Goal: Register for event/course: Sign up to attend an event or enroll in a course

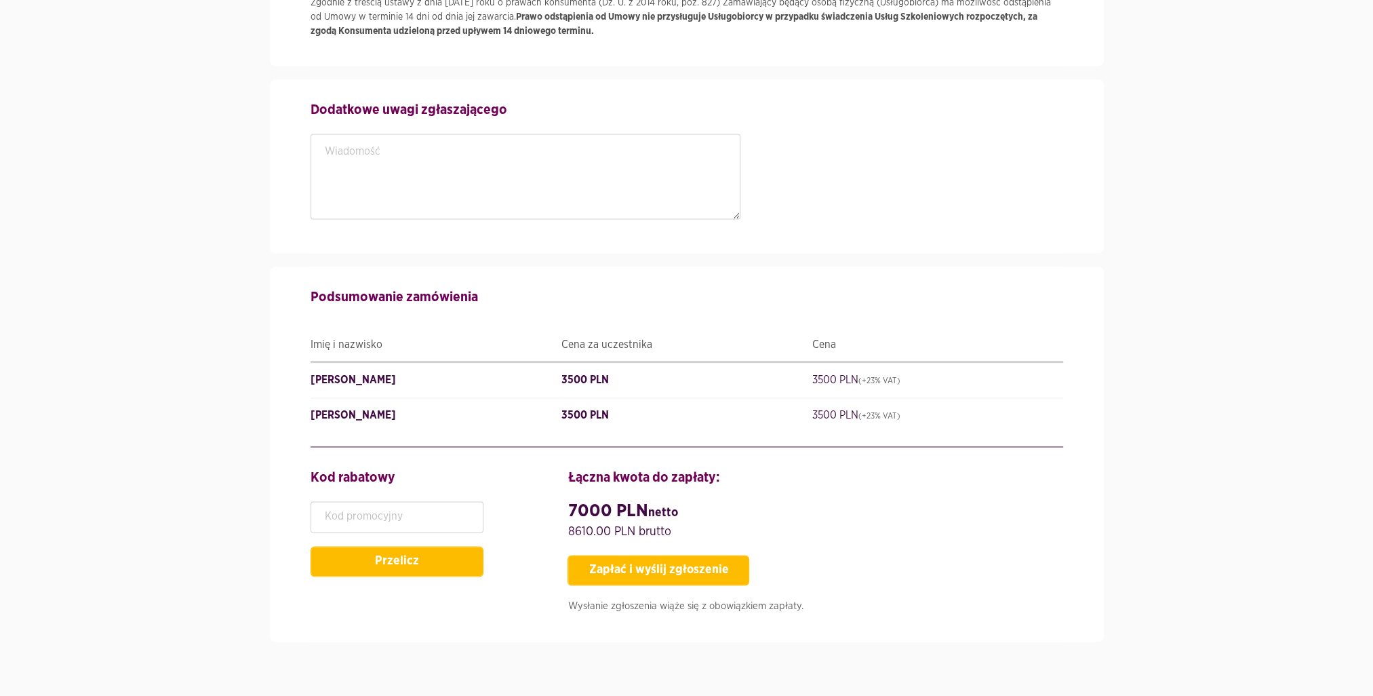
scroll to position [2496, 0]
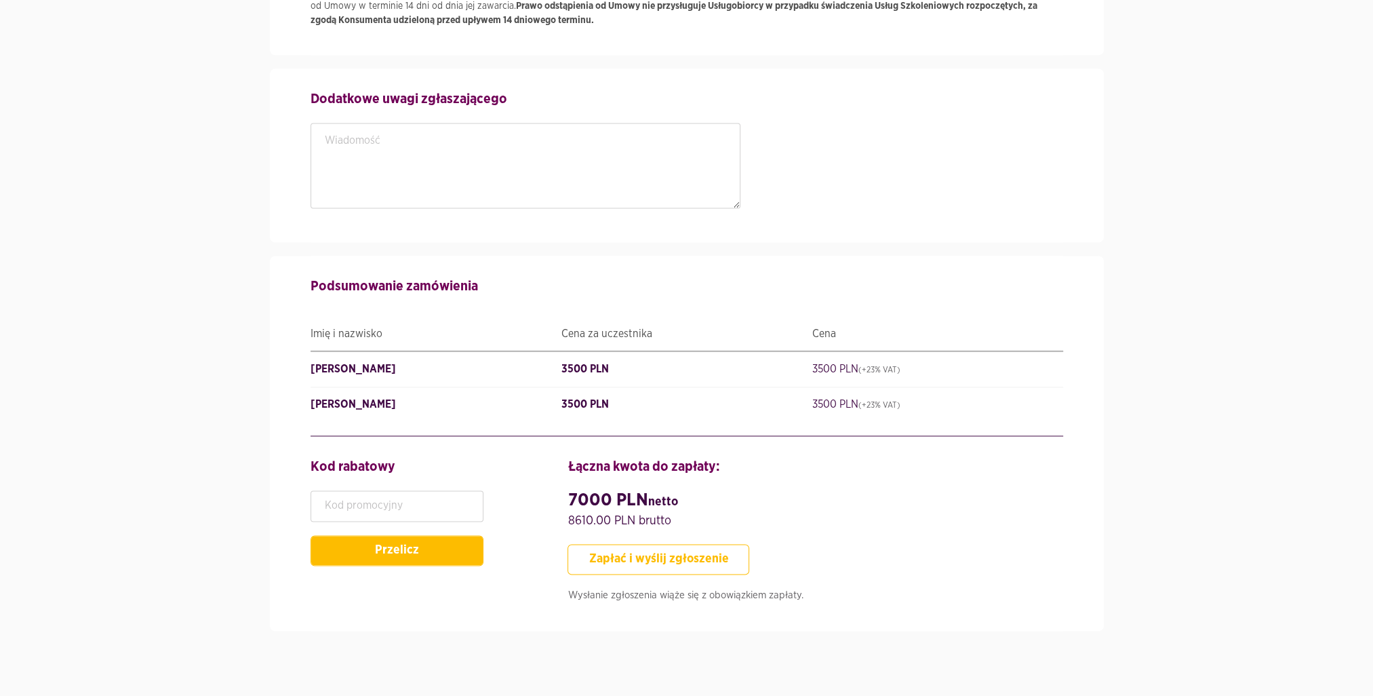
click at [703, 553] on button "Zapłać i wyślij zgłoszenie" at bounding box center [659, 559] width 182 height 31
type input "SzefZespołuds.AplikacjiiSerwisówZewnętrznych"
type input "StarszySpecjalista"
type input "603190465"
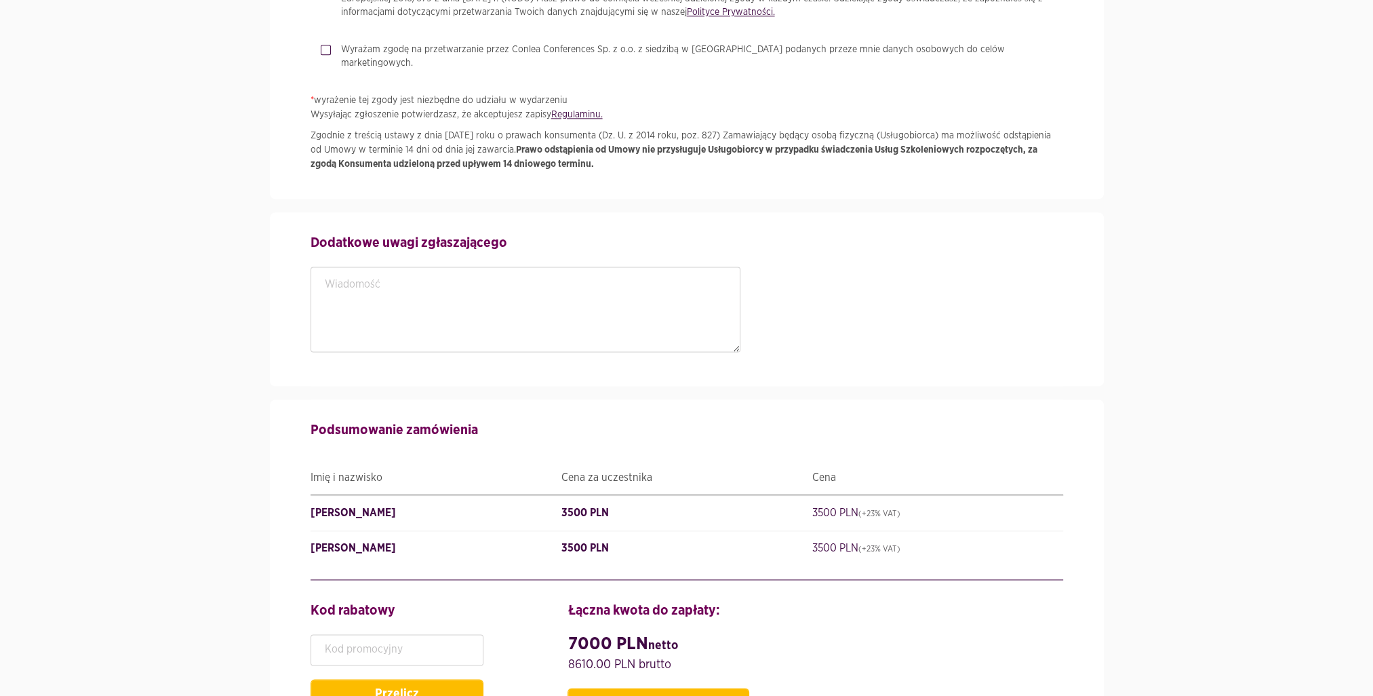
scroll to position [2397, 0]
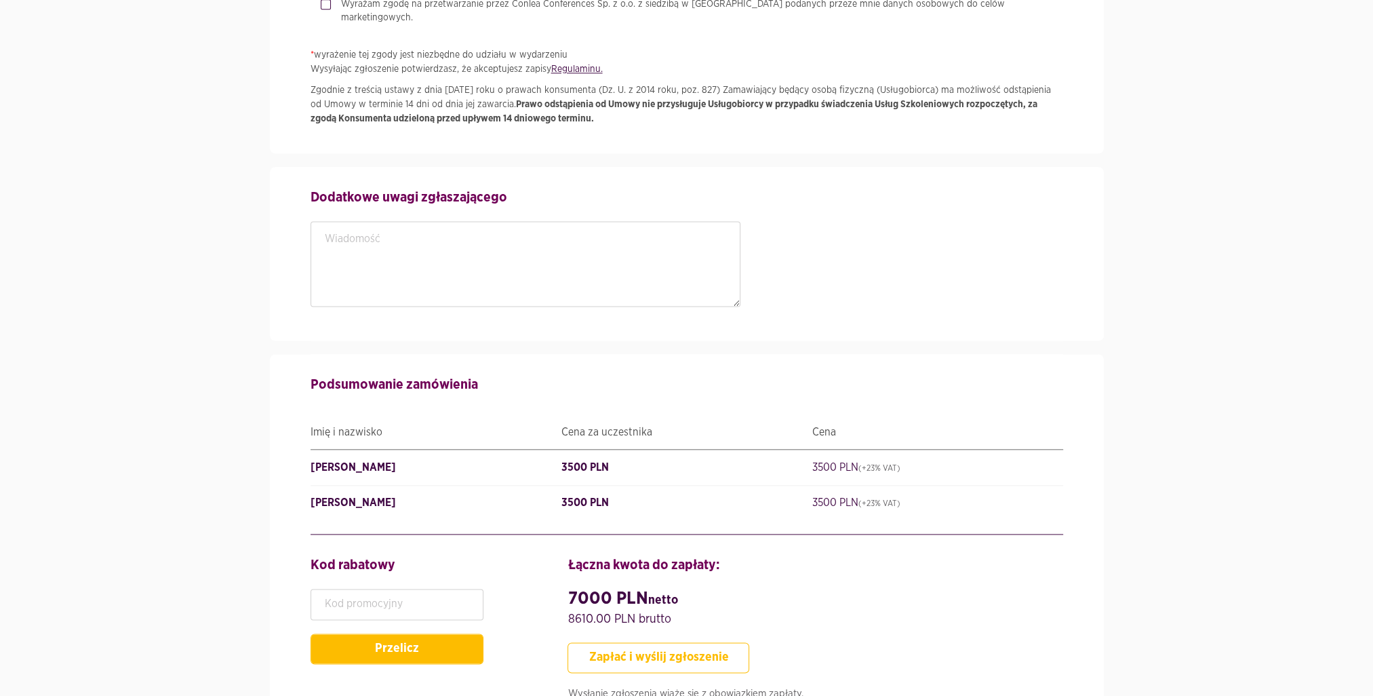
click at [706, 655] on button "Zapłać i wyślij zgłoszenie" at bounding box center [659, 657] width 182 height 31
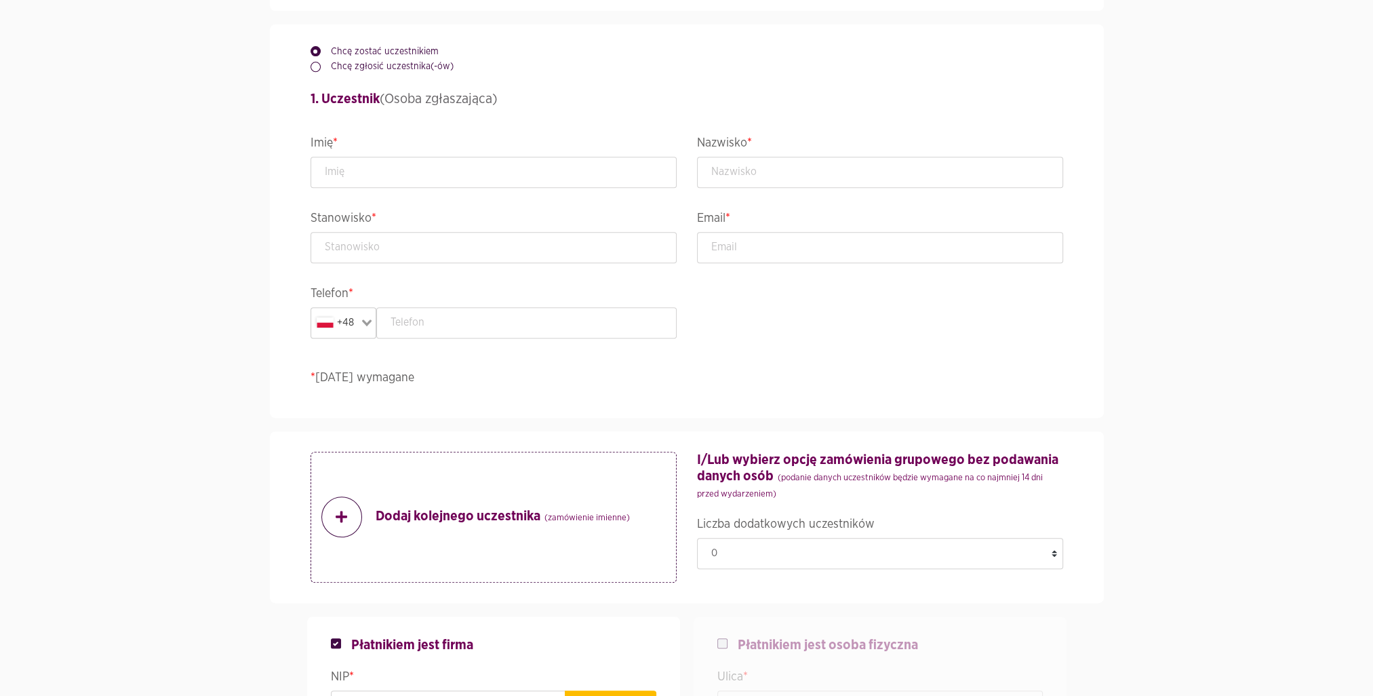
scroll to position [614, 0]
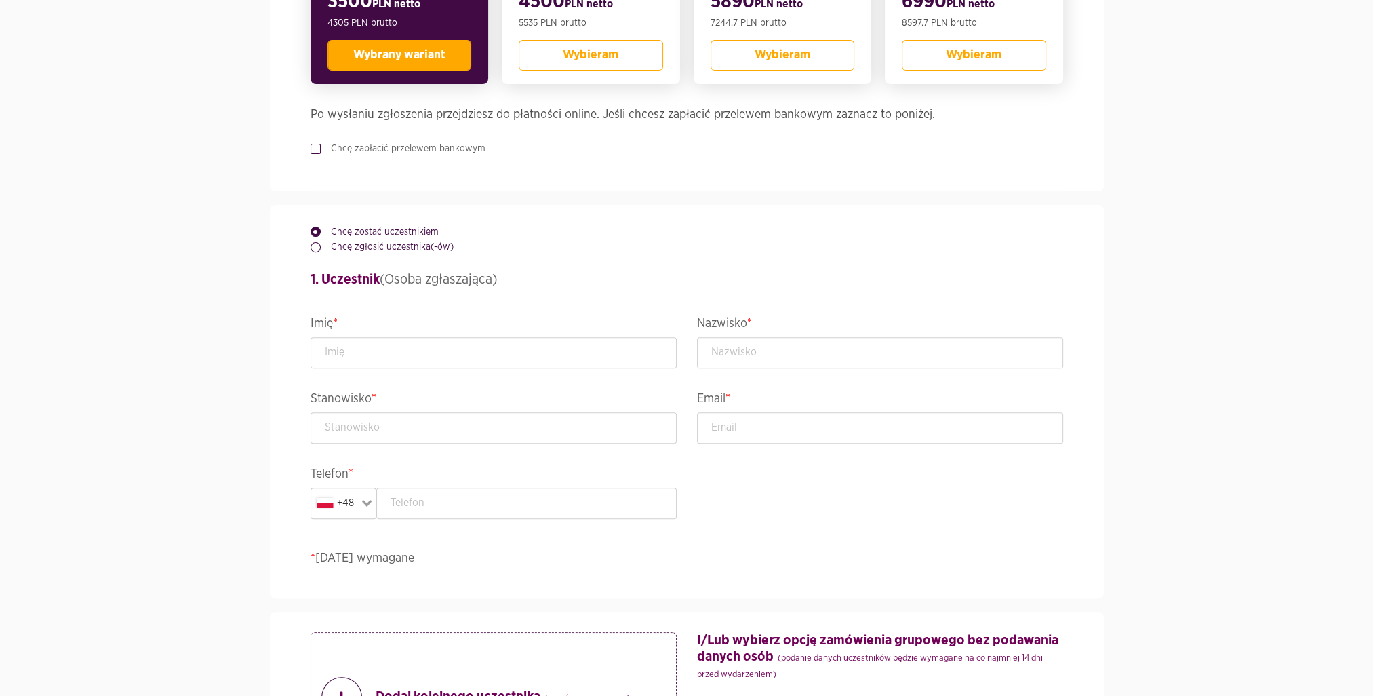
click at [492, 324] on legend "Imię *" at bounding box center [494, 325] width 366 height 24
click at [493, 347] on input "text" at bounding box center [494, 352] width 366 height 31
type input "[PERSON_NAME]"
click at [808, 327] on legend "Nazwisko *" at bounding box center [880, 325] width 366 height 24
click at [785, 359] on input "text" at bounding box center [880, 352] width 366 height 31
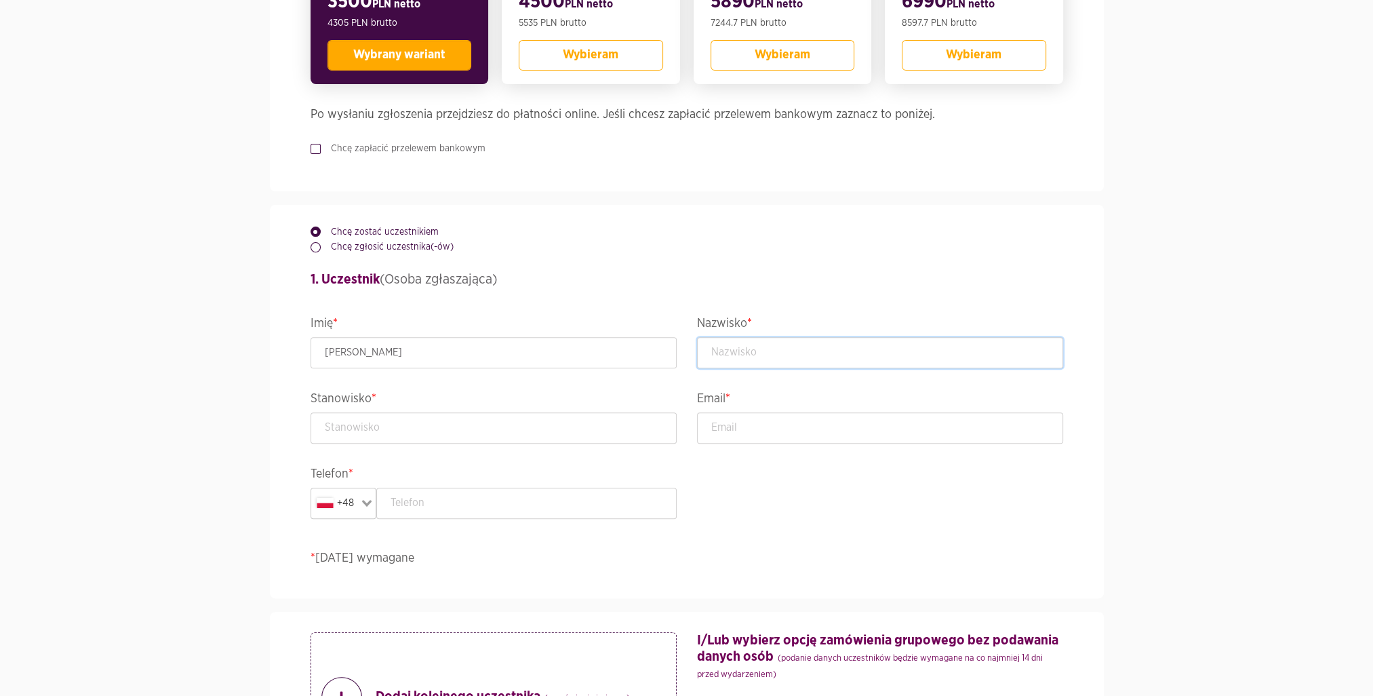
type input "Rudnik"
click at [477, 432] on input "text" at bounding box center [494, 427] width 366 height 31
type input "Szef Zespołu ds. Aplikacji i Serwisów Zewnętrznych"
click at [804, 419] on input "email" at bounding box center [880, 427] width 366 height 31
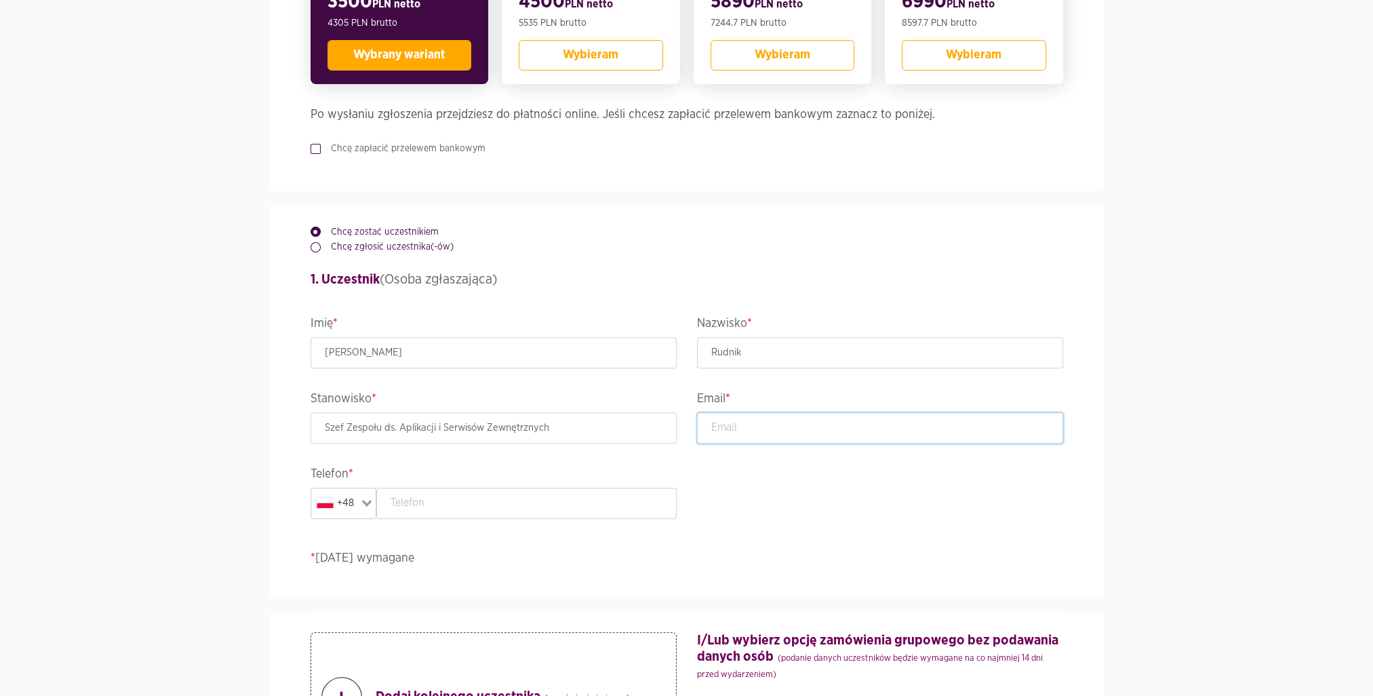
click at [804, 419] on input "email" at bounding box center [880, 427] width 366 height 31
type input "[PERSON_NAME][EMAIL_ADDRESS][DOMAIN_NAME]"
type input "603190981"
type input "Książęca 4"
type input "[GEOGRAPHIC_DATA]"
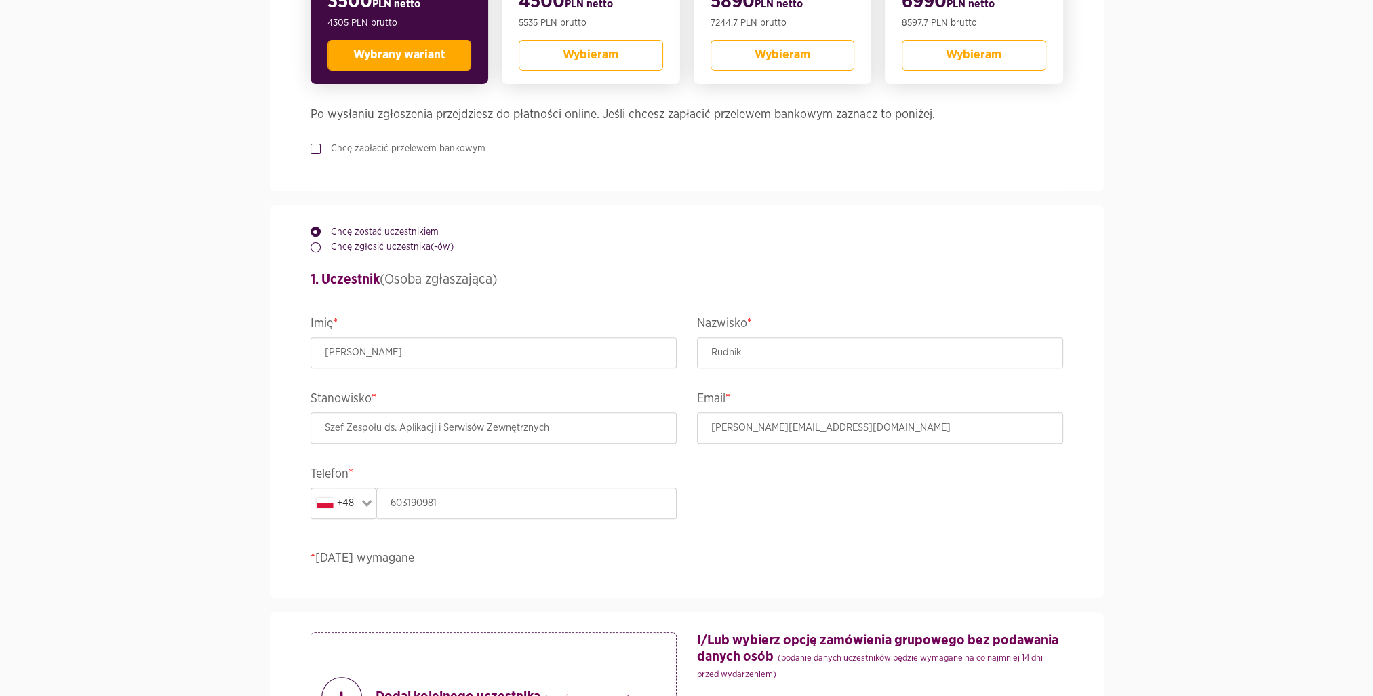
type input "00-498"
type input "Książęca 4"
type input "[GEOGRAPHIC_DATA]"
type input "00-498"
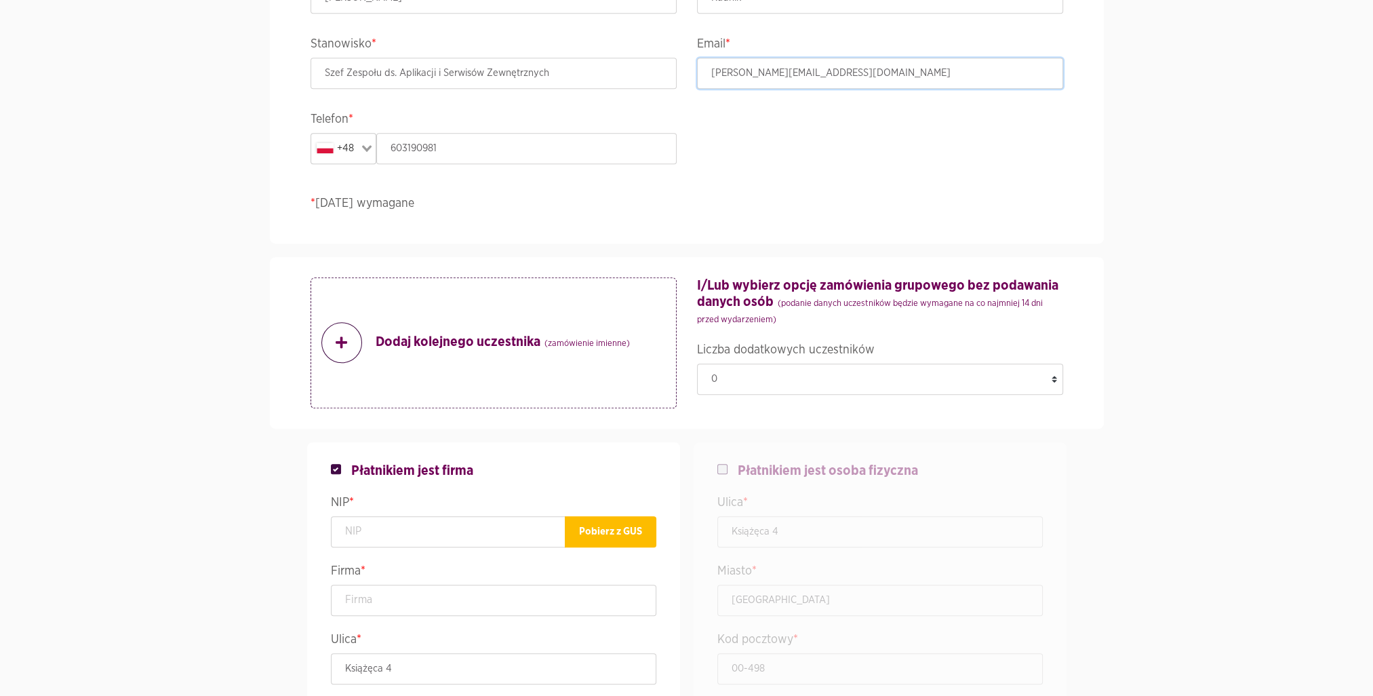
scroll to position [1084, 0]
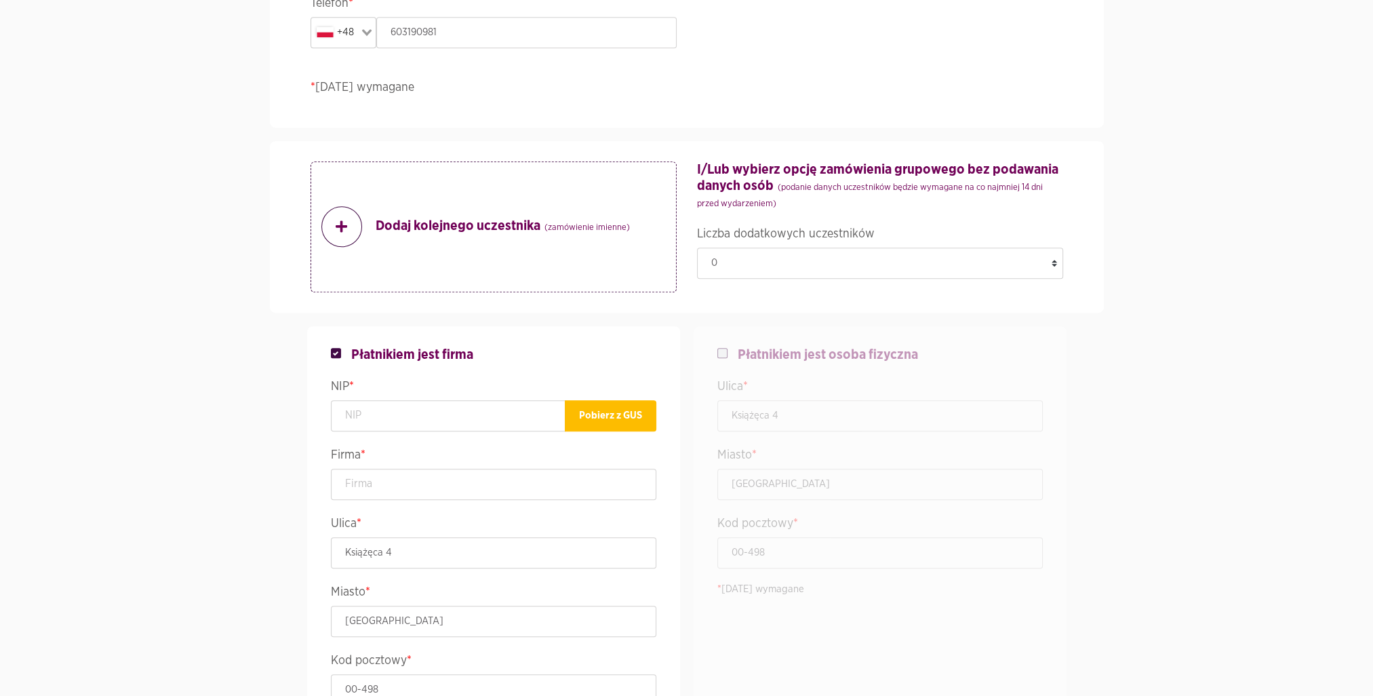
click at [429, 240] on p "Dodaj kolejnego uczestnika (zamówienie imienne)" at bounding box center [475, 226] width 309 height 41
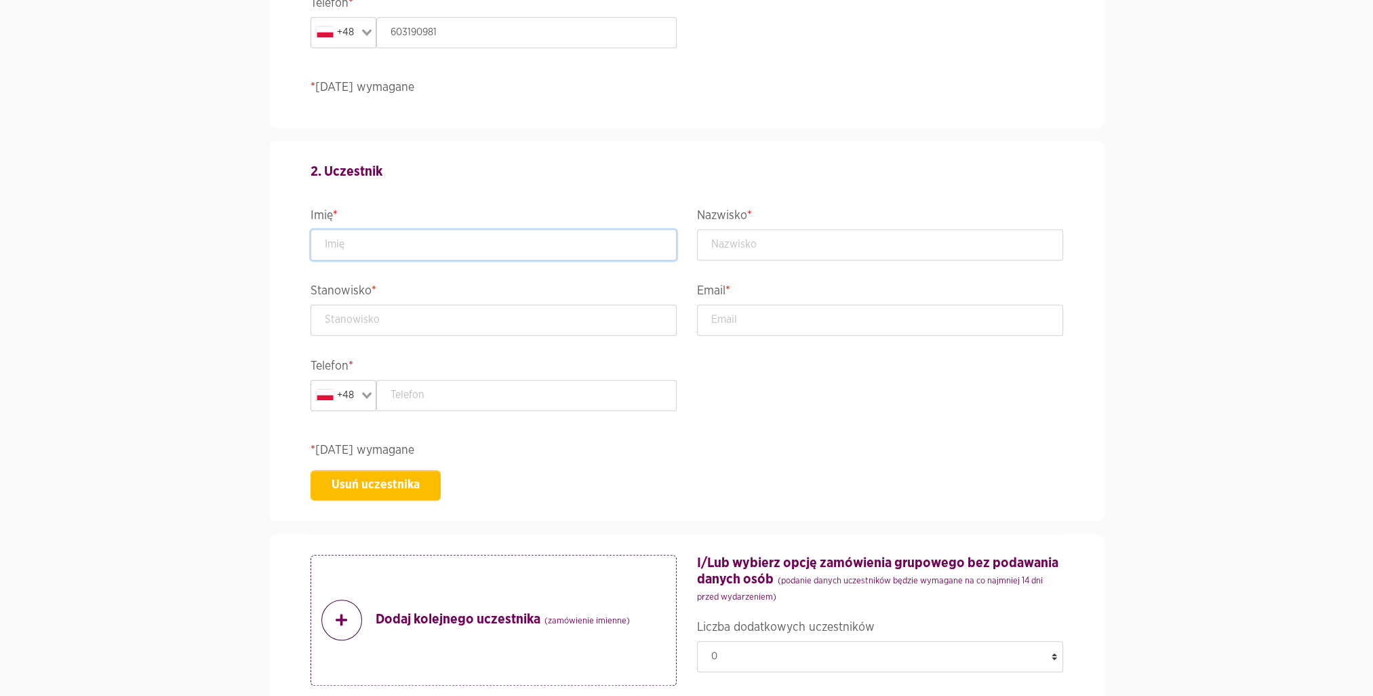
click at [407, 245] on input "text" at bounding box center [494, 244] width 366 height 31
type input "[PERSON_NAME]"
type input "Jarzębowski"
type input "Starszy Specjalista"
type input "[PERSON_NAME][EMAIL_ADDRESS][PERSON_NAME][DOMAIN_NAME]"
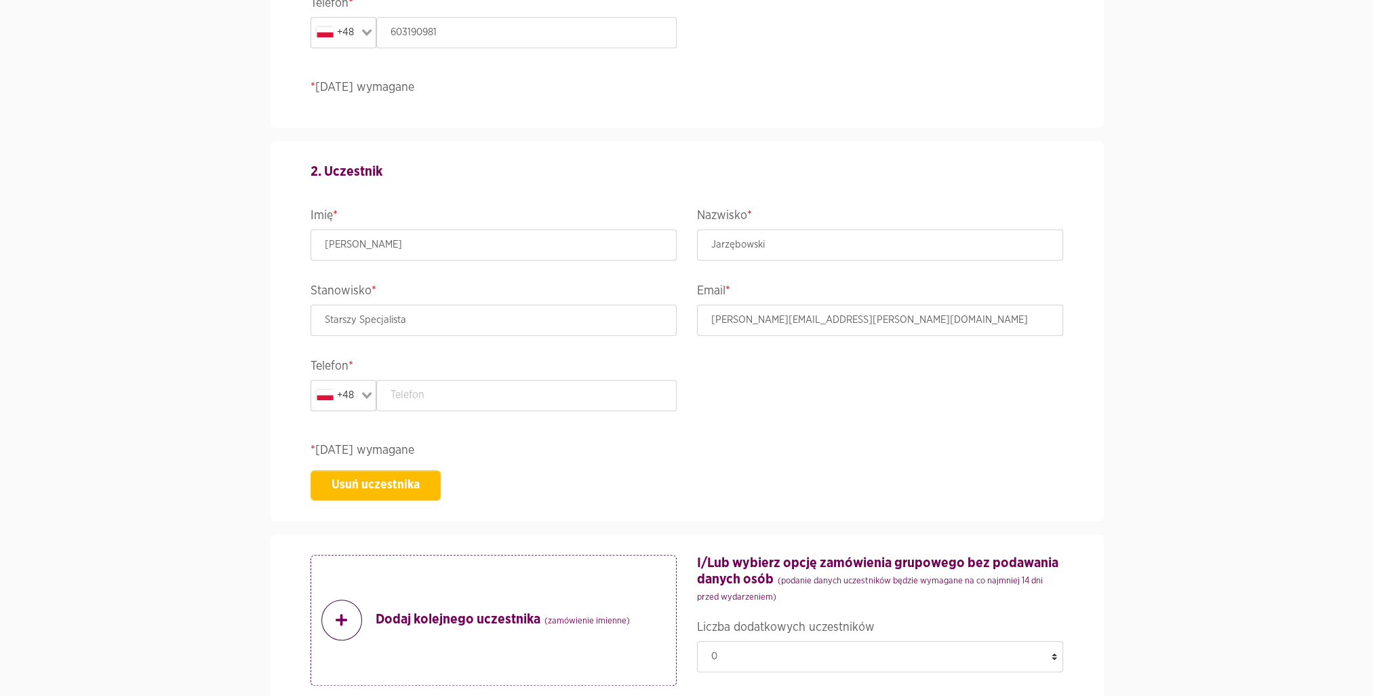
type input "5261009528"
type input "KRAJOWY DEPOZYT PAPIERÓW WARTOŚCIOWYCH SPÓŁKA AKCYJNA"
click at [513, 391] on input "text" at bounding box center [526, 395] width 300 height 31
click at [580, 408] on input "text" at bounding box center [526, 395] width 300 height 31
drag, startPoint x: 526, startPoint y: 380, endPoint x: 372, endPoint y: 380, distance: 153.9
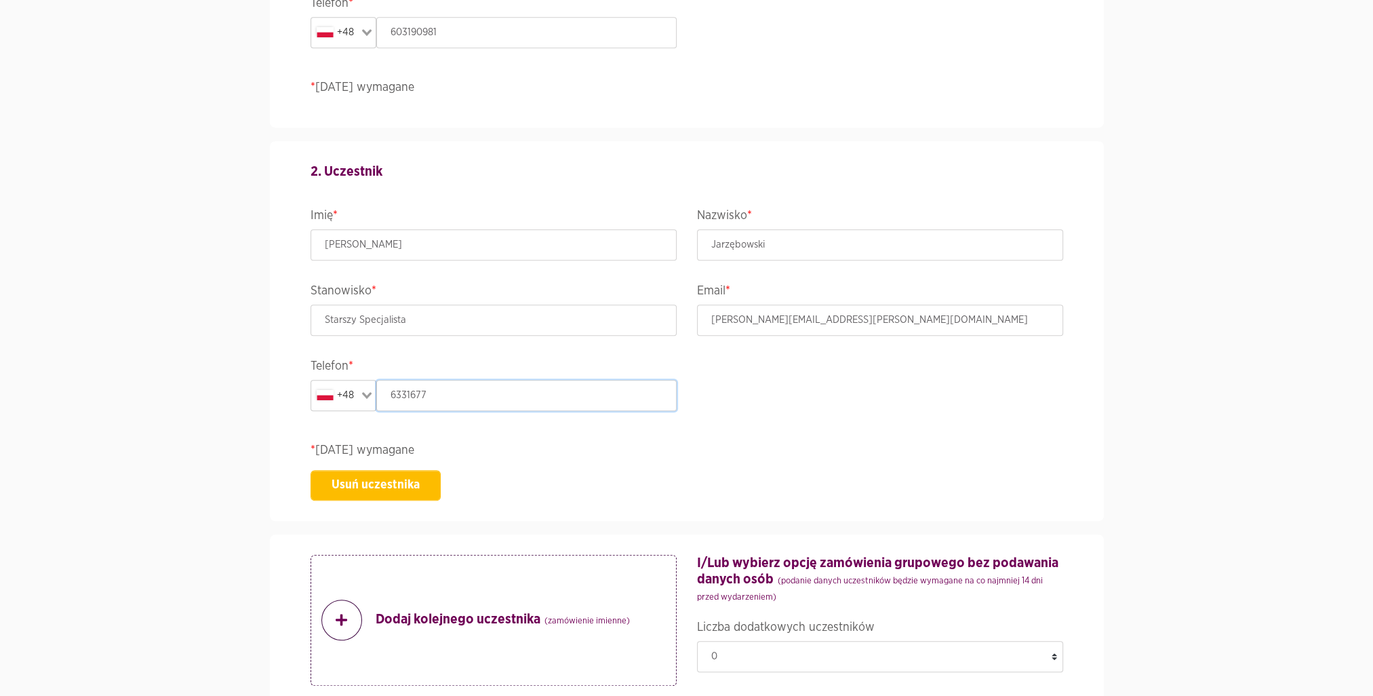
click at [372, 380] on div "+48 Loading... 6331677" at bounding box center [494, 395] width 366 height 31
type input "603190465"
click at [911, 457] on p "* Pola wymagane" at bounding box center [687, 450] width 753 height 18
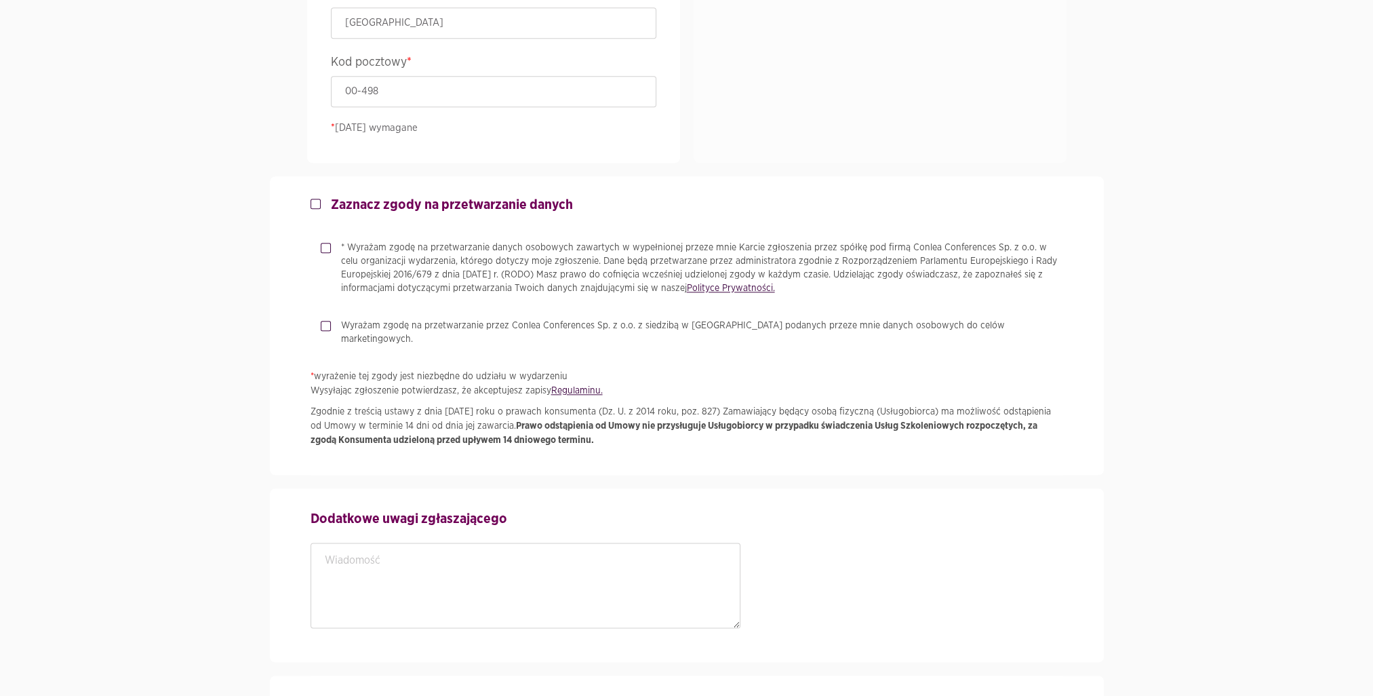
scroll to position [2091, 0]
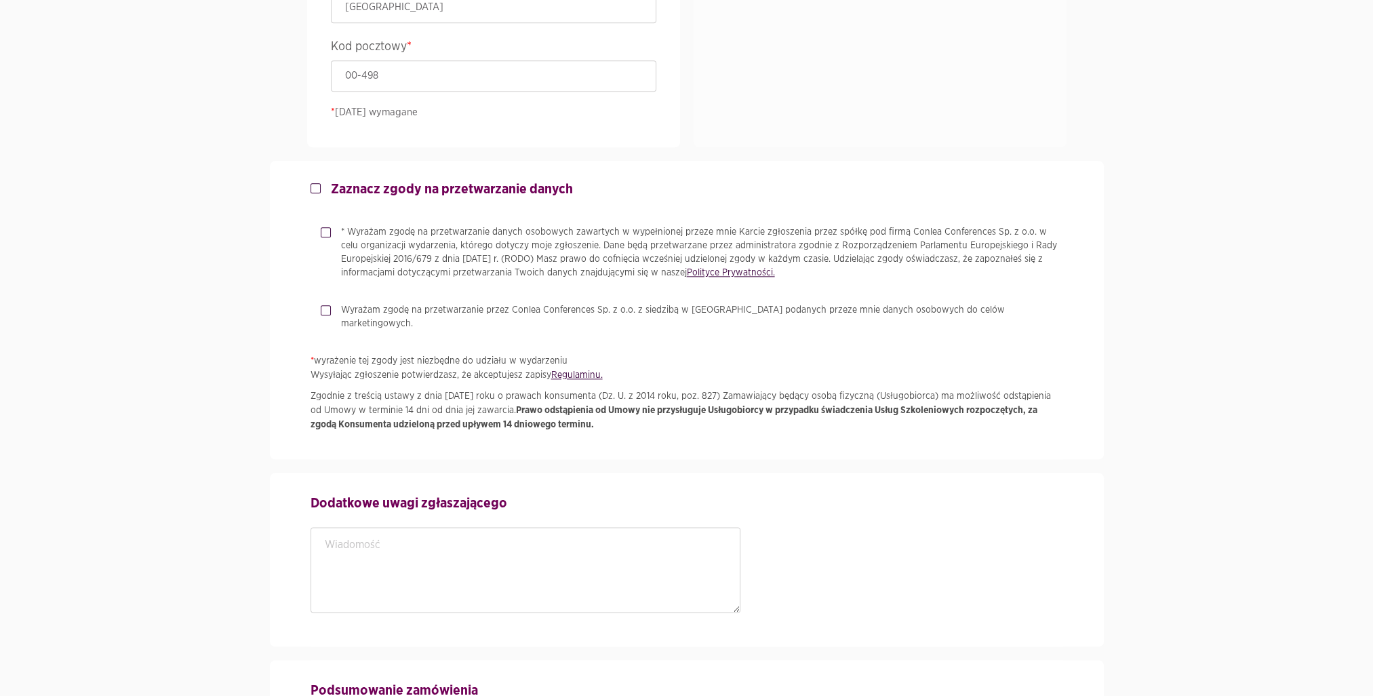
click at [331, 227] on label "* Wyrażam zgodę na przetwarzanie danych osobowych zawartych w wypełnionej przez…" at bounding box center [697, 252] width 732 height 54
click at [321, 227] on input "* Wyrażam zgodę na przetwarzanie danych osobowych zawartych w wypełnionej przez…" at bounding box center [324, 229] width 7 height 9
checkbox input "true"
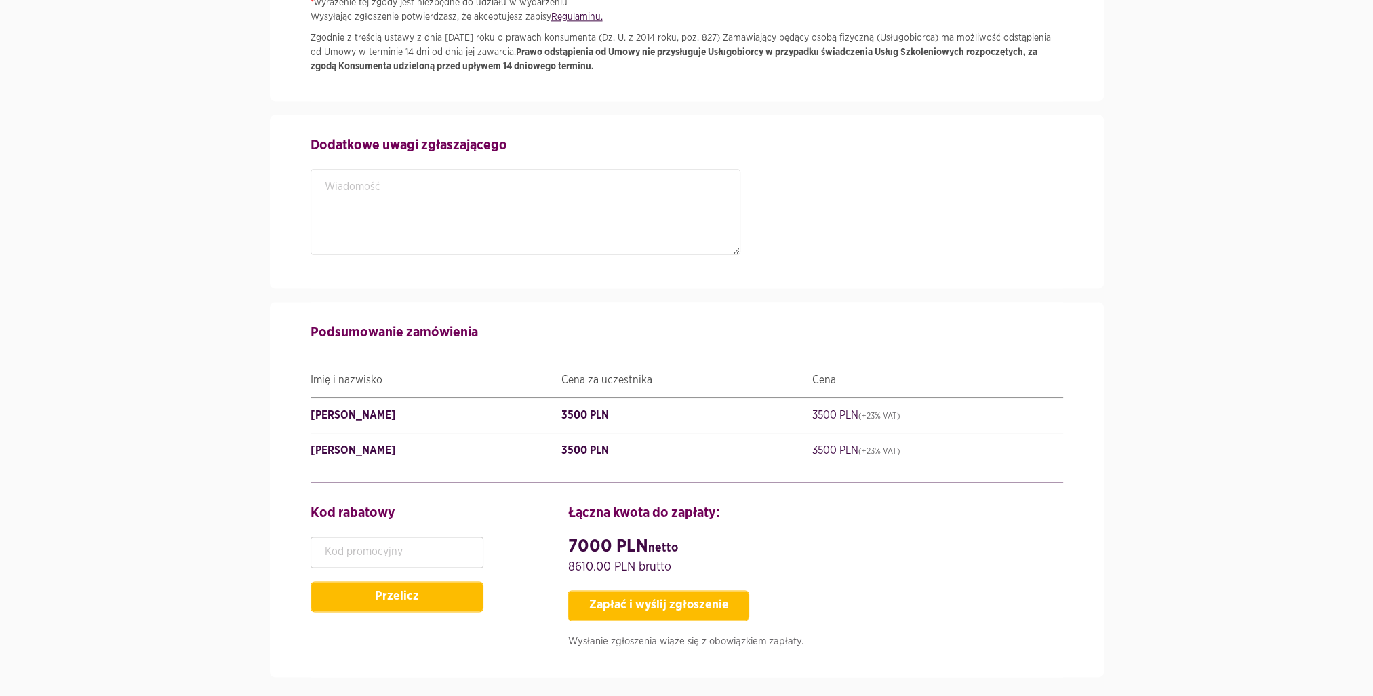
scroll to position [2523, 0]
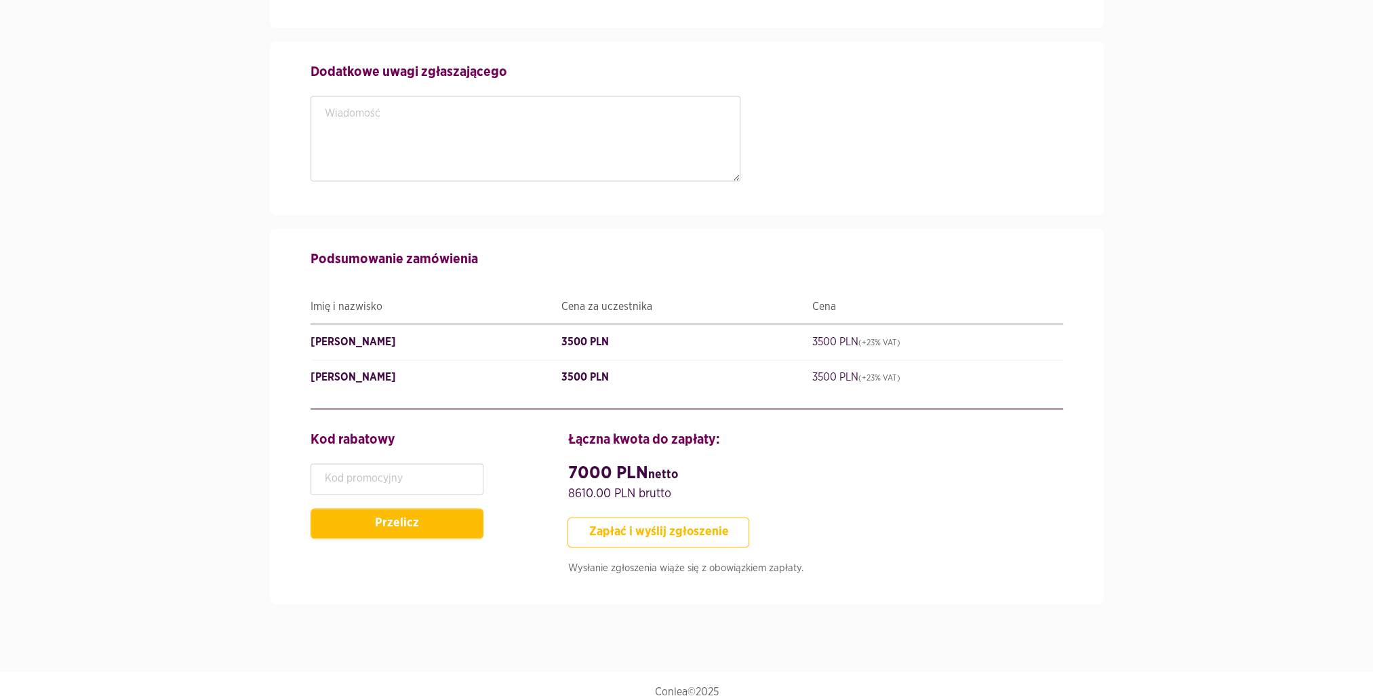
click at [689, 524] on button "Zapłać i wyślij zgłoszenie" at bounding box center [659, 532] width 182 height 31
type input "SzefZespołuds.AplikacjiiSerwisówZewnętrznych"
type input "StarszySpecjalista"
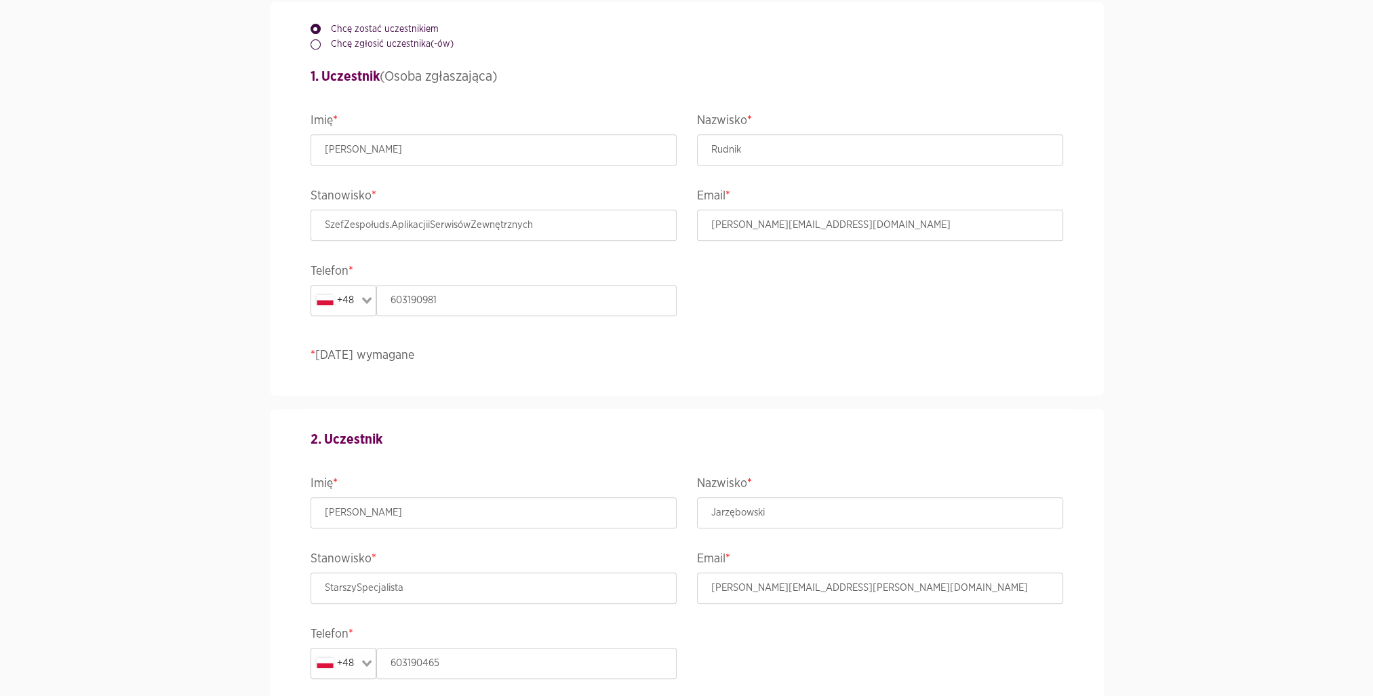
scroll to position [822, 0]
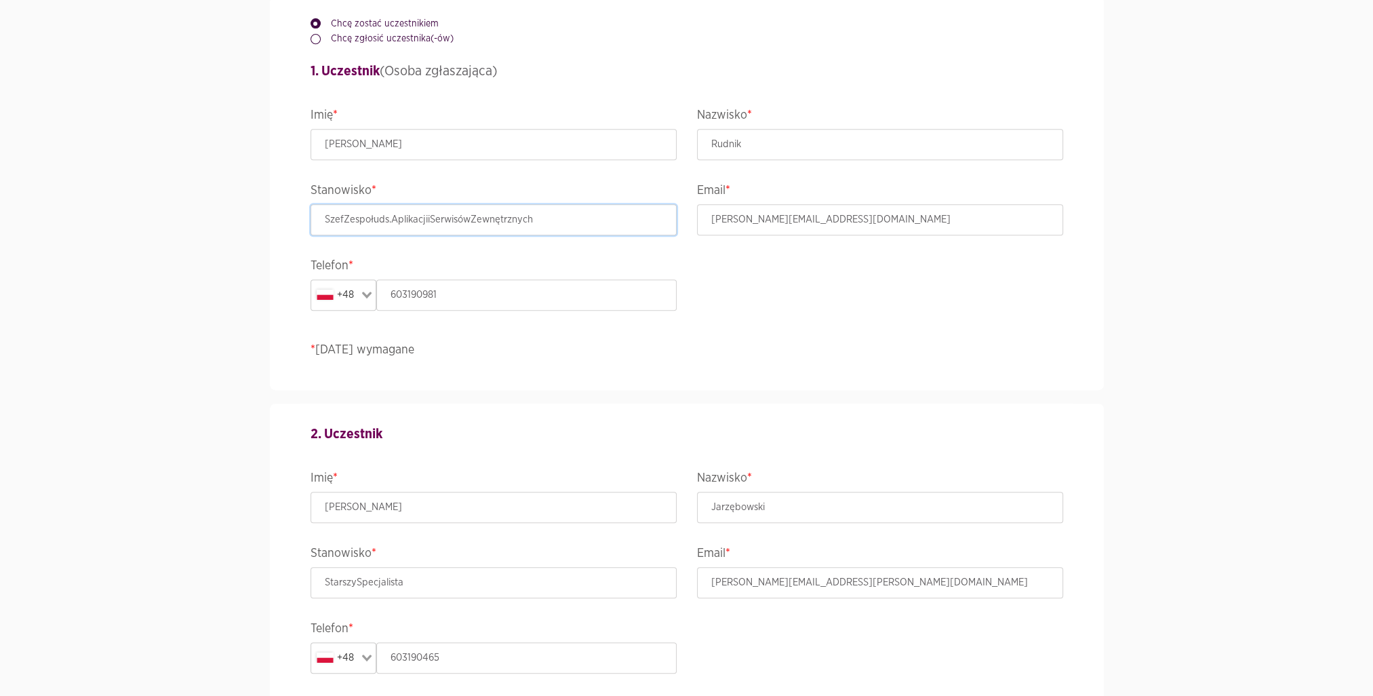
drag, startPoint x: 349, startPoint y: 220, endPoint x: 340, endPoint y: 220, distance: 8.8
click at [348, 220] on input "SzefZespołuds.AplikacjiiSerwisówZewnętrznych" at bounding box center [494, 219] width 366 height 31
click at [344, 220] on input "SzefZespołuds.AplikacjiiSerwisówZewnętrznych" at bounding box center [494, 219] width 366 height 31
drag, startPoint x: 380, startPoint y: 219, endPoint x: 648, endPoint y: 221, distance: 268.6
click at [648, 221] on input "Szef Zespołuds.AplikacjiiSerwisówZewnętrznych" at bounding box center [494, 219] width 366 height 31
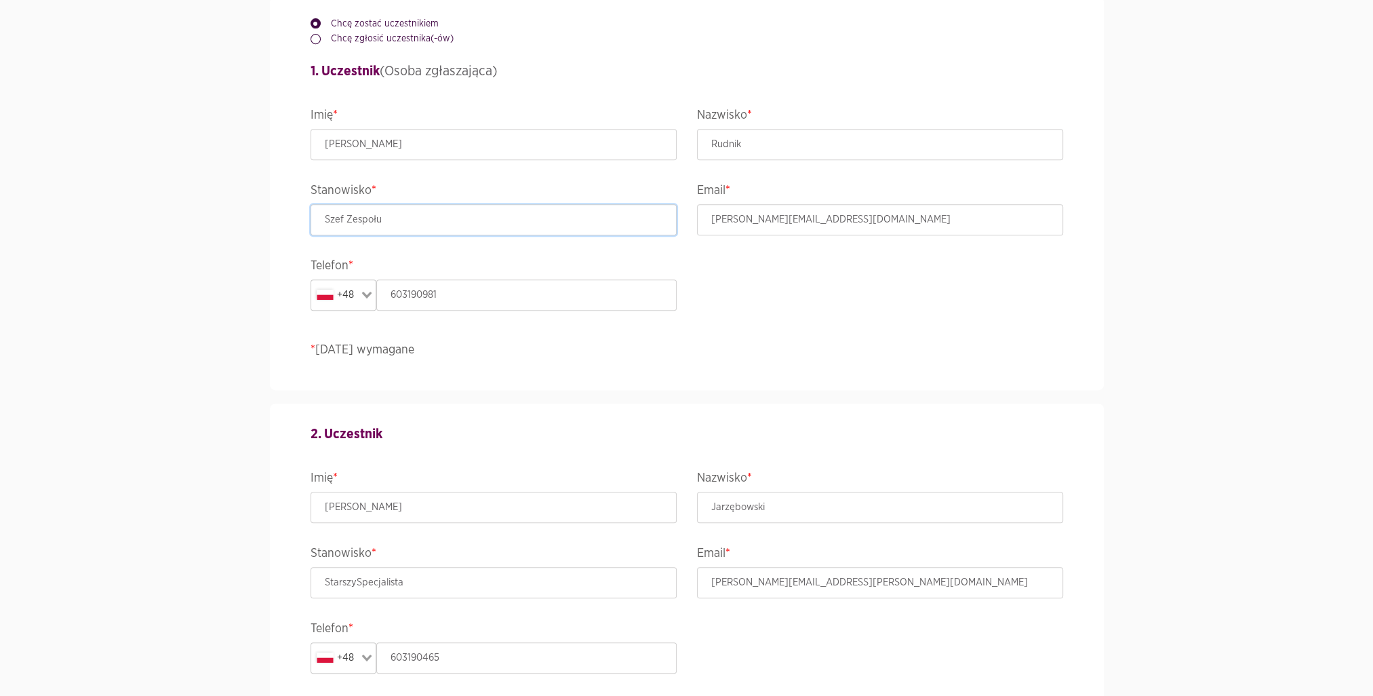
click at [592, 225] on input "Szef Zespołu" at bounding box center [494, 219] width 366 height 31
click at [816, 325] on div "Chcę zostać uczestnikiem Chcę zgłosić uczestnika(-ów) 1. Uczestnik (Osoba zgłas…" at bounding box center [686, 193] width 773 height 393
click at [482, 225] on input "Szef Zespołu" at bounding box center [494, 219] width 366 height 31
click at [894, 315] on div "Chcę zostać uczestnikiem Chcę zgłosić uczestnika(-ów) 1. Uczestnik (Osoba zgłas…" at bounding box center [686, 193] width 773 height 393
click at [895, 318] on div "Chcę zostać uczestnikiem Chcę zgłosić uczestnika(-ów) 1. Uczestnik (Osoba zgłas…" at bounding box center [686, 193] width 773 height 393
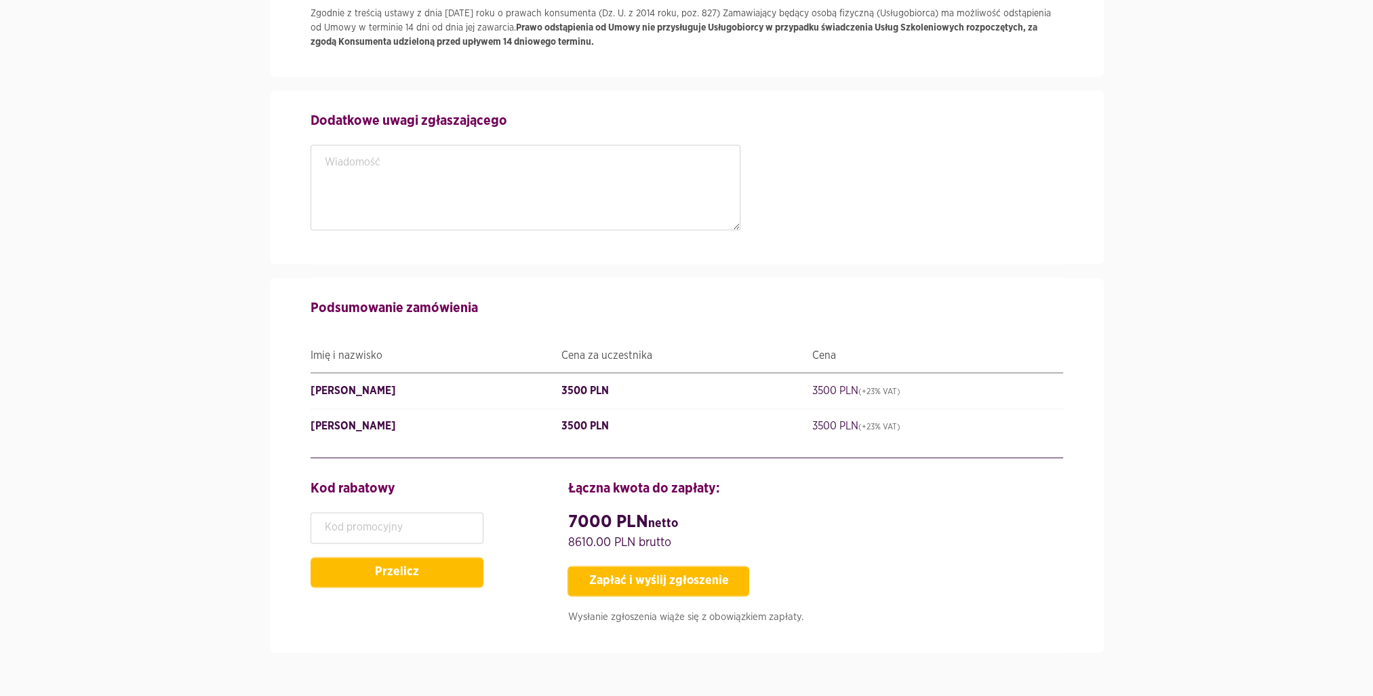
scroll to position [2477, 0]
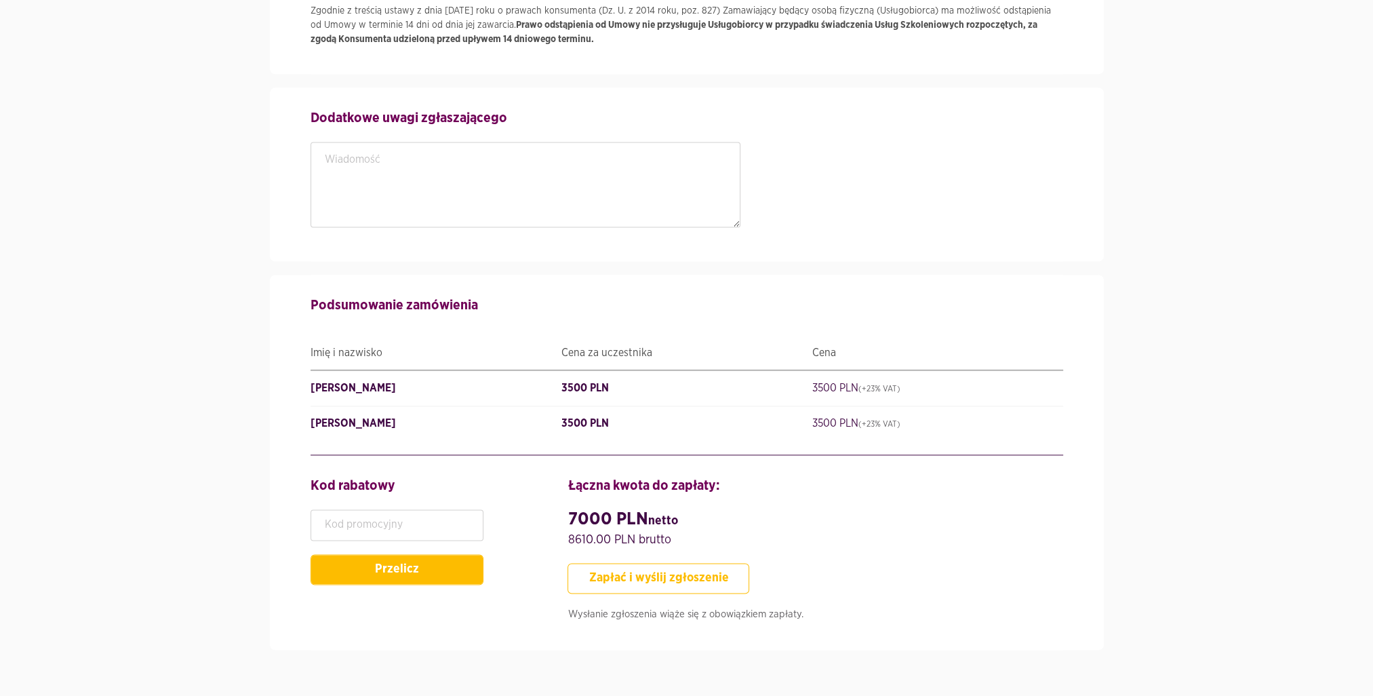
click at [713, 567] on button "Zapłać i wyślij zgłoszenie" at bounding box center [659, 578] width 182 height 31
type input "SzefZespołu"
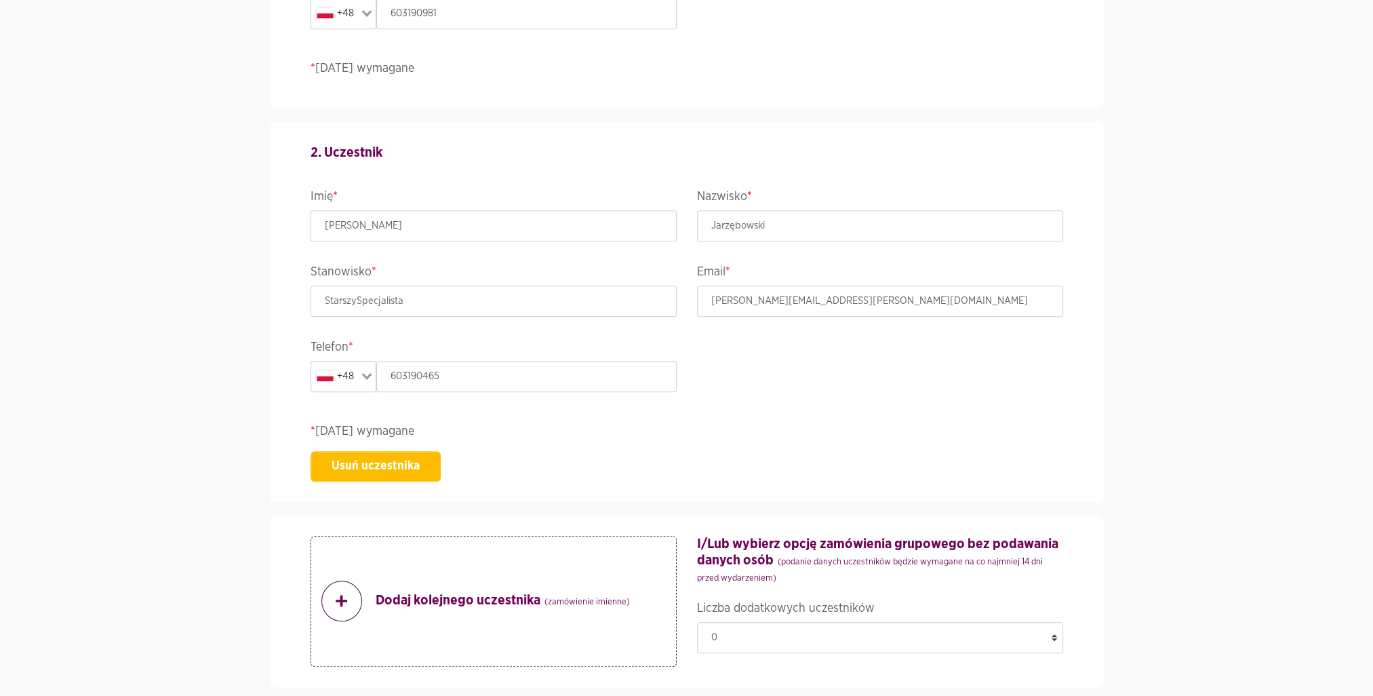
scroll to position [980, 0]
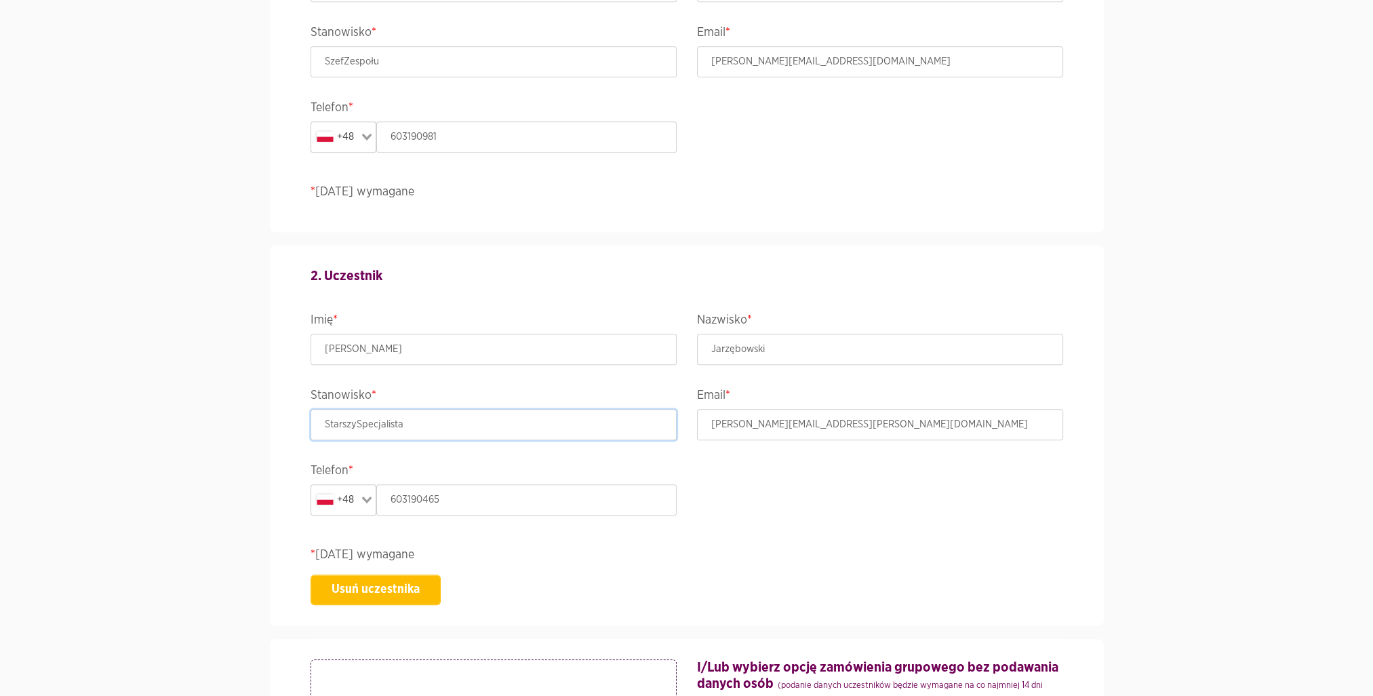
click at [358, 422] on input "StarszySpecjalista" at bounding box center [494, 424] width 366 height 31
click at [498, 254] on div "2. Uczestnik Imię * Maciej Nazwisko * Jarzębowski Stanowisko * Starszy Specjali…" at bounding box center [686, 435] width 773 height 380
click at [359, 422] on input "Starszy Specjalista" at bounding box center [494, 424] width 366 height 31
type input "StarszySpecjalista"
drag, startPoint x: 1200, startPoint y: 237, endPoint x: 1343, endPoint y: 253, distance: 144.7
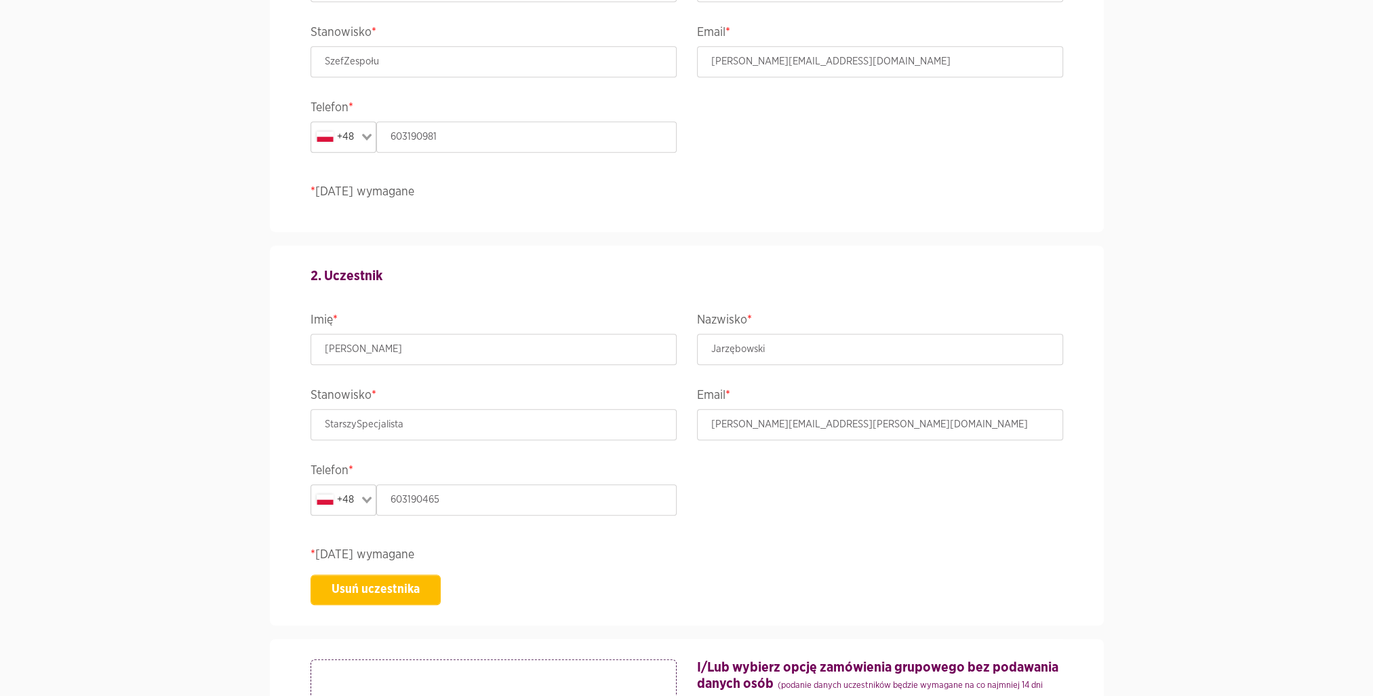
click at [1201, 237] on section "Wydarzenie ACCELER8IT25 - ACCELER8IT 2025 Termin i lokalizacja 08-10 październi…" at bounding box center [686, 636] width 1373 height 3048
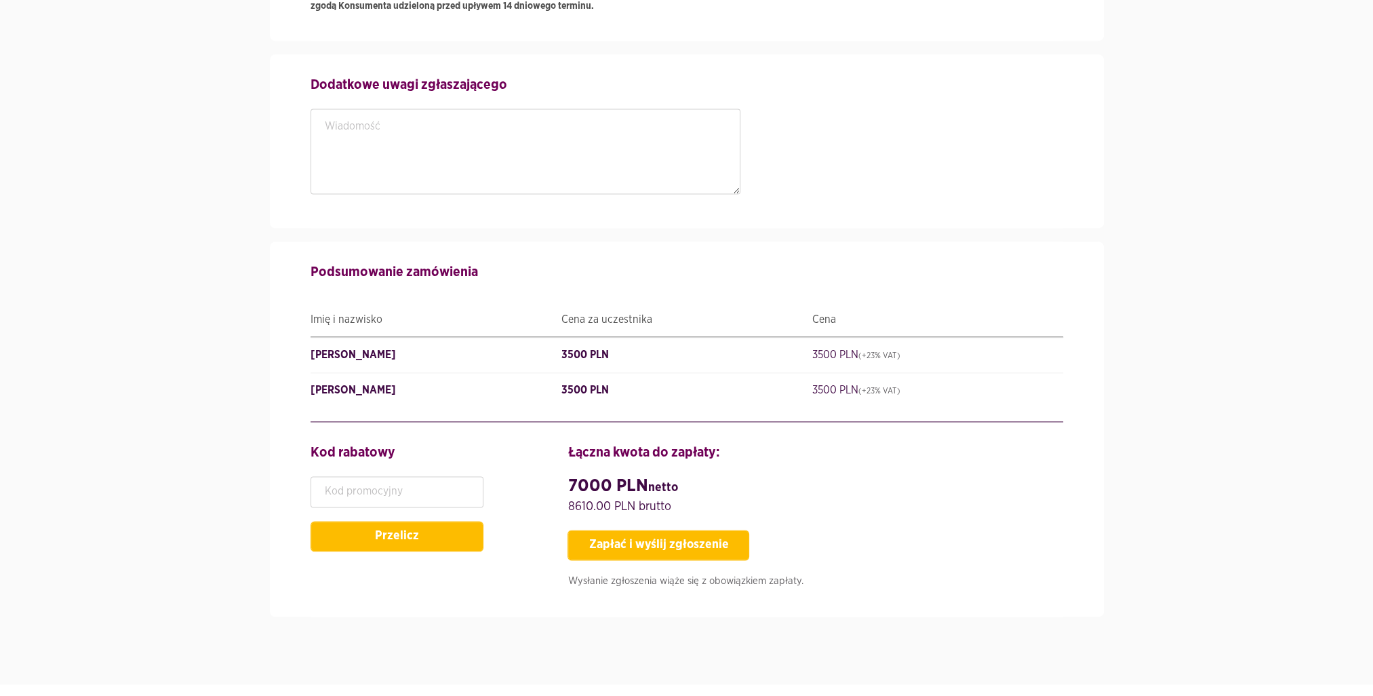
scroll to position [2518, 0]
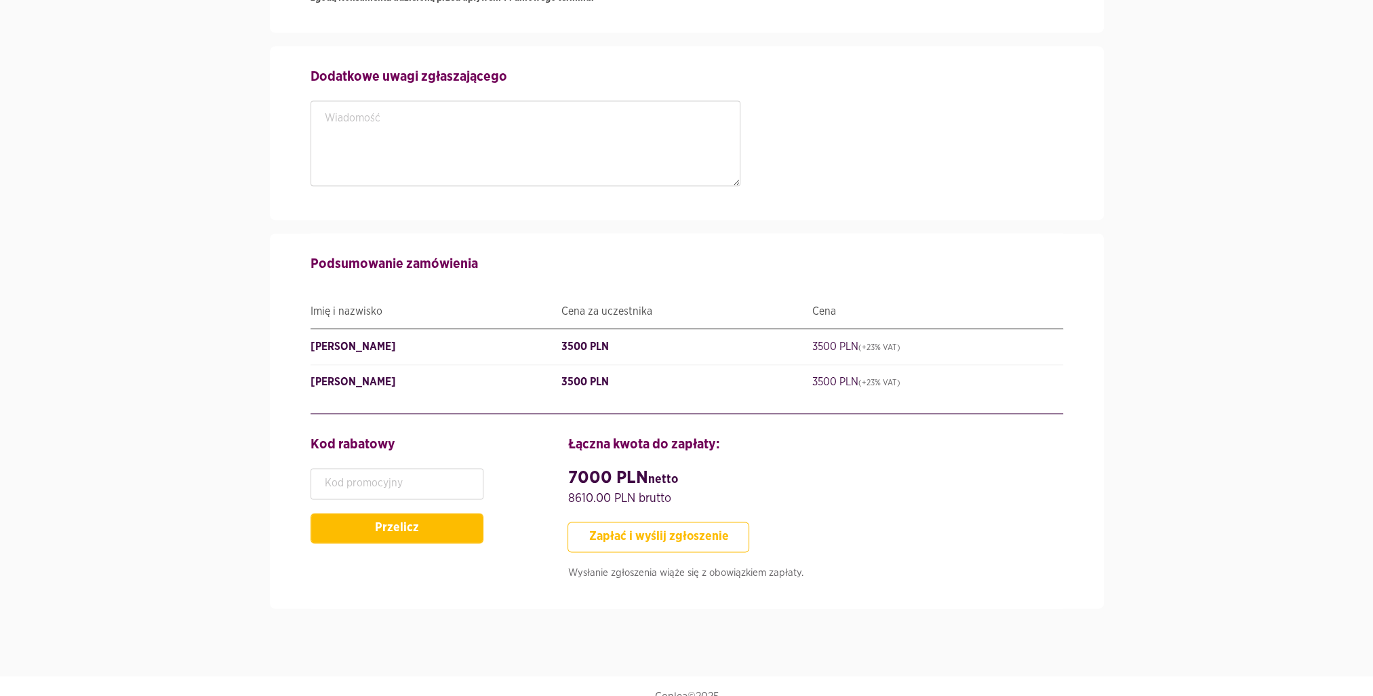
click at [670, 526] on button "Zapłać i wyślij zgłoszenie" at bounding box center [659, 536] width 182 height 31
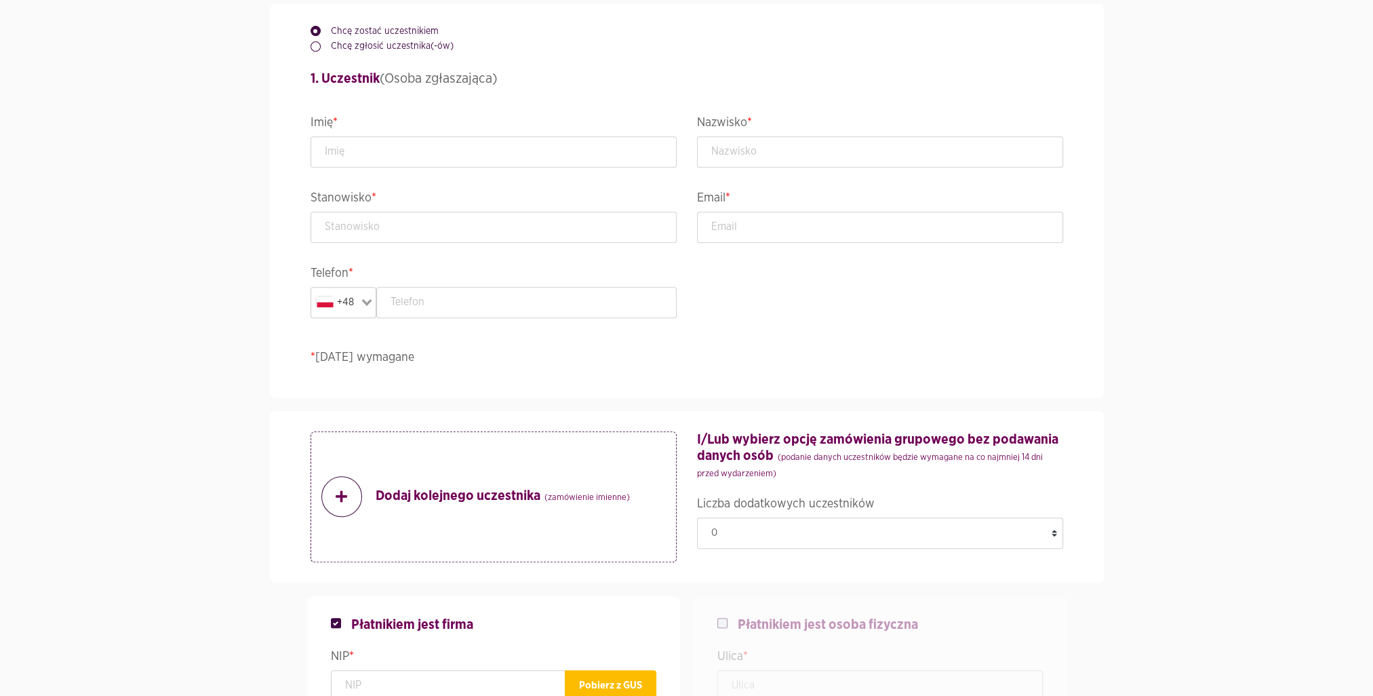
scroll to position [810, 0]
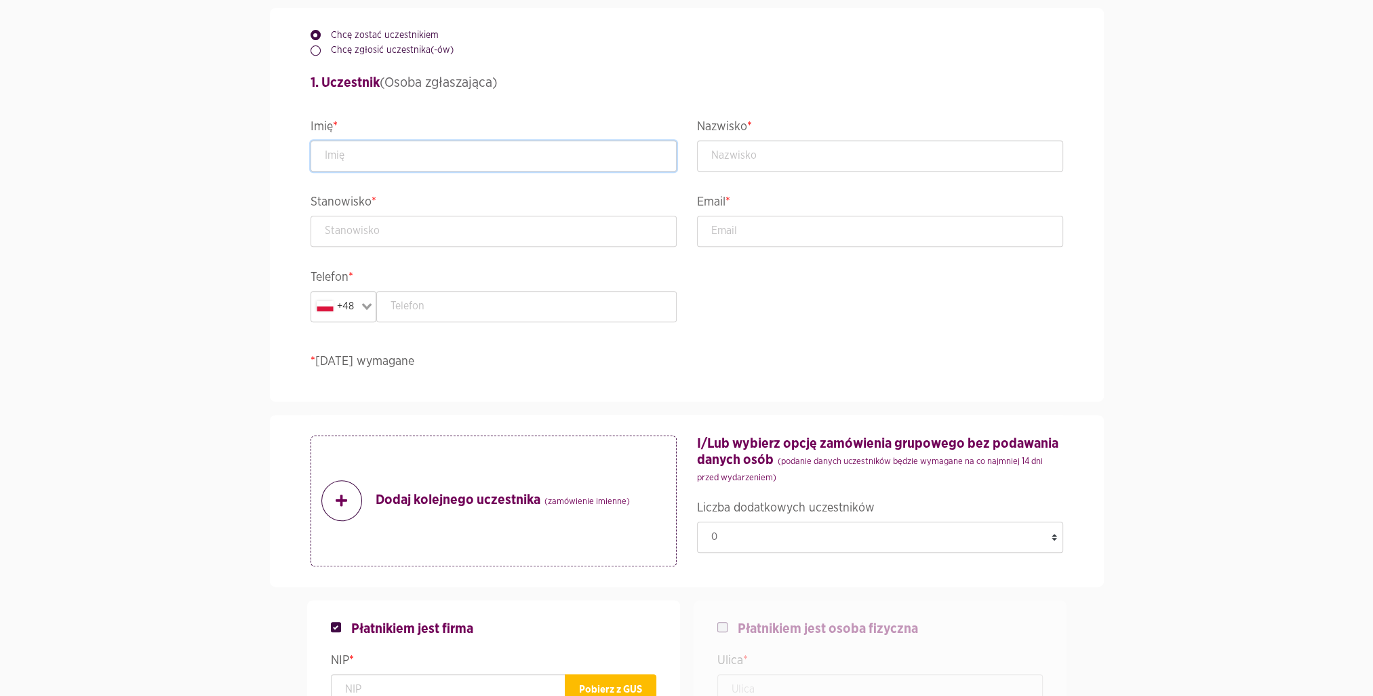
click at [495, 156] on input "text" at bounding box center [494, 155] width 366 height 31
type input "[PERSON_NAME]"
type input "Rudnik"
type input "Szef Zespołu ds. Aplikacji i Serwisów Zewnętrznych"
type input "[PERSON_NAME][EMAIL_ADDRESS][DOMAIN_NAME]"
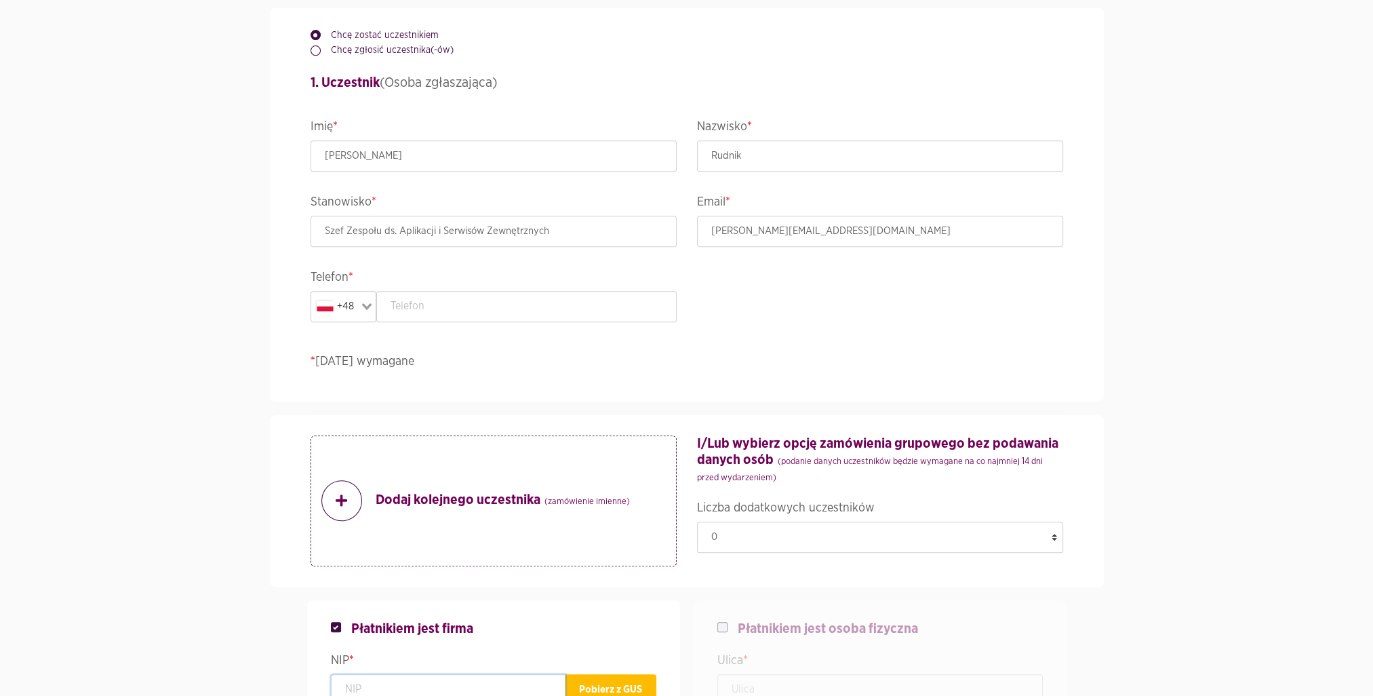
type input "5261009528"
type input "KRAJOWY DEPOZYT PAPIERÓW WARTOŚCIOWYCH SPÓŁKA AKCYJNA"
type input "Książęca 4"
type input "[GEOGRAPHIC_DATA]"
type input "00-498"
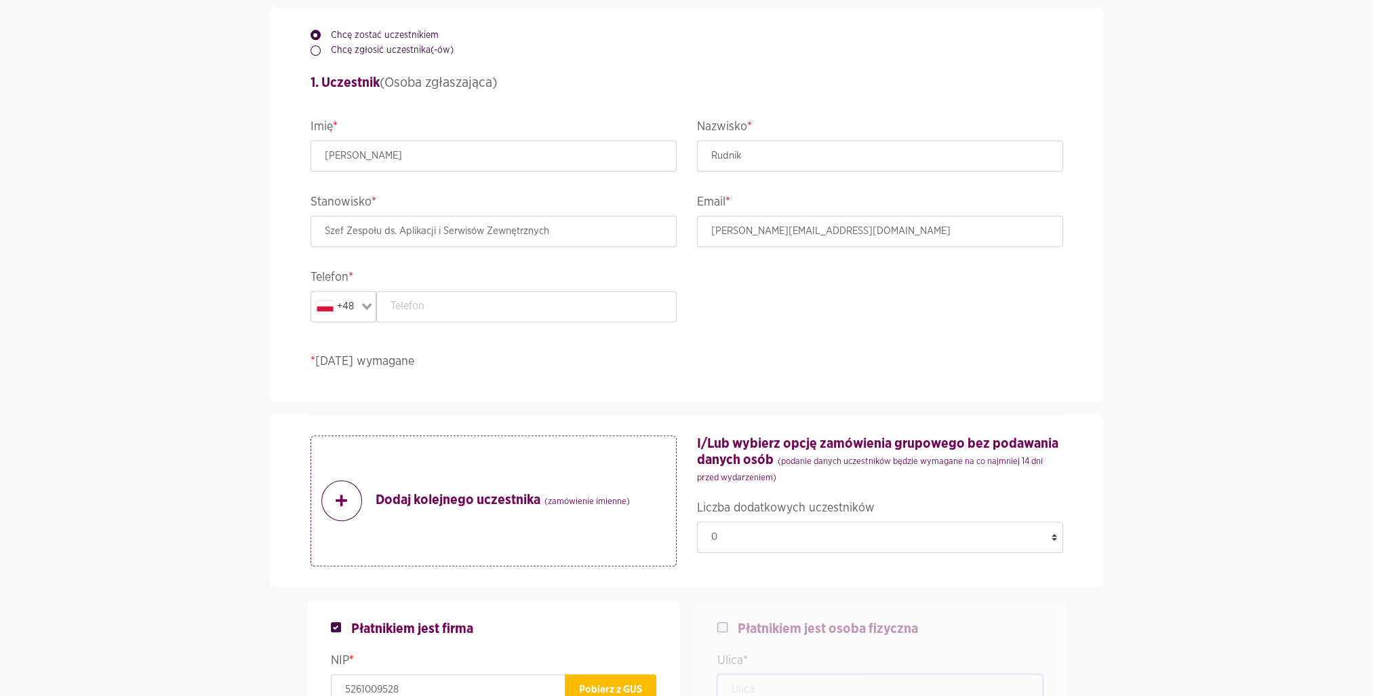
type input "Książęca 4"
type input "[GEOGRAPHIC_DATA]"
type input "00-498"
click at [575, 304] on input "text" at bounding box center [526, 306] width 300 height 31
drag, startPoint x: 785, startPoint y: 213, endPoint x: 787, endPoint y: 221, distance: 8.4
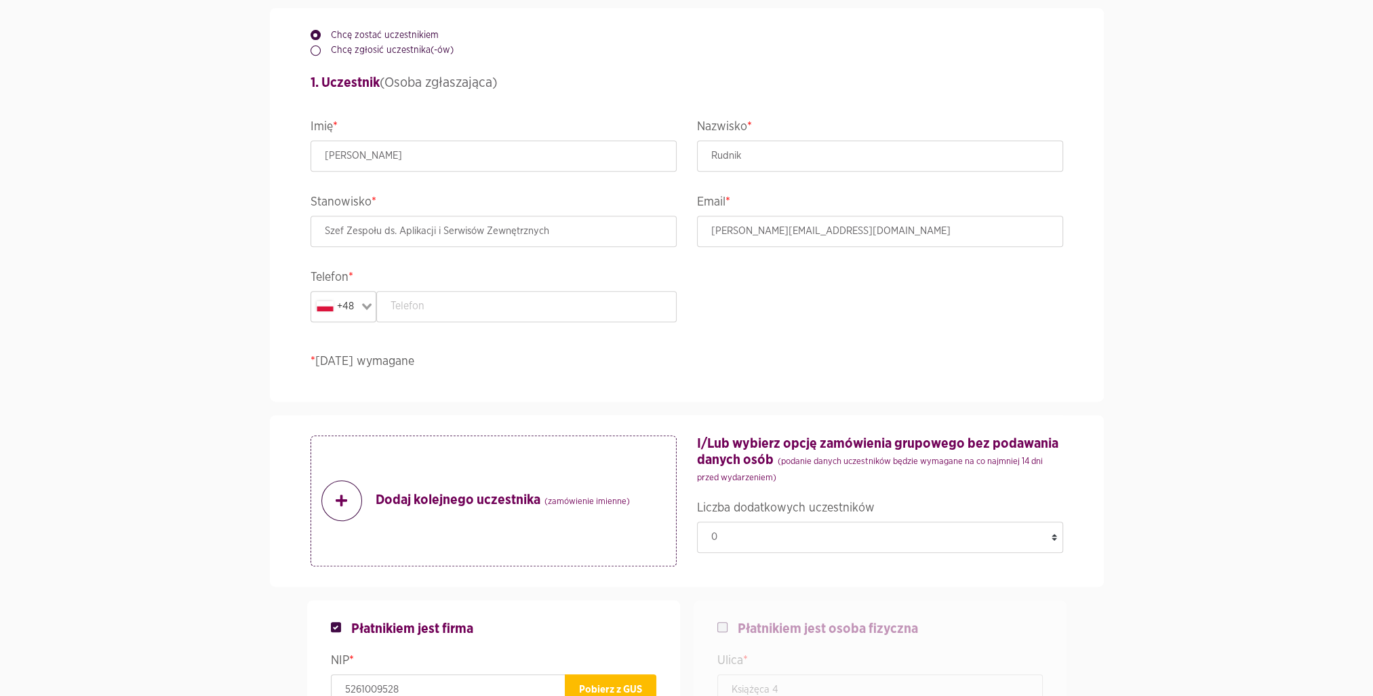
click at [785, 213] on legend "Email *" at bounding box center [880, 204] width 366 height 24
click at [791, 232] on input "[PERSON_NAME][EMAIL_ADDRESS][DOMAIN_NAME]" at bounding box center [880, 231] width 366 height 31
type input "603190981"
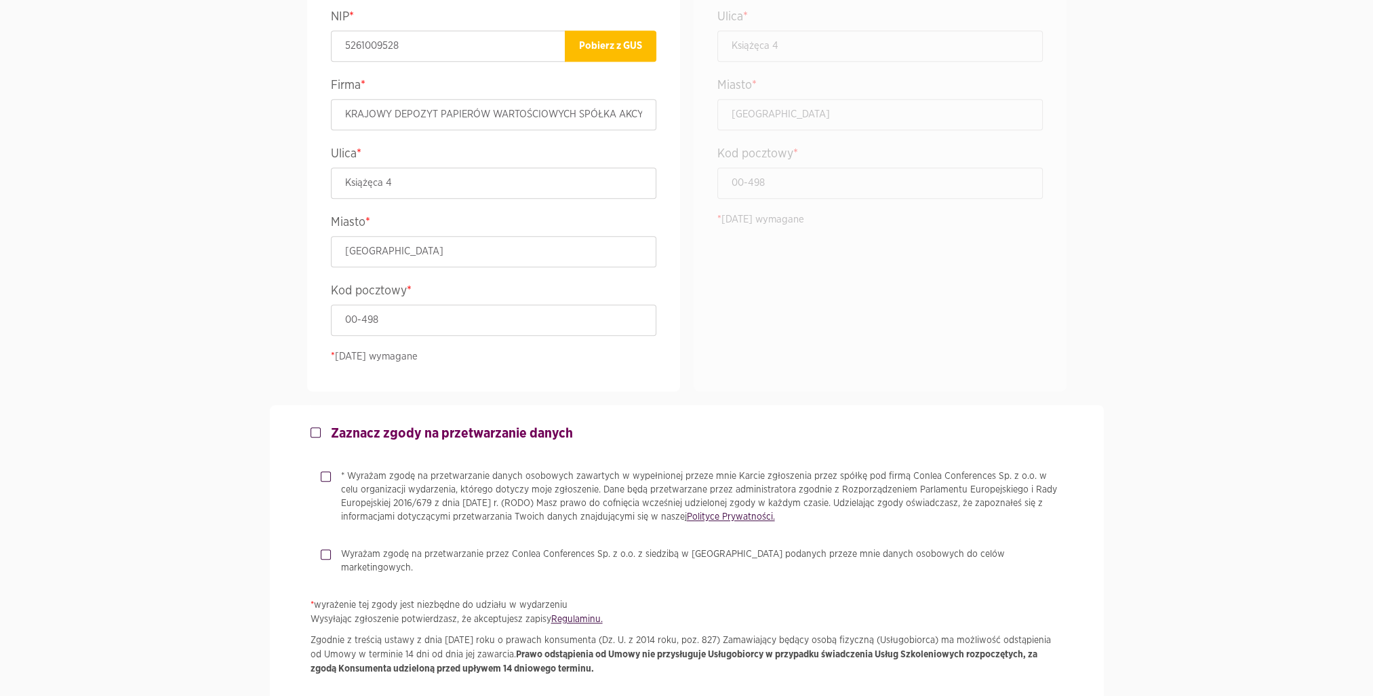
scroll to position [1123, 0]
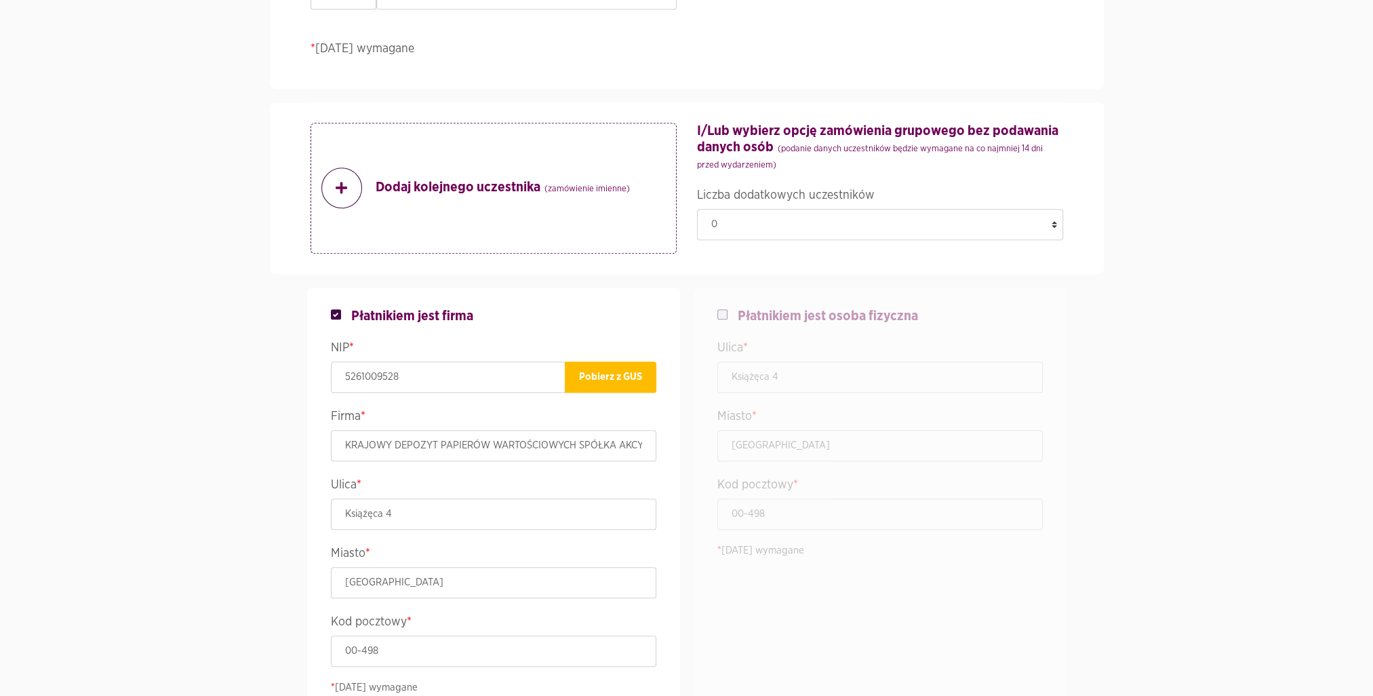
click at [409, 184] on strong "Dodaj kolejnego uczestnika (zamówienie imienne)" at bounding box center [503, 188] width 254 height 18
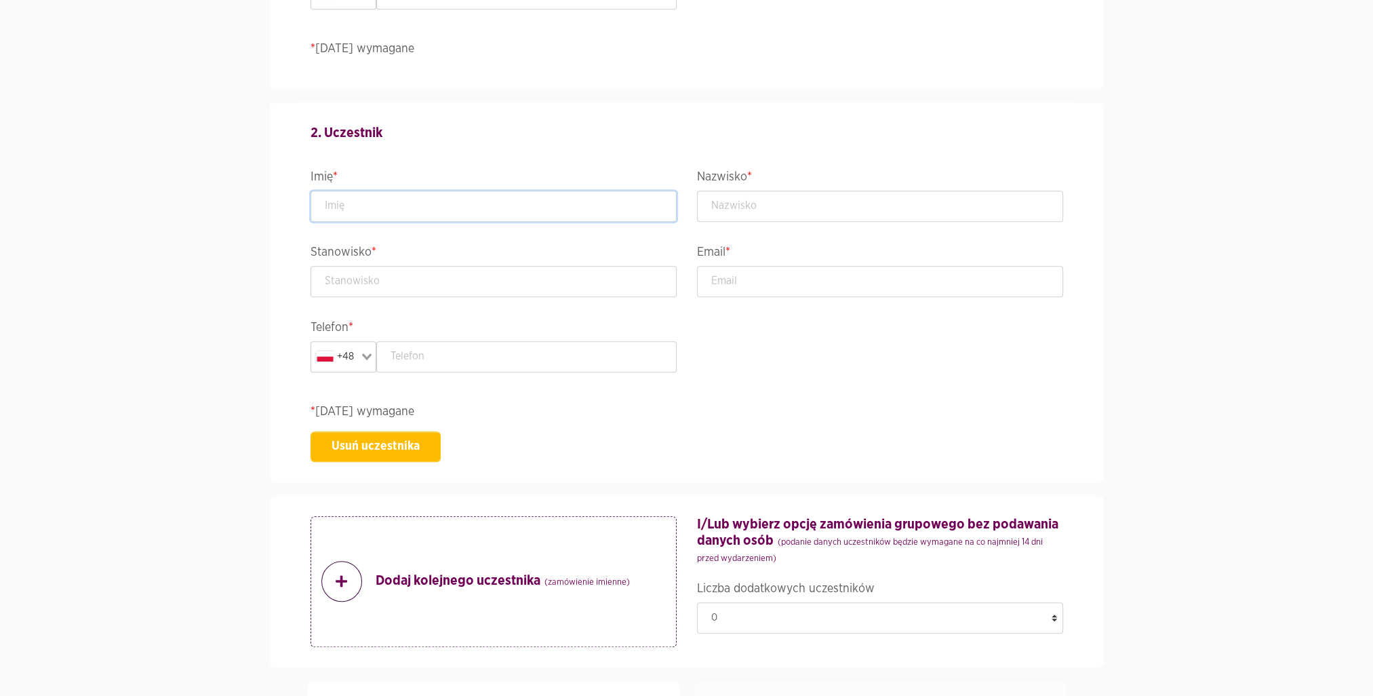
click at [427, 205] on input "text" at bounding box center [494, 206] width 366 height 31
type input "[PERSON_NAME]"
type input "Jarzębowski"
type input "Starszy Specjalista"
type input "[PERSON_NAME][EMAIL_ADDRESS][PERSON_NAME][DOMAIN_NAME]"
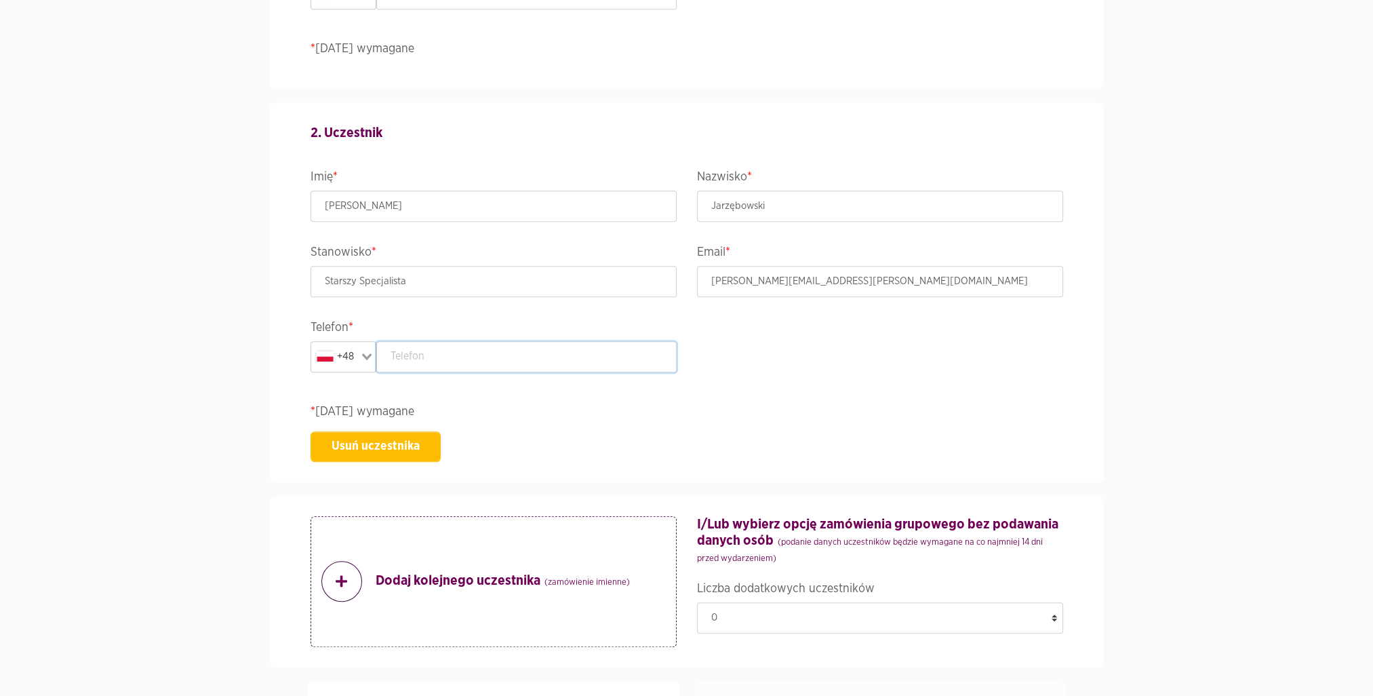
click at [500, 349] on input "text" at bounding box center [526, 356] width 300 height 31
type input "603190465"
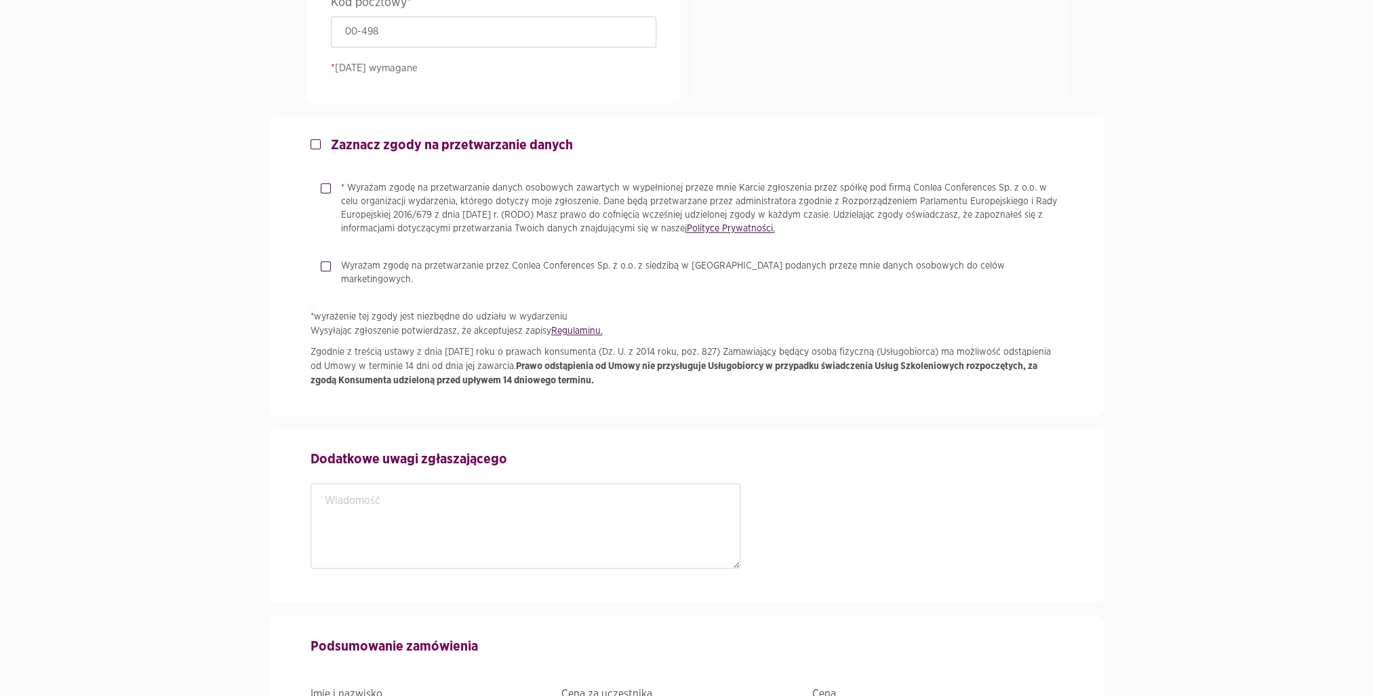
scroll to position [2138, 0]
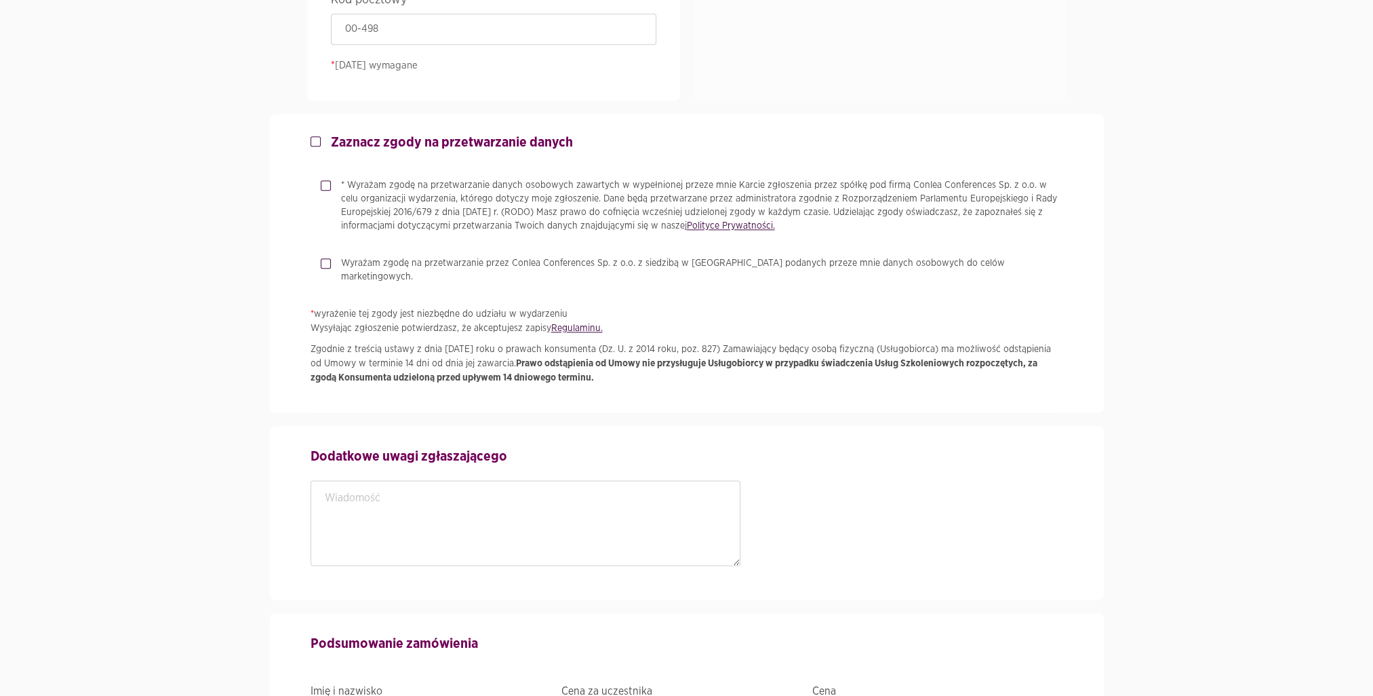
click at [367, 307] on p "* wyrażenie tej zgody jest niezbędne do udziału w wydarzeniu Wysyłając zgłoszen…" at bounding box center [687, 321] width 753 height 28
click at [323, 187] on div "* Wyrażam zgodę na przetwarzanie danych osobowych zawartych w wypełnionej przez…" at bounding box center [692, 205] width 743 height 54
click at [331, 183] on label "* Wyrażam zgodę na przetwarzanie danych osobowych zawartych w wypełnionej przez…" at bounding box center [697, 205] width 732 height 54
click at [326, 183] on input "* Wyrażam zgodę na przetwarzanie danych osobowych zawartych w wypełnionej przez…" at bounding box center [324, 182] width 7 height 9
checkbox input "true"
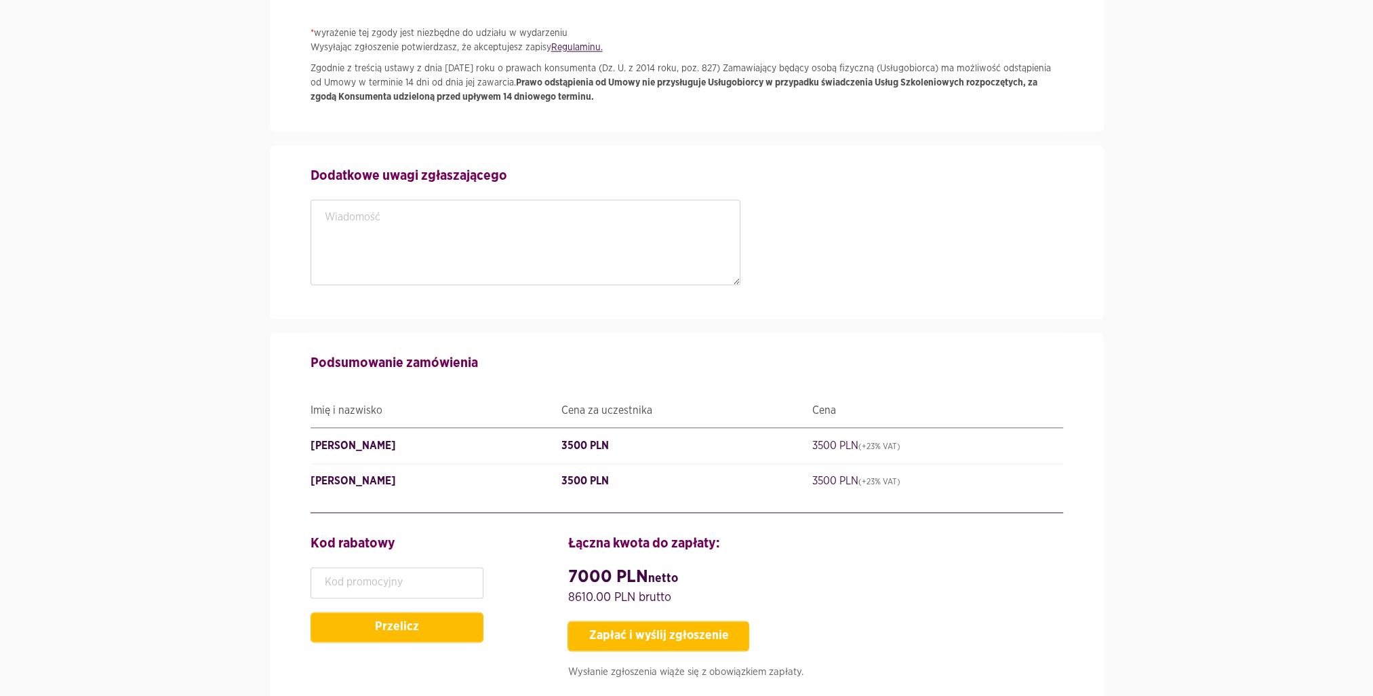
scroll to position [2523, 0]
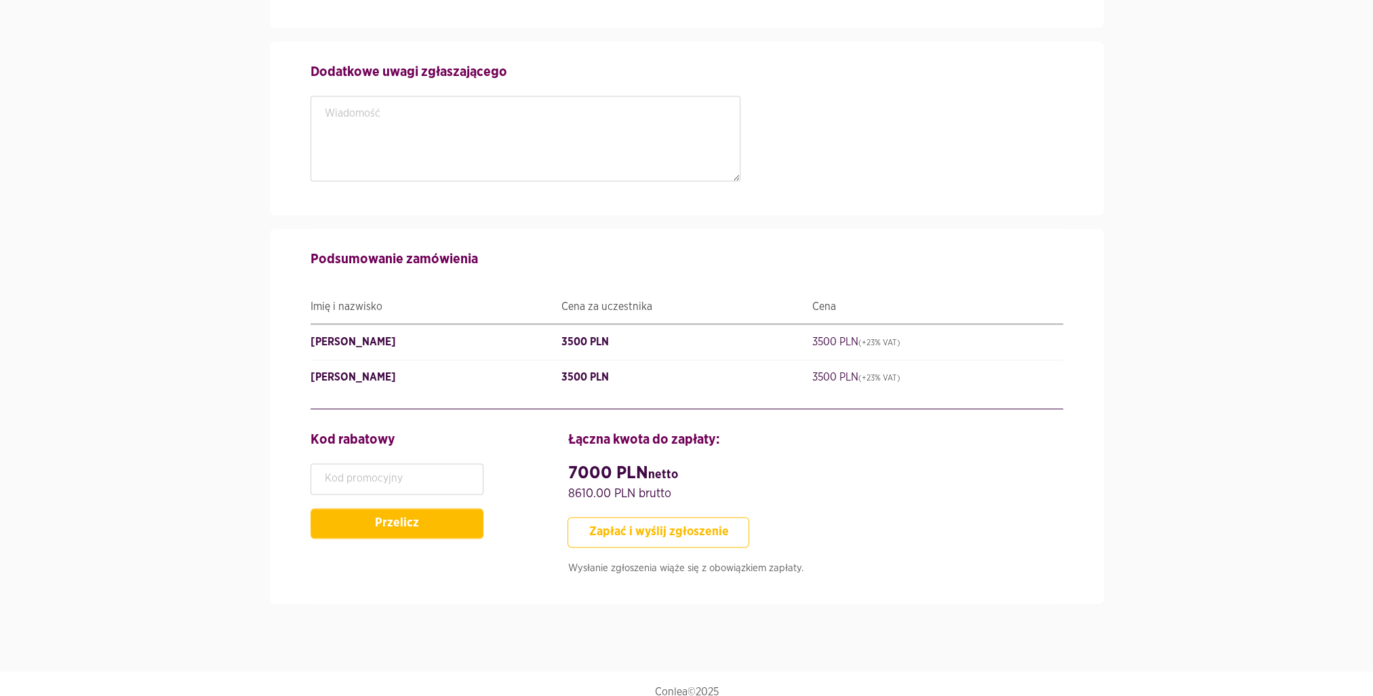
click at [713, 518] on button "Zapłać i wyślij zgłoszenie" at bounding box center [659, 532] width 182 height 31
type input "SzefZespołuds.AplikacjiiSerwisówZewnętrznych"
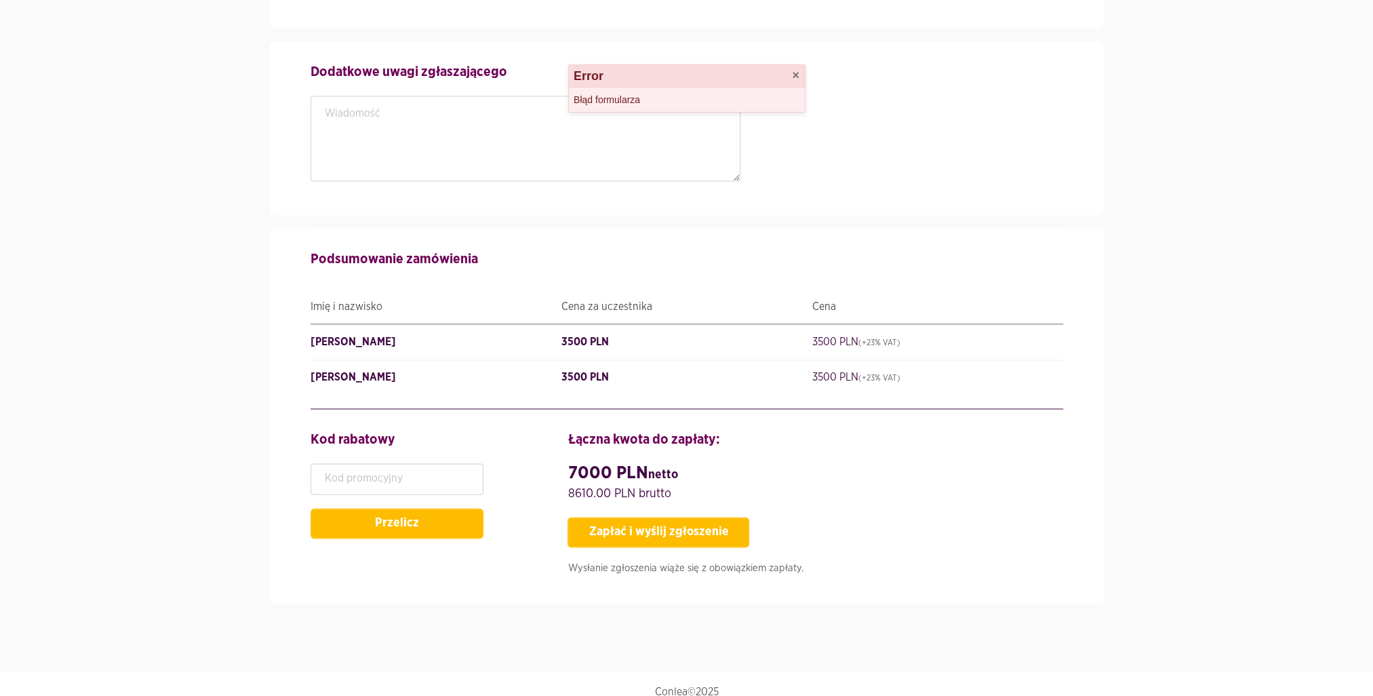
click at [613, 102] on div "Błąd formularza" at bounding box center [687, 99] width 236 height 24
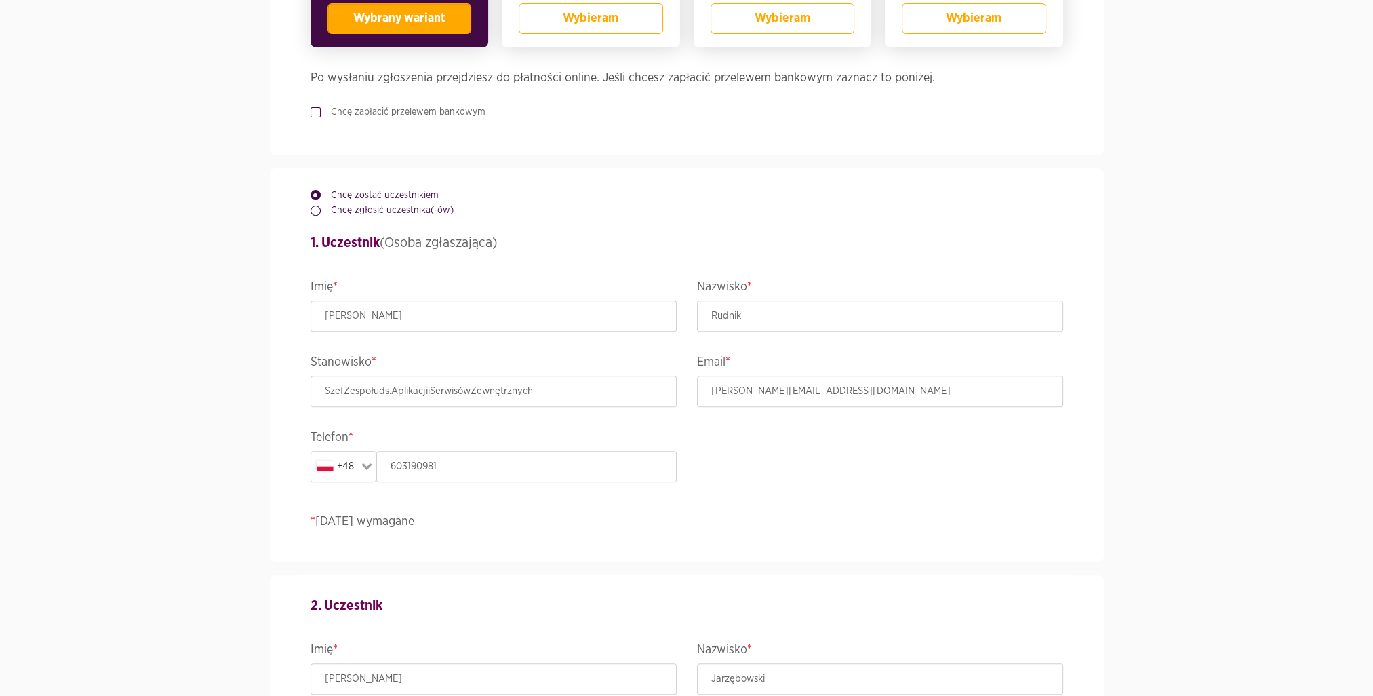
scroll to position [648, 0]
click at [372, 396] on input "SzefZespołuds.AplikacjiiSerwisówZewnętrznych" at bounding box center [494, 393] width 366 height 31
click at [344, 391] on input "SzefZespołuds.AplikacjiiSerwisówZewnętrznych" at bounding box center [494, 393] width 366 height 31
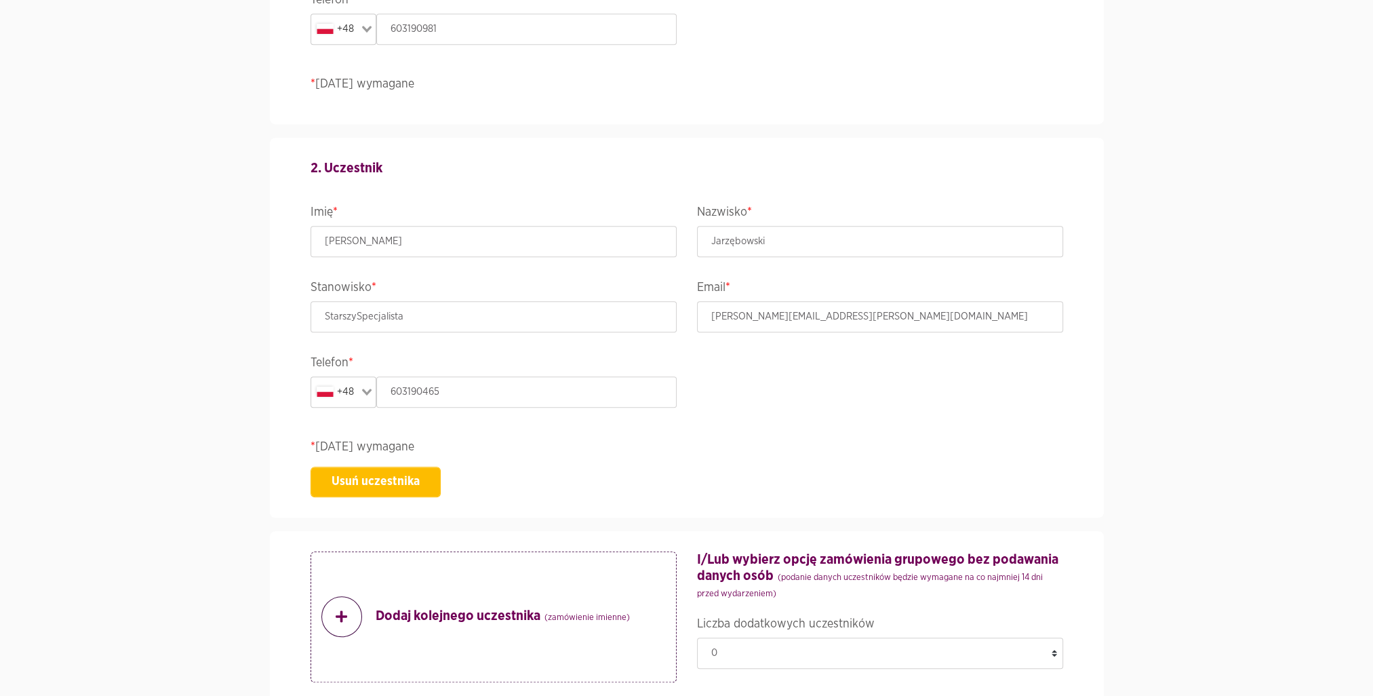
scroll to position [875, 0]
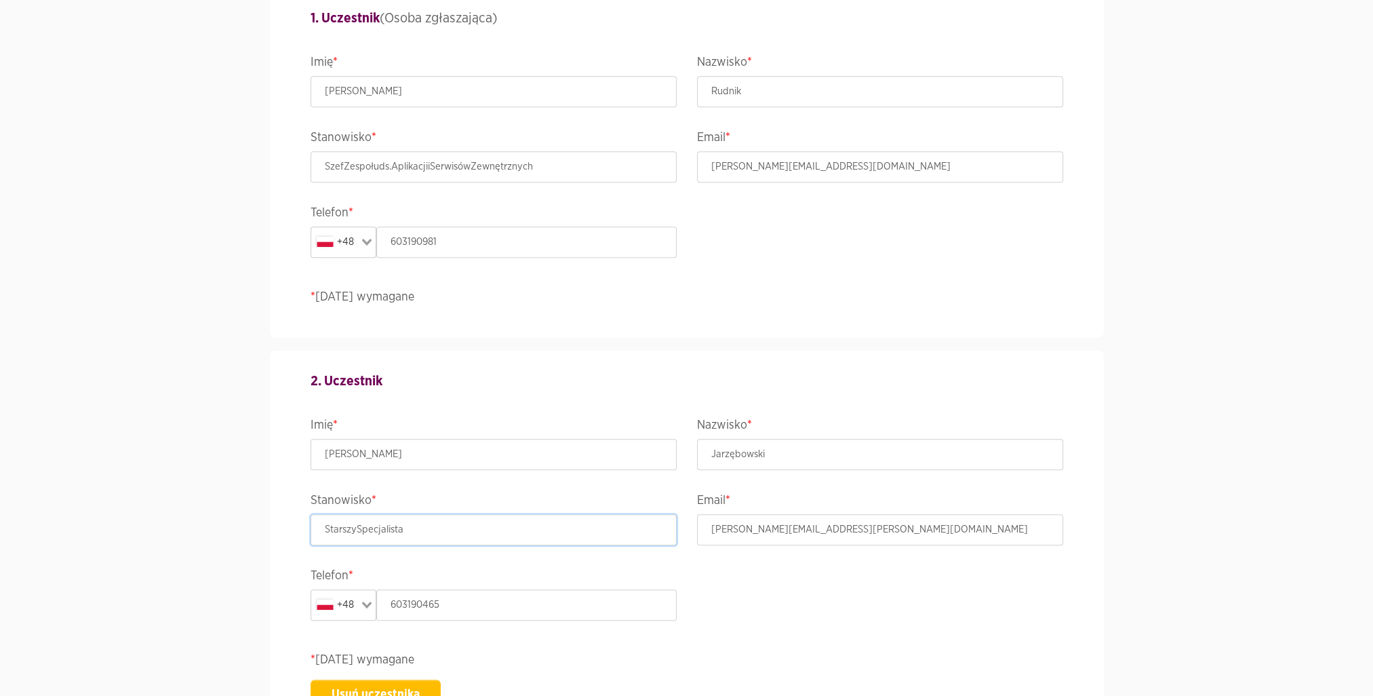
click at [418, 529] on input "StarszySpecjalista" at bounding box center [494, 529] width 366 height 31
click at [422, 527] on input "StarszySpecjalista" at bounding box center [494, 529] width 366 height 31
click at [393, 534] on input "StarszySpecjalista" at bounding box center [494, 529] width 366 height 31
click at [468, 538] on input "StarszySpecjalista" at bounding box center [494, 529] width 366 height 31
drag, startPoint x: 465, startPoint y: 536, endPoint x: 178, endPoint y: 509, distance: 288.1
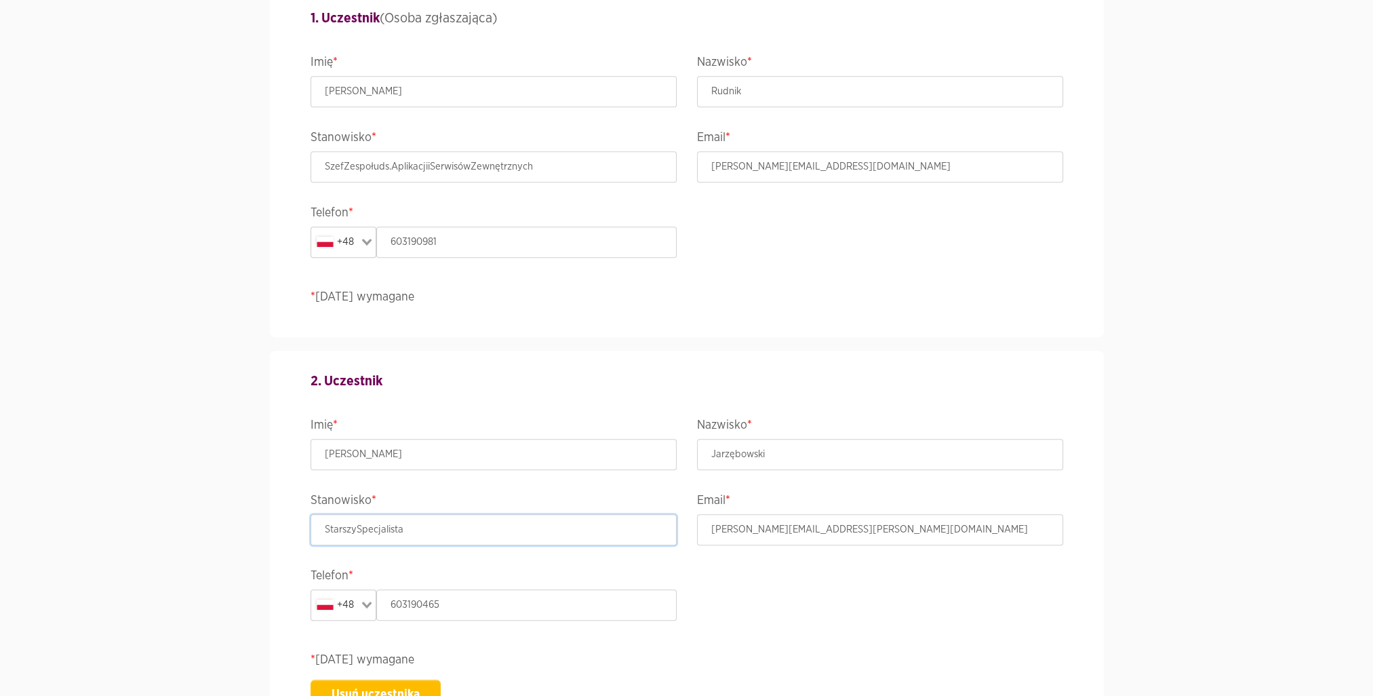
type input "Specjalista"
click at [418, 430] on legend "Imię *" at bounding box center [494, 427] width 366 height 24
click at [418, 537] on input "Specjalista" at bounding box center [494, 529] width 366 height 31
click at [446, 458] on input "[PERSON_NAME]" at bounding box center [494, 454] width 366 height 31
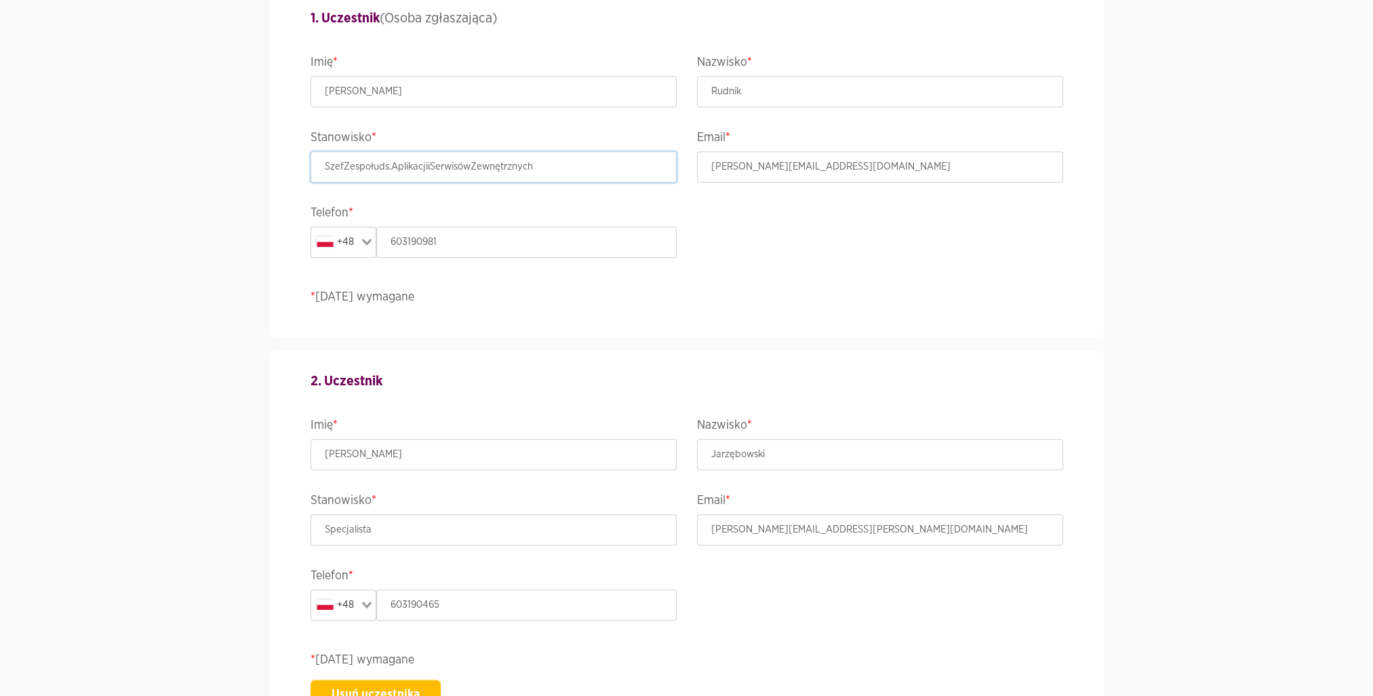
click at [498, 165] on input "SzefZespołuds.AplikacjiiSerwisówZewnętrznych" at bounding box center [494, 166] width 366 height 31
type input "Kierownik"
click at [1036, 241] on div "Chcę zostać uczestnikiem Chcę zgłosić uczestnika(-ów) 1. Uczestnik (Osoba zgłas…" at bounding box center [686, 140] width 773 height 393
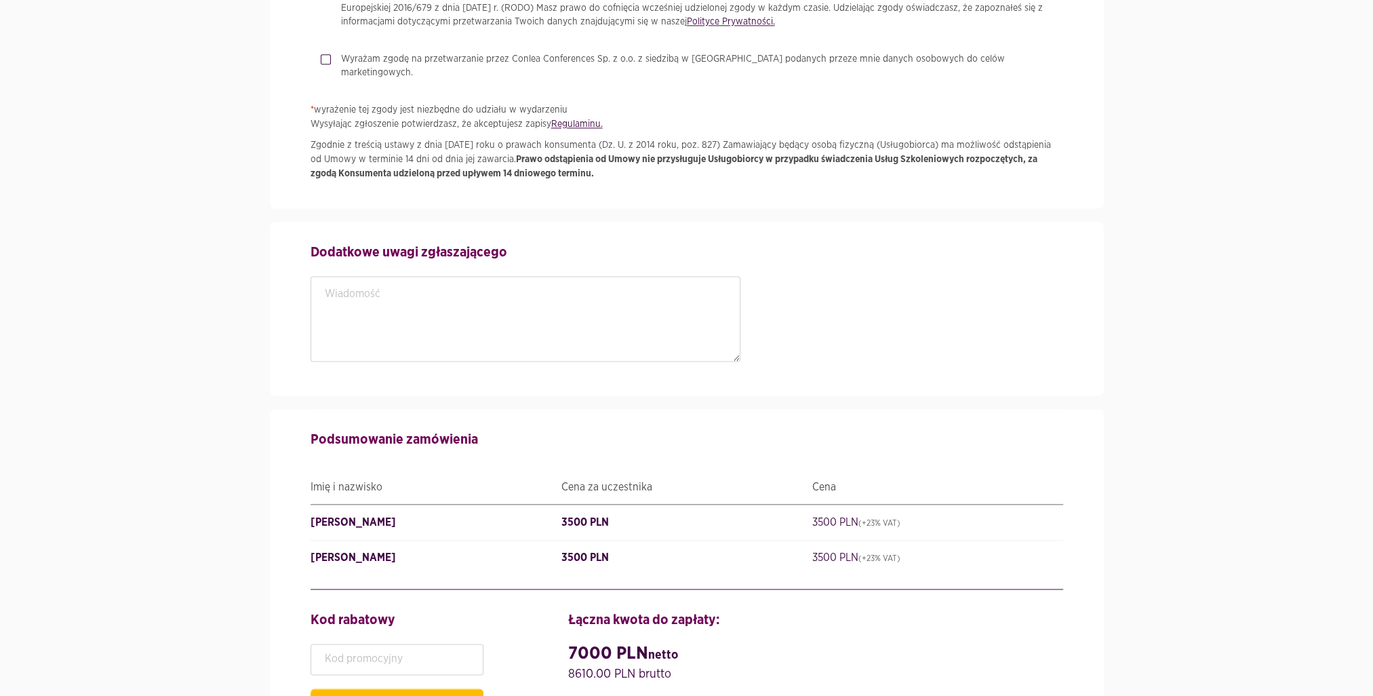
scroll to position [2422, 0]
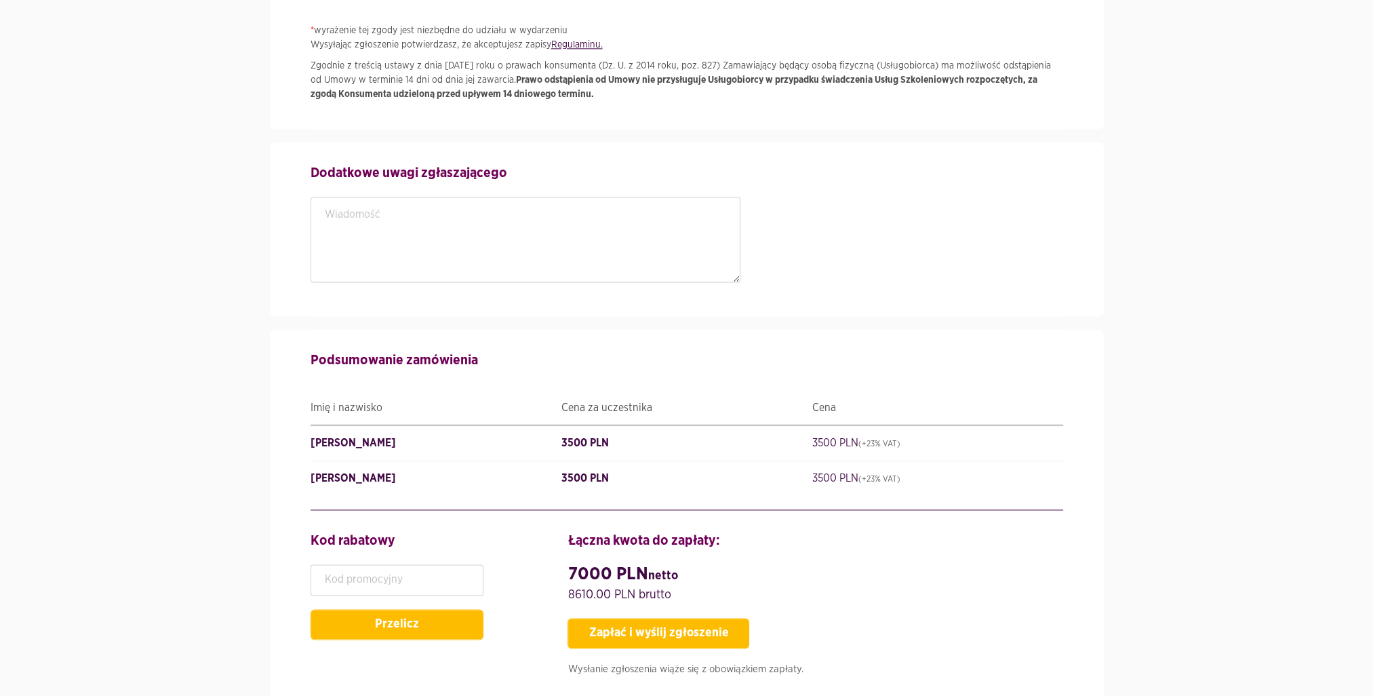
drag, startPoint x: 680, startPoint y: 633, endPoint x: 689, endPoint y: 623, distance: 13.5
click at [681, 633] on div "Łączna kwota do zapłaty: 7000 PLN netto 8610.00 PLN brutto Zapłać i wyślij zgło…" at bounding box center [814, 607] width 515 height 154
click at [692, 619] on button "Zapłać i wyślij zgłoszenie" at bounding box center [659, 633] width 182 height 31
click at [603, 106] on div "Błąd formularza" at bounding box center [687, 99] width 236 height 24
click at [608, 99] on div "Błąd formularza" at bounding box center [687, 99] width 236 height 24
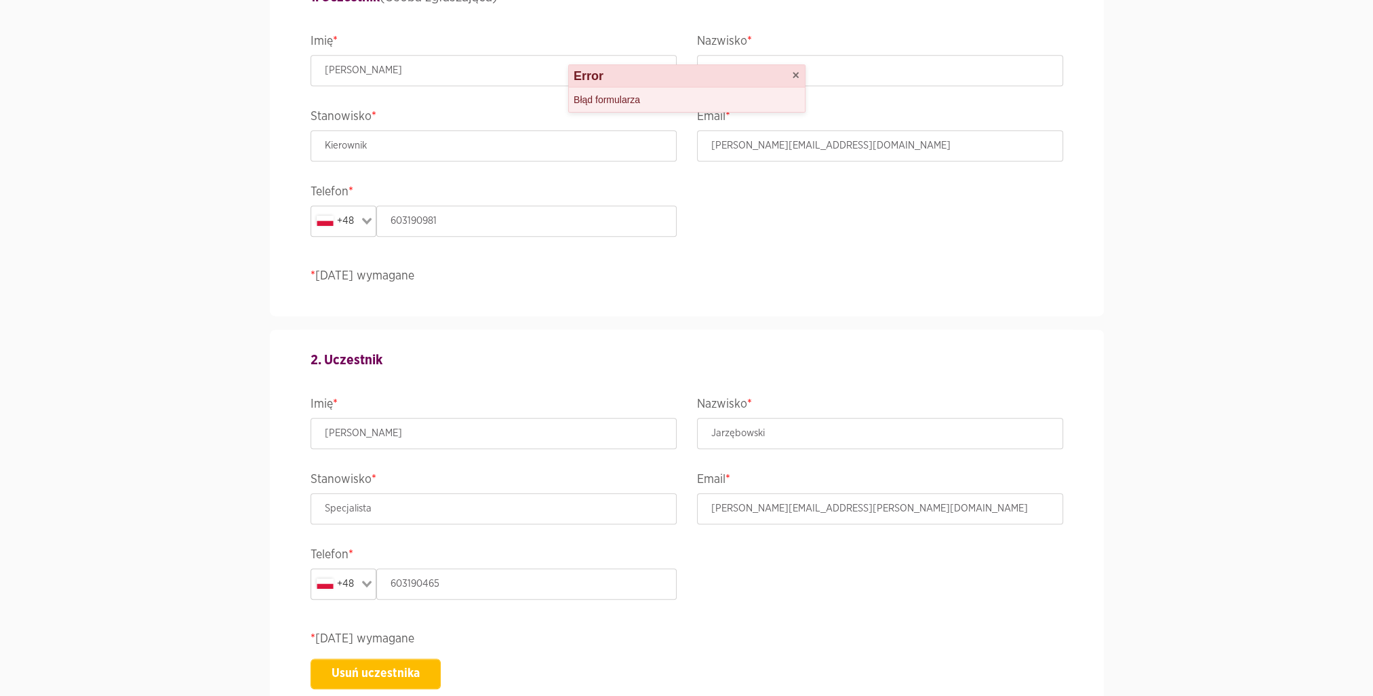
scroll to position [580, 0]
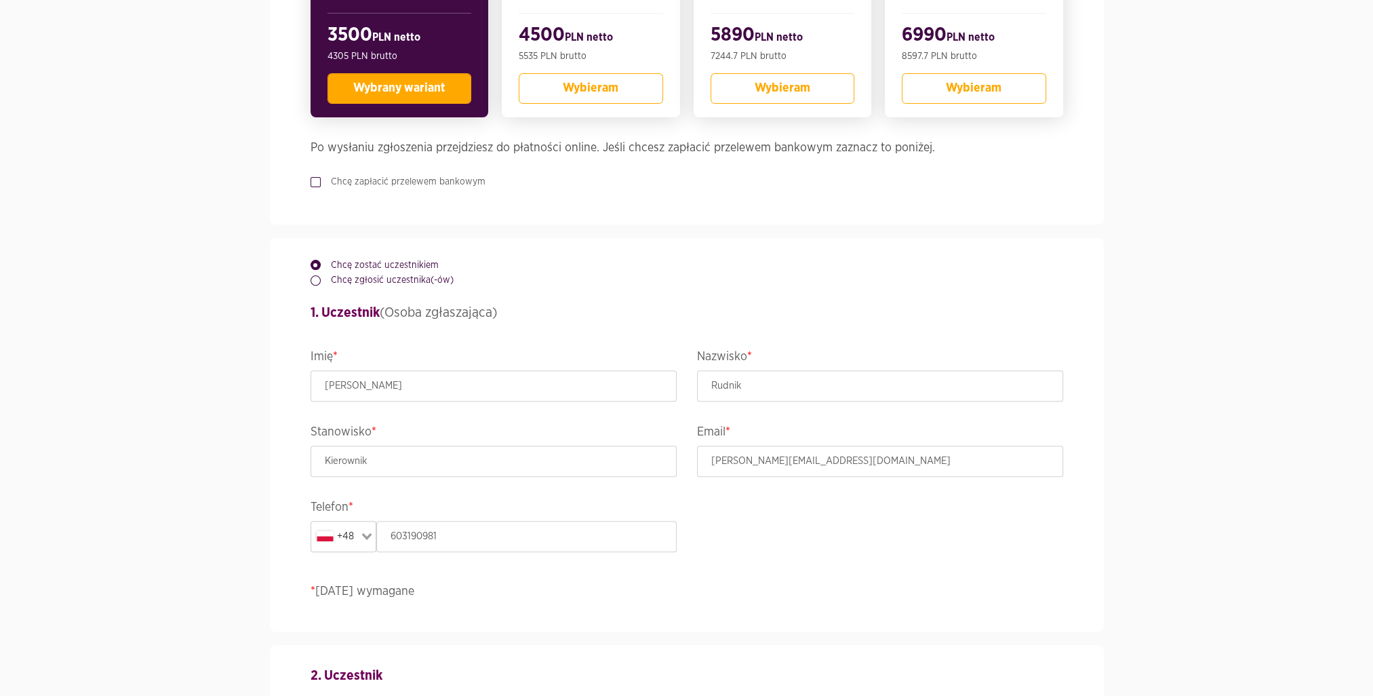
click at [355, 283] on label "Chcę zgłosić uczestnika(-ów)" at bounding box center [387, 280] width 133 height 14
click at [317, 282] on input "Chcę zgłosić uczestnika(-ów)" at bounding box center [314, 277] width 7 height 9
radio input "true"
radio input "false"
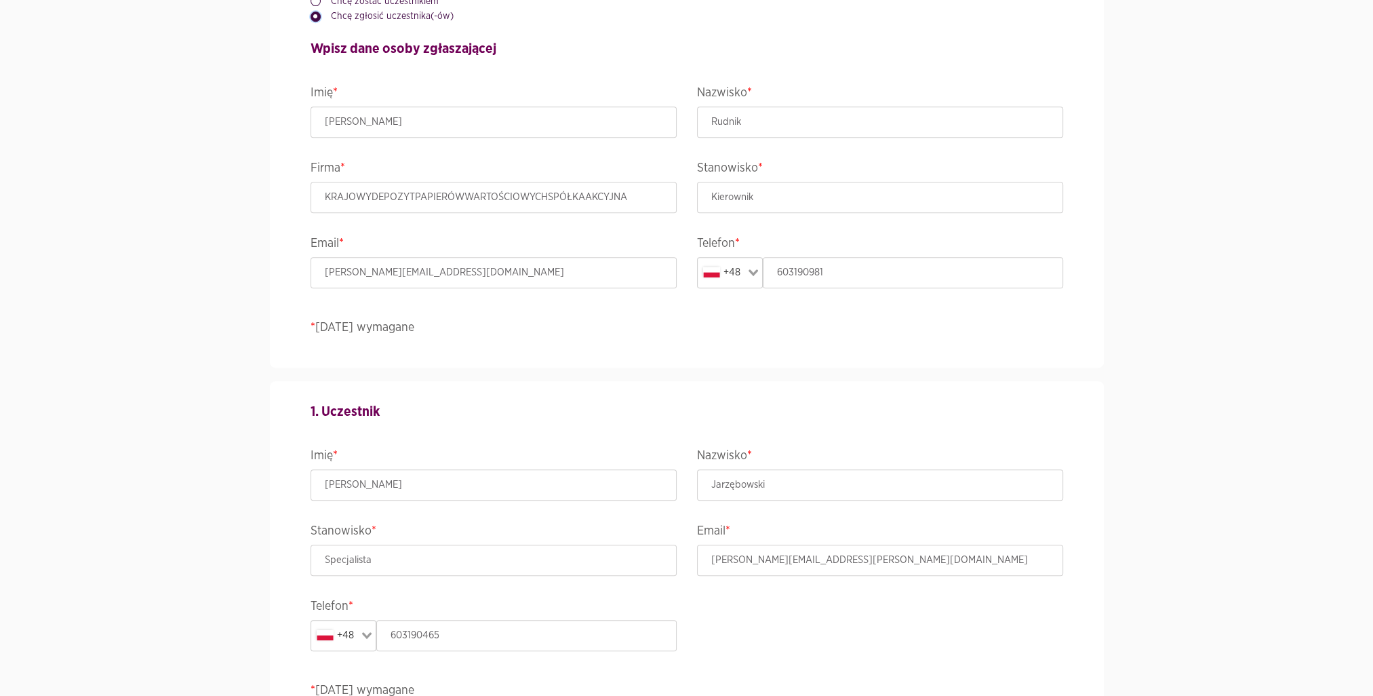
scroll to position [895, 0]
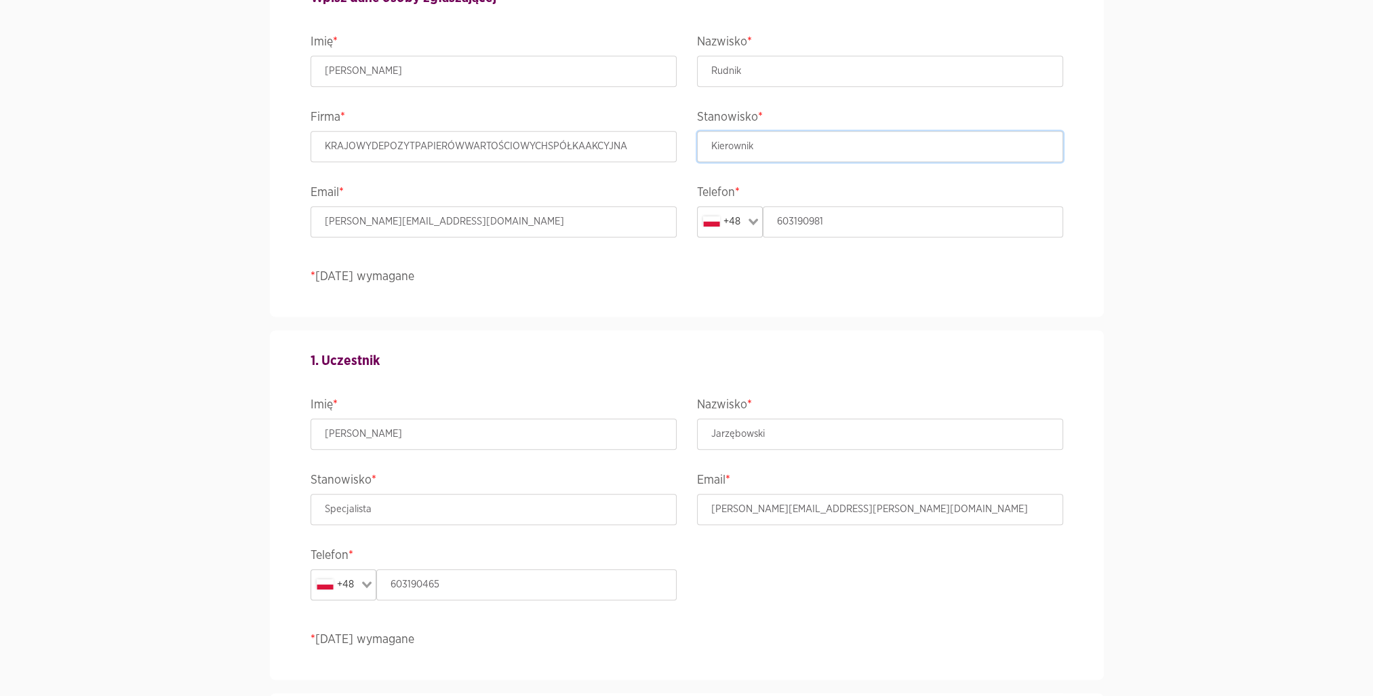
click at [774, 150] on input "Kierownik" at bounding box center [880, 146] width 366 height 31
click at [775, 150] on input "Kierownik" at bounding box center [880, 146] width 366 height 31
type input "Szef Zespołu ds. Aplikacji i Serwisów Zewnętrznych"
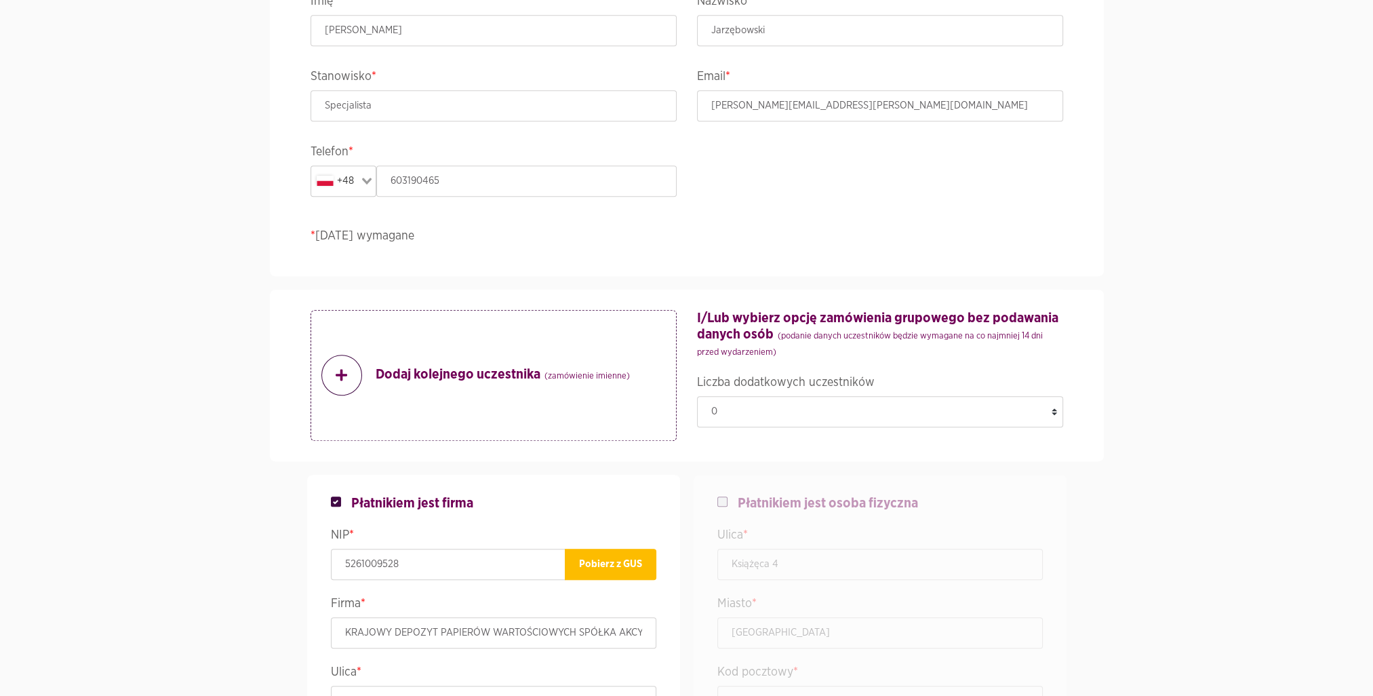
scroll to position [1396, 0]
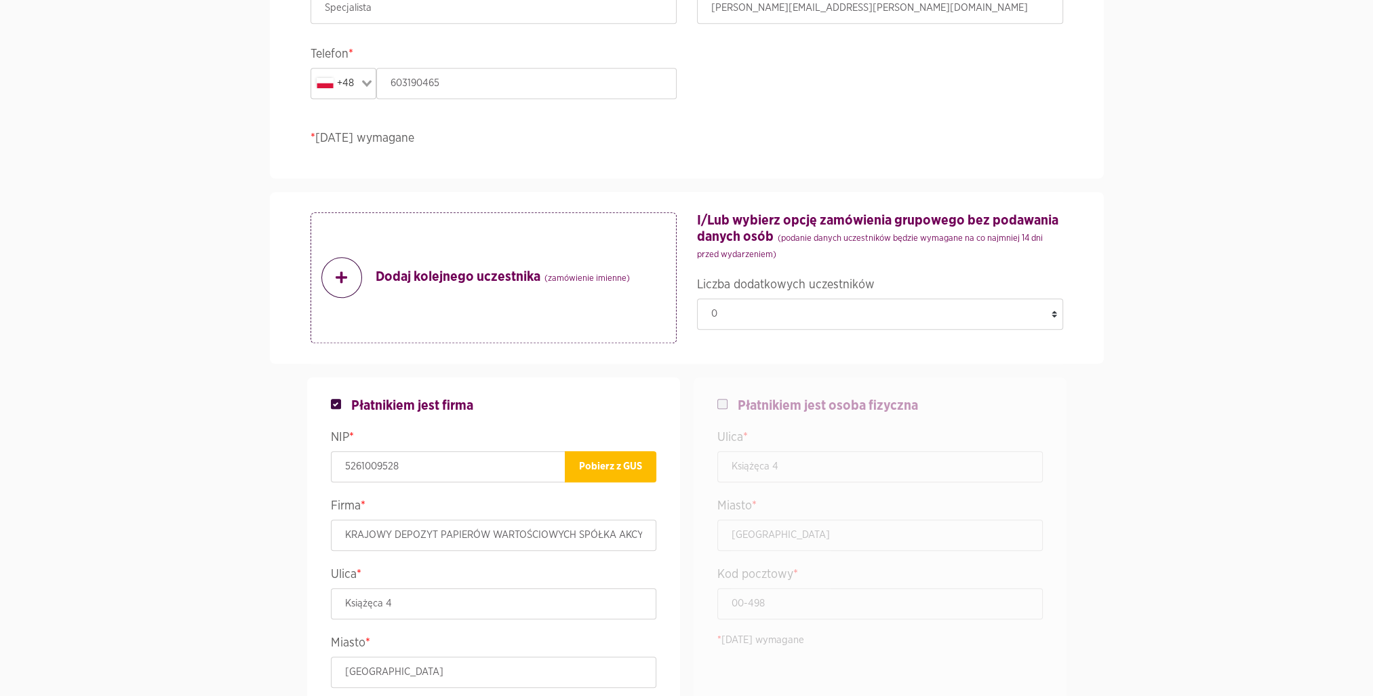
click at [431, 271] on strong "Dodaj kolejnego uczestnika (zamówienie imienne)" at bounding box center [503, 278] width 254 height 18
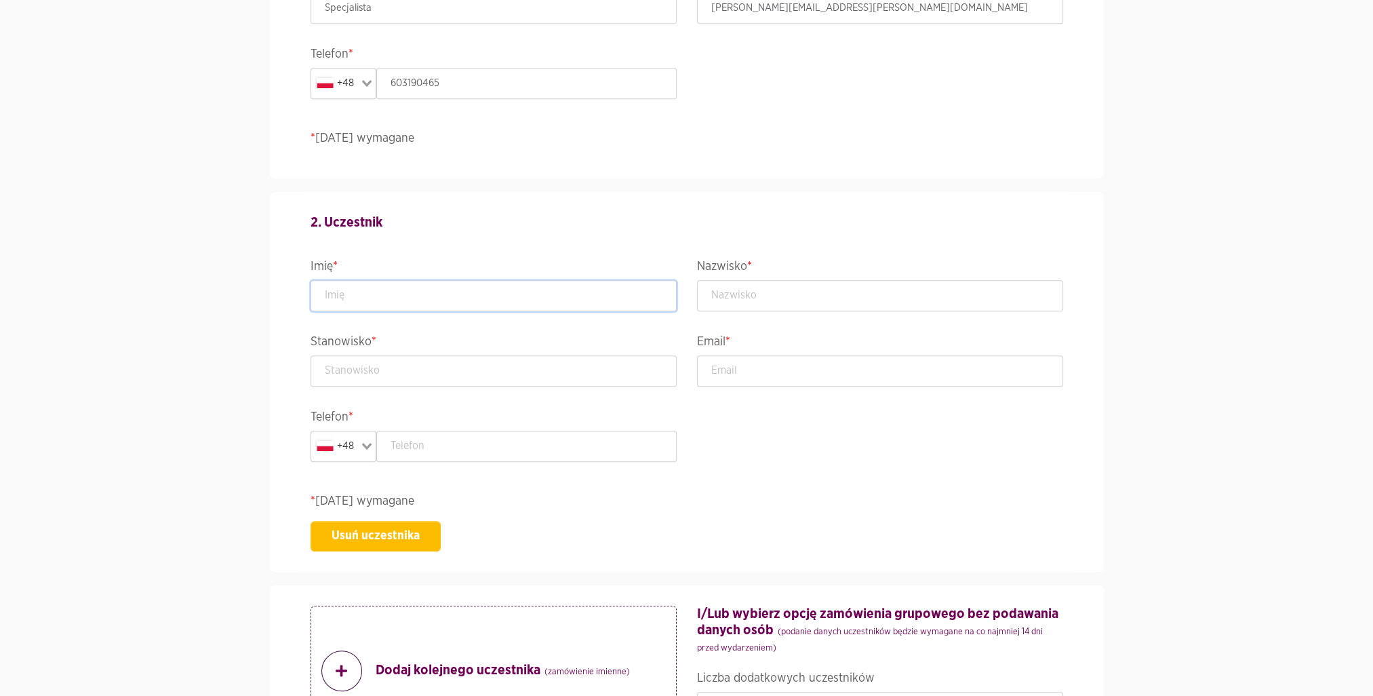
click at [415, 287] on input "text" at bounding box center [494, 295] width 366 height 31
type input "[PERSON_NAME]"
click at [809, 310] on div "2. Uczestnik Imię * Paweł Nazwisko * Stanowisko * Email * Telefon * +48 Loading…" at bounding box center [686, 382] width 773 height 380
click at [809, 302] on input "text" at bounding box center [880, 295] width 366 height 31
type input "Rudnik"
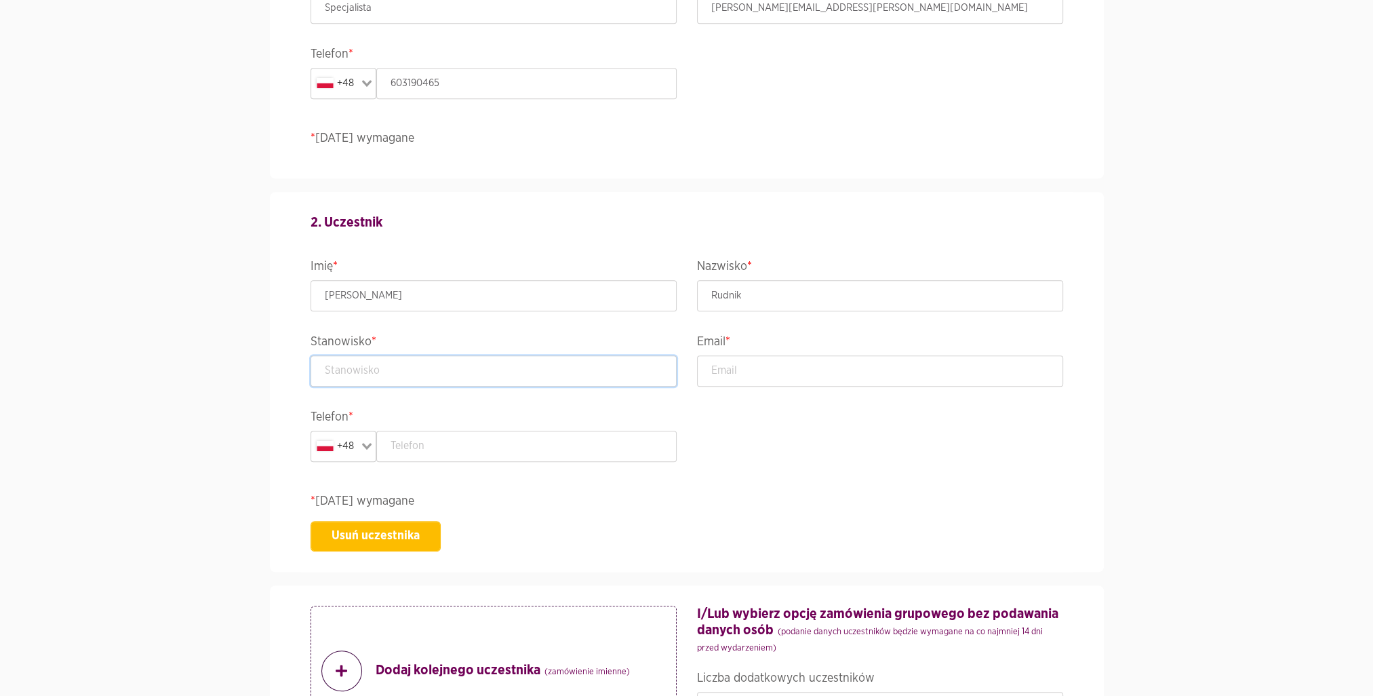
click at [488, 372] on input "text" at bounding box center [494, 370] width 366 height 31
type input "Szef Zespołu ds. Aplikacji i Serwisów Zewnętrznych"
click at [804, 364] on input "email" at bounding box center [880, 370] width 366 height 31
type input "[PERSON_NAME][EMAIL_ADDRESS][DOMAIN_NAME]"
type input "603190981"
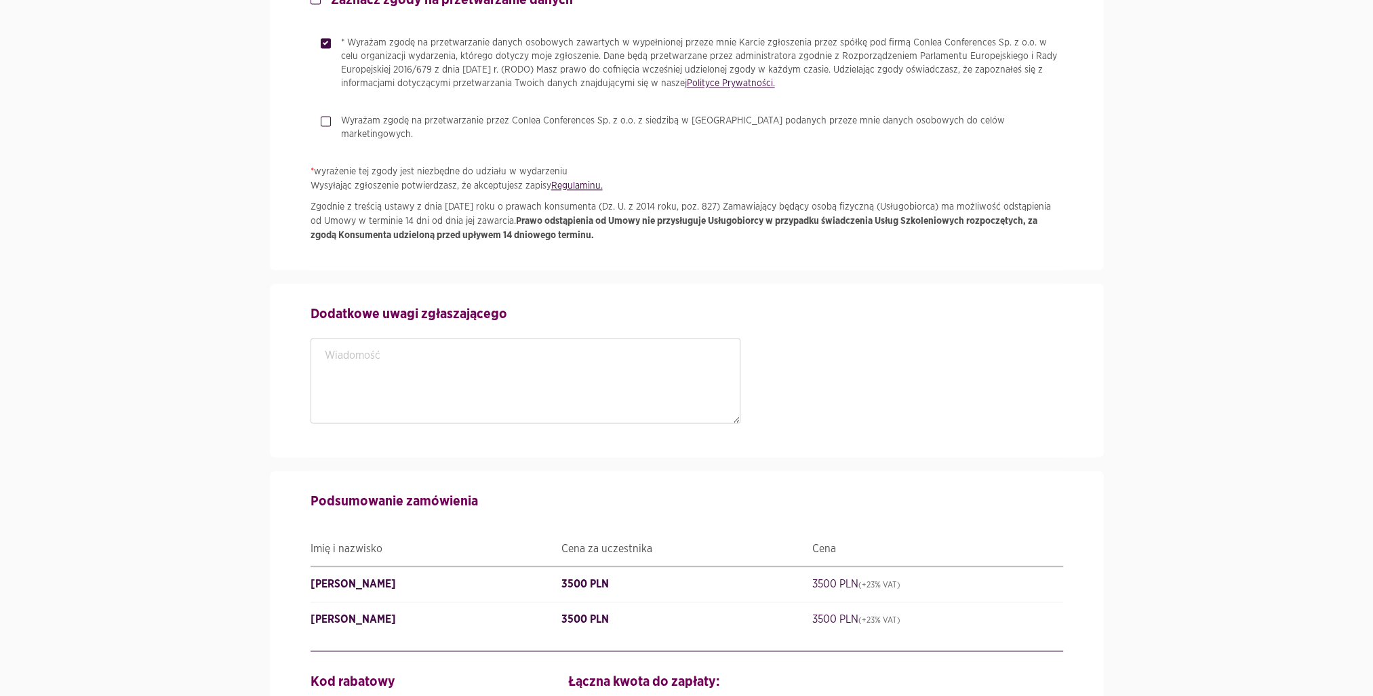
scroll to position [2818, 0]
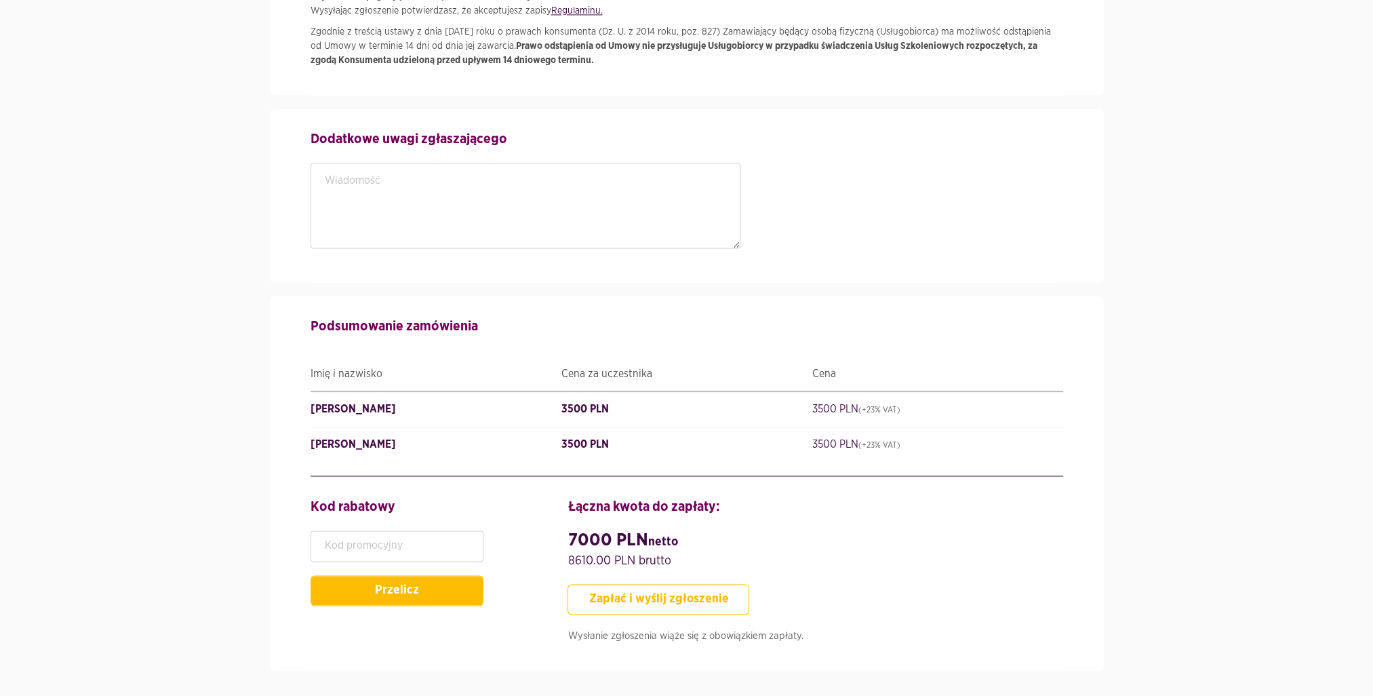
click at [715, 590] on button "Zapłać i wyślij zgłoszenie" at bounding box center [659, 599] width 182 height 31
type input "SzefZespołuds.AplikacjiiSerwisówZewnętrznych"
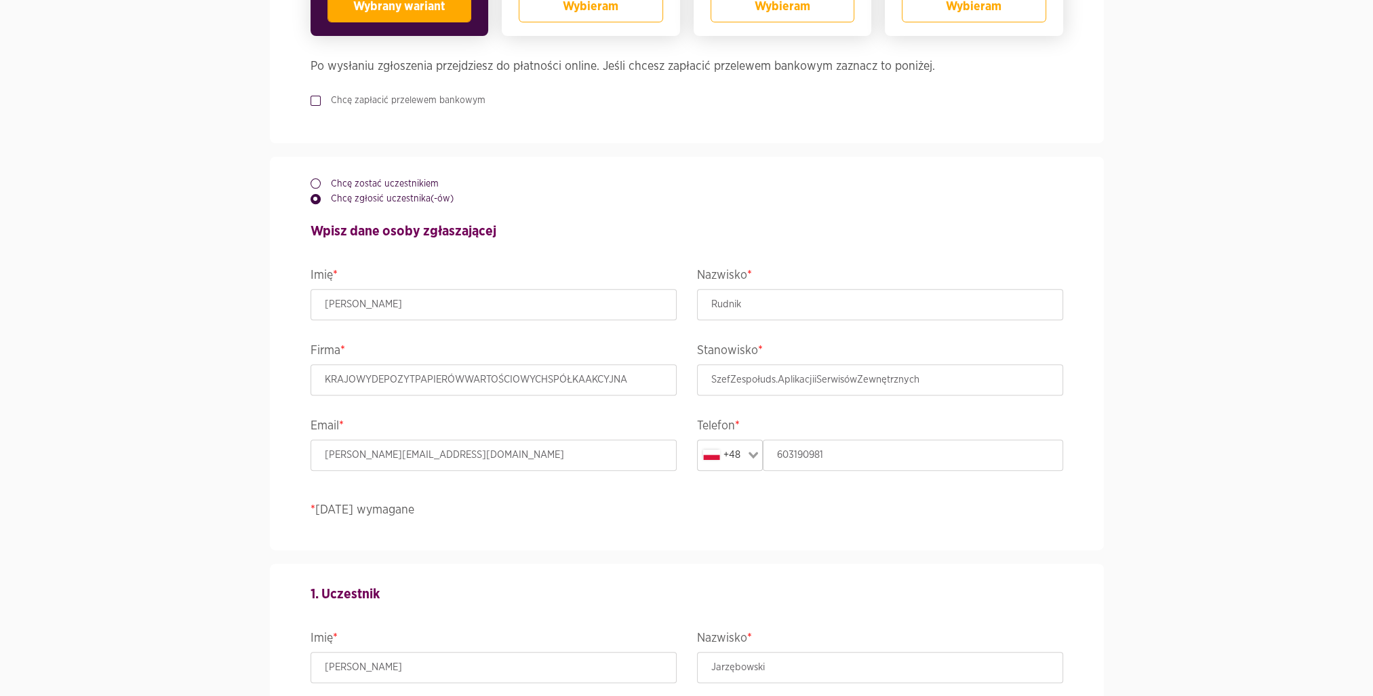
scroll to position [667, 0]
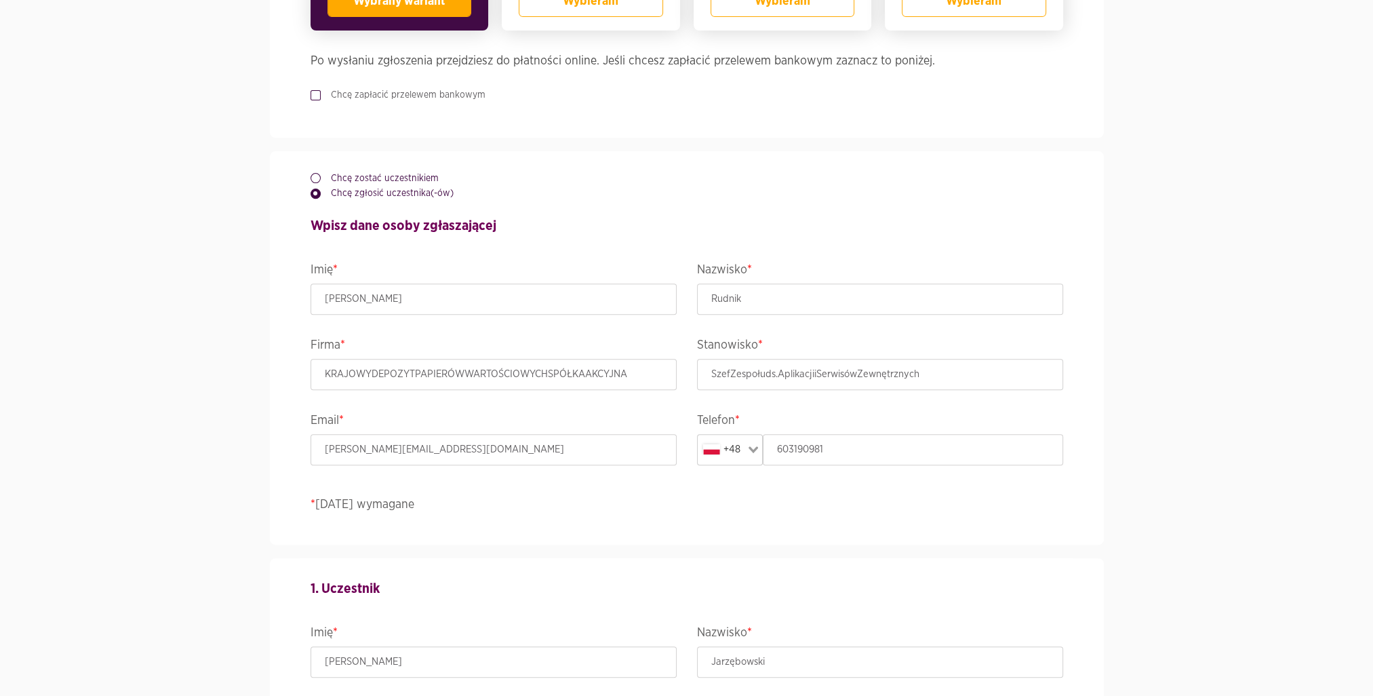
click at [339, 178] on label "Chcę zostać uczestnikiem" at bounding box center [380, 179] width 118 height 14
click at [317, 178] on input "Chcę zostać uczestnikiem" at bounding box center [314, 176] width 7 height 9
radio input "true"
radio input "false"
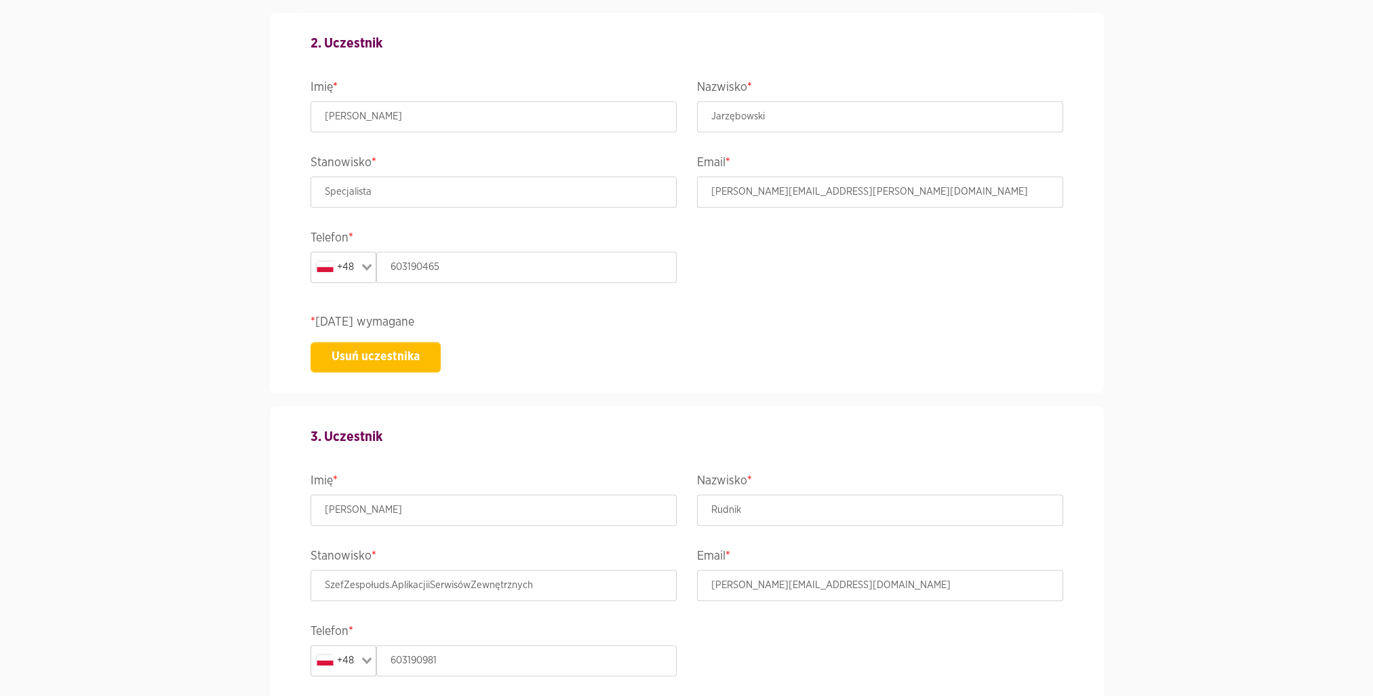
scroll to position [1326, 0]
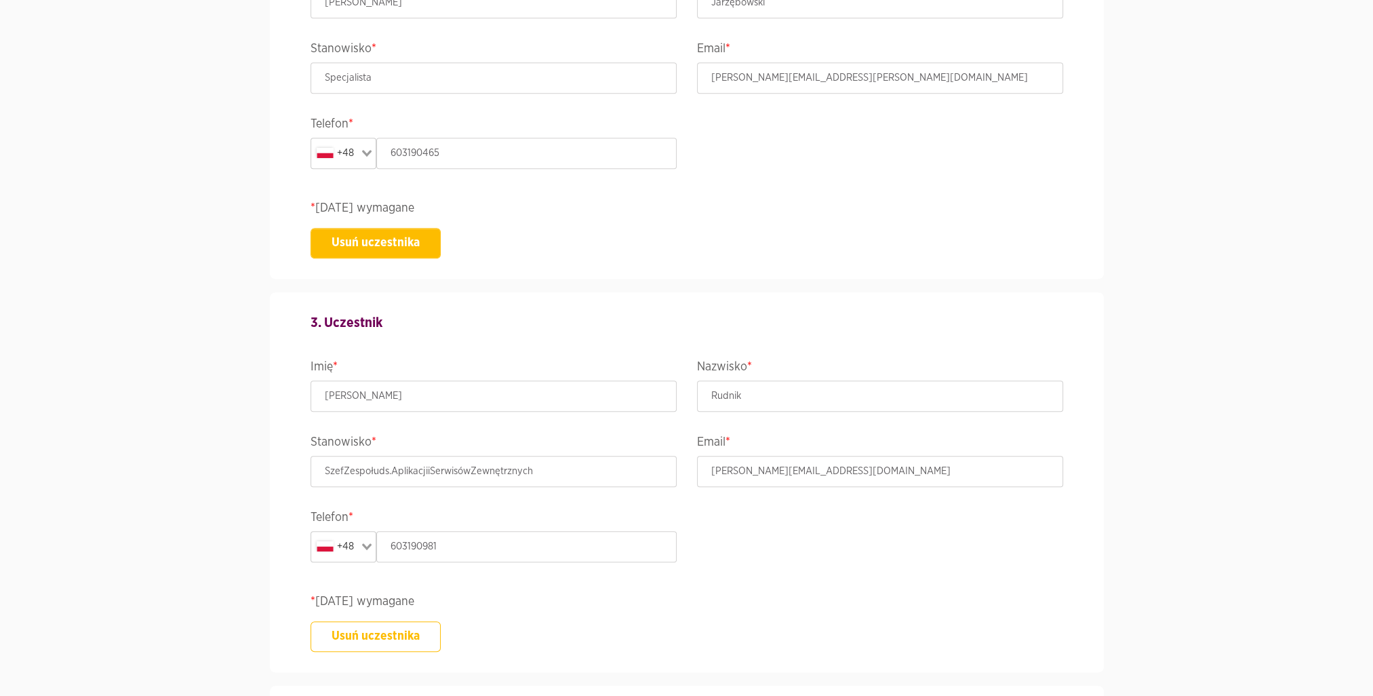
click at [345, 637] on button "Usuń uczestnika" at bounding box center [376, 636] width 130 height 31
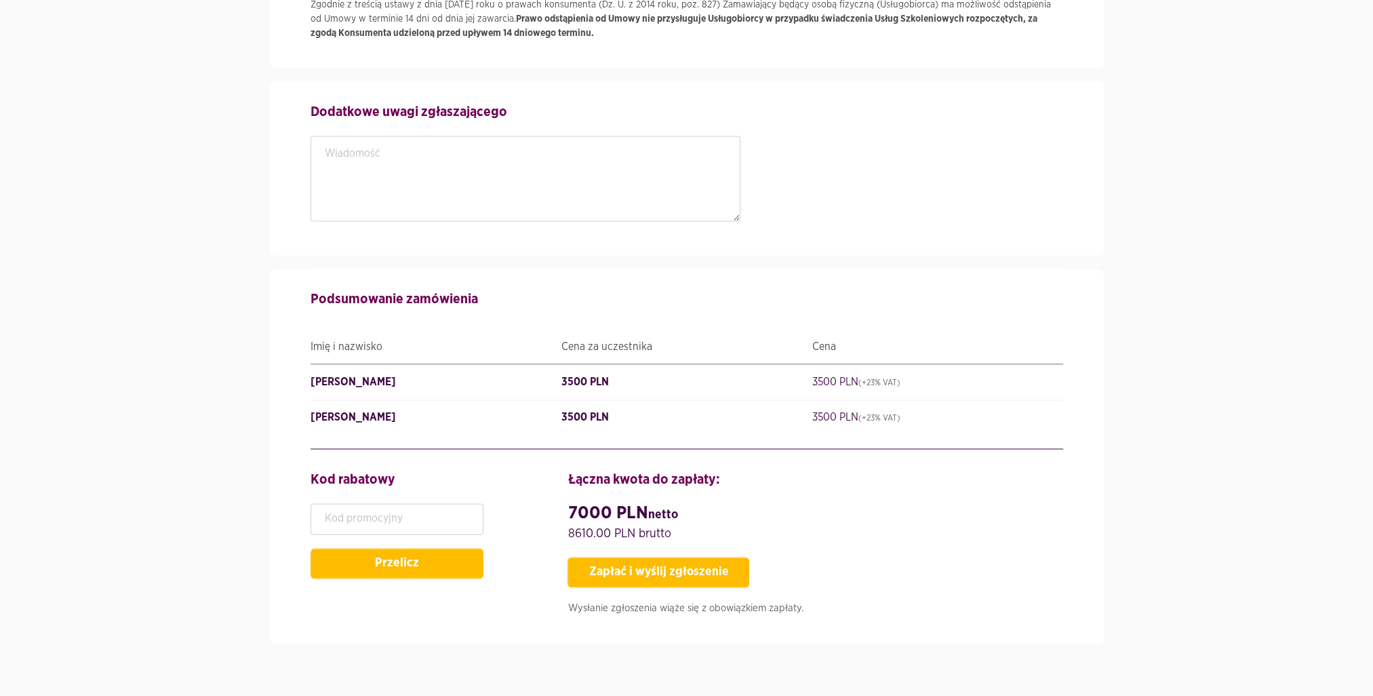
scroll to position [2523, 0]
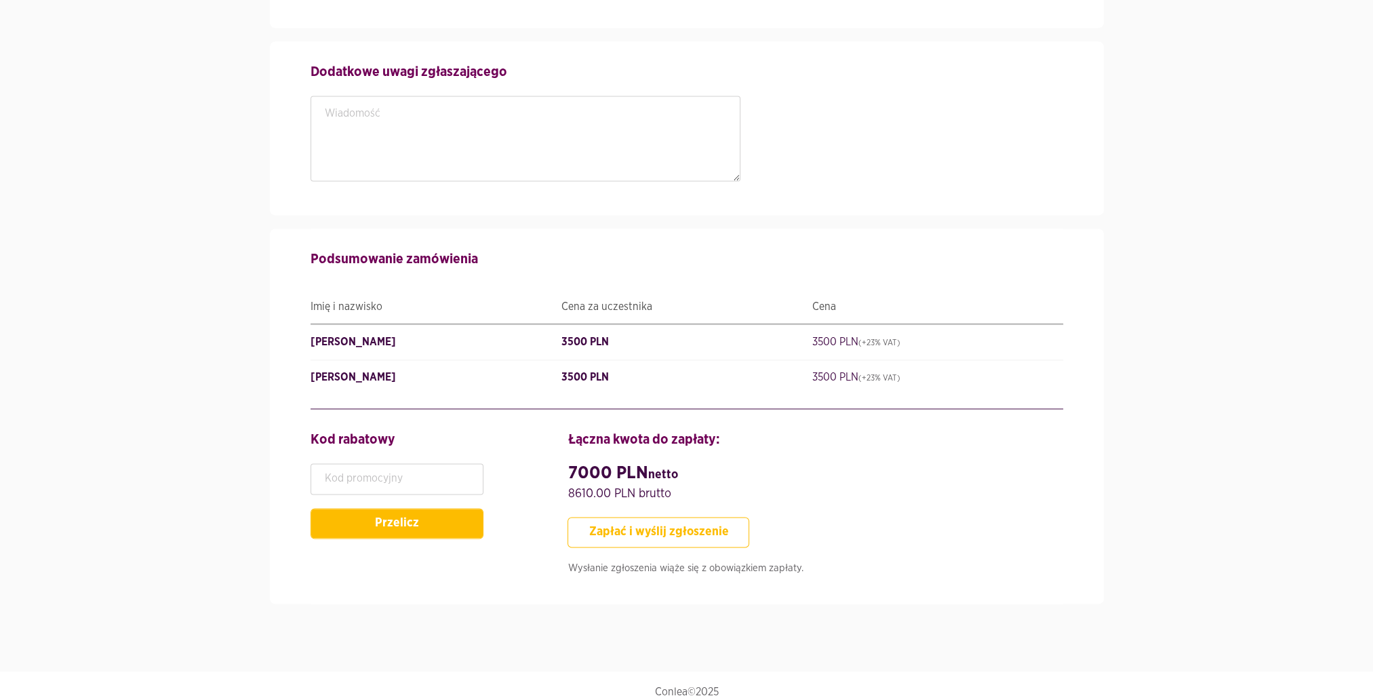
click at [720, 527] on button "Zapłać i wyślij zgłoszenie" at bounding box center [659, 532] width 182 height 31
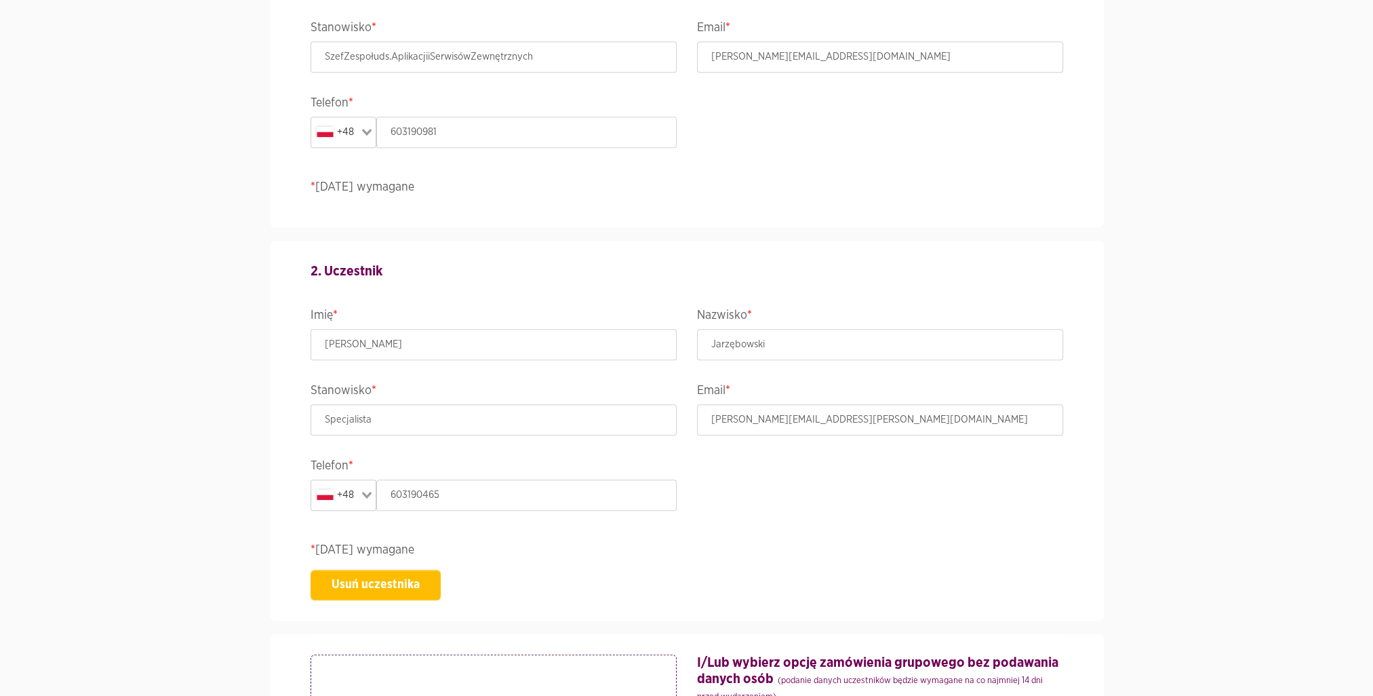
scroll to position [1185, 0]
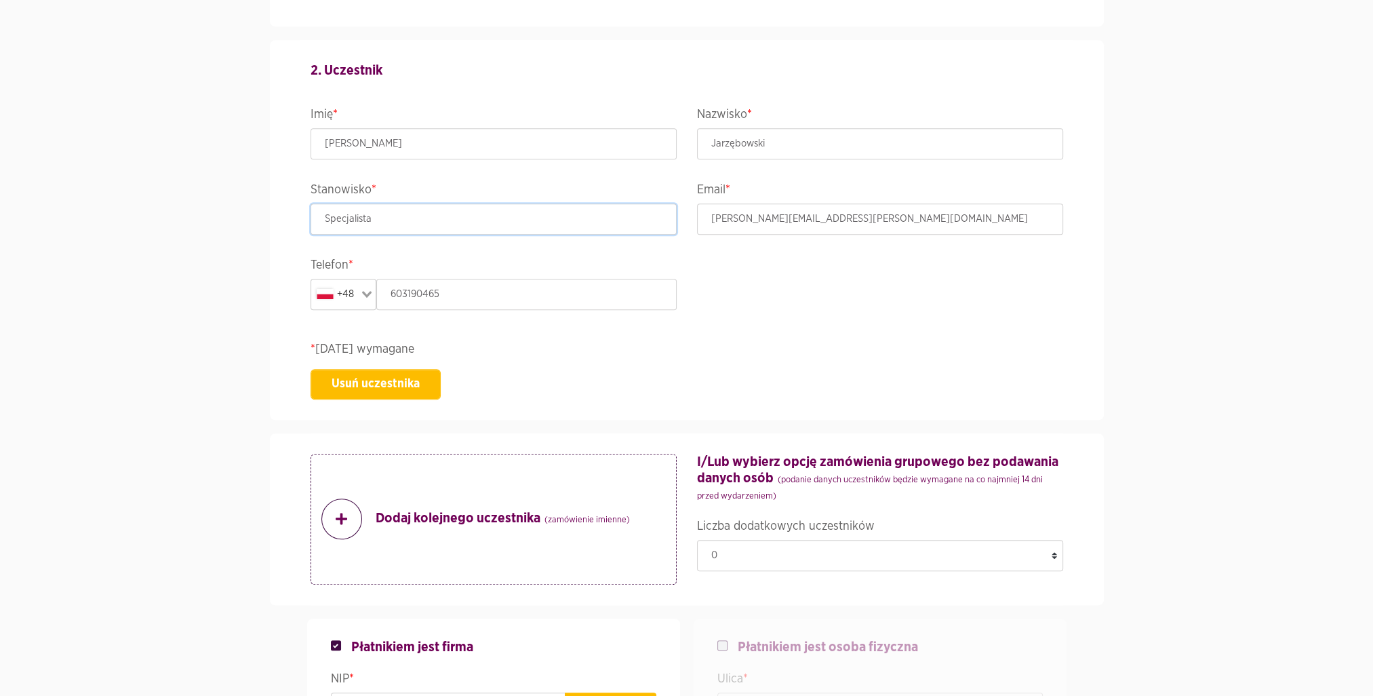
click at [452, 215] on input "Specjalista" at bounding box center [494, 218] width 366 height 31
type input "A"
type input "Starszy Specjalista"
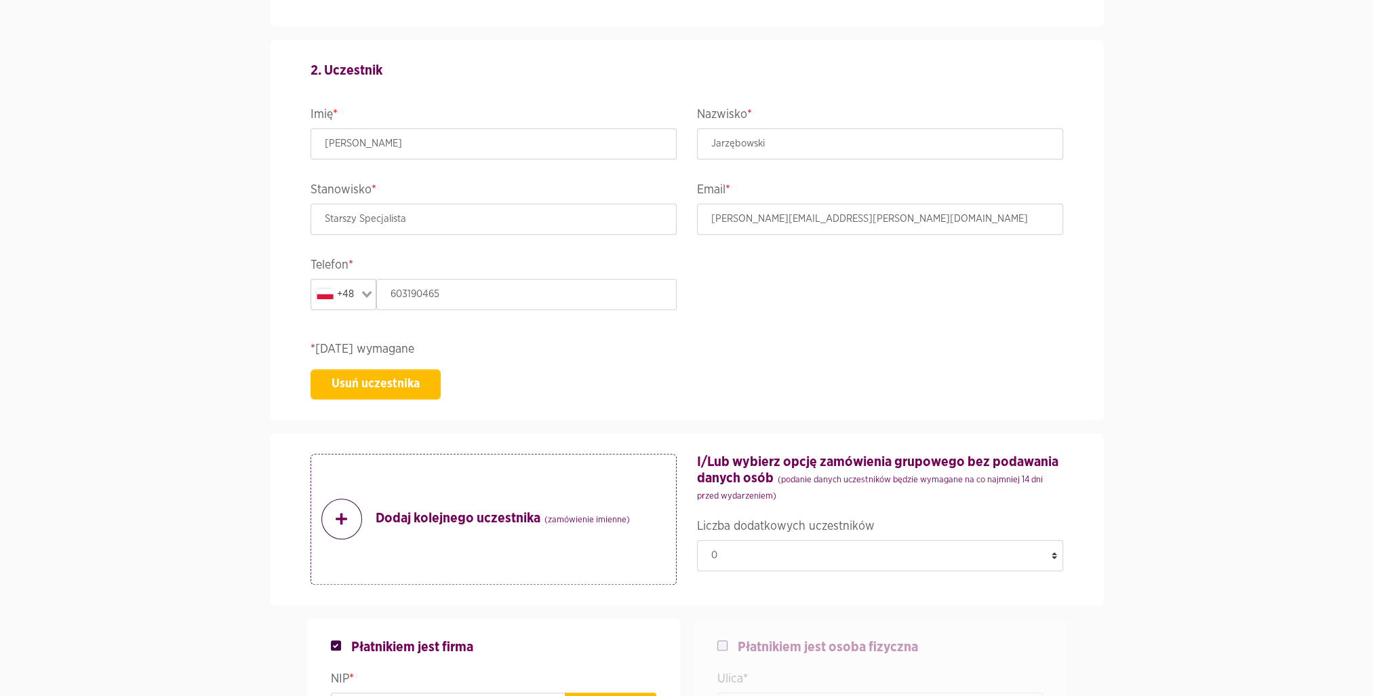
click at [1160, 336] on section "Wydarzenie ACCELER8IT25 - ACCELER8IT 2025 Termin i lokalizacja 08-10 październi…" at bounding box center [686, 430] width 1373 height 3048
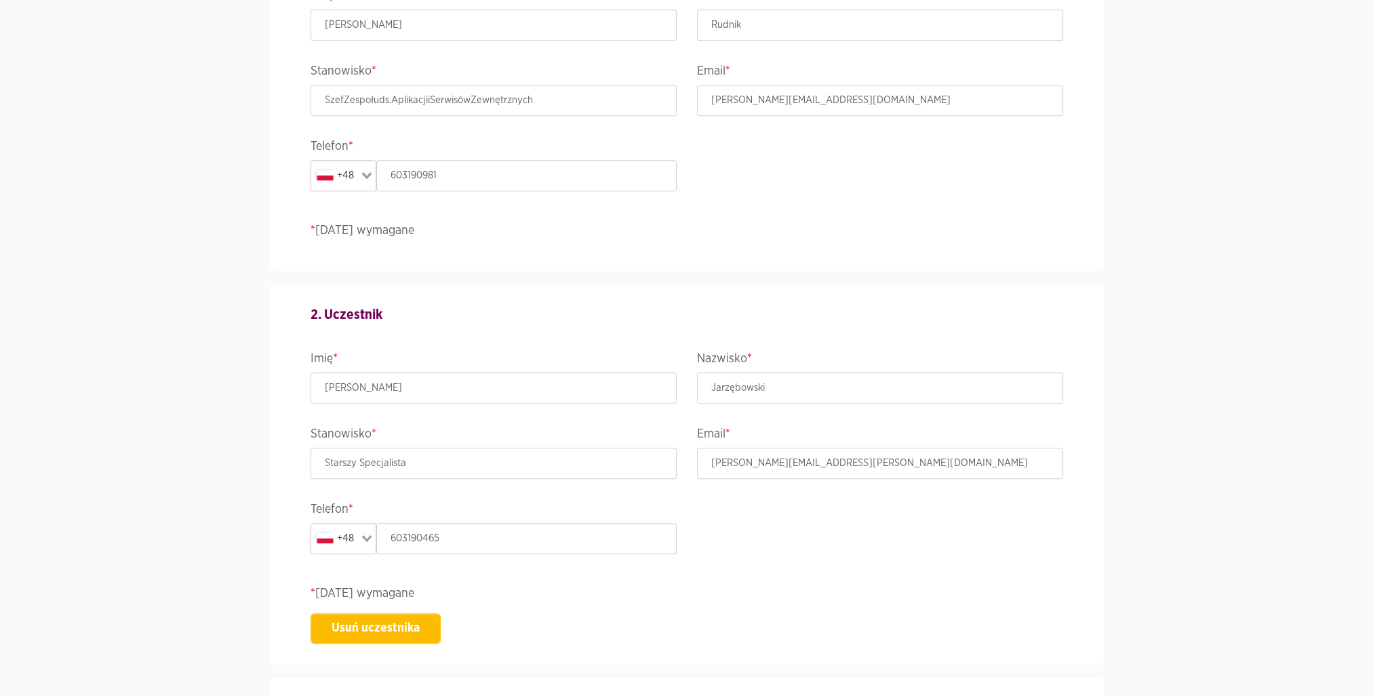
scroll to position [787, 0]
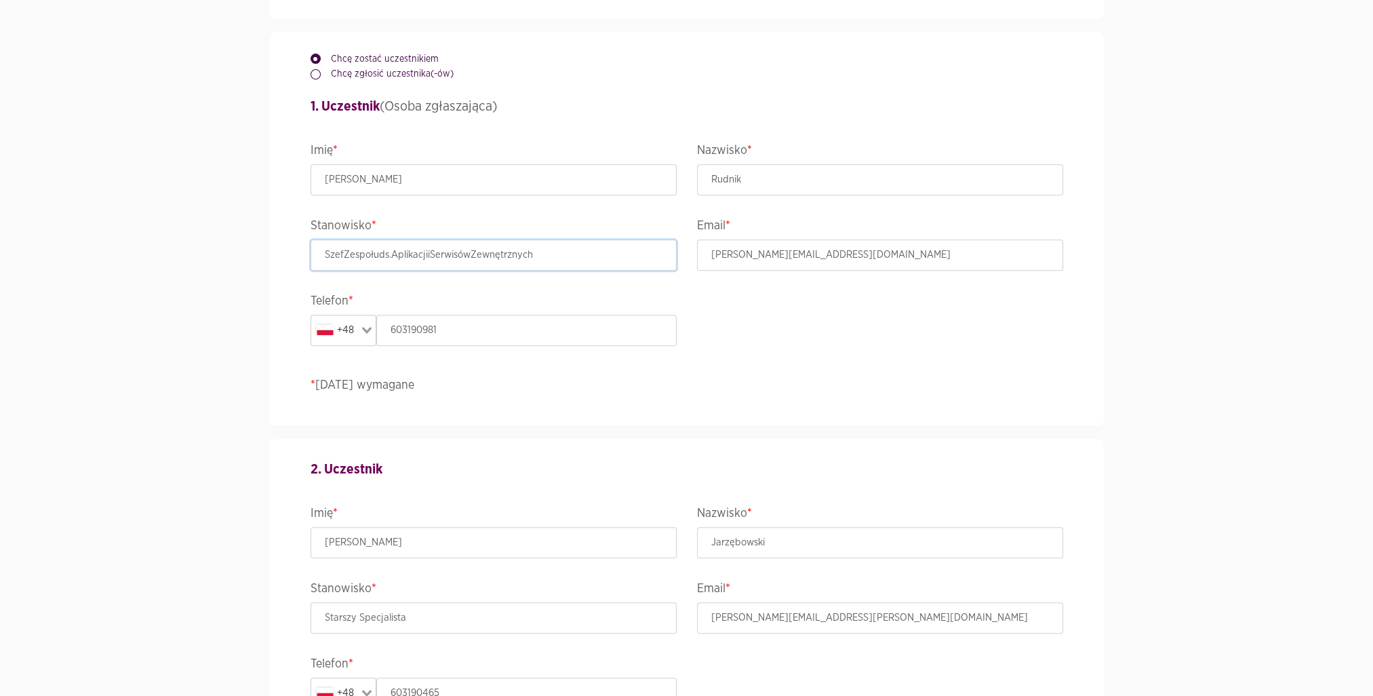
click at [543, 250] on input "SzefZespołuds.AplikacjiiSerwisówZewnętrznych" at bounding box center [494, 254] width 366 height 31
click at [861, 351] on div "Chcę zostać uczestnikiem Chcę zgłosić uczestnika(-ów) 1. Uczestnik (Osoba zgłas…" at bounding box center [686, 228] width 773 height 393
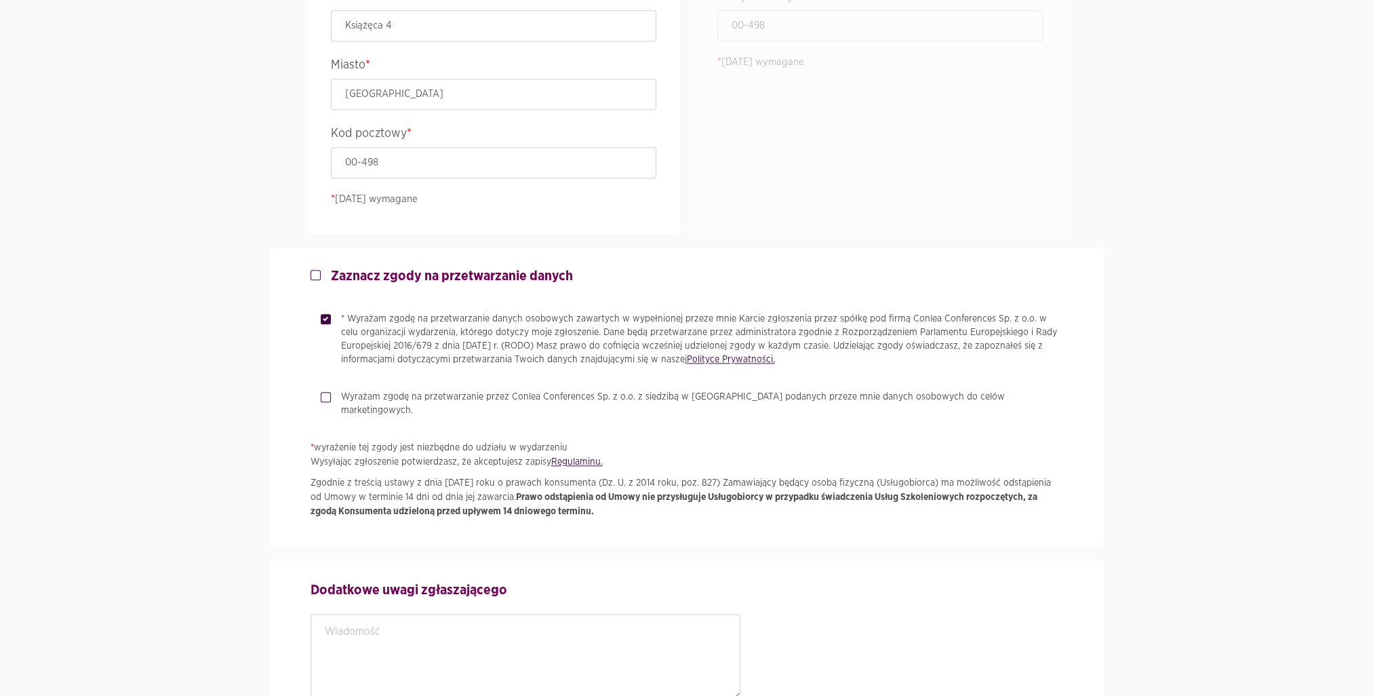
scroll to position [2410, 0]
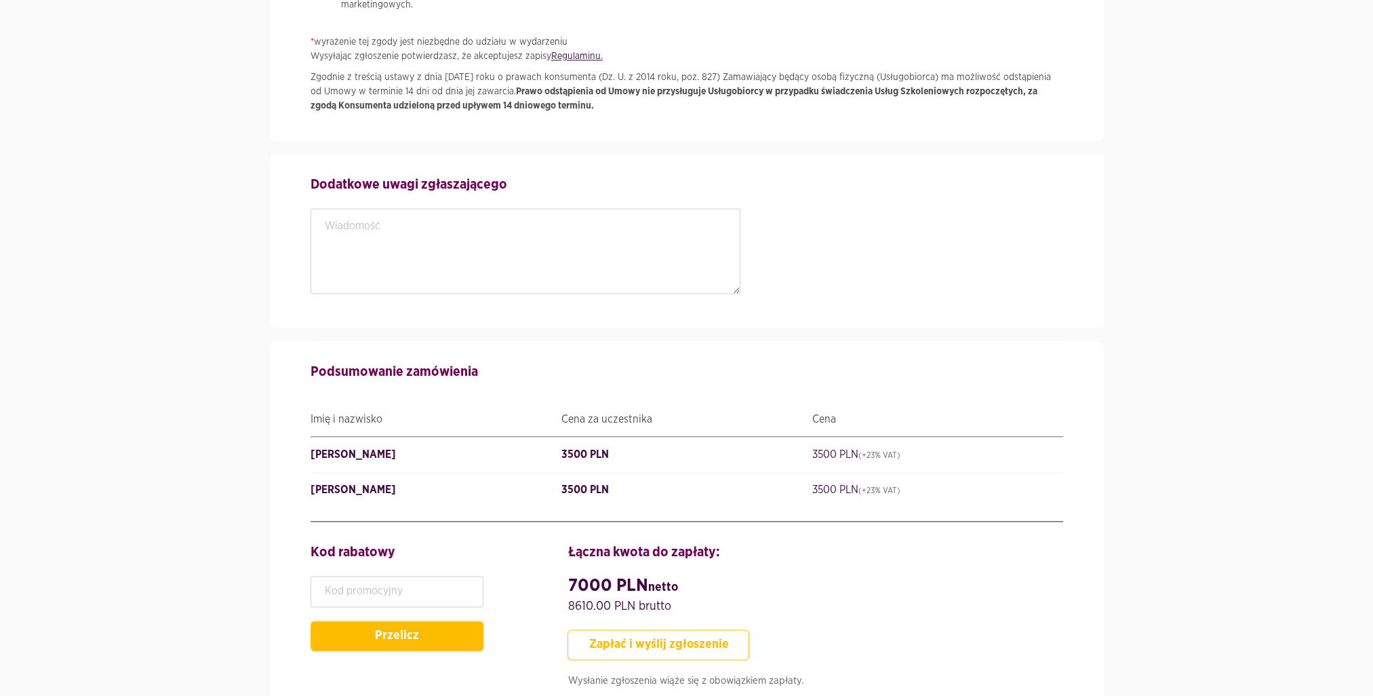
click at [730, 630] on button "Zapłać i wyślij zgłoszenie" at bounding box center [659, 644] width 182 height 31
type input "SzefZespołuds.AplikacjiiSerwisówZewnętrznych"
type input "StarszySpecjalista"
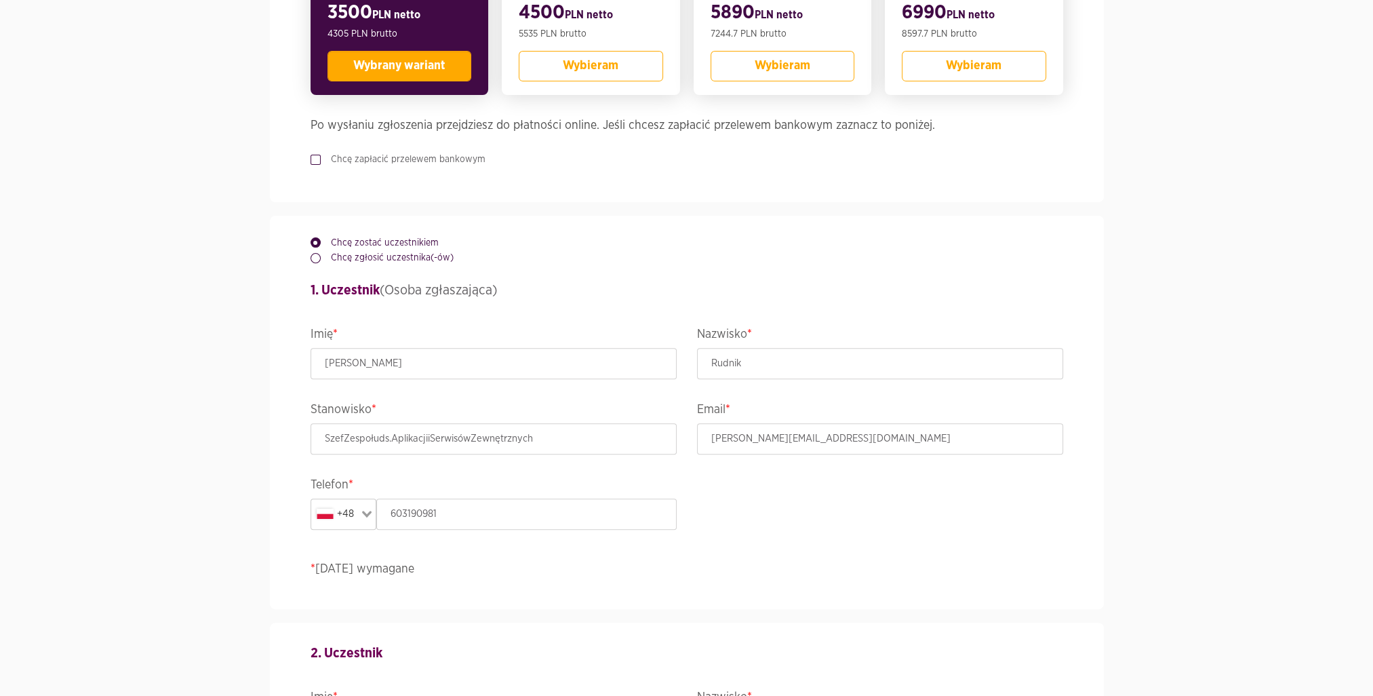
scroll to position [698, 0]
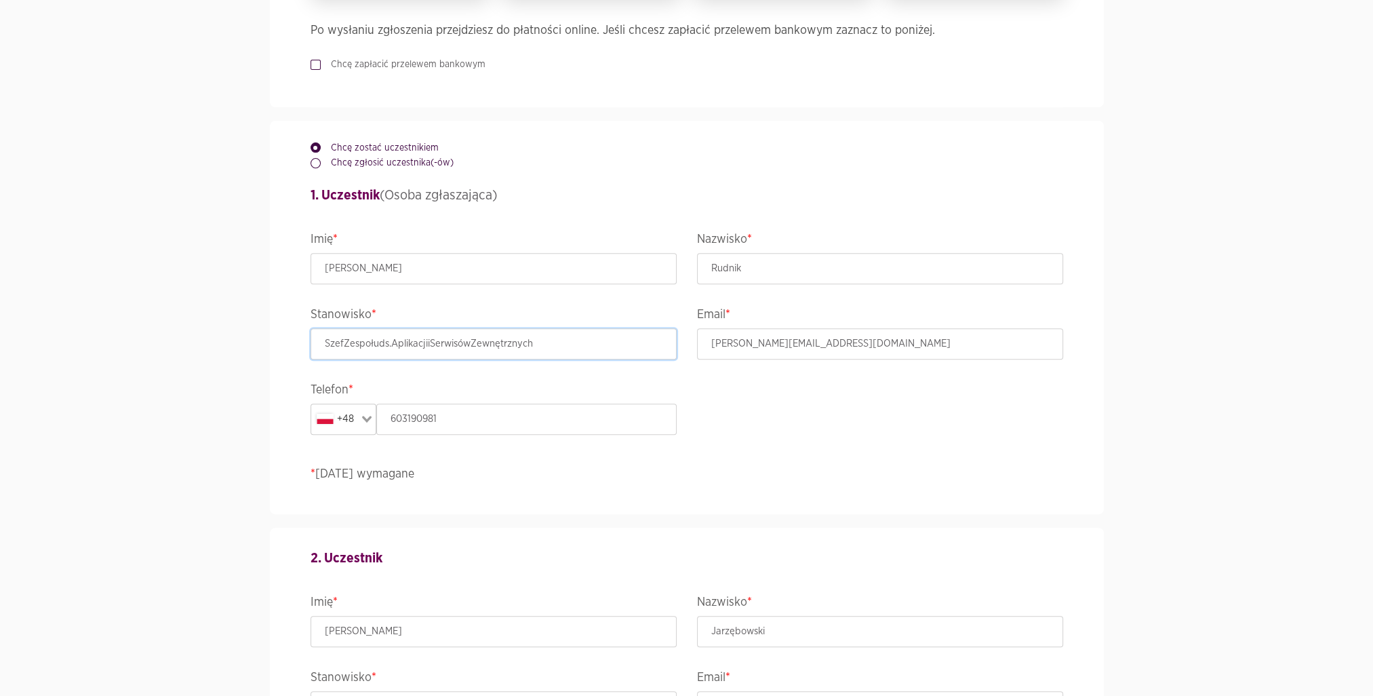
drag, startPoint x: 568, startPoint y: 341, endPoint x: 203, endPoint y: 347, distance: 364.9
click at [466, 431] on input "603190981" at bounding box center [526, 418] width 300 height 31
drag, startPoint x: 459, startPoint y: 419, endPoint x: 339, endPoint y: 422, distance: 120.1
click at [339, 422] on div "+48 Loading... 603190981" at bounding box center [494, 418] width 366 height 31
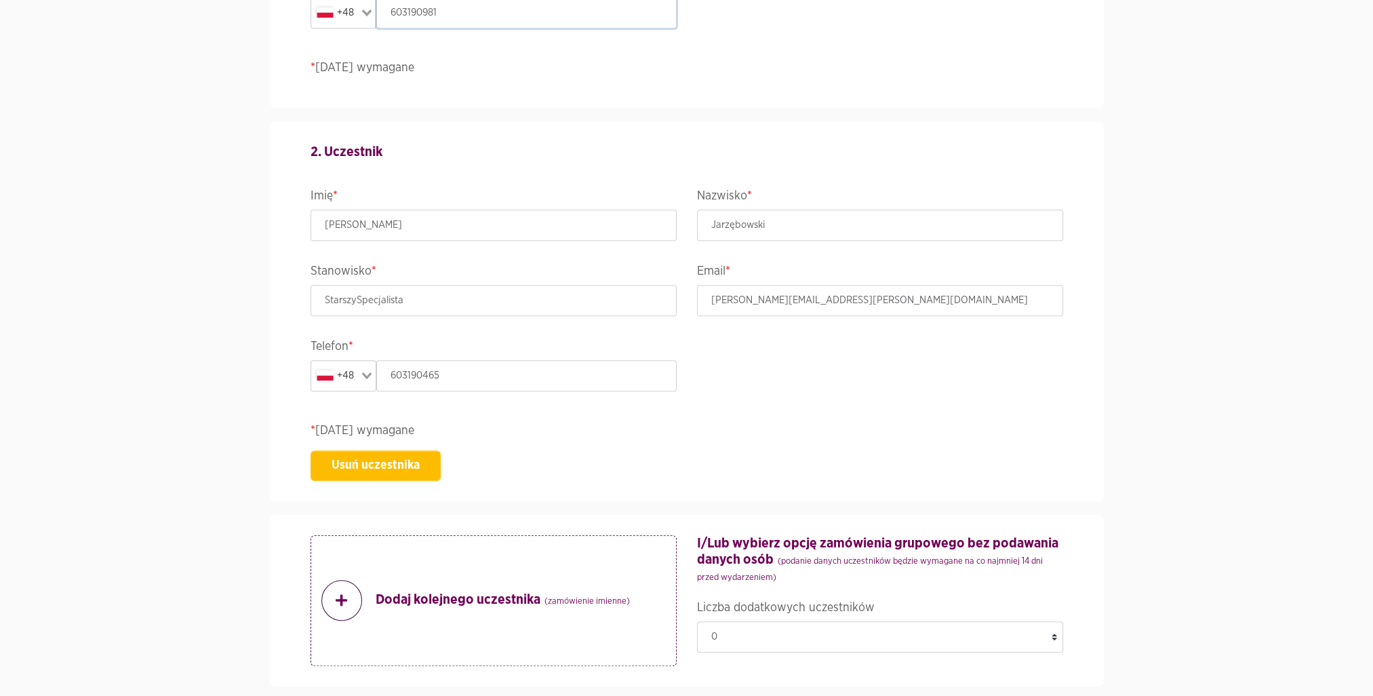
scroll to position [1135, 0]
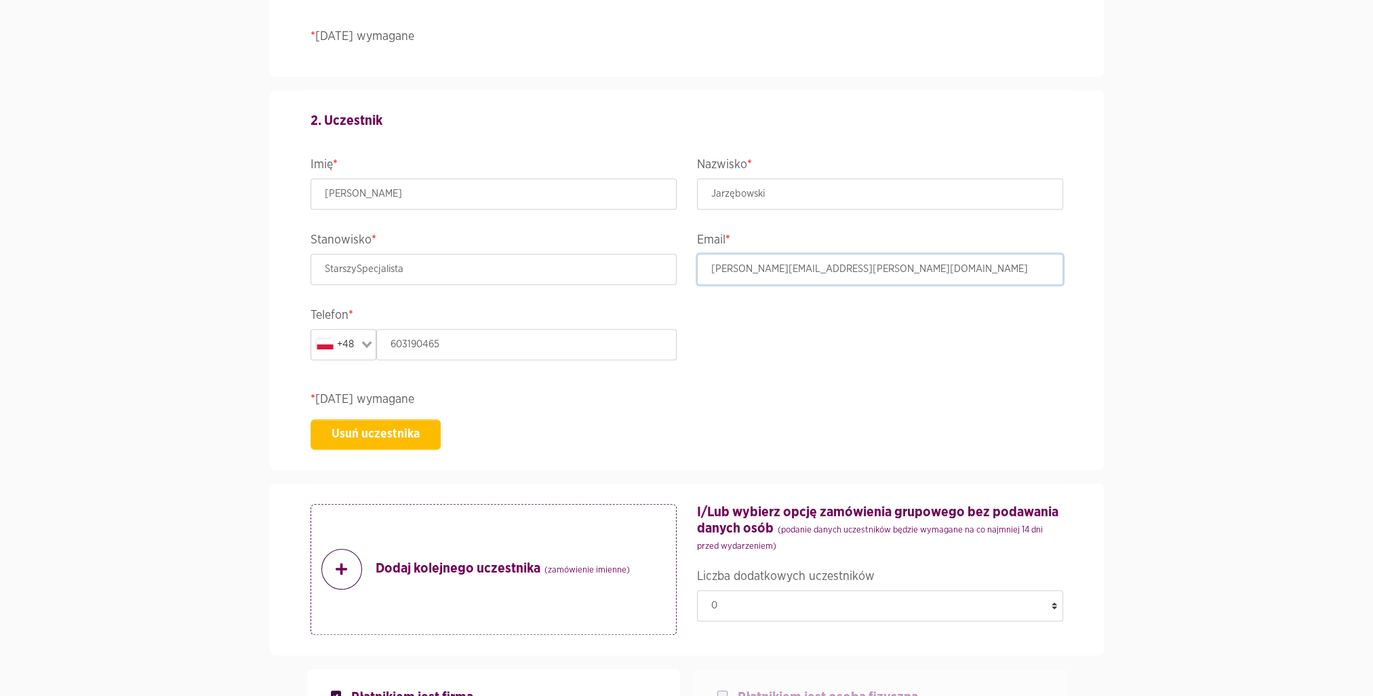
drag, startPoint x: 888, startPoint y: 271, endPoint x: 620, endPoint y: 274, distance: 268.6
click at [620, 274] on div "2. Uczestnik Imię * Maciej Nazwisko * Jarzębowski Stanowisko * StarszySpecjalis…" at bounding box center [686, 280] width 773 height 380
drag, startPoint x: 467, startPoint y: 274, endPoint x: 410, endPoint y: 267, distance: 57.5
click at [410, 267] on input "StarszySpecjalista" at bounding box center [494, 269] width 366 height 31
drag, startPoint x: 410, startPoint y: 267, endPoint x: 218, endPoint y: 245, distance: 193.1
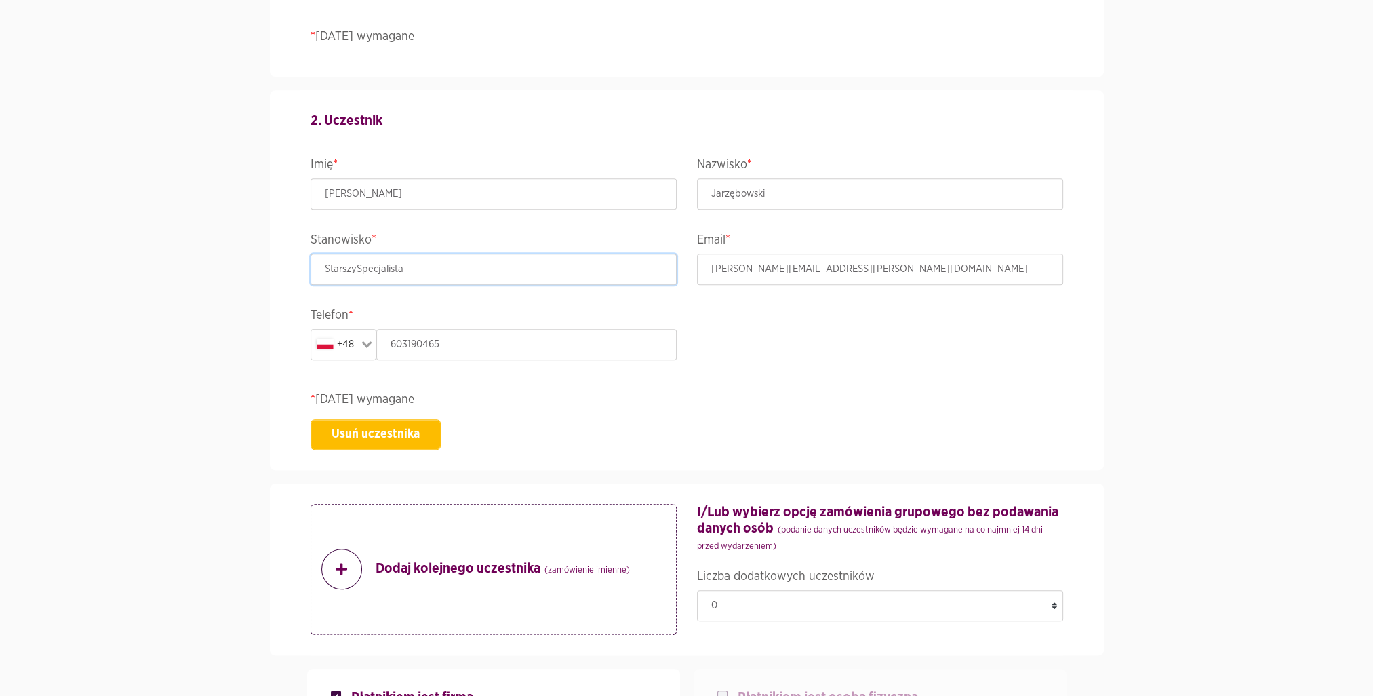
click at [218, 245] on section "Wydarzenie ACCELER8IT25 - ACCELER8IT 2025 Termin i lokalizacja 08-10 październi…" at bounding box center [686, 480] width 1373 height 3048
drag, startPoint x: 466, startPoint y: 348, endPoint x: 343, endPoint y: 338, distance: 123.1
click at [343, 338] on div "+48 Loading... 603190465" at bounding box center [494, 344] width 366 height 31
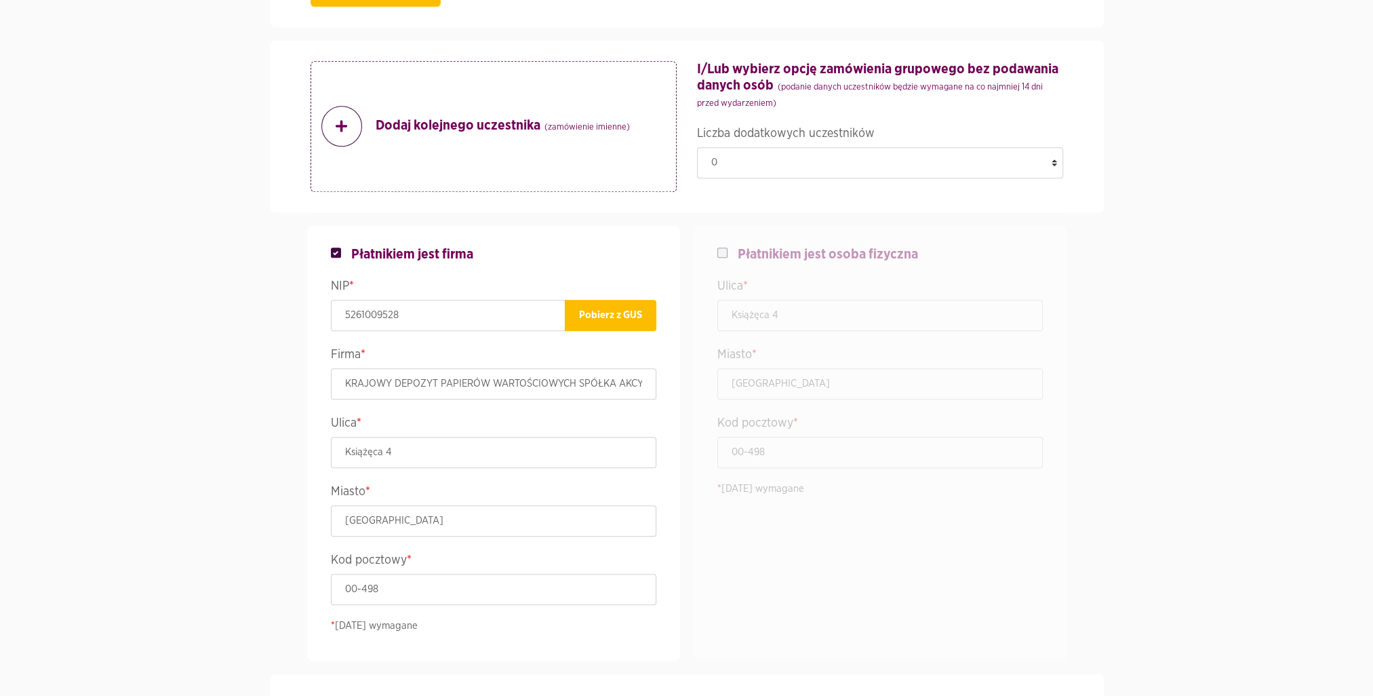
scroll to position [1581, 0]
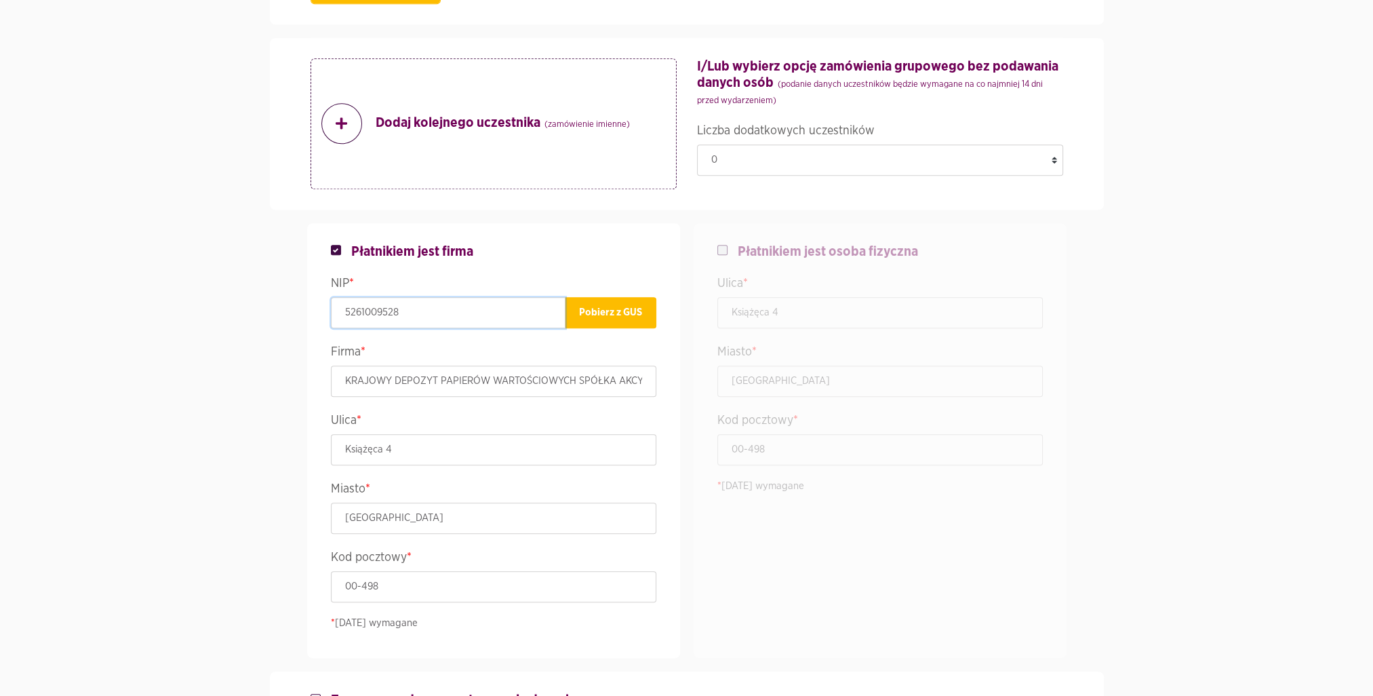
drag, startPoint x: 437, startPoint y: 306, endPoint x: 240, endPoint y: 317, distance: 197.0
click at [240, 317] on section "Wydarzenie ACCELER8IT25 - ACCELER8IT 2025 Termin i lokalizacja 08-10 październi…" at bounding box center [686, 35] width 1373 height 3048
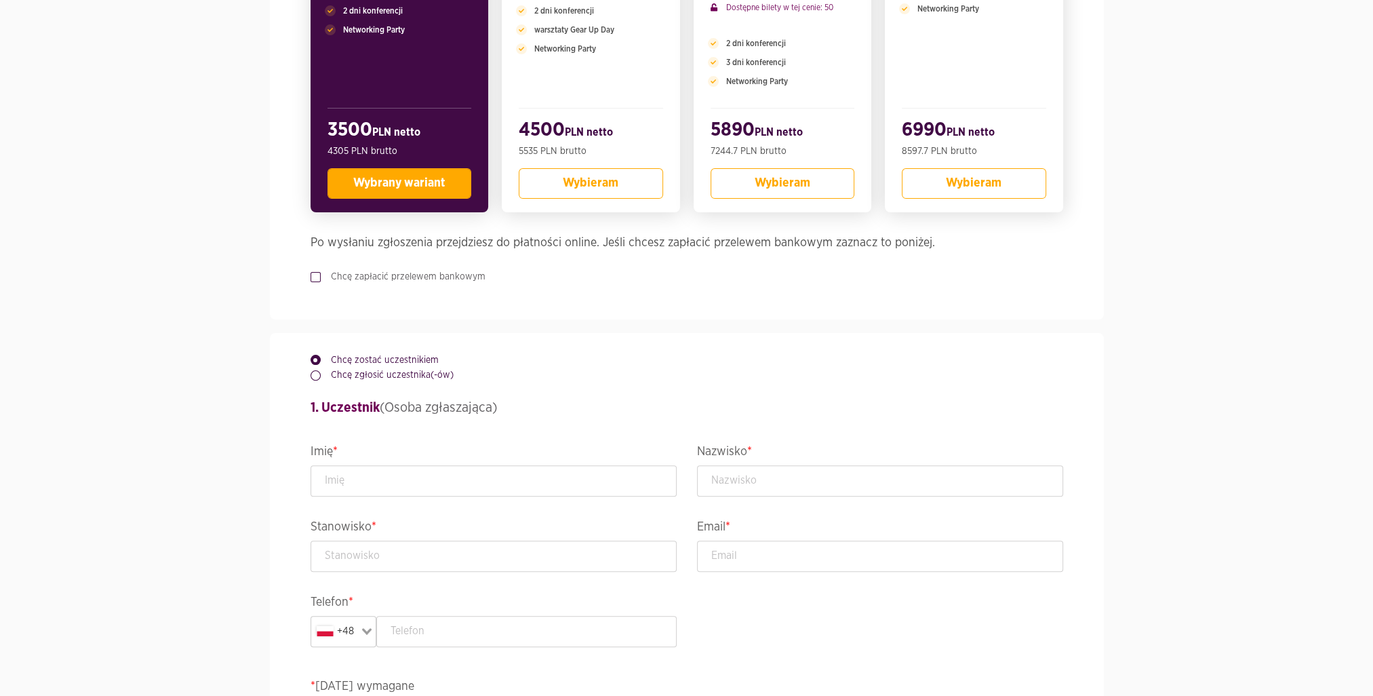
scroll to position [496, 0]
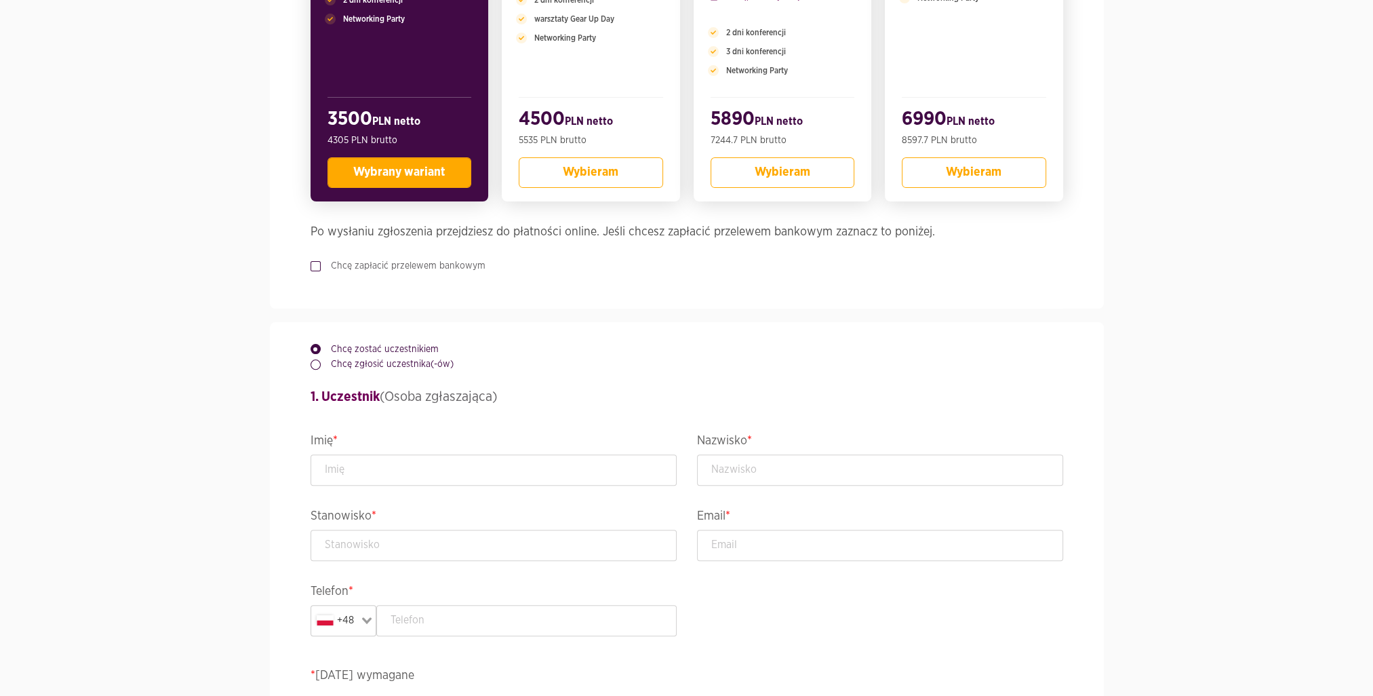
click at [414, 262] on label "Chcę zapłacić przelewem bankowym" at bounding box center [403, 266] width 165 height 14
click at [317, 262] on input "Chcę zapłacić przelewem bankowym" at bounding box center [314, 263] width 7 height 9
checkbox input "true"
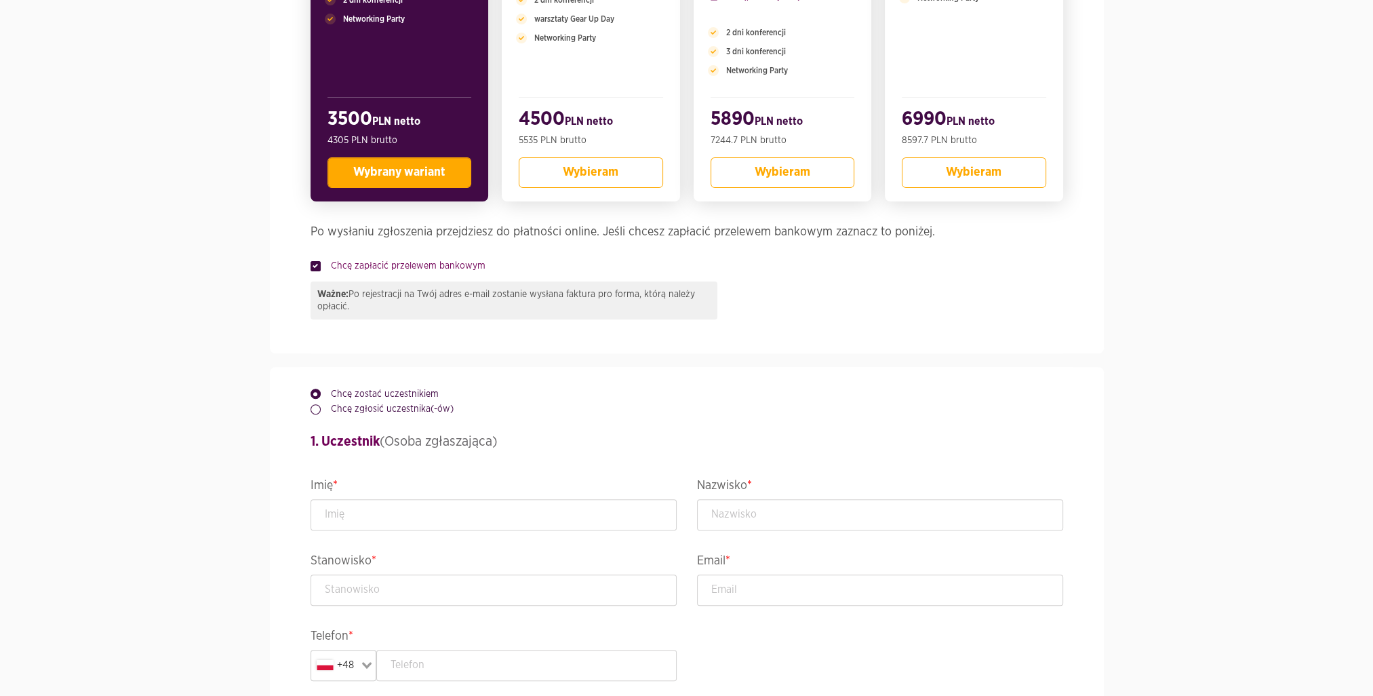
click at [370, 410] on label "Chcę zgłosić uczestnika(-ów)" at bounding box center [387, 409] width 133 height 14
click at [317, 410] on input "Chcę zgłosić uczestnika(-ów)" at bounding box center [314, 406] width 7 height 9
radio input "true"
radio input "false"
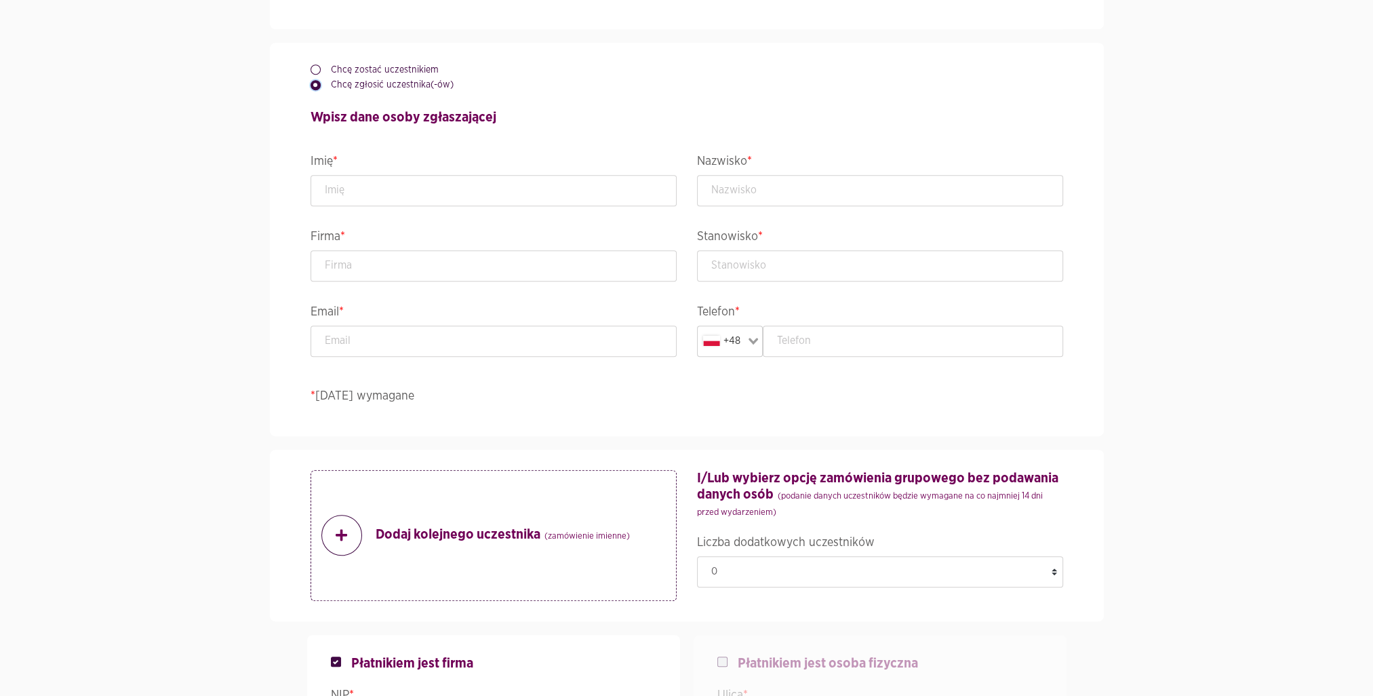
scroll to position [814, 0]
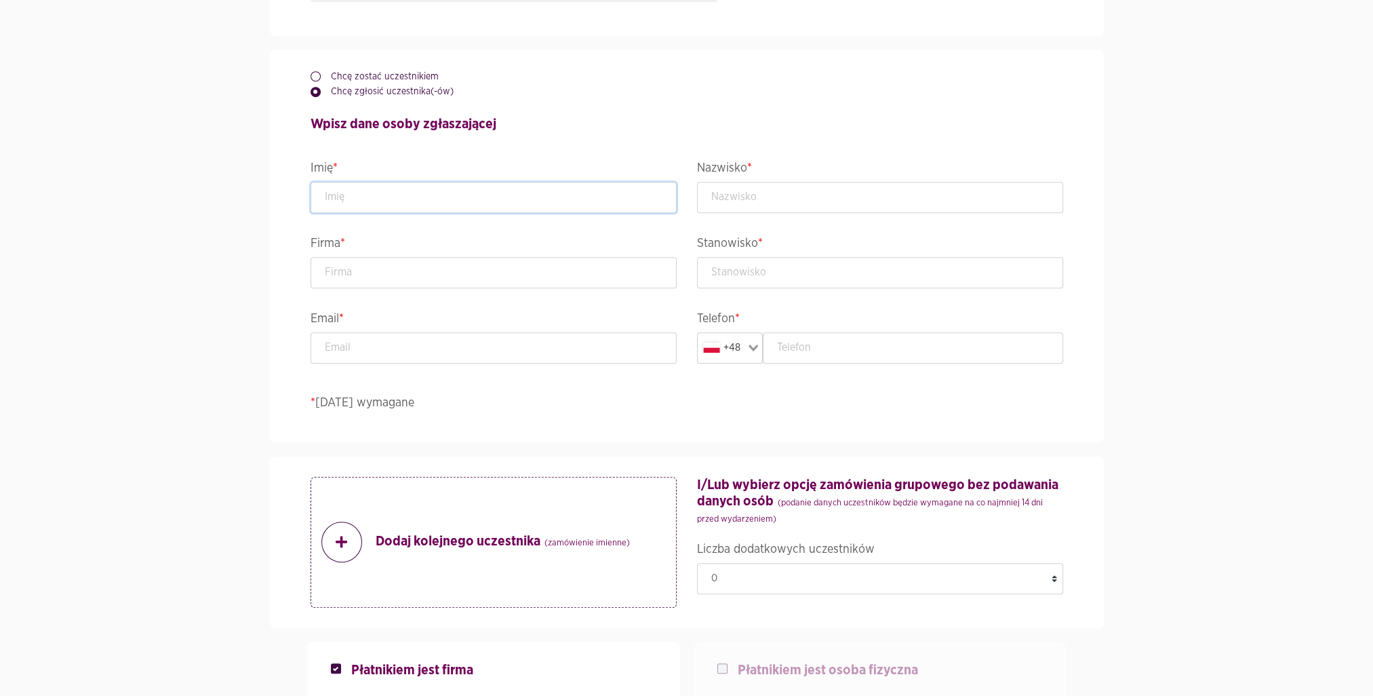
click at [431, 197] on input "text" at bounding box center [494, 197] width 366 height 31
click at [386, 197] on input "text" at bounding box center [494, 197] width 366 height 31
type input "Pa"
type input "ULI"
click at [377, 202] on input "Pa" at bounding box center [494, 197] width 366 height 31
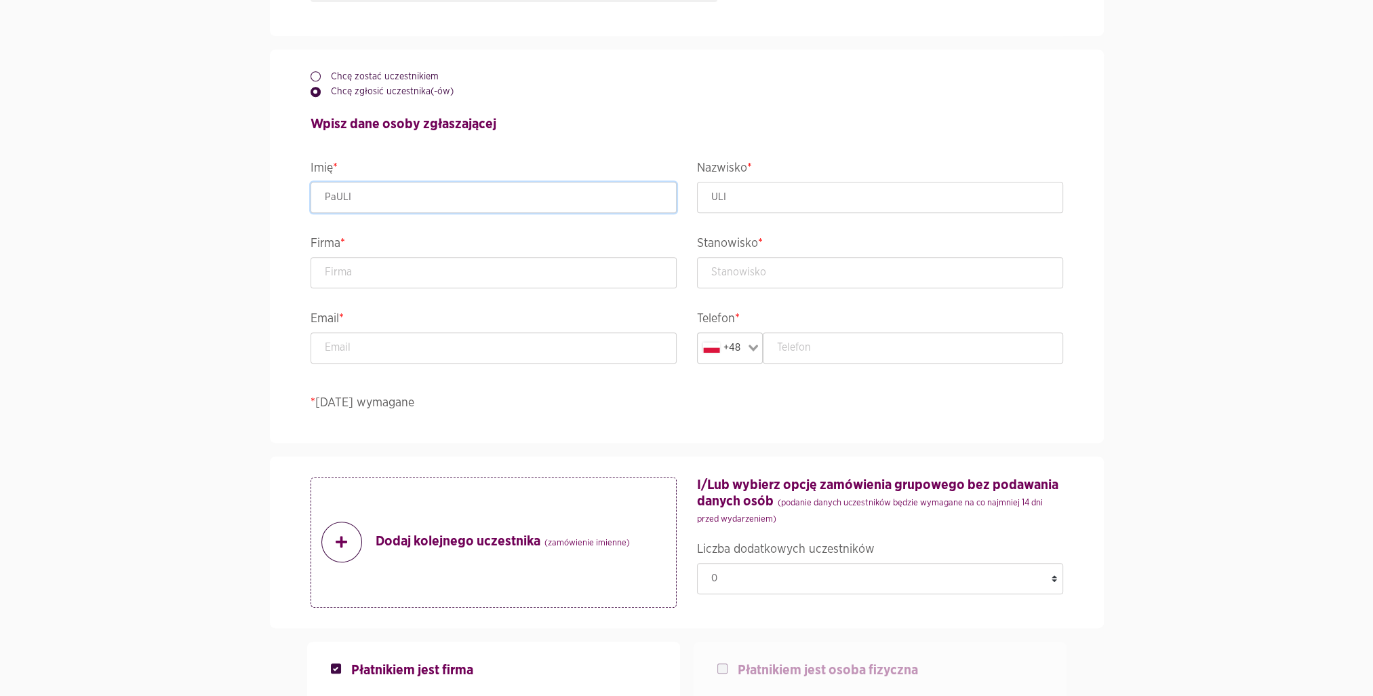
type input "PaULI"
click at [377, 202] on input "PaULI" at bounding box center [494, 197] width 366 height 31
drag, startPoint x: 336, startPoint y: 195, endPoint x: 511, endPoint y: 168, distance: 177.1
click at [403, 201] on input "PaULI" at bounding box center [494, 197] width 366 height 31
type input "[PERSON_NAME]"
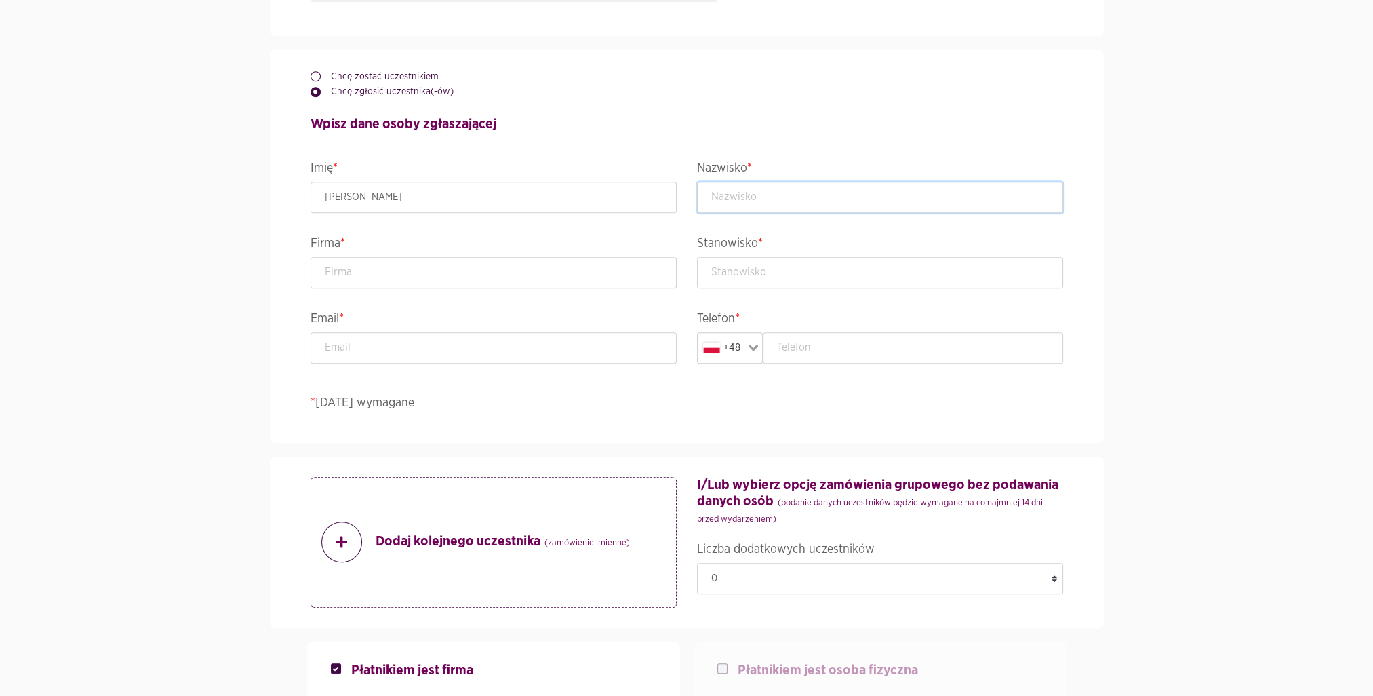
click at [759, 189] on input "text" at bounding box center [880, 197] width 366 height 31
type input "[PERSON_NAME]"
click at [533, 287] on input "text" at bounding box center [494, 272] width 366 height 31
type input "KRAJOWY DEPOZYT PAPIERÓW WARTOŚCIOWYCH SPÓŁKA AKCYJNA"
type input "[PERSON_NAME][EMAIL_ADDRESS][PERSON_NAME][DOMAIN_NAME]"
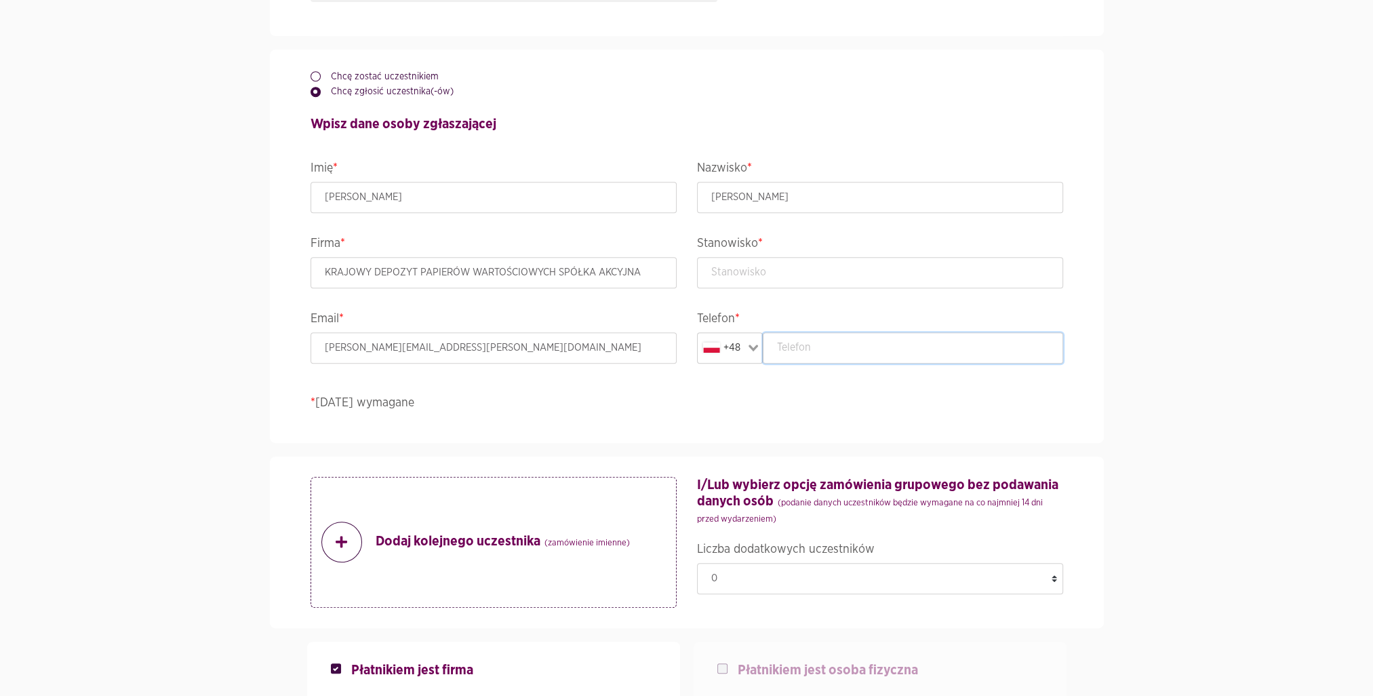
type input "603190465"
type input "KRAJOWY DEPOZYT PAPIERÓW WARTOŚCIOWYCH SPÓŁKA AKCYJNA"
type input "Książęca 4"
type input "[GEOGRAPHIC_DATA]"
type input "00-498"
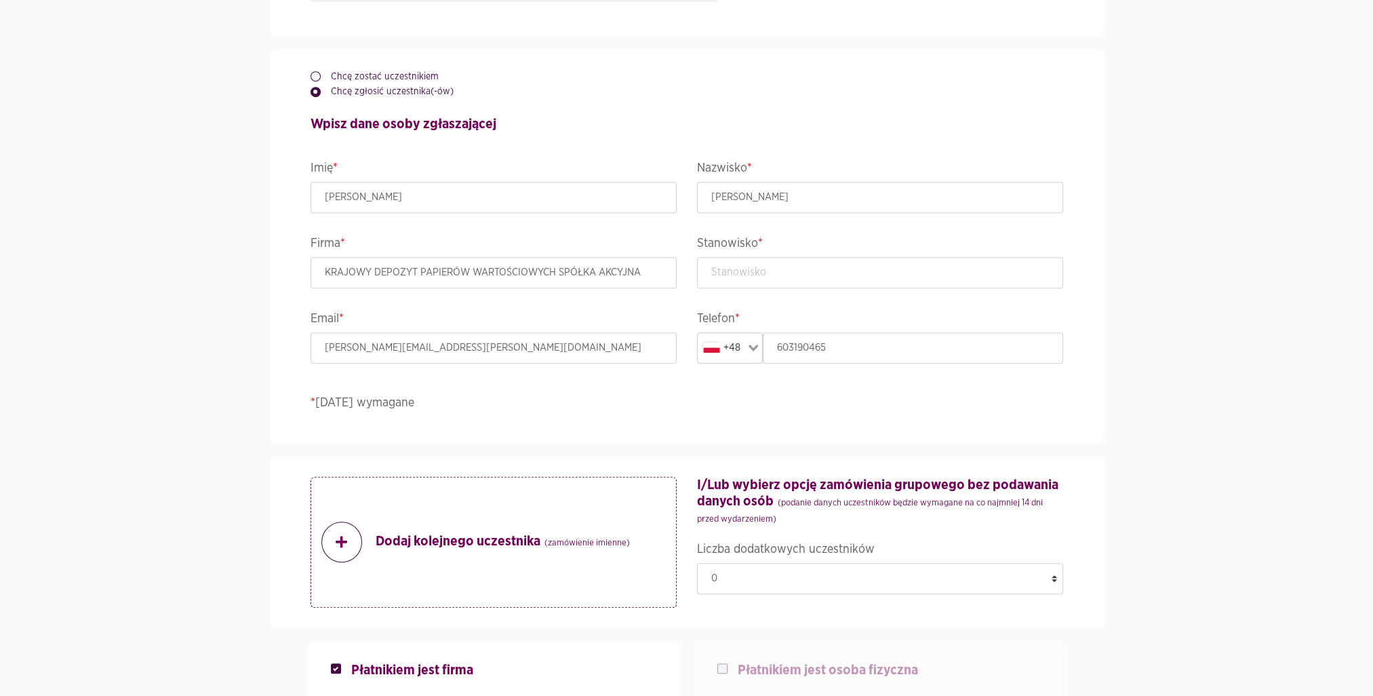
type input "Książęca 4"
type input "[GEOGRAPHIC_DATA]"
type input "00-498"
drag, startPoint x: 483, startPoint y: 349, endPoint x: 207, endPoint y: 343, distance: 276.1
click at [207, 343] on section "Wydarzenie ACCELER8IT25 - ACCELER8IT 2025 Termin i lokalizacja 08-10 październi…" at bounding box center [686, 559] width 1373 height 2563
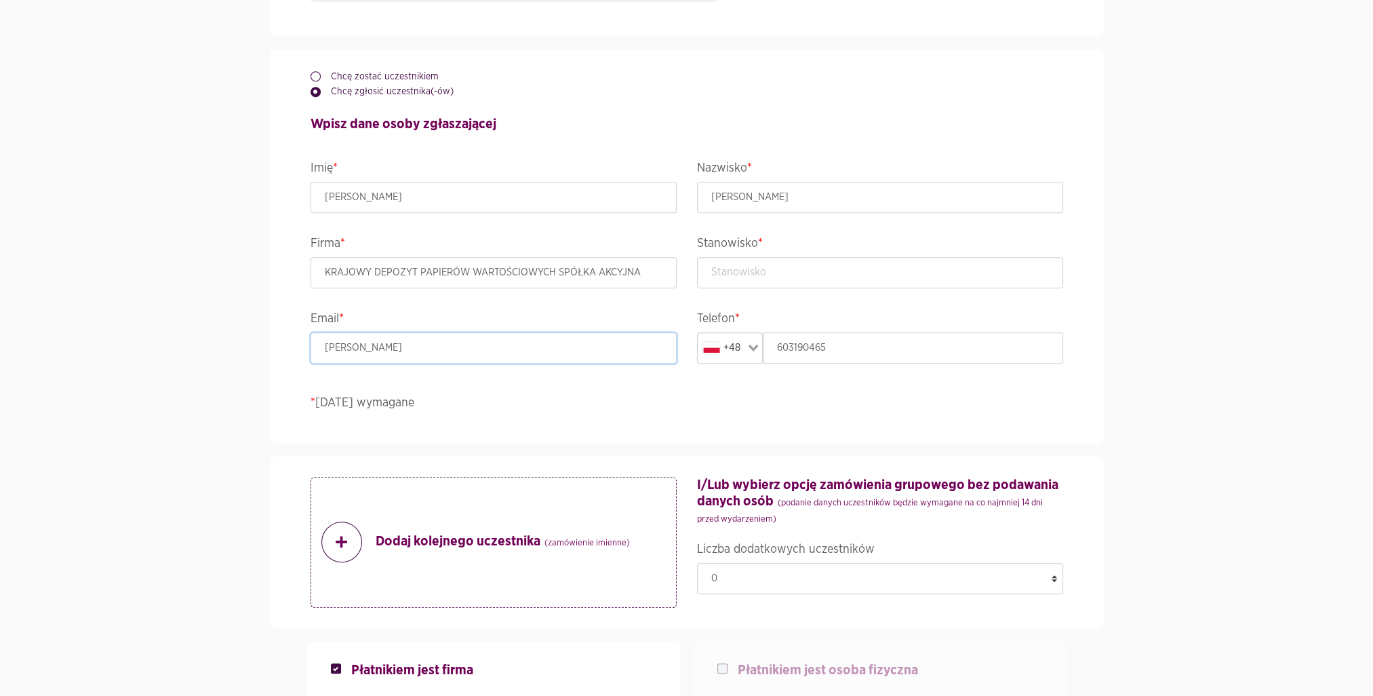
type input "[EMAIL_ADDRESS][PERSON_NAME][DOMAIN_NAME]"
drag, startPoint x: 816, startPoint y: 343, endPoint x: 717, endPoint y: 345, distance: 99.0
click at [717, 345] on div "+48 Loading... 603190465" at bounding box center [880, 347] width 366 height 31
click at [873, 354] on input "text" at bounding box center [913, 347] width 300 height 31
paste input "695 660 614"
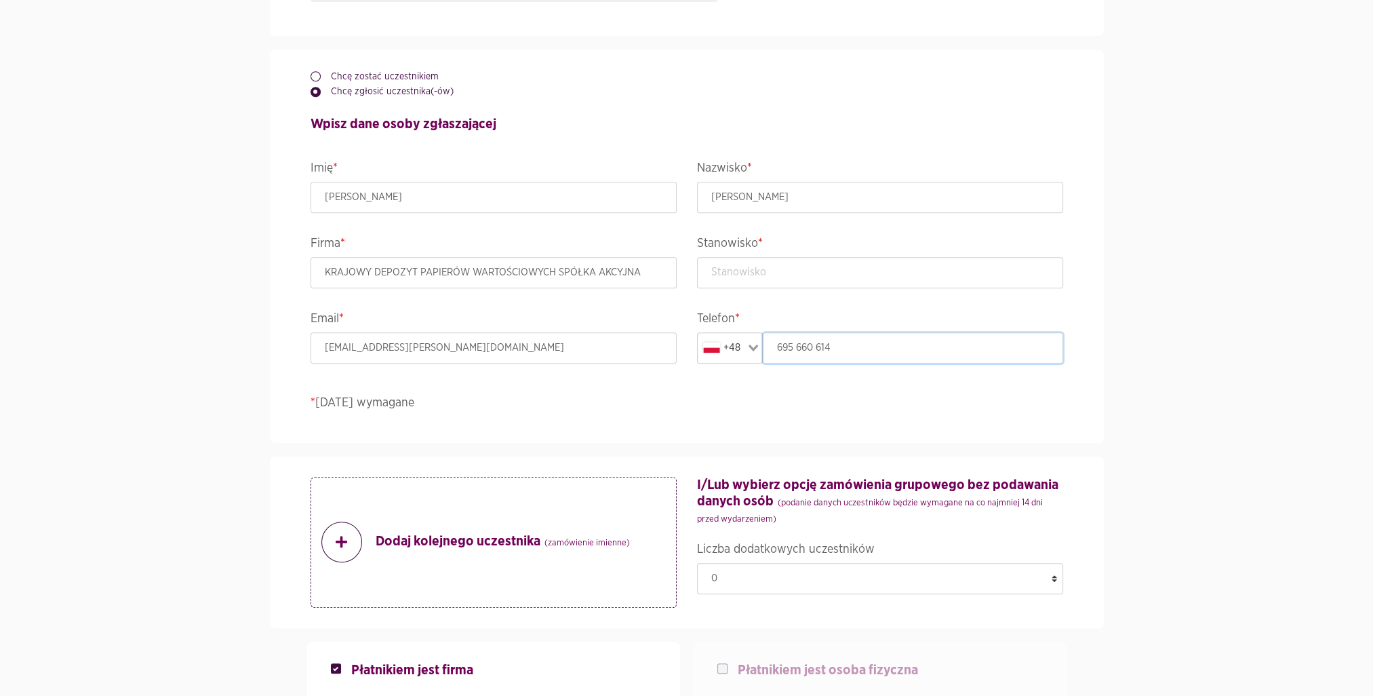
type input "695 660 614"
click at [785, 260] on input "text" at bounding box center [880, 272] width 366 height 31
type input "D"
type input "Sekretarka"
click at [650, 446] on form "Wydarzenie ACCELER8IT25 - ACCELER8IT 2025 Termin i lokalizacja [DATE]-[DATE] , …" at bounding box center [687, 559] width 753 height 2536
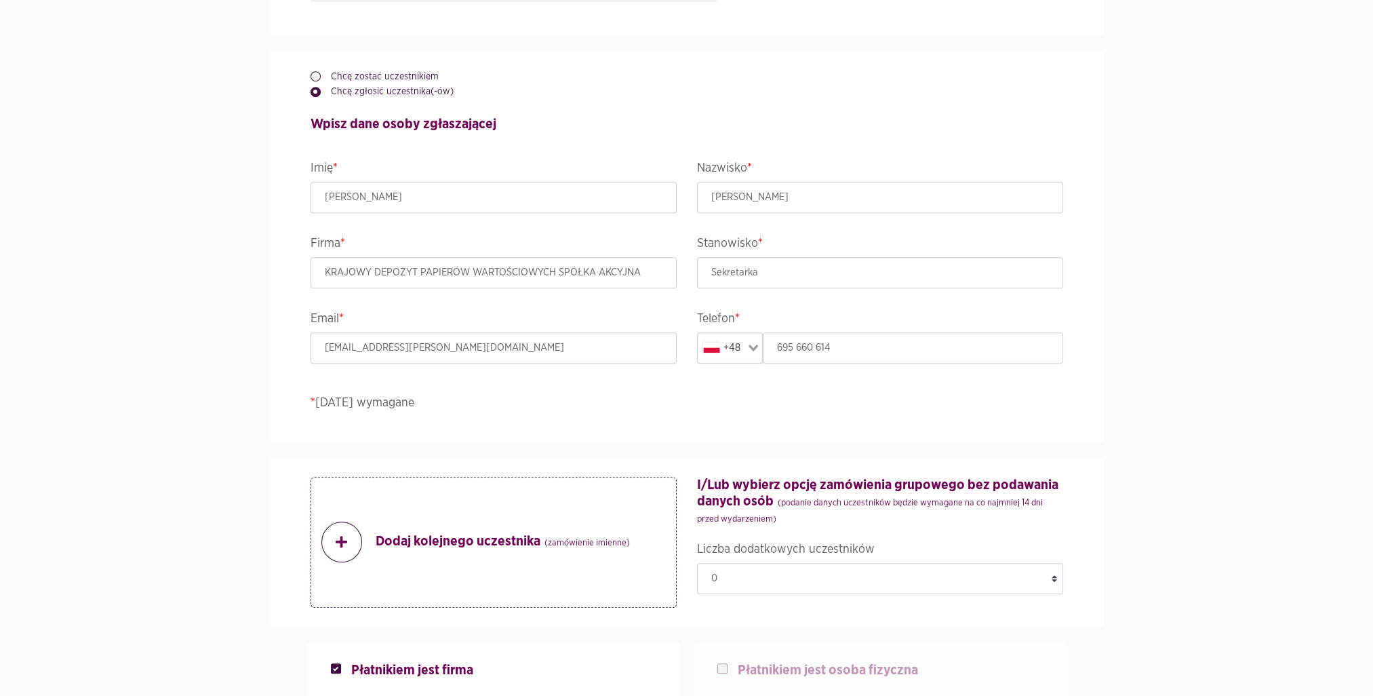
click at [559, 460] on div "Dodaj kolejnego uczestnika (zamówienie imienne) I/Lub wybierz opcję zamówienia …" at bounding box center [687, 542] width 753 height 172
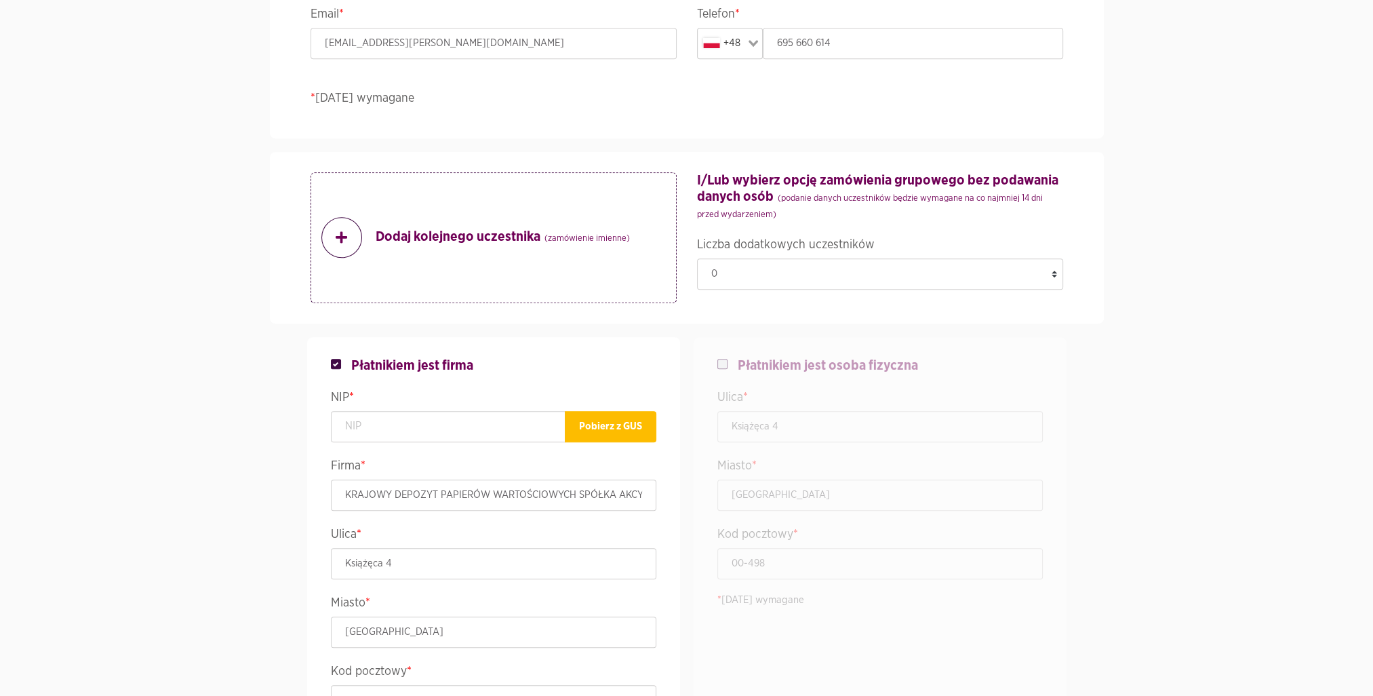
scroll to position [1126, 0]
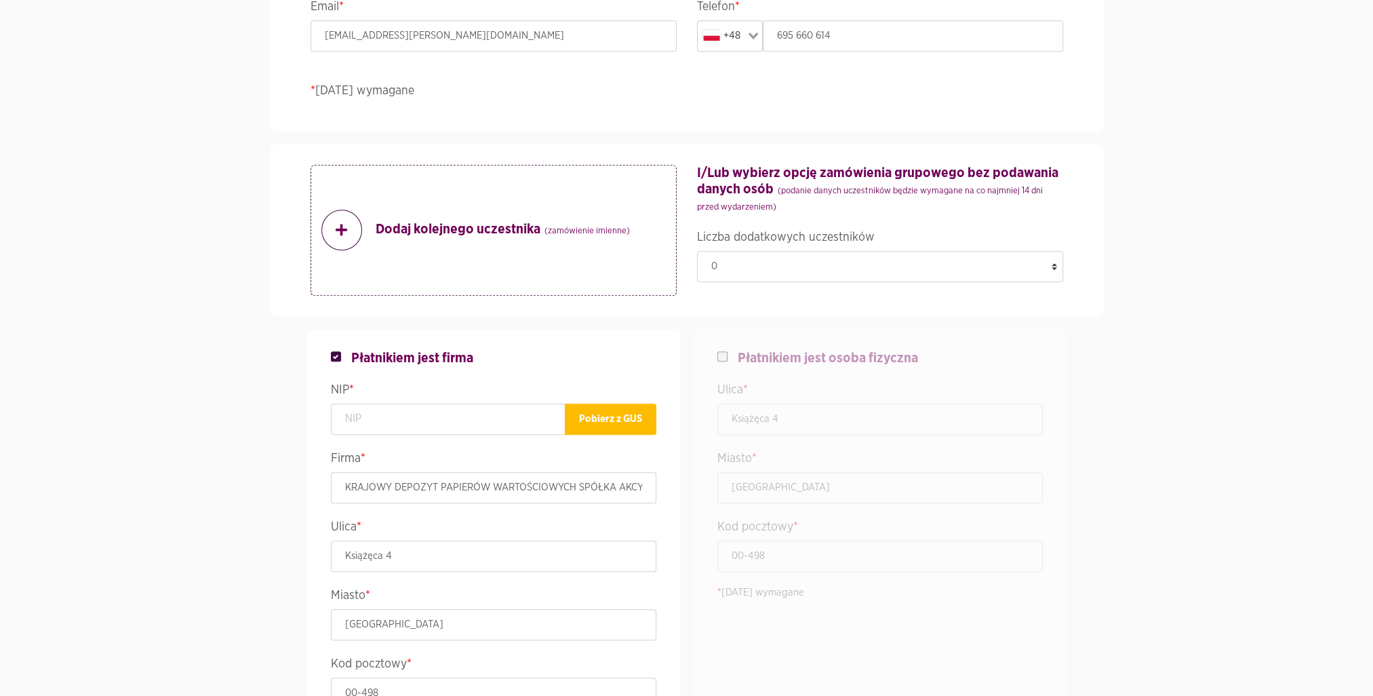
click at [334, 235] on span at bounding box center [341, 230] width 41 height 41
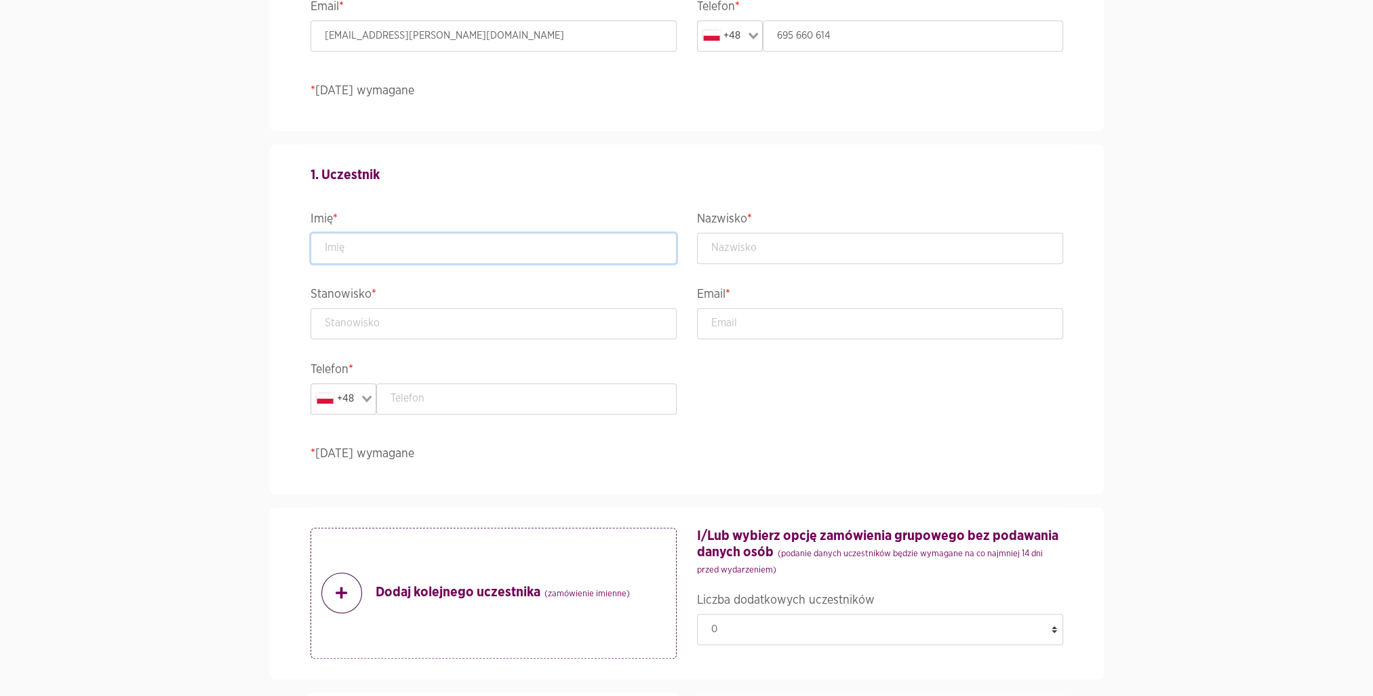
click at [334, 244] on input "text" at bounding box center [494, 248] width 366 height 31
type input "[PERSON_NAME]"
type input "Jarzębowski"
type input "Starszy Specjalista"
type input "[PERSON_NAME][EMAIL_ADDRESS][PERSON_NAME][DOMAIN_NAME]"
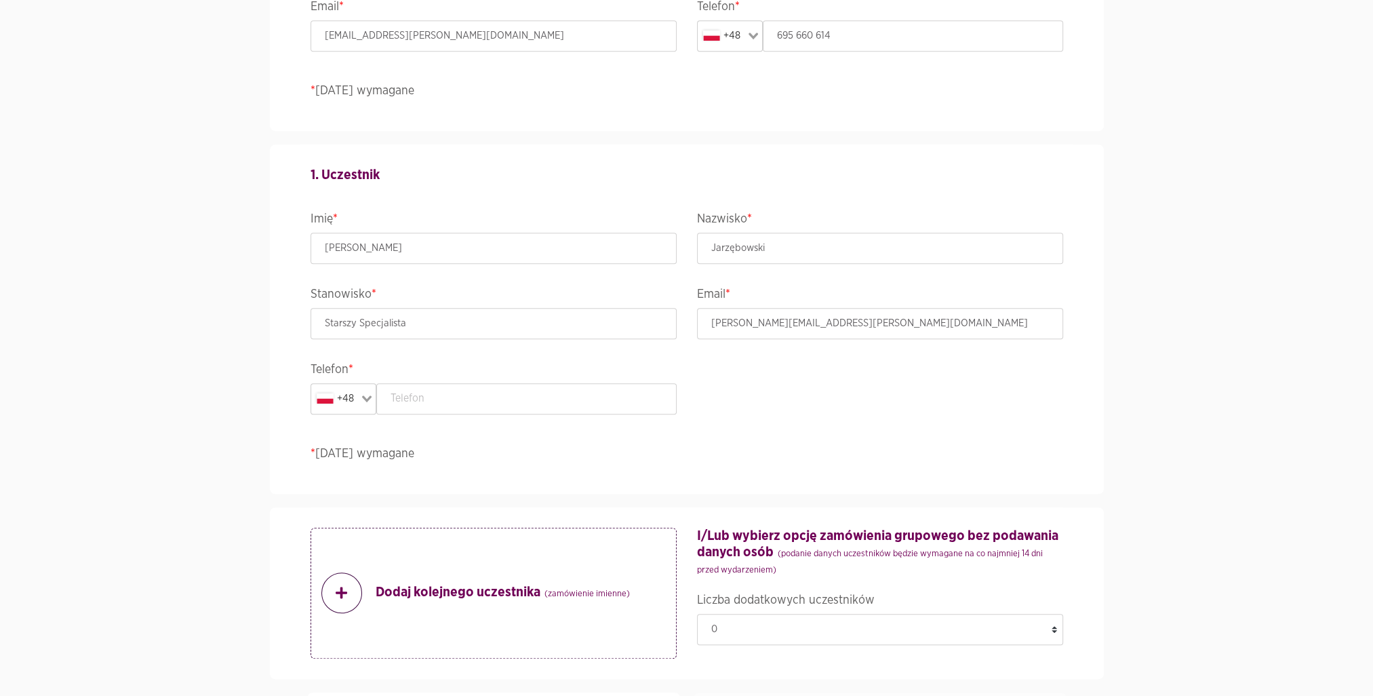
type input "5261009528"
click at [623, 412] on input "text" at bounding box center [526, 398] width 300 height 31
type input "603190465"
click at [906, 448] on p "* Pola wymagane" at bounding box center [687, 454] width 753 height 18
click at [338, 592] on icon at bounding box center [342, 593] width 12 height 14
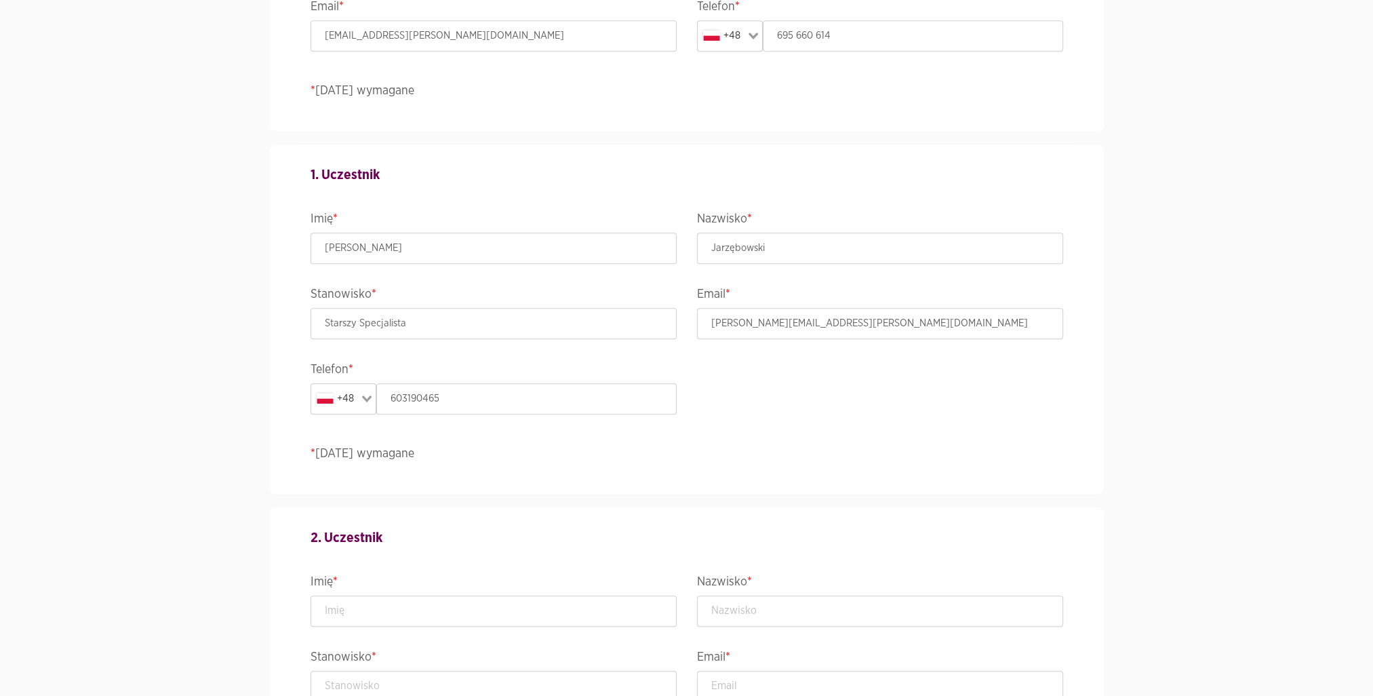
scroll to position [1393, 0]
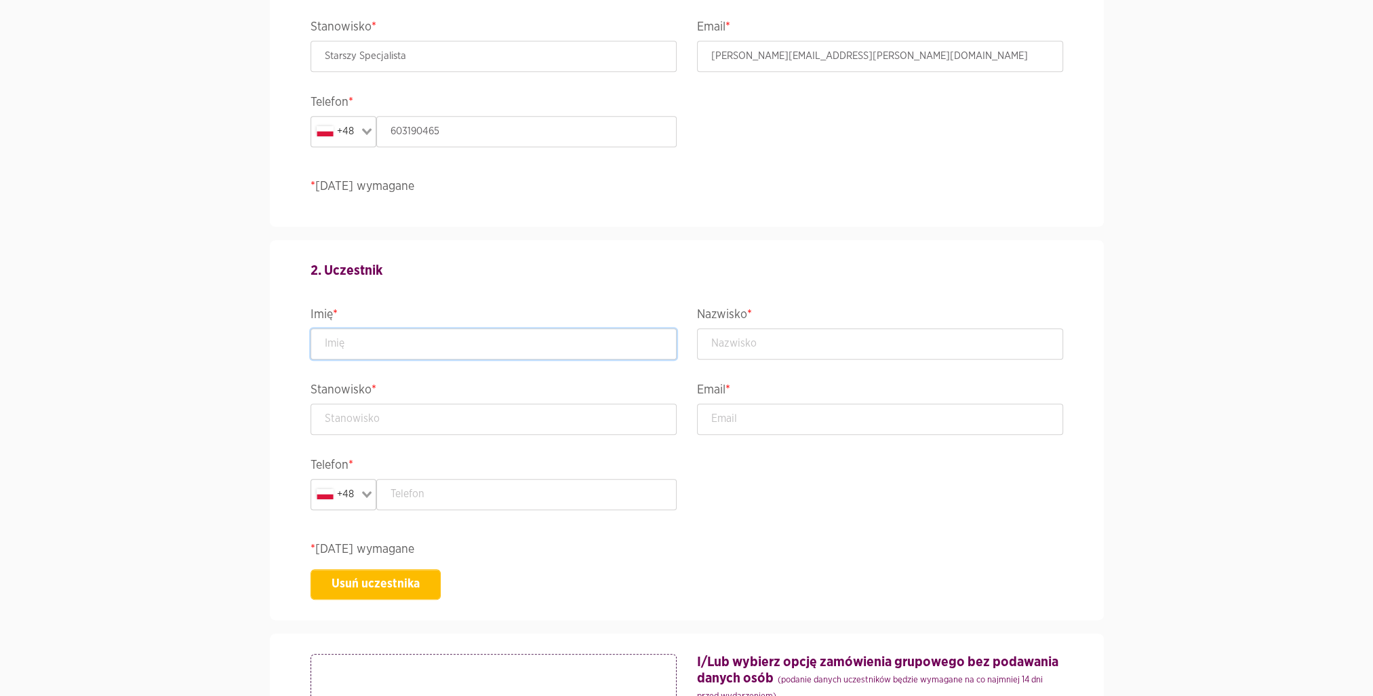
click at [463, 347] on input "text" at bounding box center [494, 343] width 366 height 31
type input "[PERSON_NAME]"
type input "Rudnik"
type input "Szef Zespołu ds. Aplikacji i Serwisów Zewnętrznych"
type input "[PERSON_NAME][EMAIL_ADDRESS][DOMAIN_NAME]"
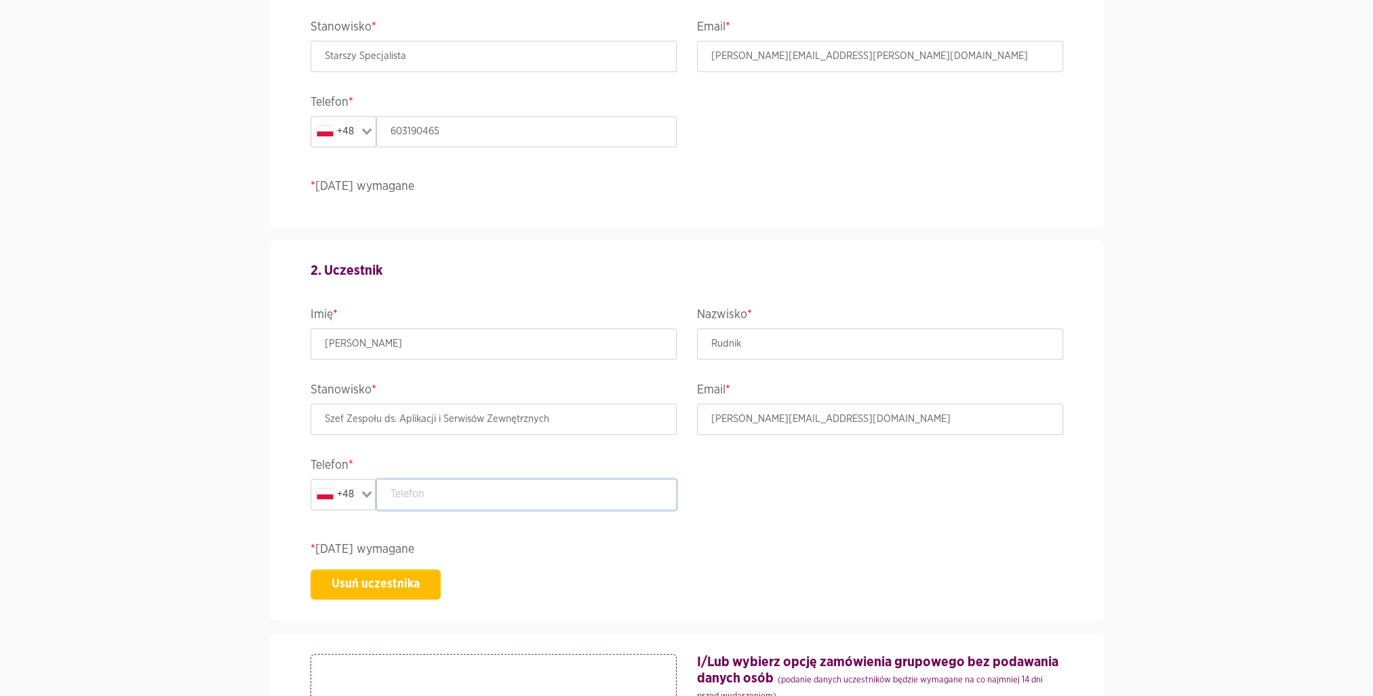
click at [452, 492] on input "text" at bounding box center [526, 494] width 300 height 31
type input "603190981"
click at [865, 563] on div "2. Uczestnik Imię * Paweł Nazwisko * Rudnik Stanowisko * Szef Zespołu ds. Aplik…" at bounding box center [686, 430] width 773 height 380
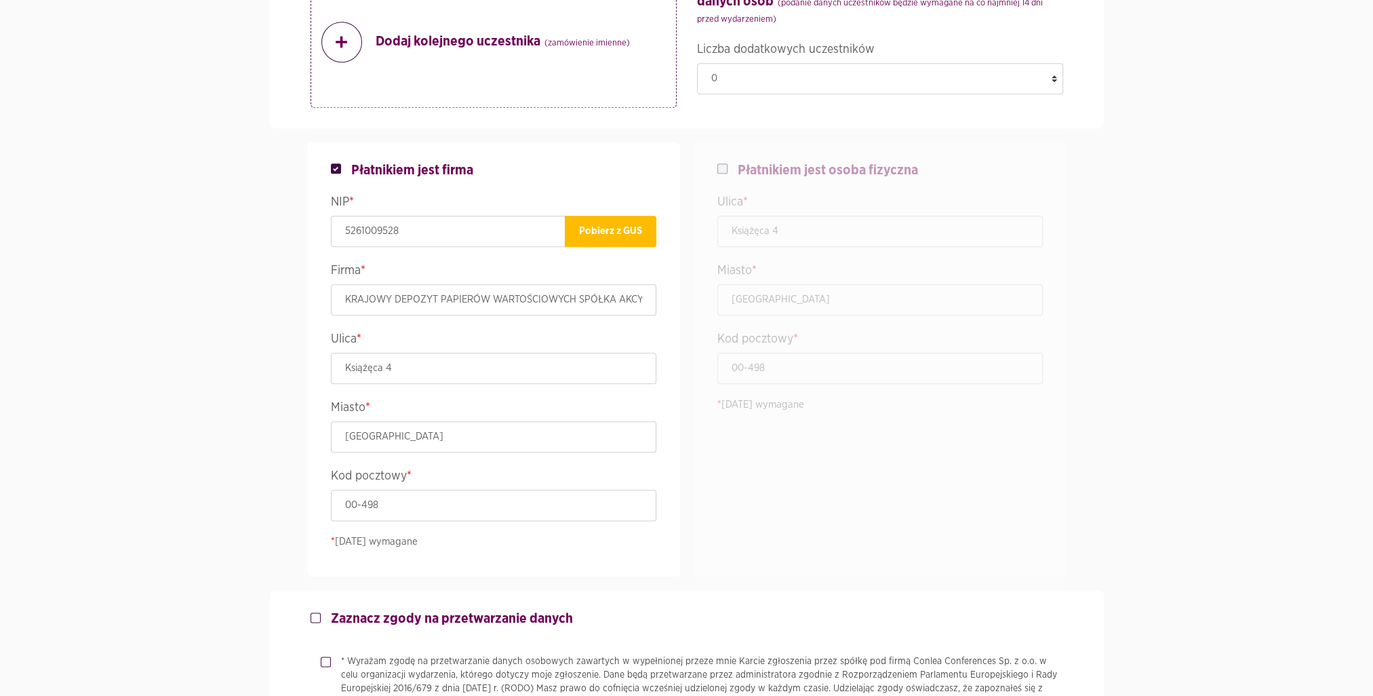
scroll to position [2129, 0]
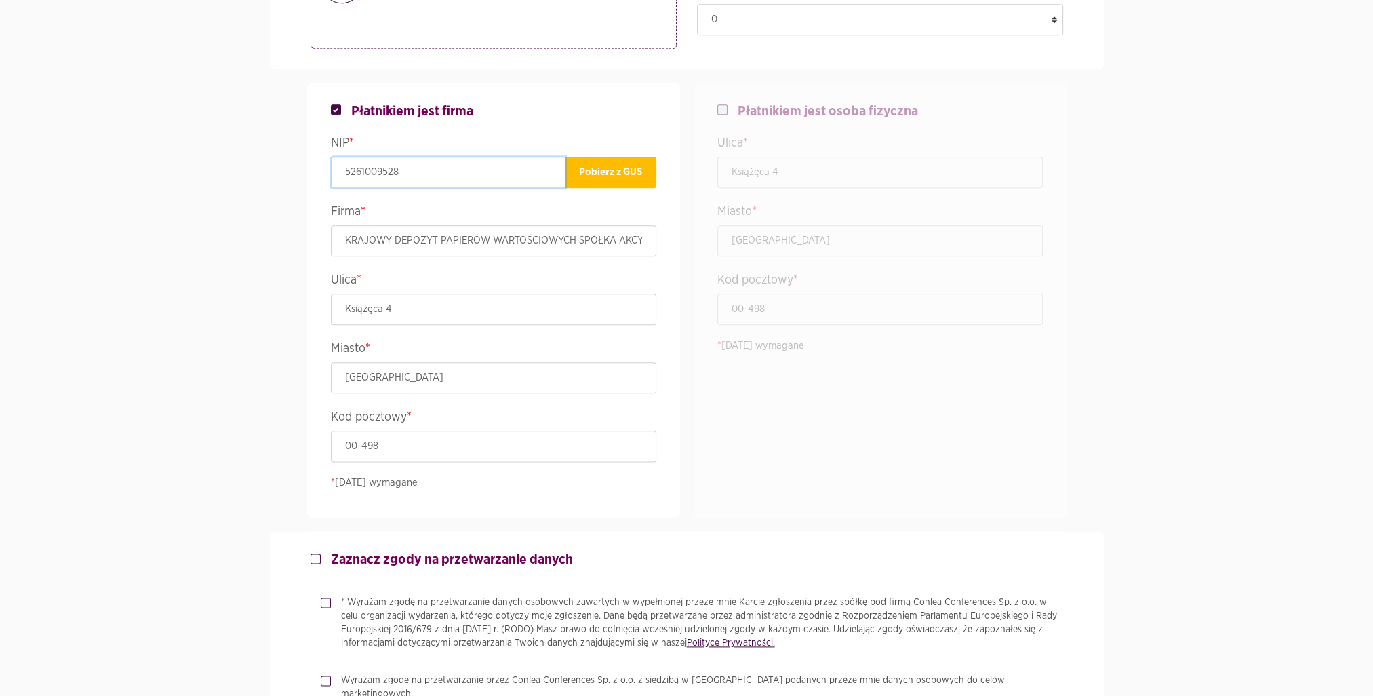
drag, startPoint x: 462, startPoint y: 165, endPoint x: 250, endPoint y: 172, distance: 213.0
paste input "5261009528"
type input "5261009528"
drag, startPoint x: 461, startPoint y: 172, endPoint x: 101, endPoint y: 172, distance: 360.1
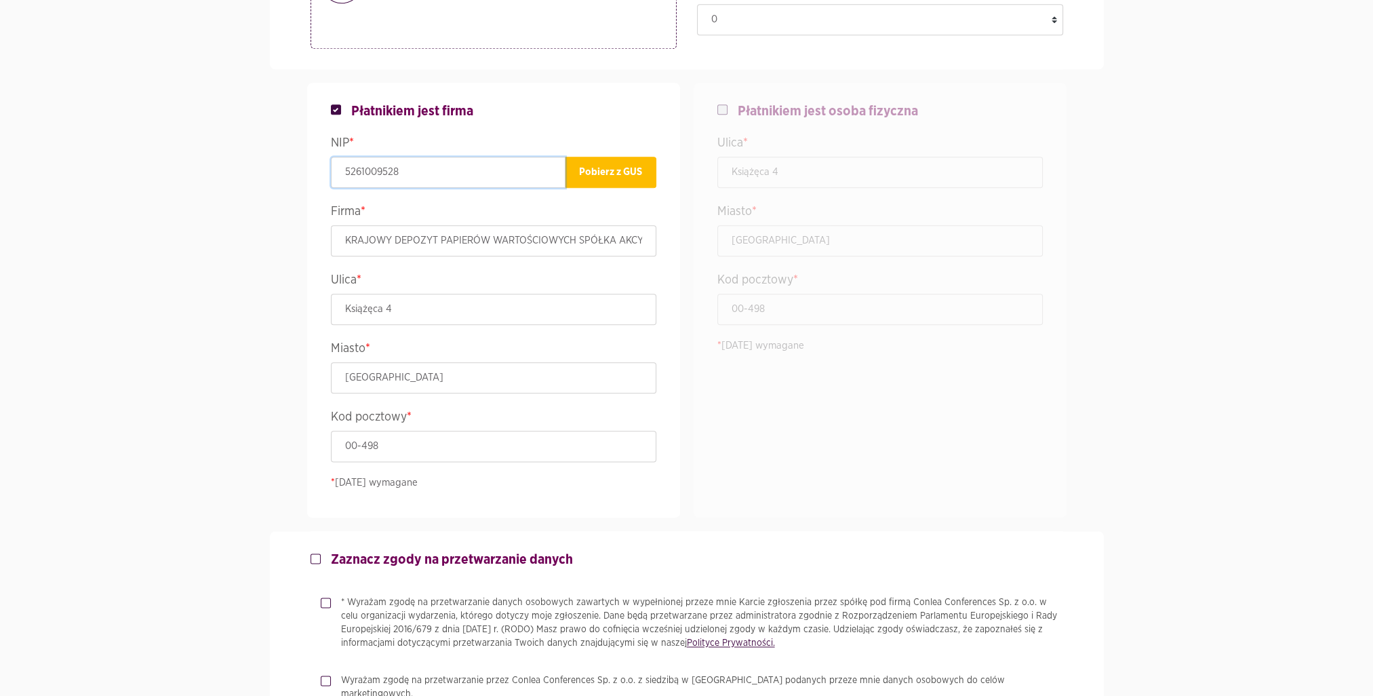
type input "5261009528"
click at [581, 175] on button "Pobierz z GUS" at bounding box center [611, 172] width 92 height 31
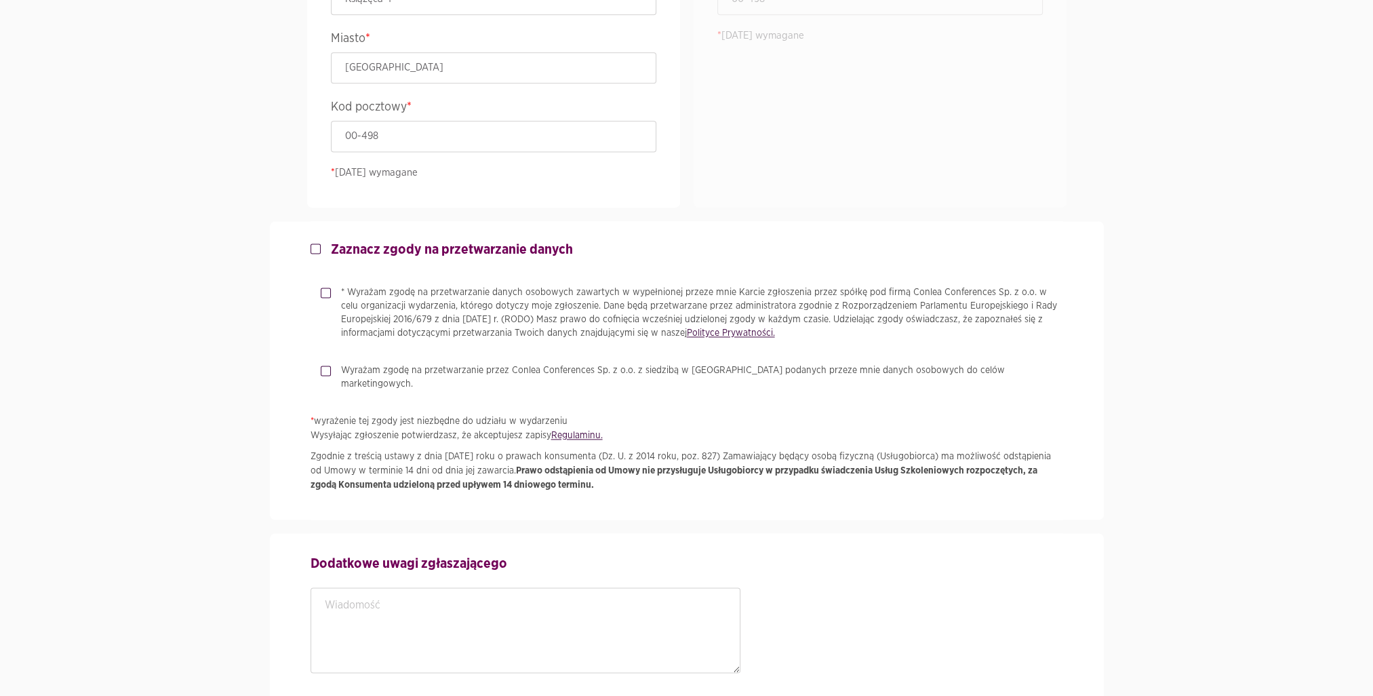
scroll to position [2599, 0]
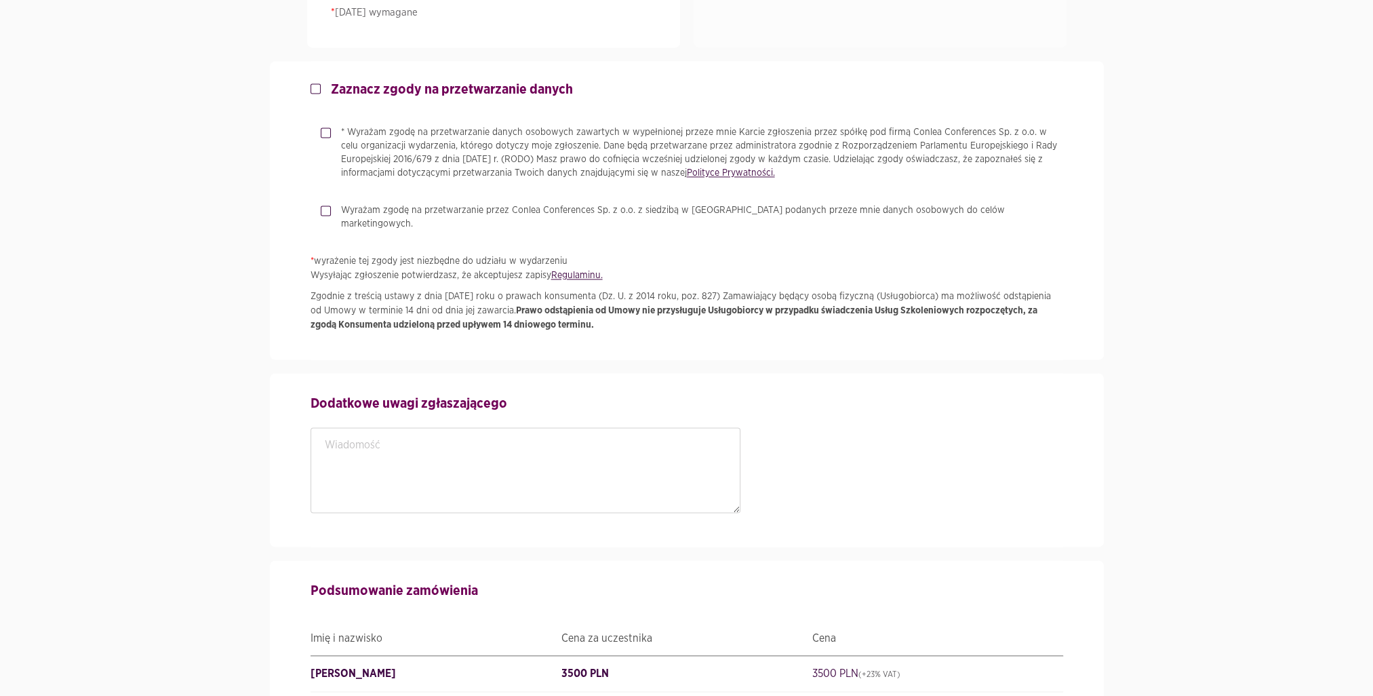
click at [331, 129] on label "* Wyrażam zgodę na przetwarzanie danych osobowych zawartych w wypełnionej przez…" at bounding box center [697, 152] width 732 height 54
click at [328, 129] on input "* Wyrażam zgodę na przetwarzanie danych osobowych zawartych w wypełnionej przez…" at bounding box center [324, 129] width 7 height 9
checkbox input "true"
click at [730, 174] on link "Polityce Prywatności." at bounding box center [731, 172] width 88 height 9
click at [575, 271] on link "Regulaminu." at bounding box center [577, 275] width 52 height 9
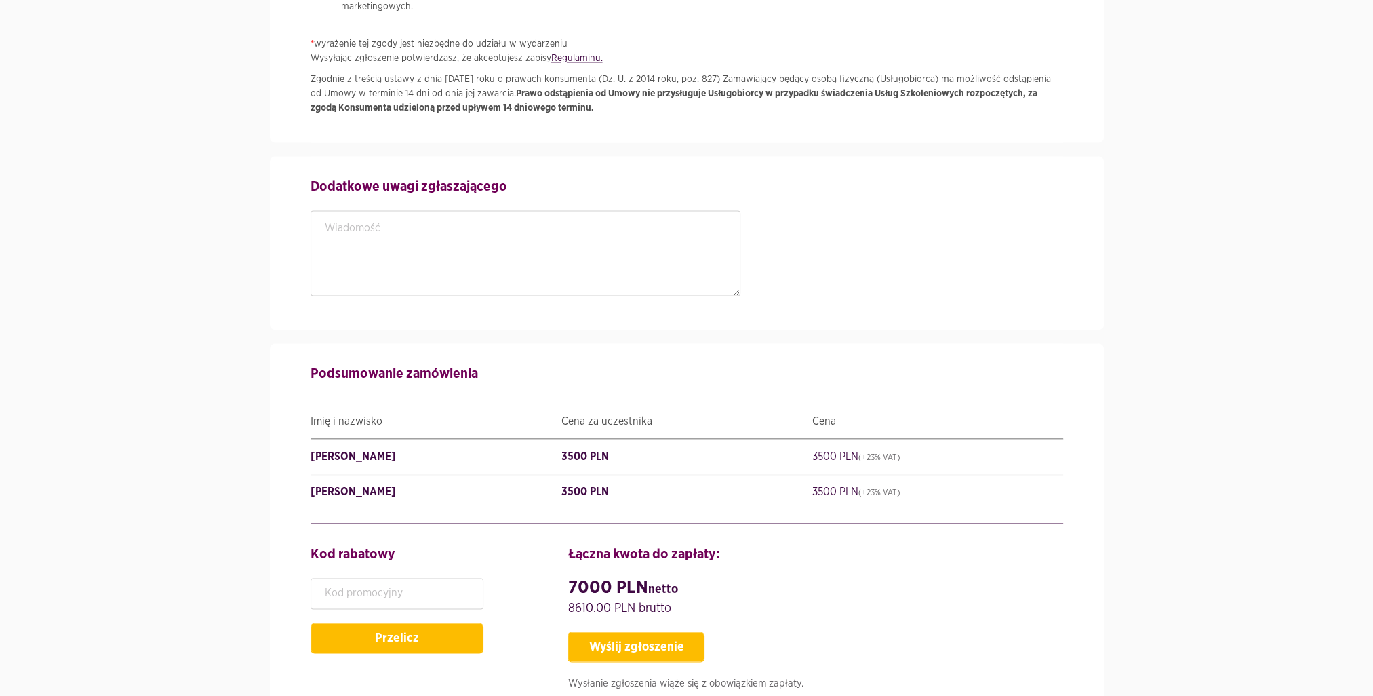
scroll to position [2905, 0]
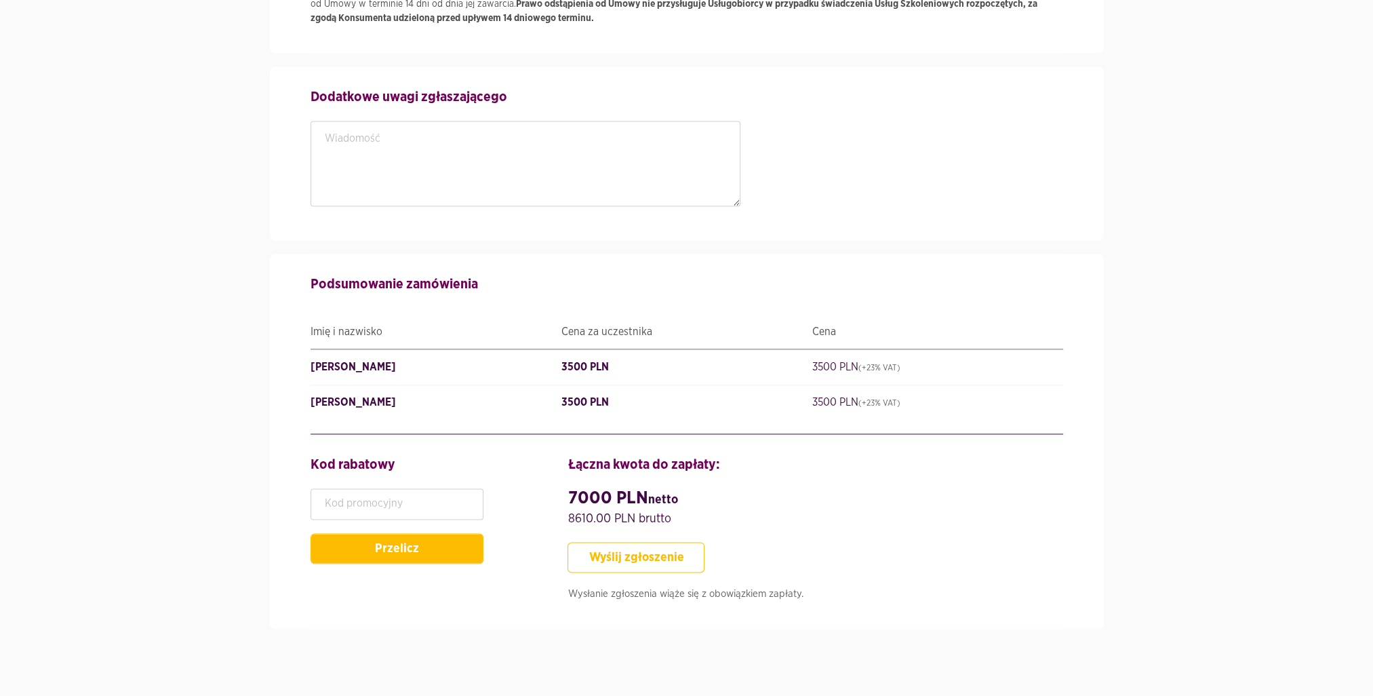
click at [671, 543] on button "Wyślij zgłoszenie" at bounding box center [636, 557] width 137 height 31
type input "695660614"
type input "KRAJOWYDEPOZYTPAPIERÓWWARTOŚCIOWYCHSPÓŁKAAKCYJNA"
type input "StarszySpecjalista"
type input "SzefZespołuds.AplikacjiiSerwisówZewnętrznych"
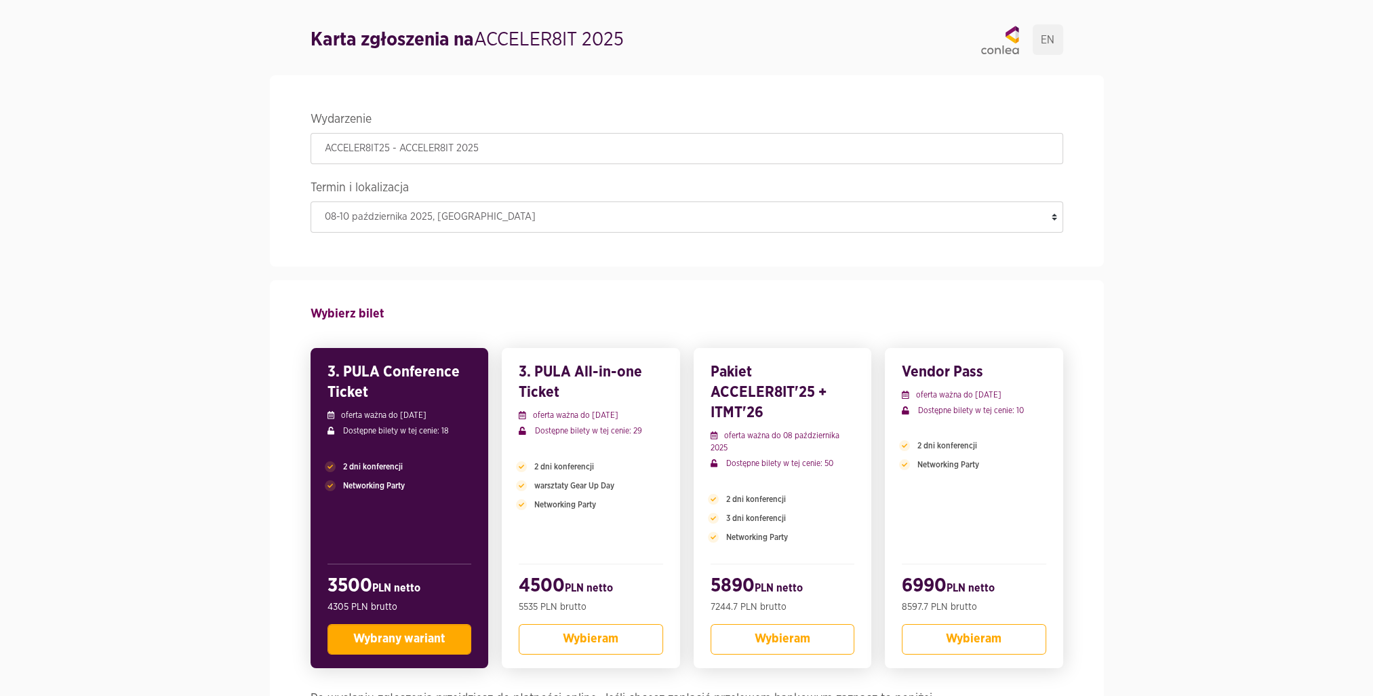
scroll to position [0, 0]
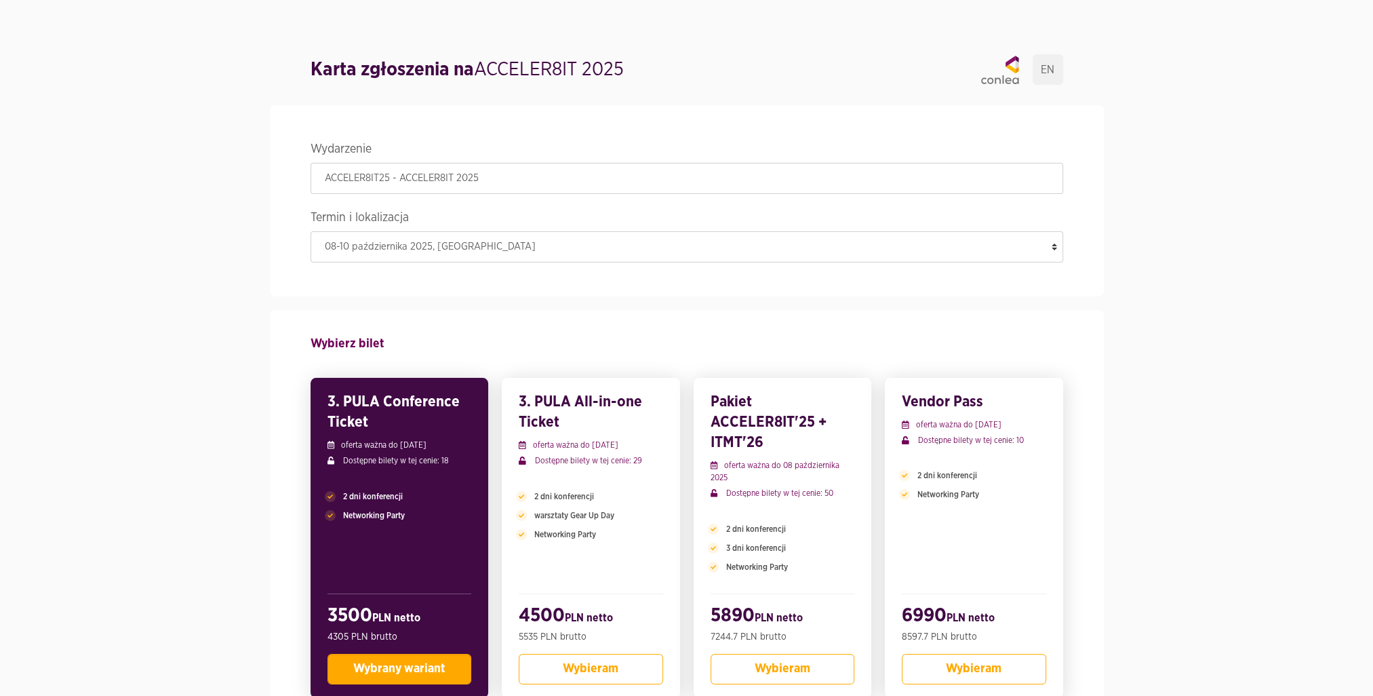
click at [494, 64] on h1 "Karta zgłoszenia na ACCELER8IT 2025" at bounding box center [467, 69] width 313 height 27
click at [389, 75] on strong "Karta zgłoszenia na" at bounding box center [392, 69] width 163 height 19
drag, startPoint x: 389, startPoint y: 75, endPoint x: 343, endPoint y: 161, distance: 98.0
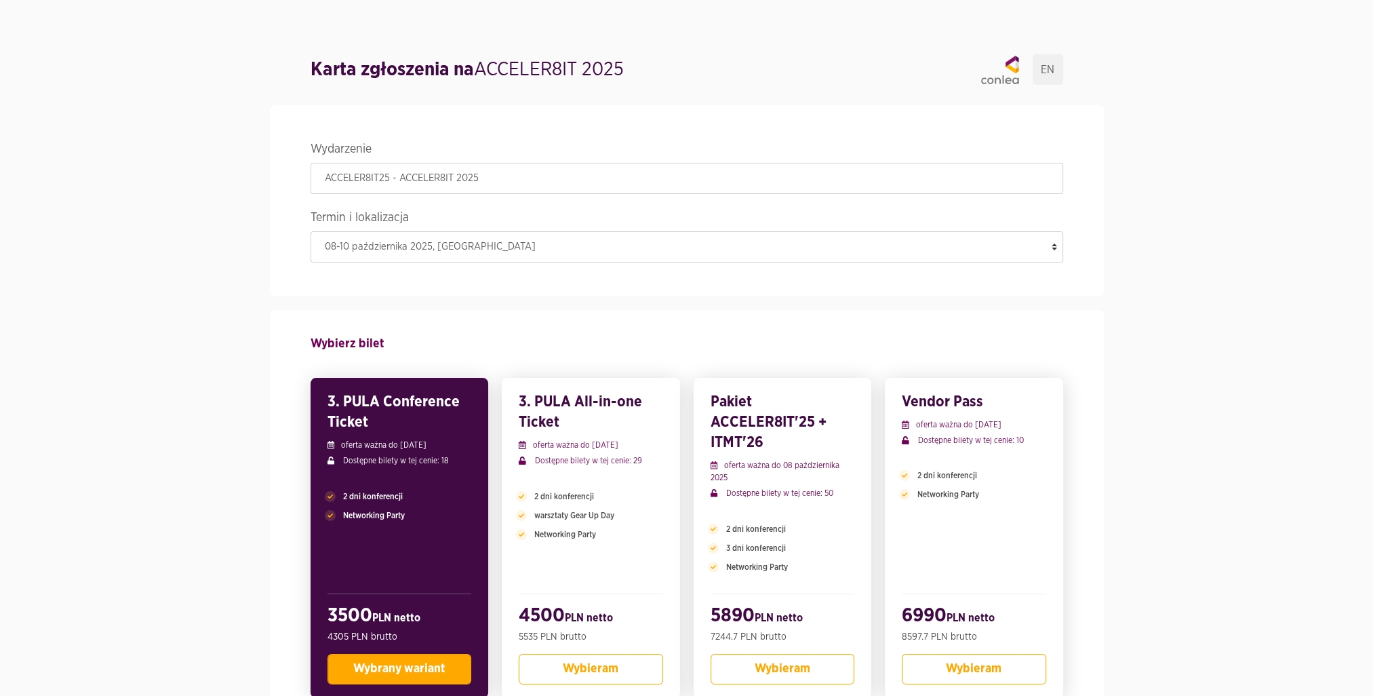
click at [343, 161] on legend "Wydarzenie" at bounding box center [687, 151] width 753 height 24
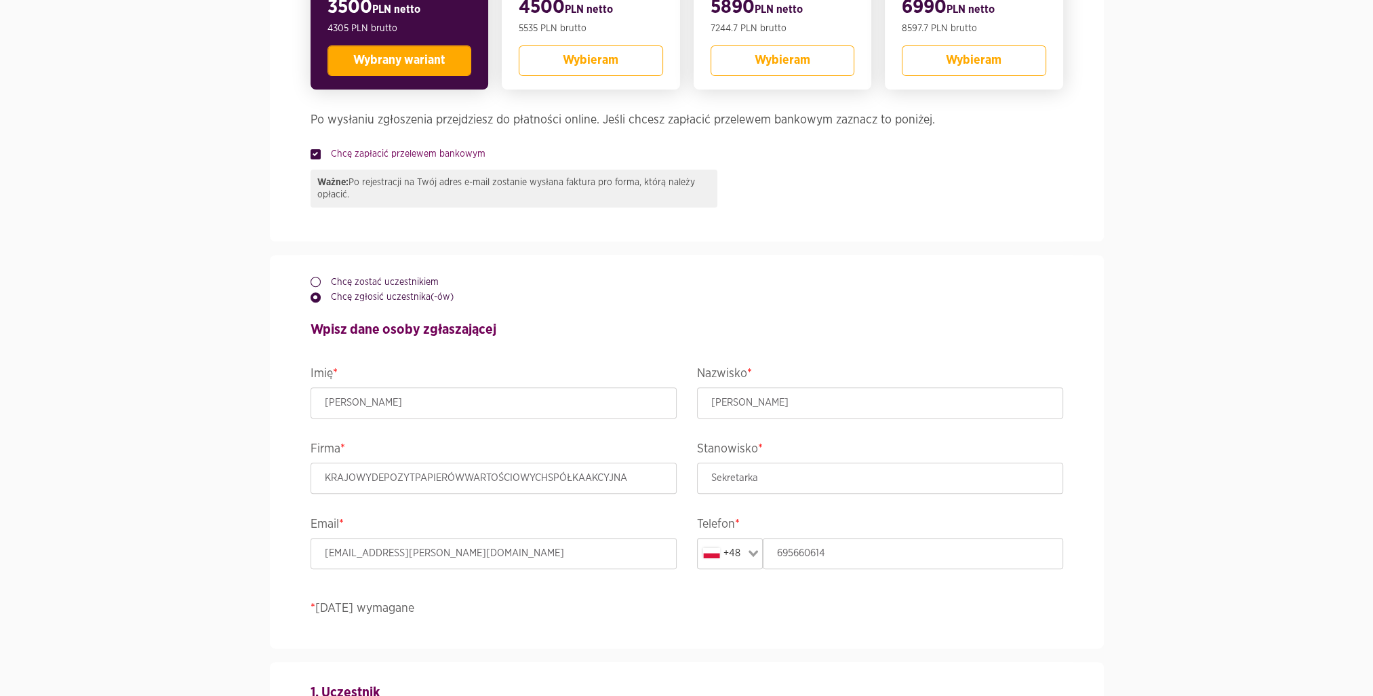
click at [448, 189] on div "Ważne: Po rejestracji na Twój adres e-mail zostanie wysłana faktura pro forma, …" at bounding box center [514, 189] width 407 height 38
click at [445, 179] on div "Ważne: Po rejestracji na Twój adres e-mail zostanie wysłana faktura pro forma, …" at bounding box center [514, 189] width 407 height 38
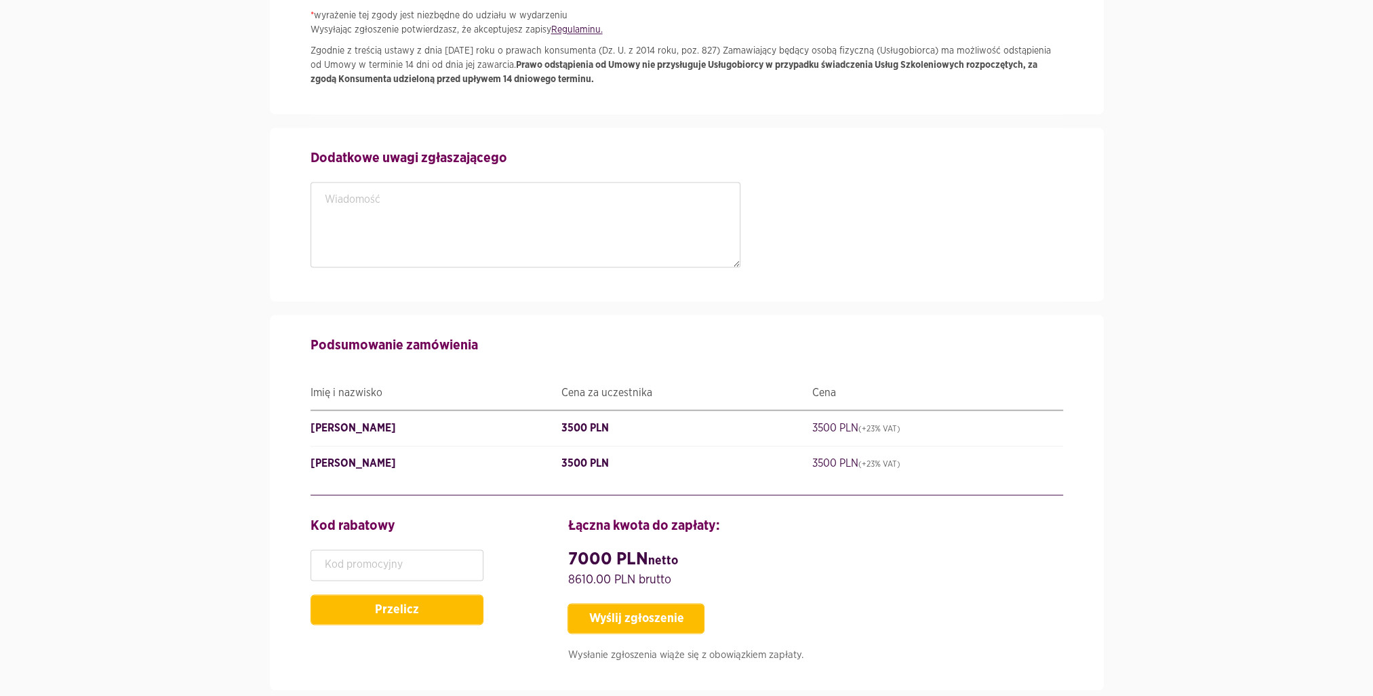
scroll to position [2930, 0]
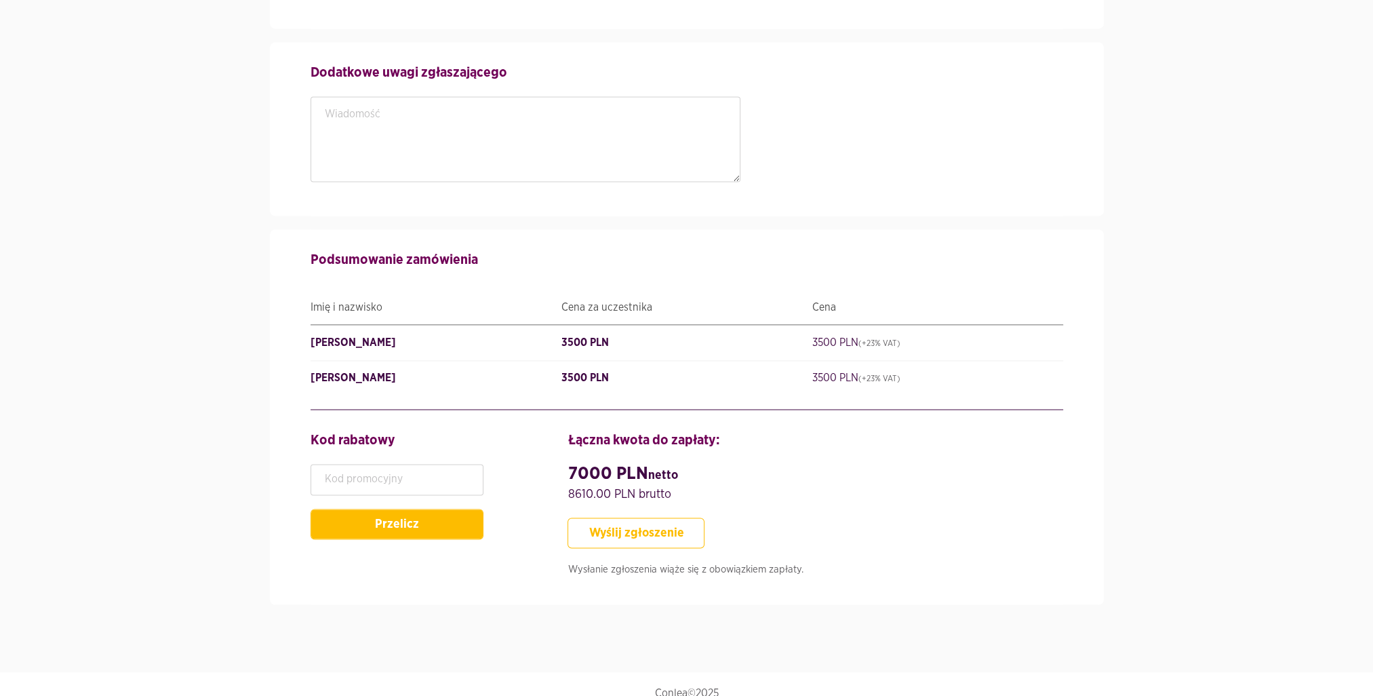
click at [648, 517] on button "Wyślij zgłoszenie" at bounding box center [636, 532] width 137 height 31
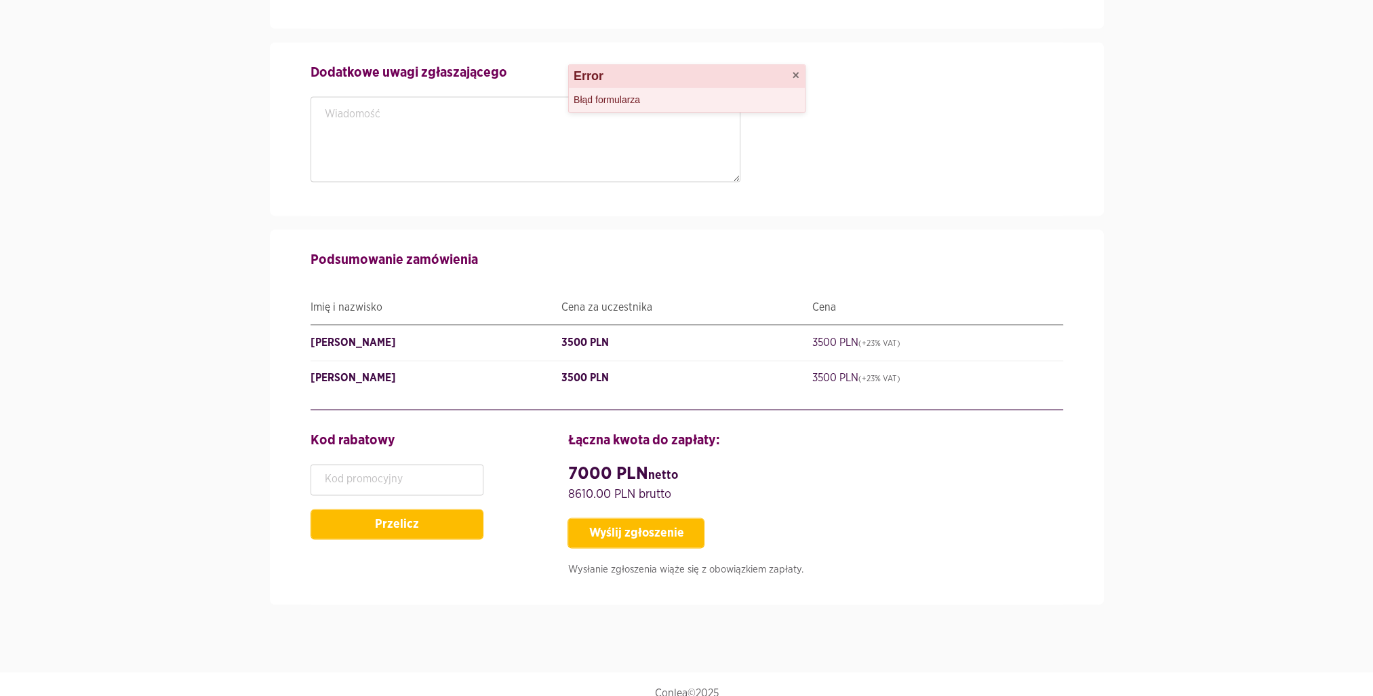
click at [619, 81] on header "Error ×" at bounding box center [687, 76] width 236 height 22
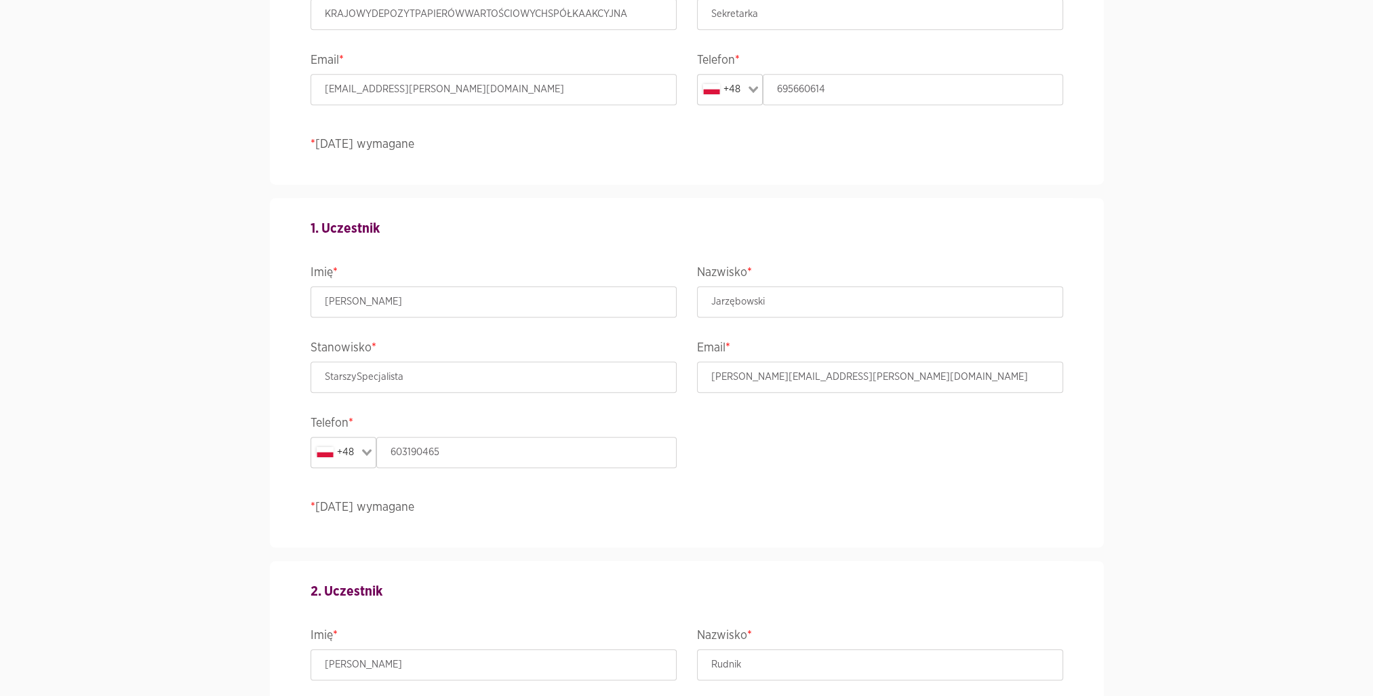
scroll to position [1176, 0]
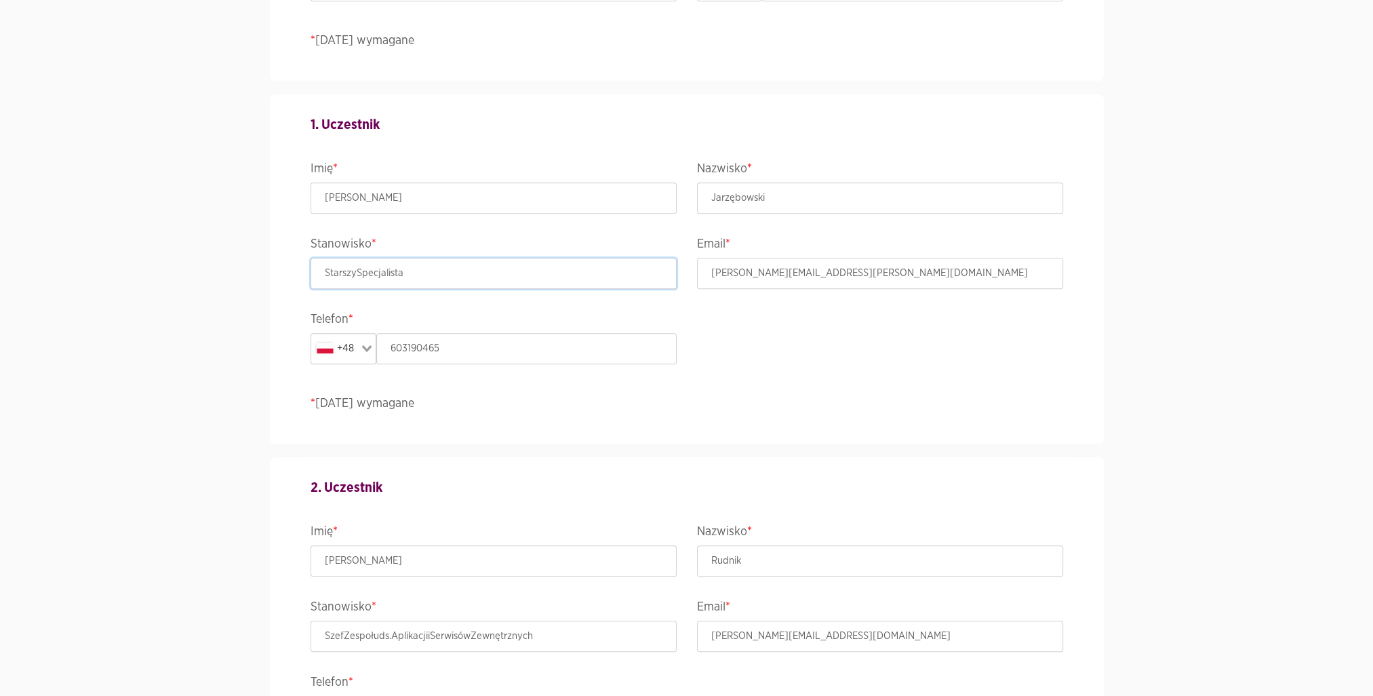
click at [356, 270] on input "StarszySpecjalista" at bounding box center [494, 273] width 366 height 31
click at [471, 275] on input "Starszy Specjalista" at bounding box center [494, 273] width 366 height 31
type input "Starszy Specjalista"
click at [434, 328] on legend "Telefon *" at bounding box center [494, 321] width 366 height 24
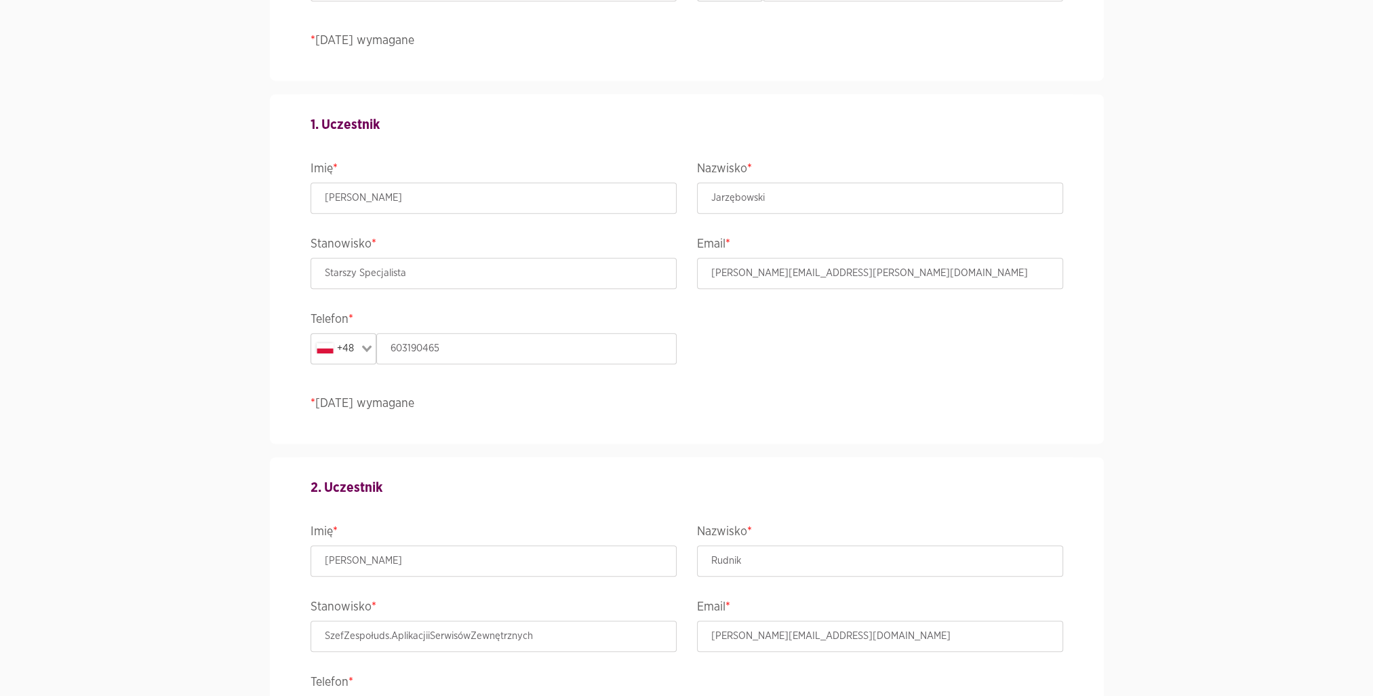
click at [380, 296] on div "Stanowisko * Starszy Specjalista" at bounding box center [493, 271] width 387 height 75
click at [362, 275] on input "Starszy Specjalista" at bounding box center [494, 273] width 366 height 31
drag, startPoint x: 326, startPoint y: 270, endPoint x: 296, endPoint y: 269, distance: 29.8
click at [300, 269] on div "1. Uczestnik Imię * Maciej Nazwisko * Jarzębowski Stanowisko * Starszy Specjali…" at bounding box center [686, 268] width 773 height 349
type input "Starszy Specjalista"
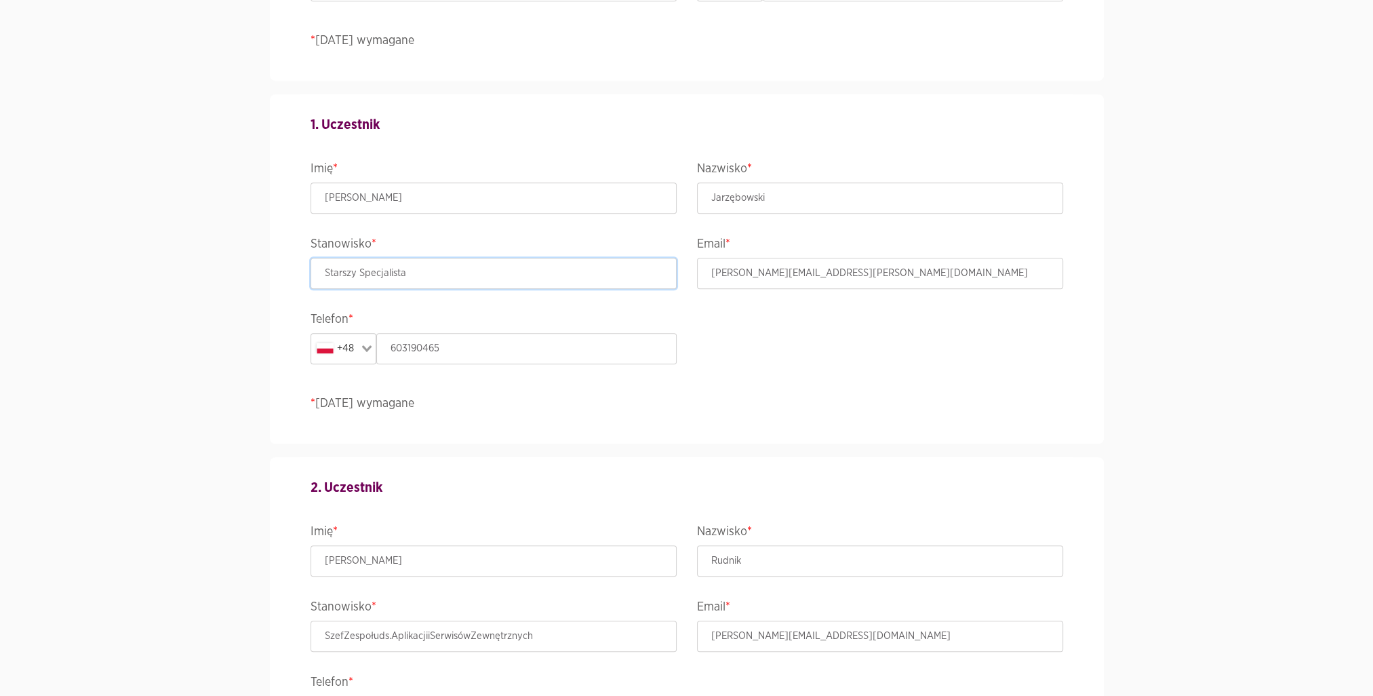
click at [515, 273] on input "Starszy Specjalista" at bounding box center [494, 273] width 366 height 31
click at [423, 630] on input "SzefZespołuds.AplikacjiiSerwisówZewnętrznych" at bounding box center [494, 636] width 366 height 31
type input "Szef Zespołu ds. Aplikacji i Serwisów Zewnętrznych"
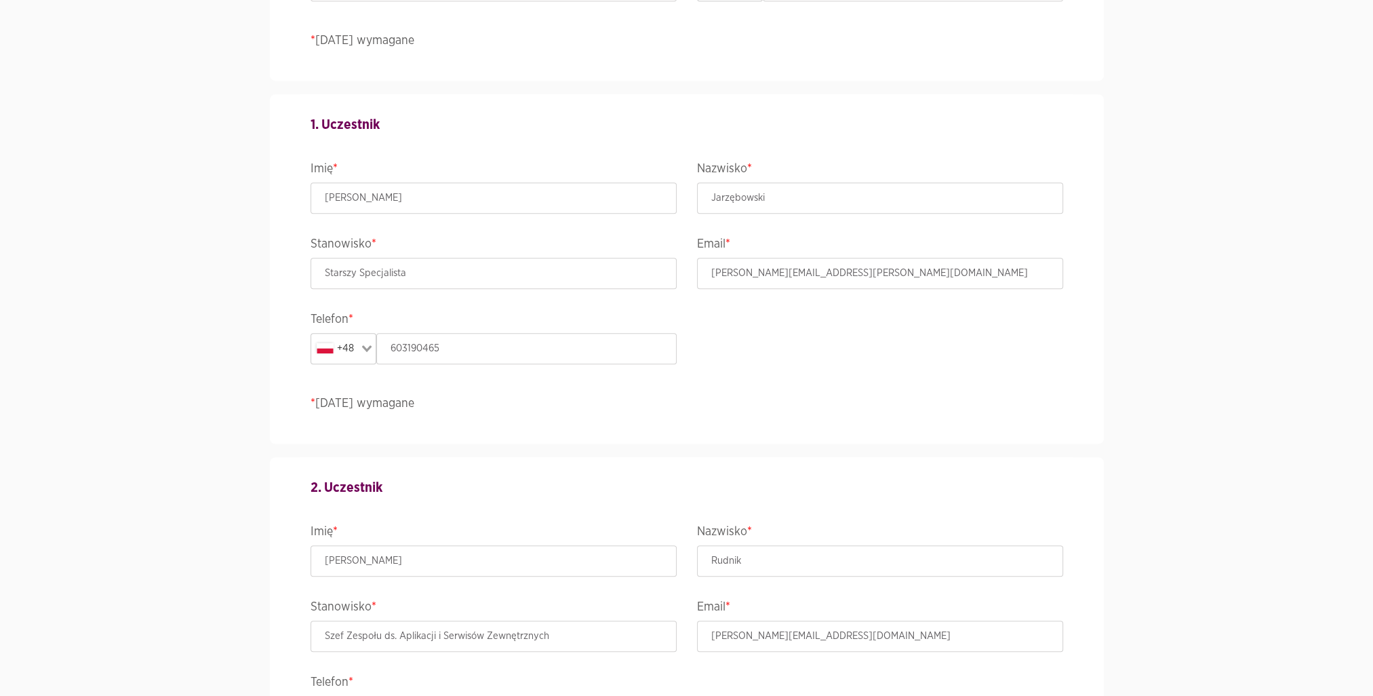
click at [676, 489] on h4 "2. Uczestnik" at bounding box center [687, 487] width 753 height 20
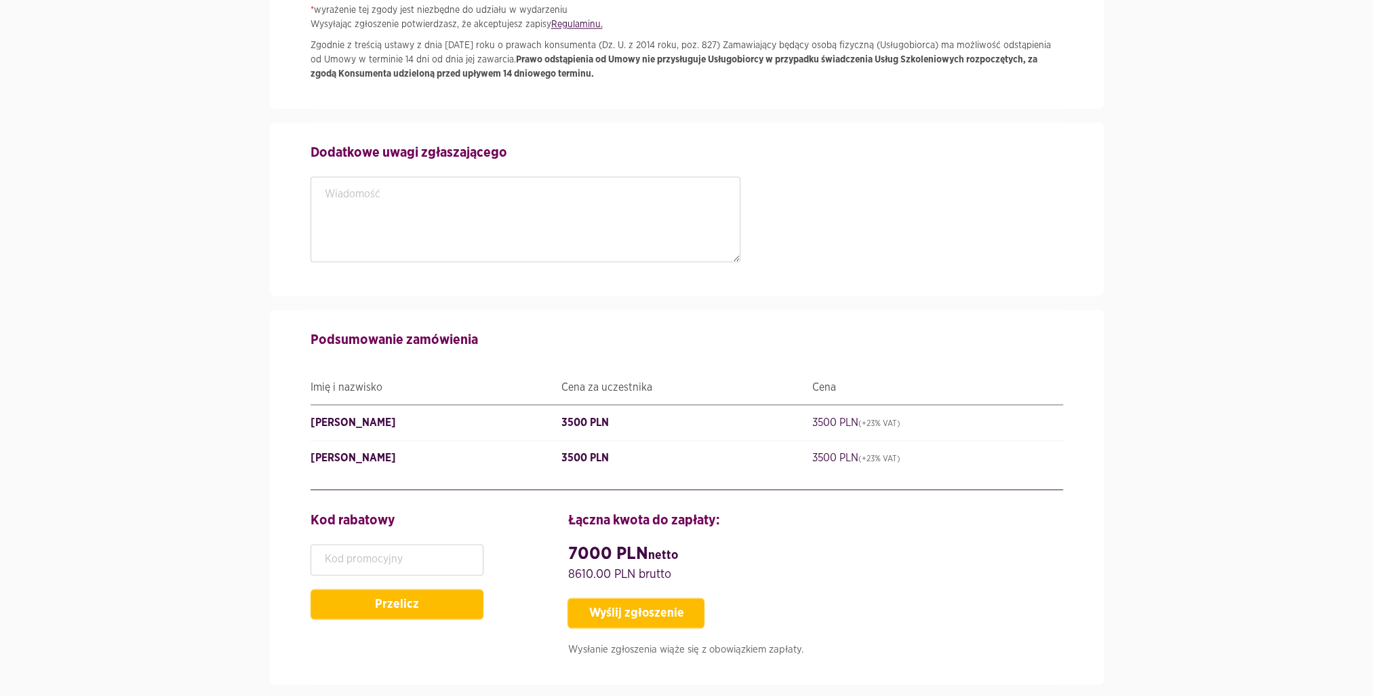
scroll to position [2862, 0]
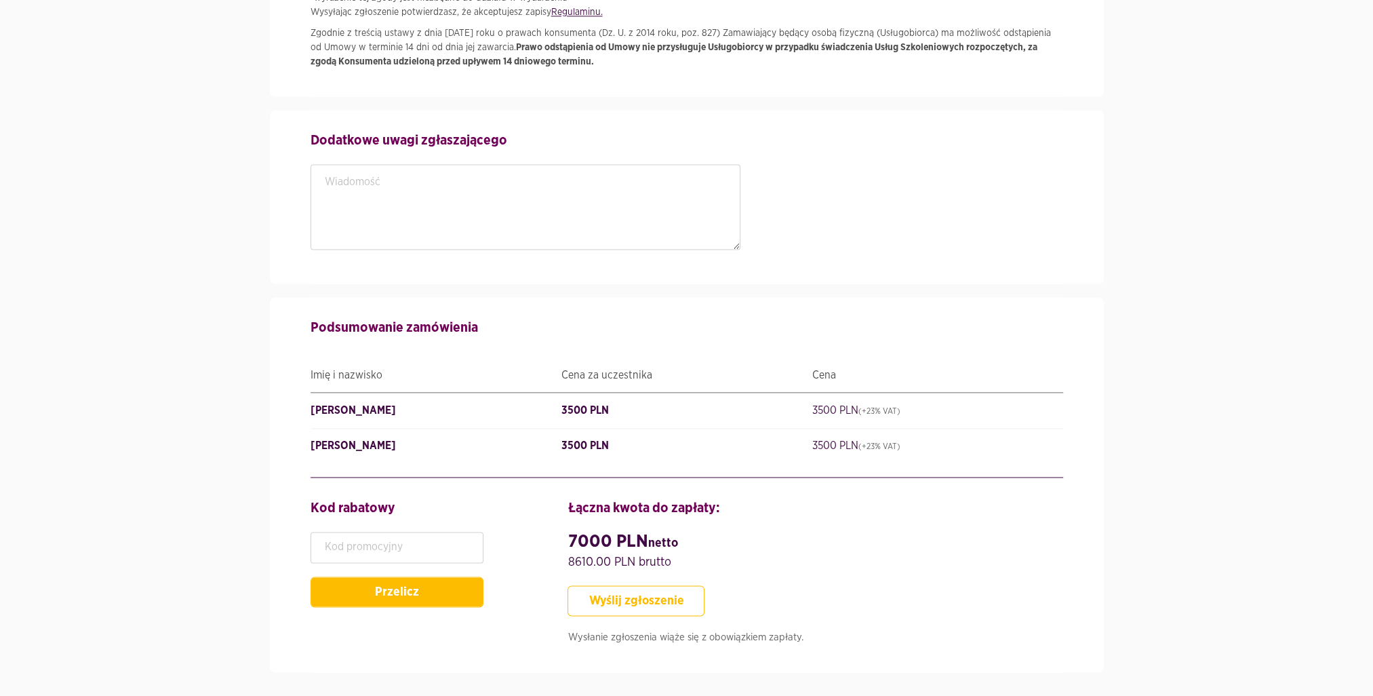
click at [657, 595] on button "Wyślij zgłoszenie" at bounding box center [636, 600] width 137 height 31
type input "StarszySpecjalista"
type input "SzefZespołuds.AplikacjiiSerwisówZewnętrznych"
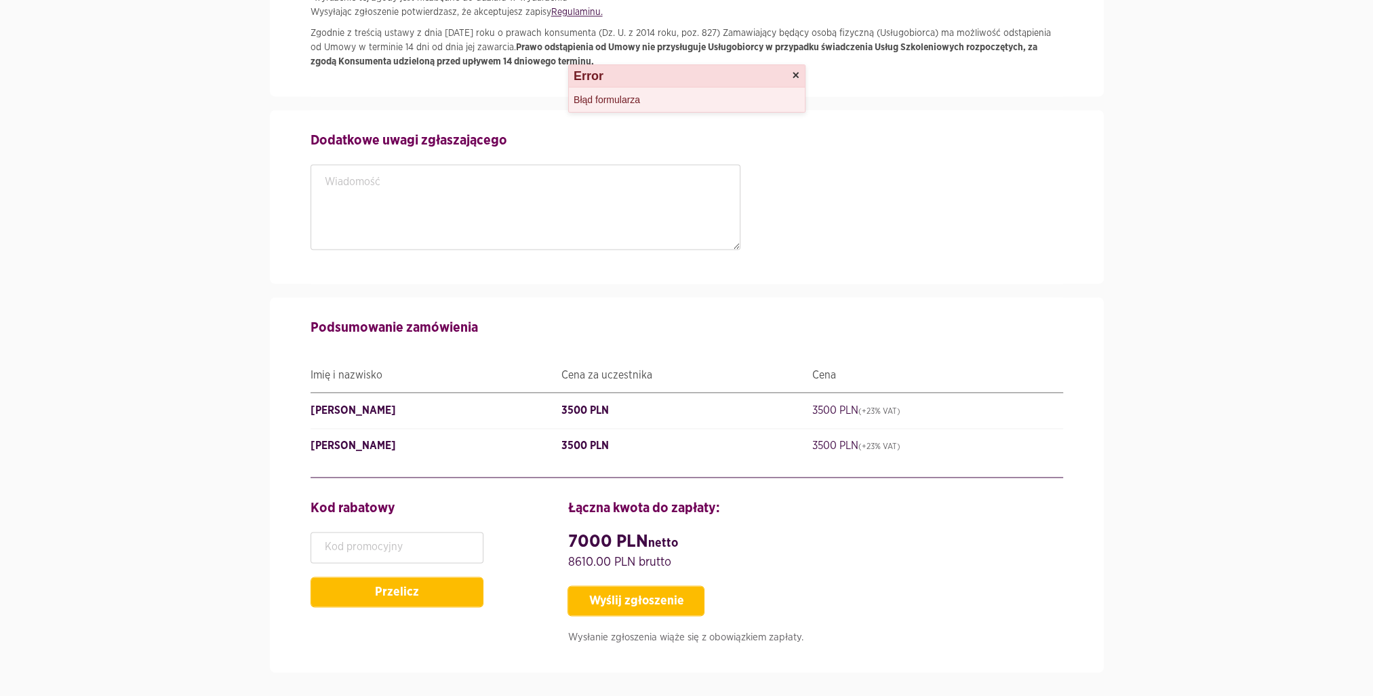
click at [792, 73] on button "×" at bounding box center [795, 75] width 7 height 12
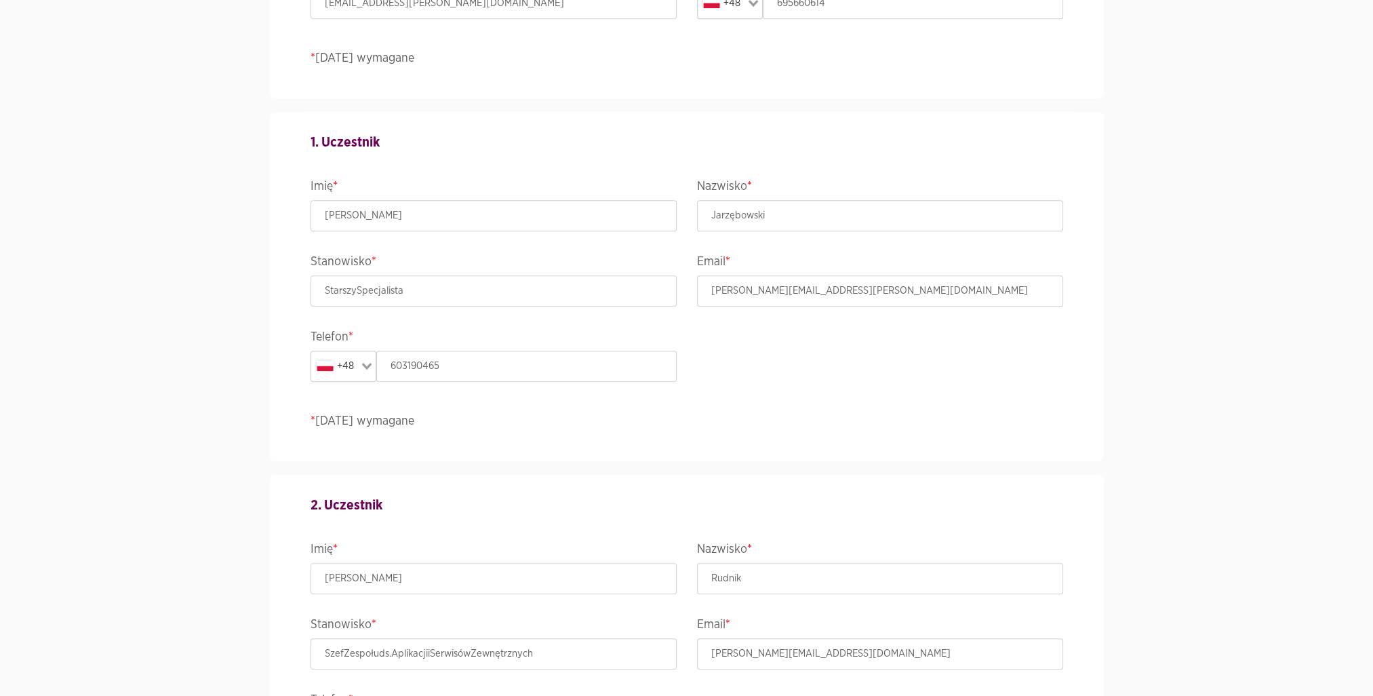
scroll to position [1156, 0]
click at [316, 288] on input "StarszySpecjalista" at bounding box center [494, 293] width 366 height 31
drag, startPoint x: 318, startPoint y: 289, endPoint x: 360, endPoint y: 289, distance: 42.0
click at [360, 289] on input "StarszySpecjalista" at bounding box center [494, 293] width 366 height 31
click at [382, 296] on input "Specjalista" at bounding box center [494, 293] width 366 height 31
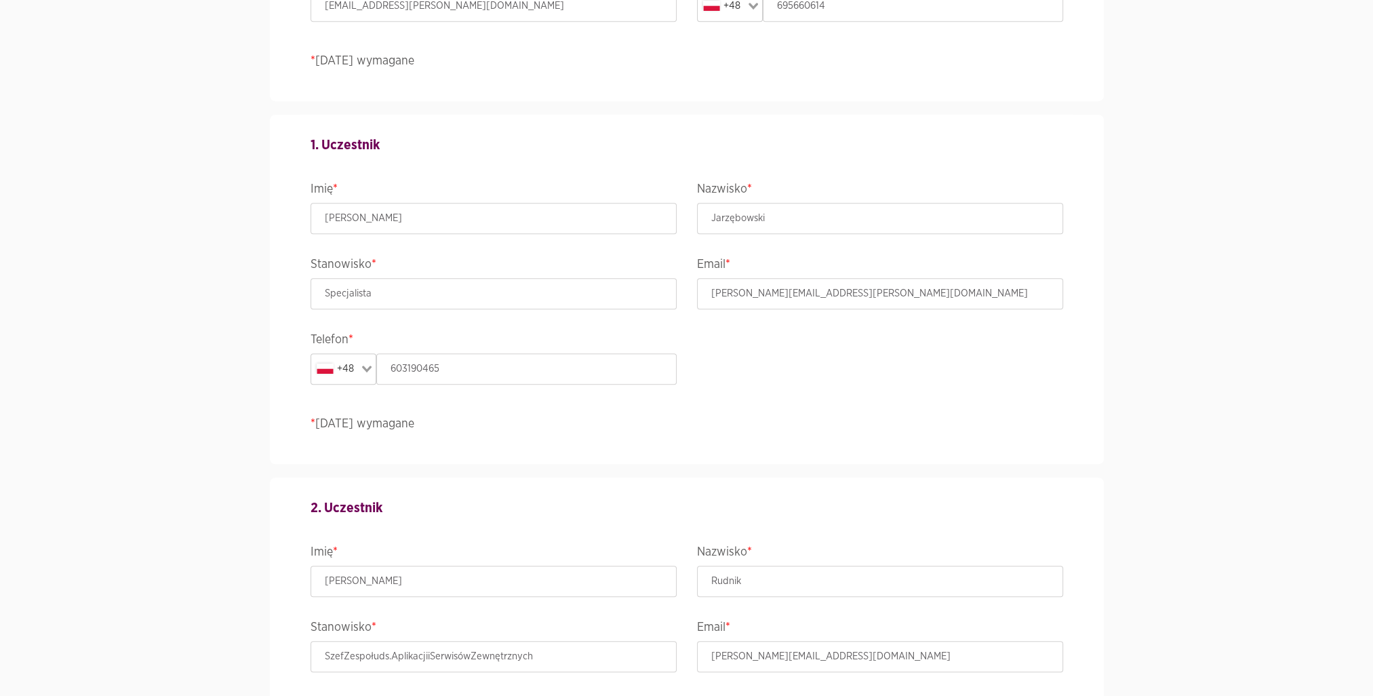
click at [407, 525] on div "2. Uczestnik Imię * Paweł Nazwisko * Rudnik Stanowisko * SzefZespołuds.Aplikacj…" at bounding box center [686, 667] width 773 height 380
click at [396, 288] on input "Specjalista" at bounding box center [494, 293] width 366 height 31
type input "Specjalista"
click at [414, 292] on input "Specjalista" at bounding box center [494, 293] width 366 height 31
click at [539, 360] on input "603190465" at bounding box center [526, 368] width 300 height 31
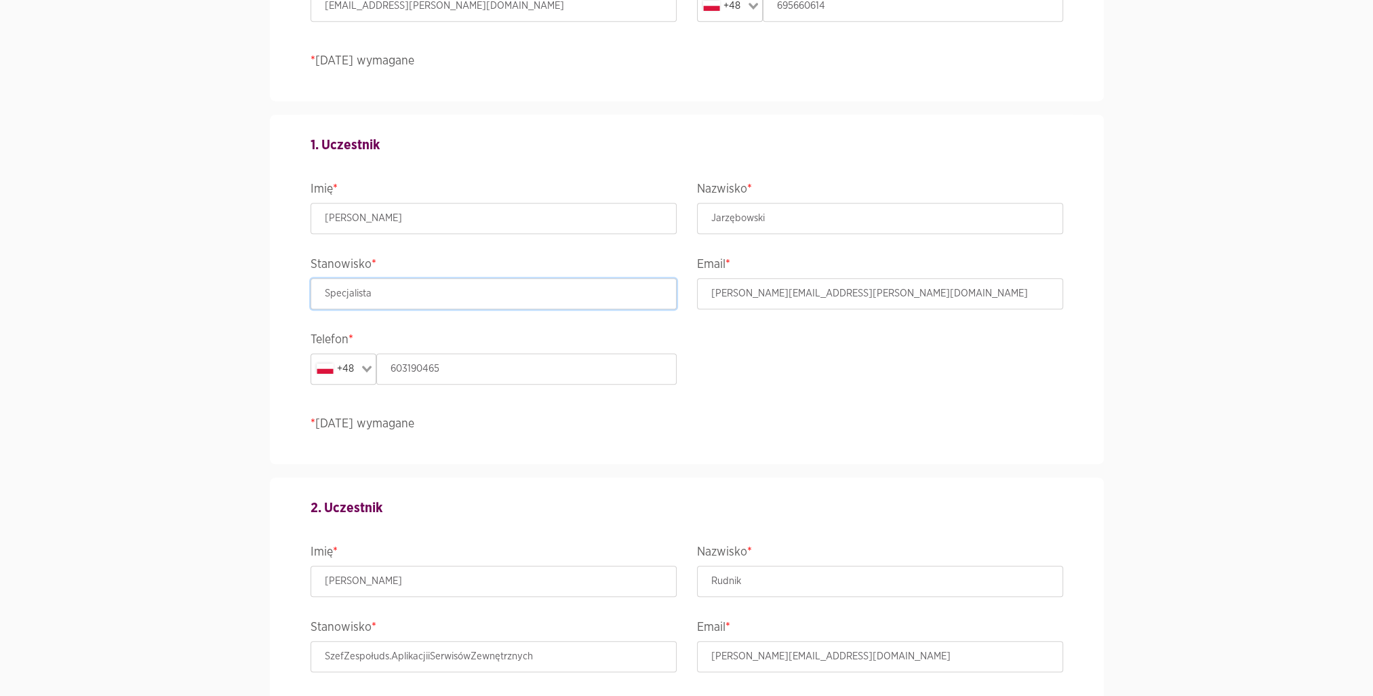
click at [472, 281] on input "Specjalista" at bounding box center [494, 293] width 366 height 31
click at [472, 670] on div "Stanowisko * SzefZespołuds.AplikacjiiSerwisówZewnętrznych" at bounding box center [493, 654] width 387 height 75
drag, startPoint x: 472, startPoint y: 670, endPoint x: 473, endPoint y: 658, distance: 12.2
click at [472, 661] on input "SzefZespołuds.AplikacjiiSerwisówZewnętrznych" at bounding box center [494, 656] width 366 height 31
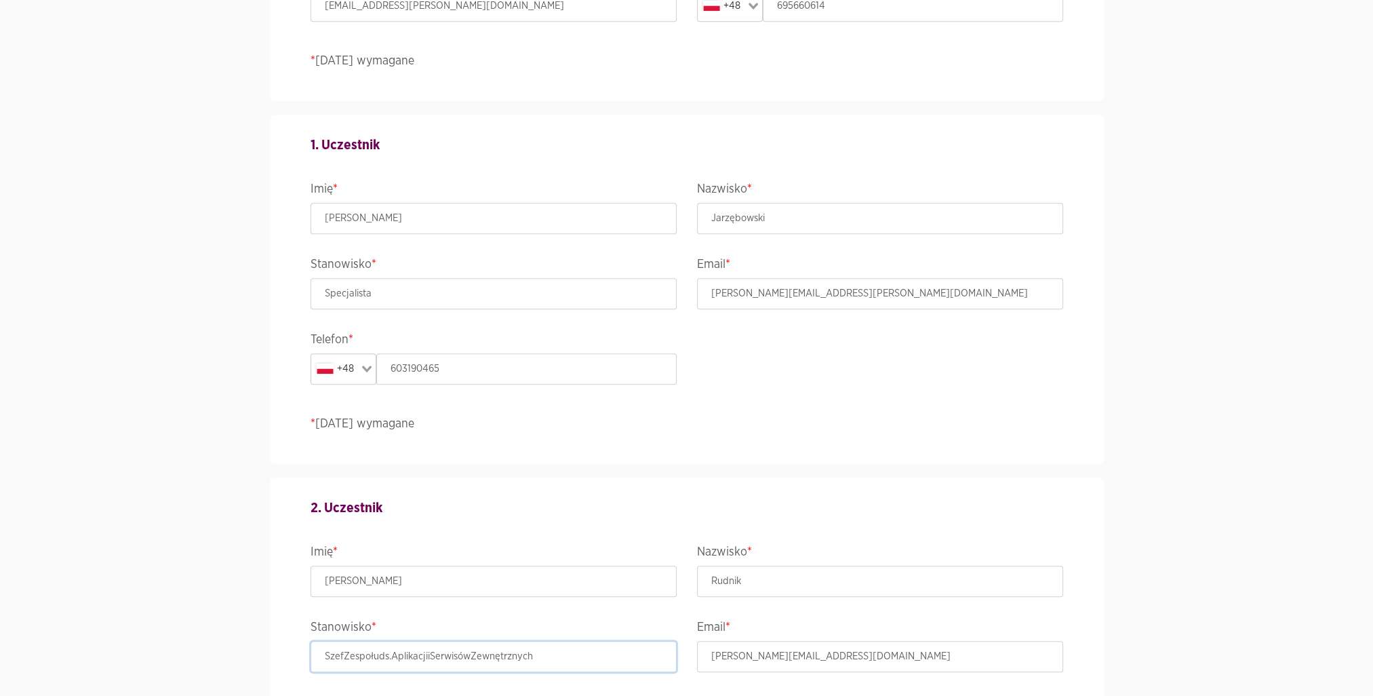
click at [473, 658] on input "SzefZespołuds.AplikacjiiSerwisówZewnętrznych" at bounding box center [494, 656] width 366 height 31
type input "Kierownik"
click at [867, 434] on div "1. Uczestnik Imię * Maciej Nazwisko * Jarzębowski Stanowisko * Specjalista Emai…" at bounding box center [686, 289] width 773 height 349
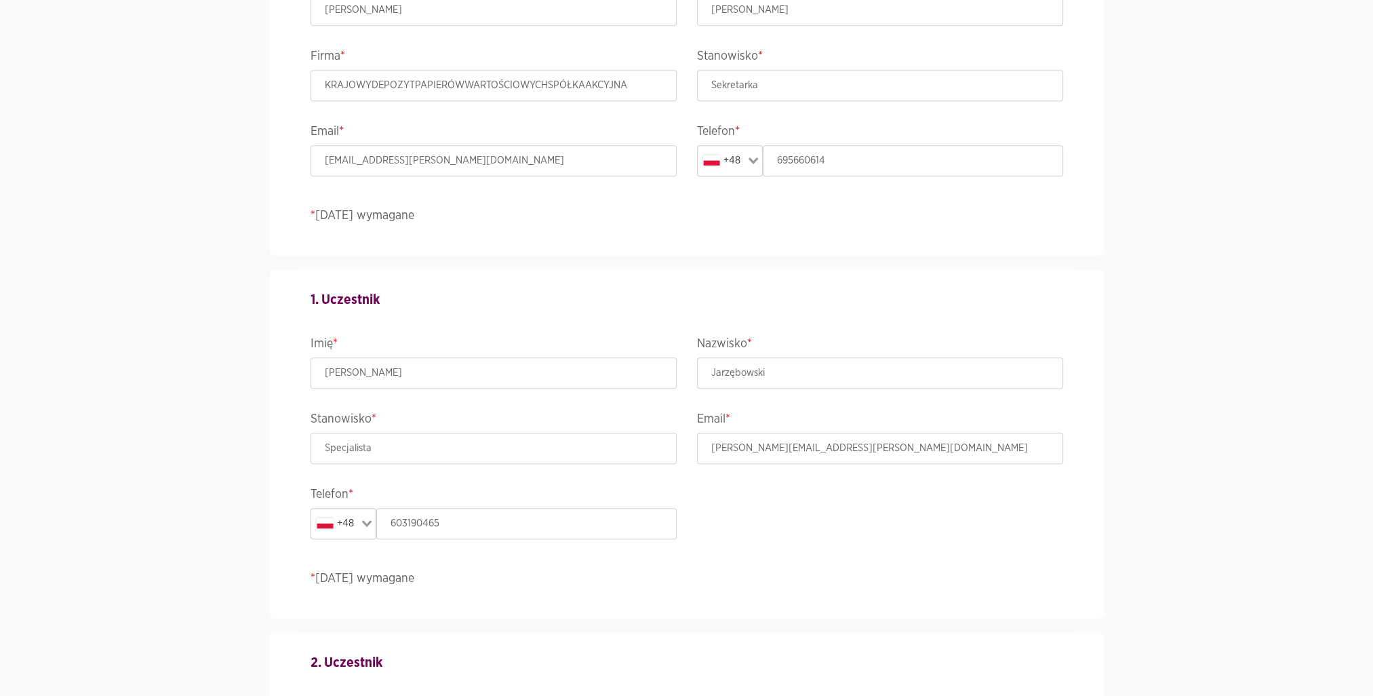
scroll to position [750, 0]
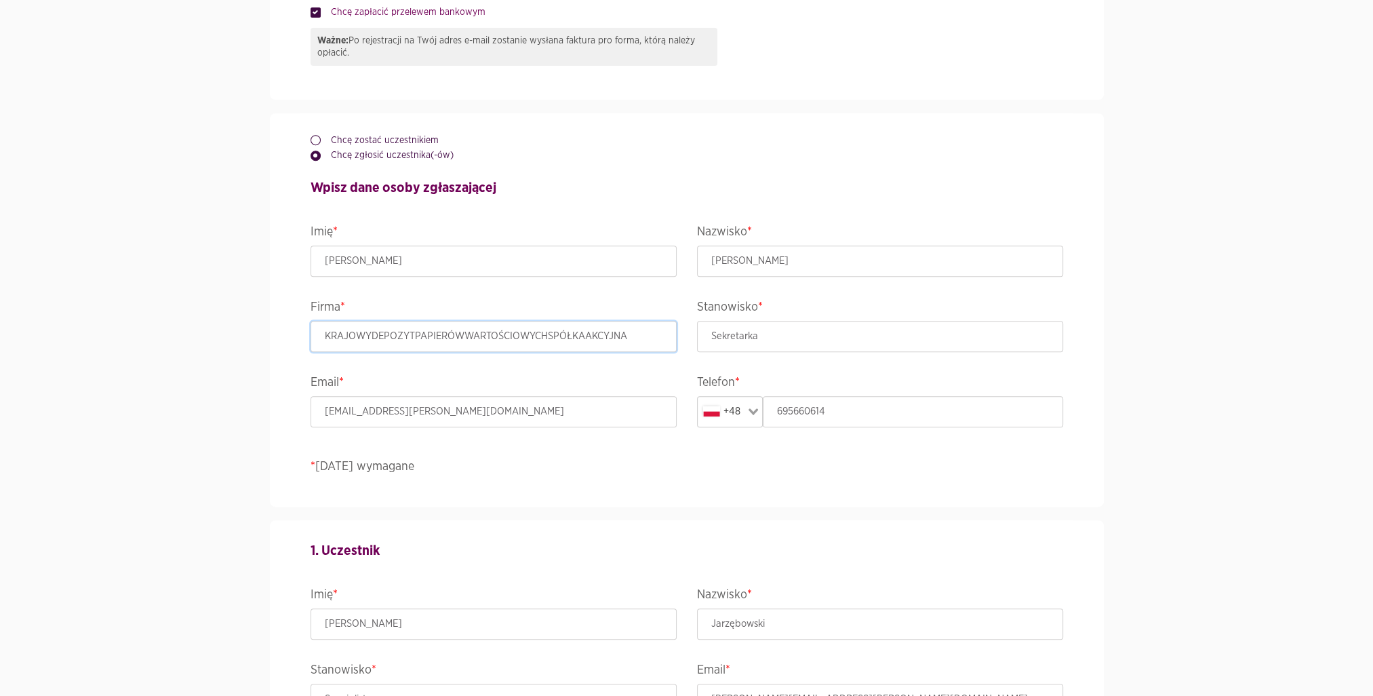
click at [575, 336] on input "KRAJOWYDEPOZYTPAPIERÓWWARTOŚCIOWYCHSPÓŁKAAKCYJNA" at bounding box center [494, 336] width 366 height 31
click at [576, 336] on input "KRAJOWYDEPOZYTPAPIERÓWWARTOŚCIOWYCHSPÓŁKAAKCYJNA" at bounding box center [494, 336] width 366 height 31
drag, startPoint x: 366, startPoint y: 334, endPoint x: 683, endPoint y: 334, distance: 316.7
click at [683, 334] on div "Firma * KDPW SA (The Central Securities Depository of Poland)" at bounding box center [493, 334] width 387 height 75
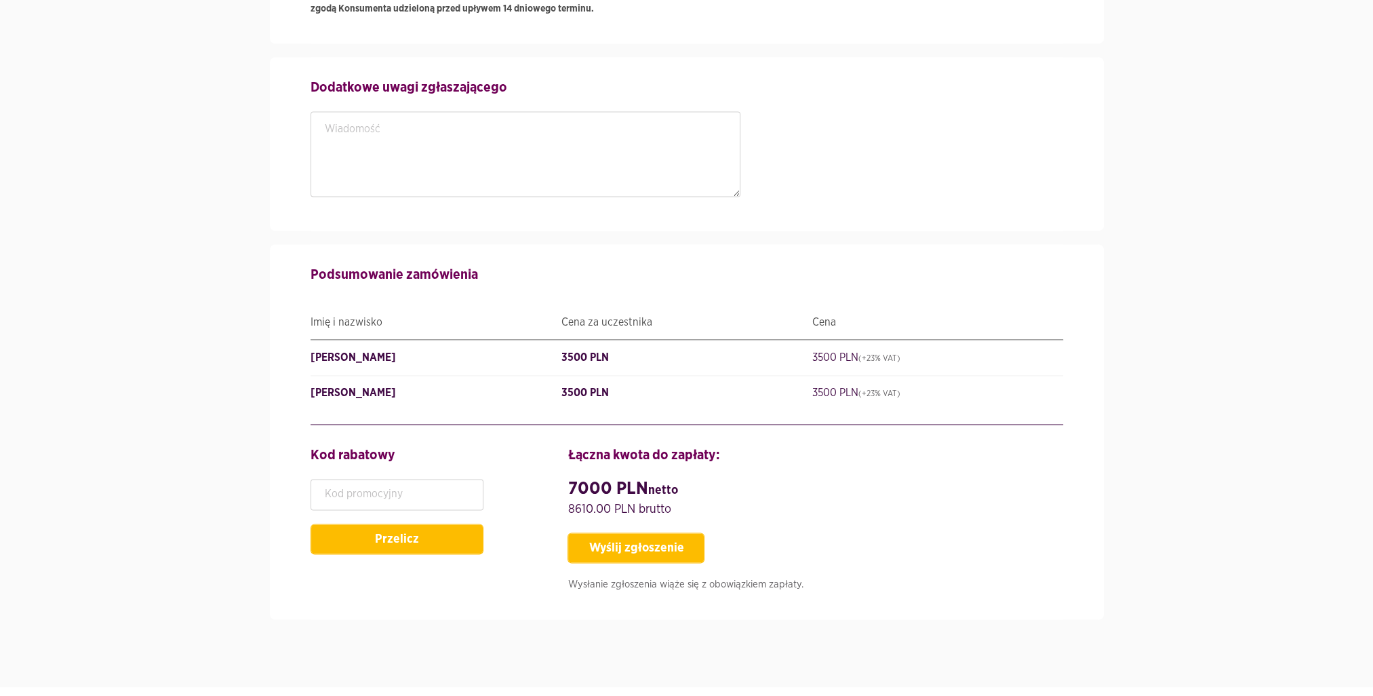
scroll to position [2930, 0]
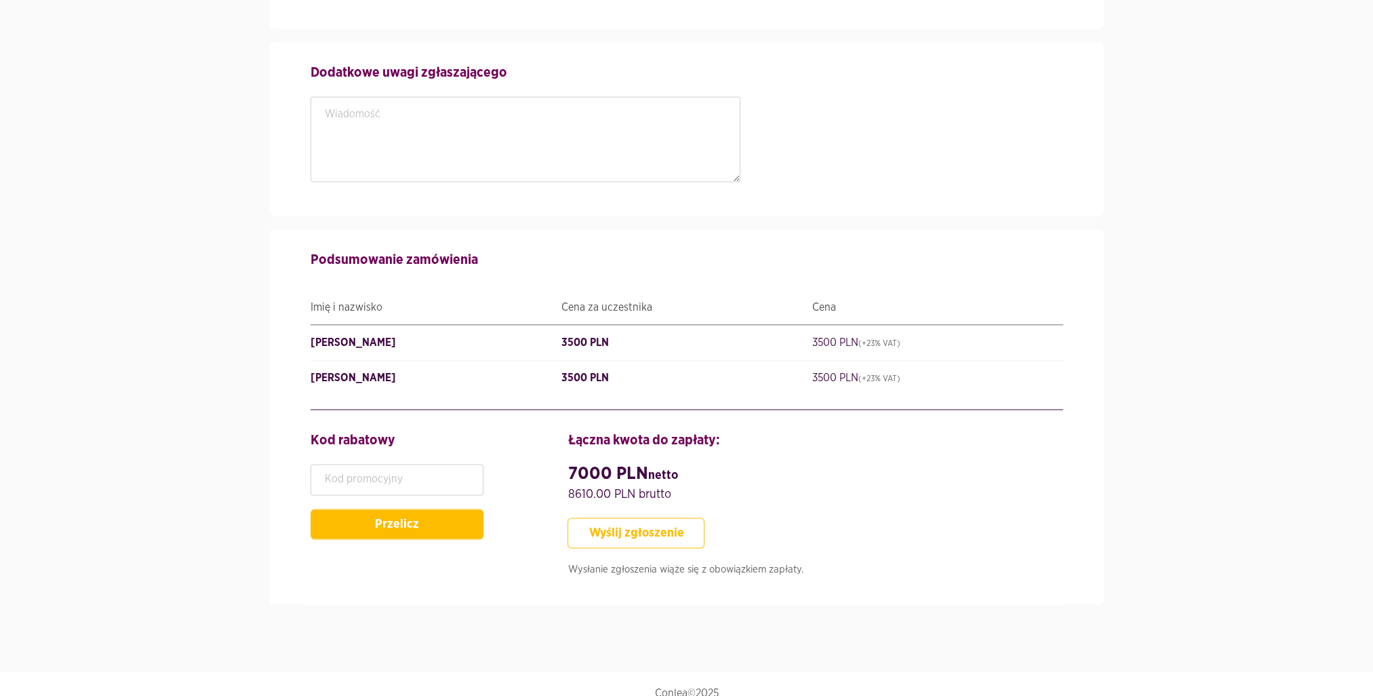
click at [650, 517] on button "Wyślij zgłoszenie" at bounding box center [636, 532] width 137 height 31
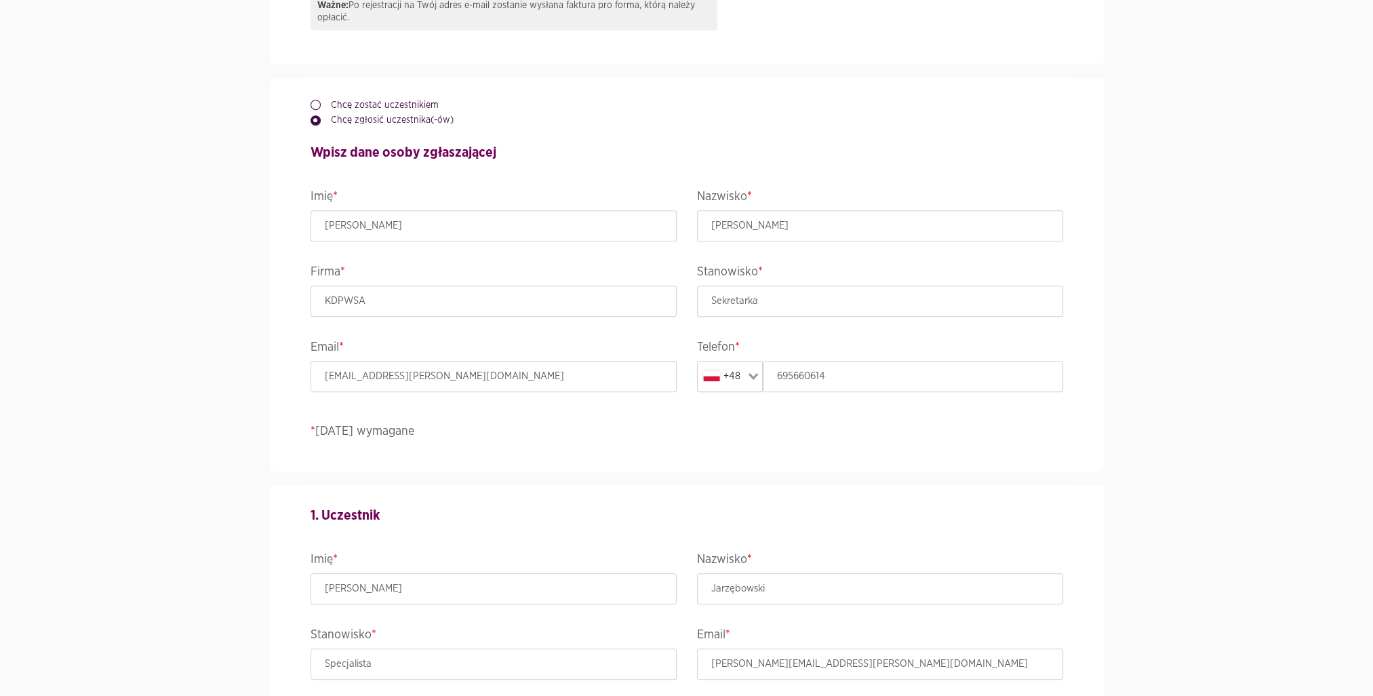
scroll to position [798, 0]
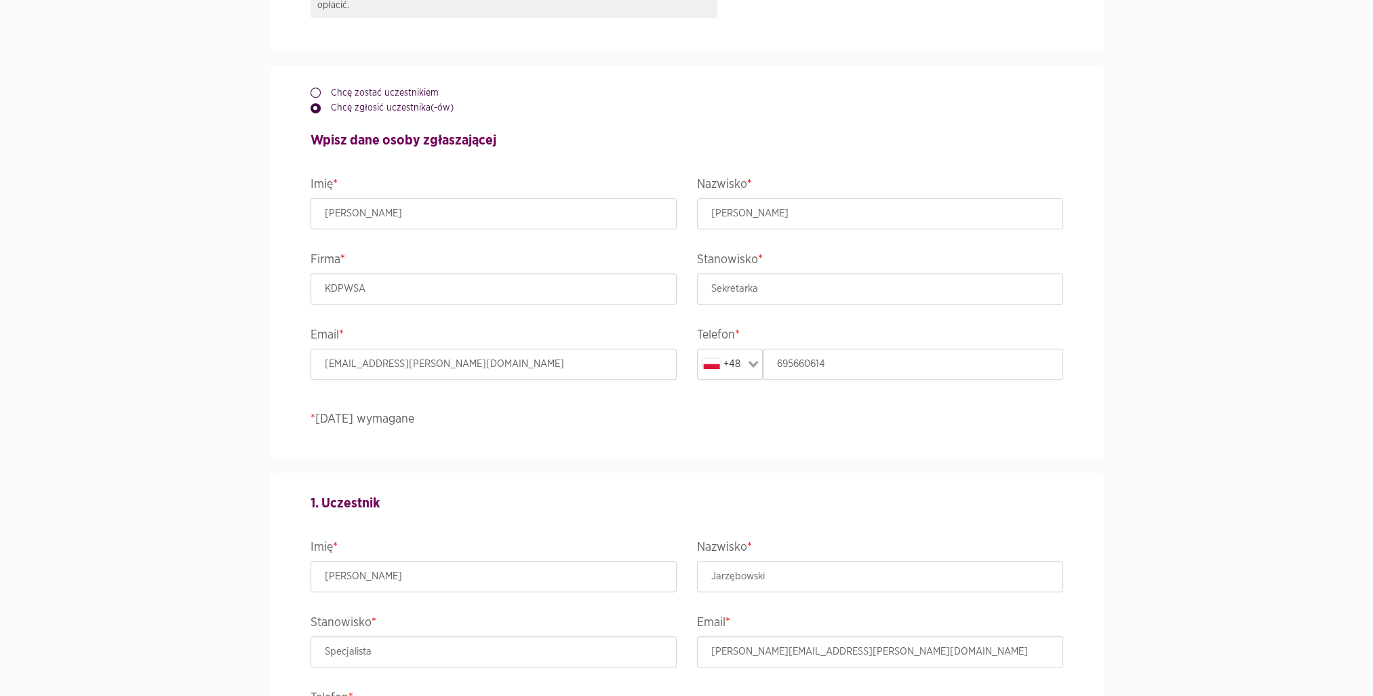
click at [427, 310] on div "Firma * KDPWSA" at bounding box center [493, 287] width 387 height 75
click at [433, 278] on input "KDPWSA" at bounding box center [494, 288] width 366 height 31
type input "KRAJOWY DEPOZYT PAPIERÓW WARTOŚCIOWYCH SPÓŁKA AKCYJNA"
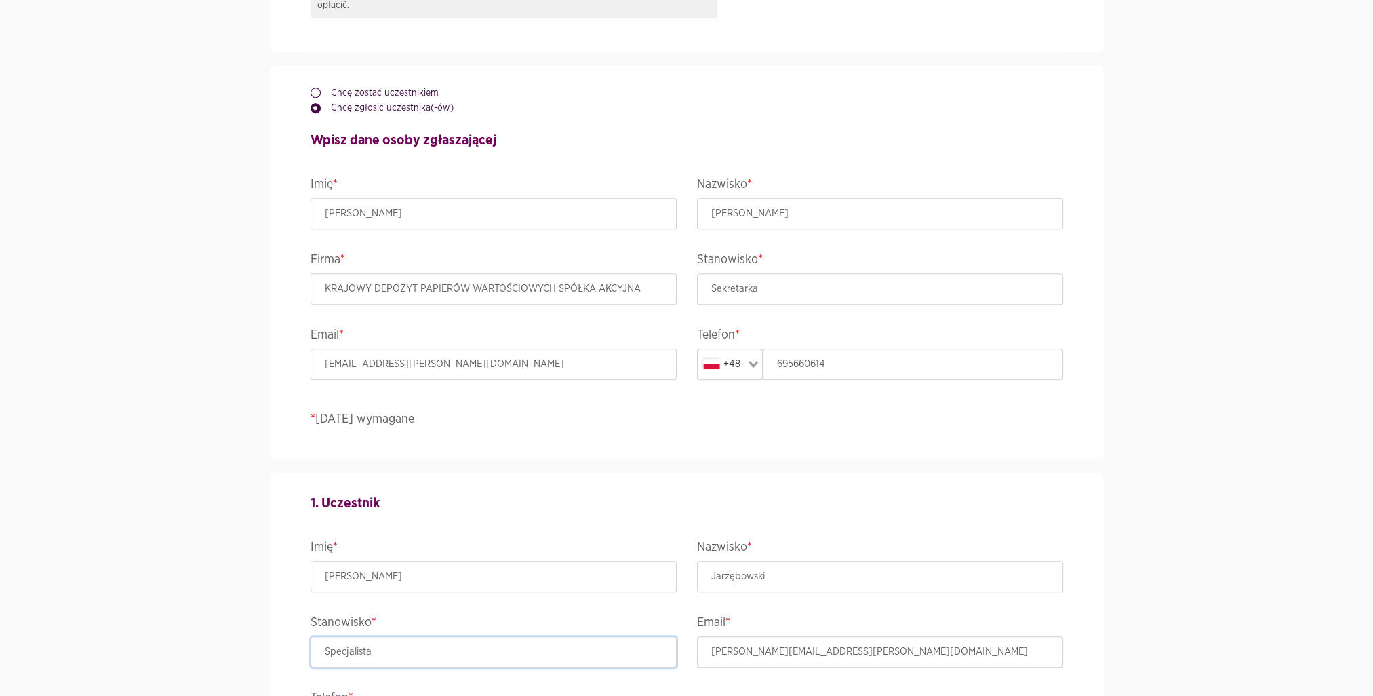
click at [386, 642] on input "Specjalista" at bounding box center [494, 651] width 366 height 31
click at [387, 643] on input "Specjalista" at bounding box center [494, 651] width 366 height 31
type input "Starszy Specjalista"
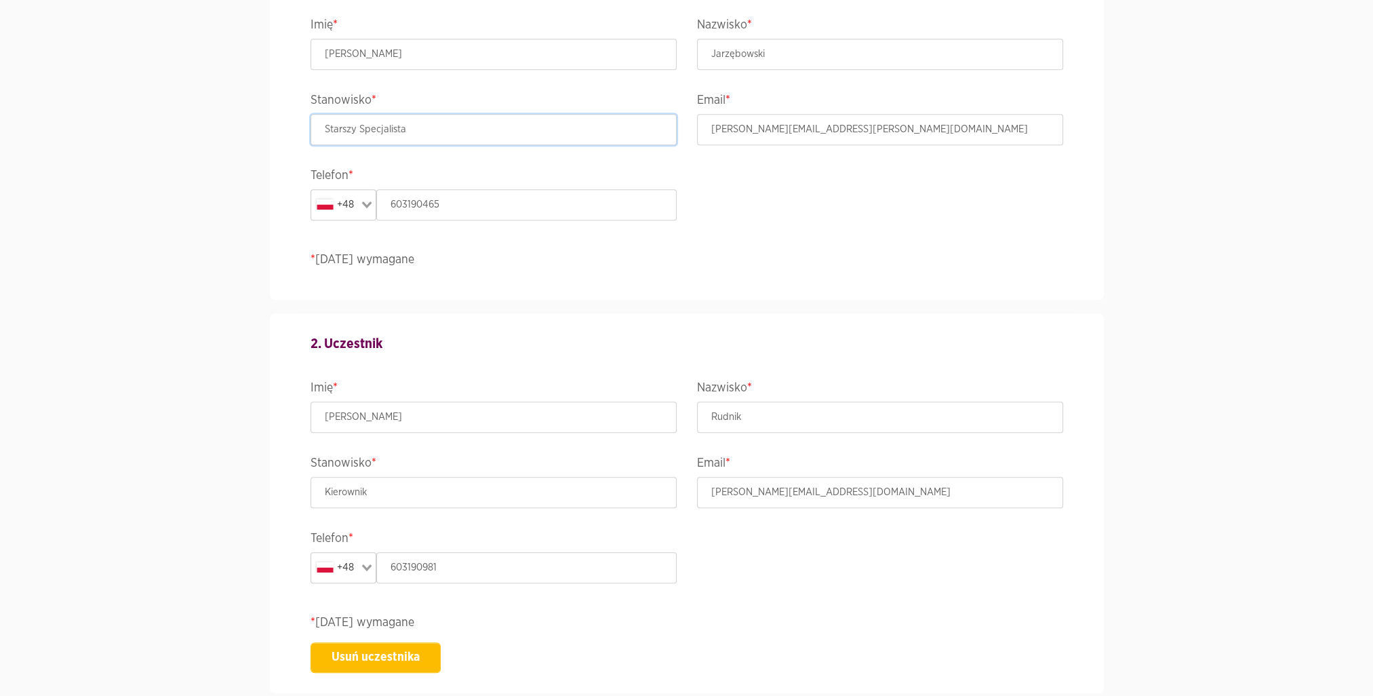
scroll to position [1391, 0]
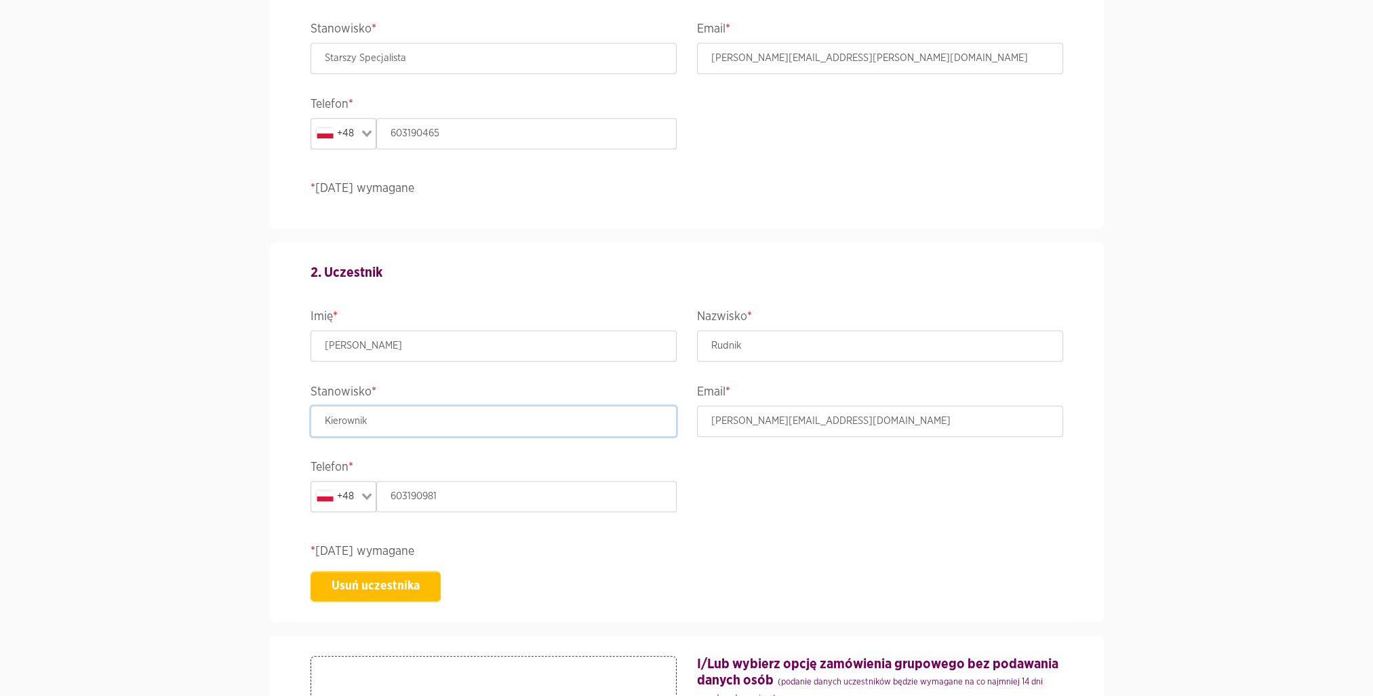
click at [472, 430] on input "Kierownik" at bounding box center [494, 421] width 366 height 31
click at [472, 429] on input "Kierownik" at bounding box center [494, 421] width 366 height 31
type input "P"
type input "K"
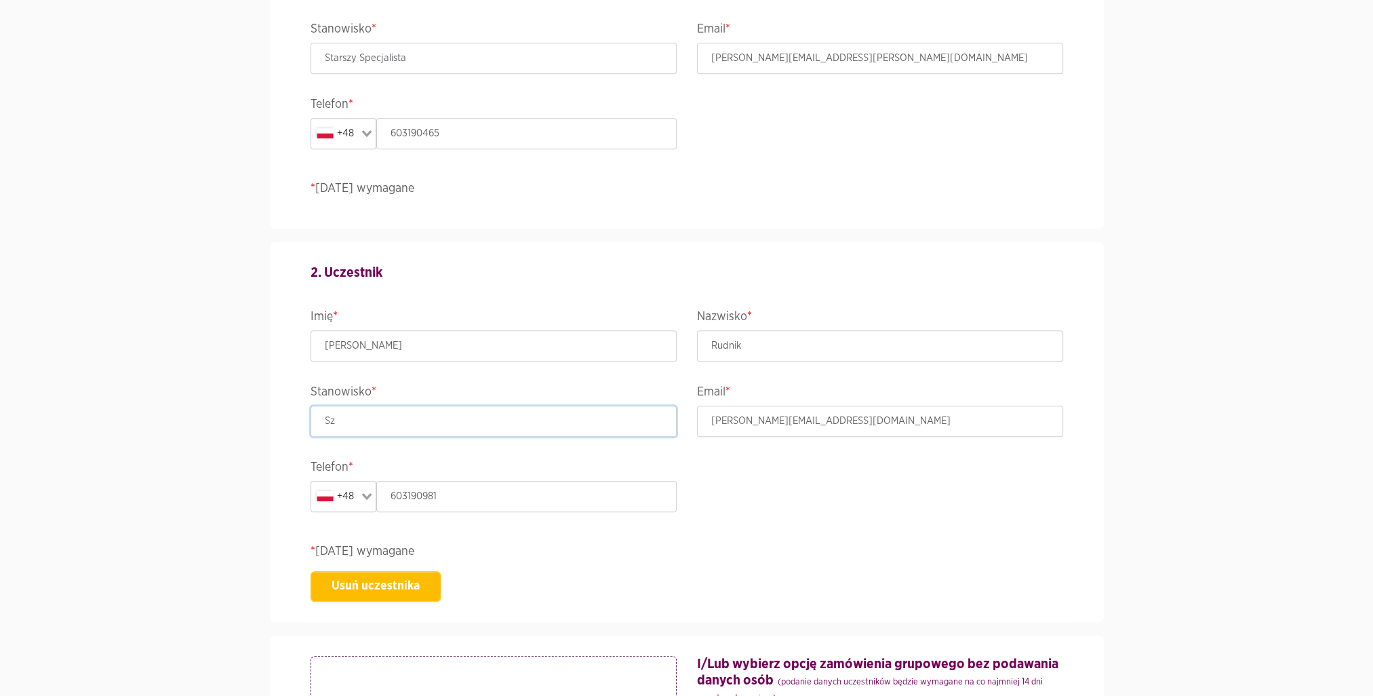
type input "Szef Zespołu ds. Aplikacji i Serwisów Zewnętrznych"
click at [629, 457] on legend "Telefon *" at bounding box center [494, 469] width 366 height 24
click at [575, 229] on form "Wydarzenie ACCELER8IT25 - ACCELER8IT 2025 Termin i lokalizacja [DATE]-[DATE] , …" at bounding box center [687, 428] width 753 height 3429
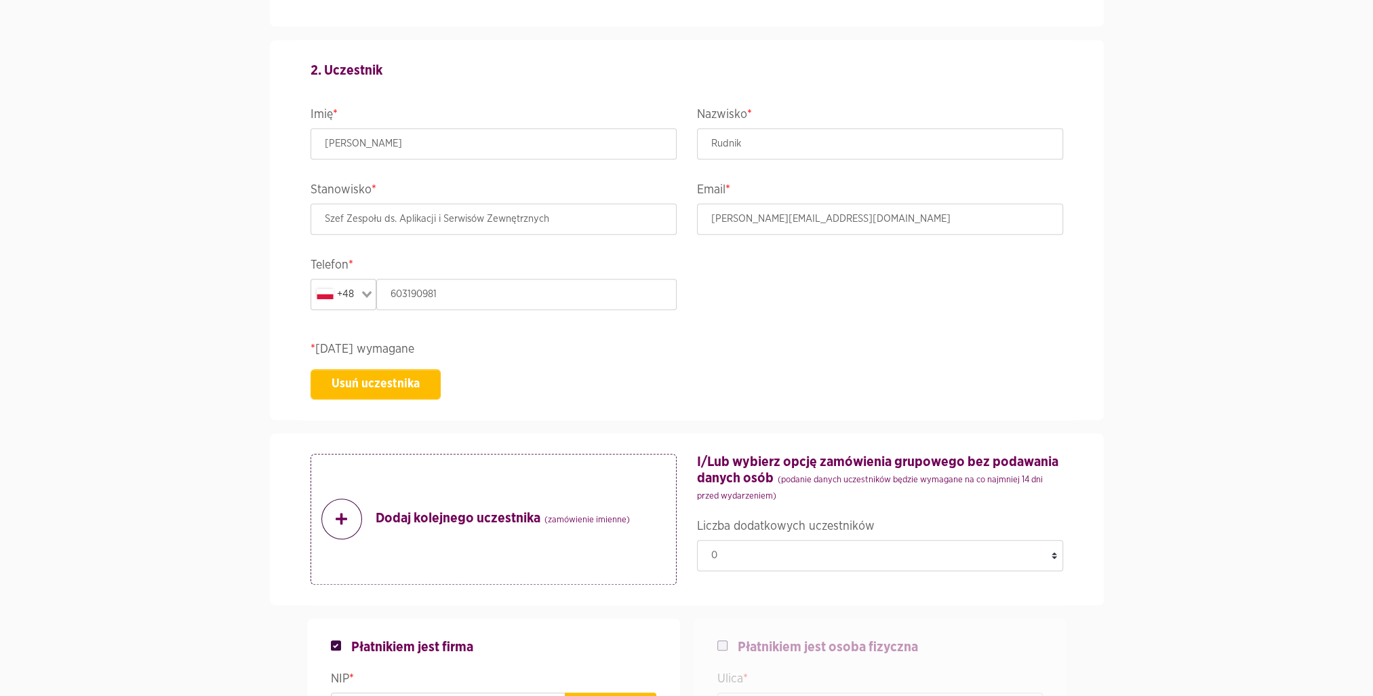
scroll to position [1655, 0]
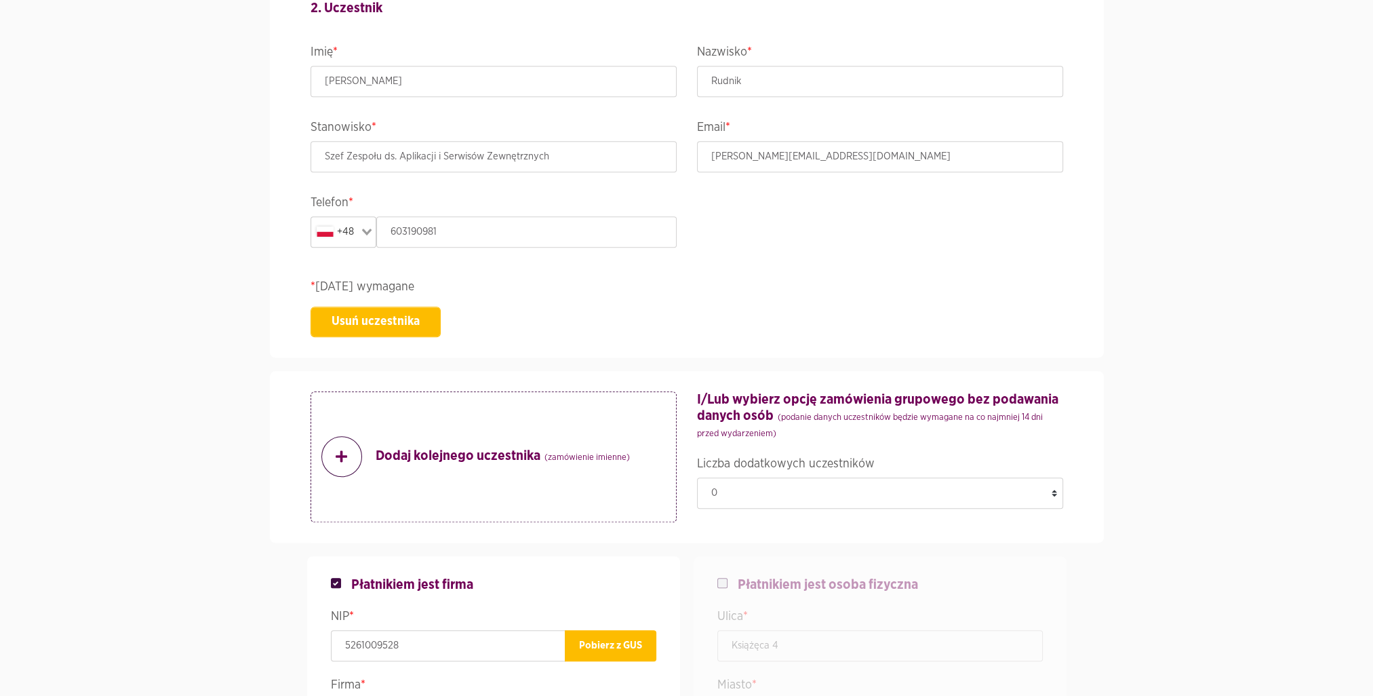
click at [833, 321] on div "Usuń uczestnika" at bounding box center [687, 322] width 753 height 31
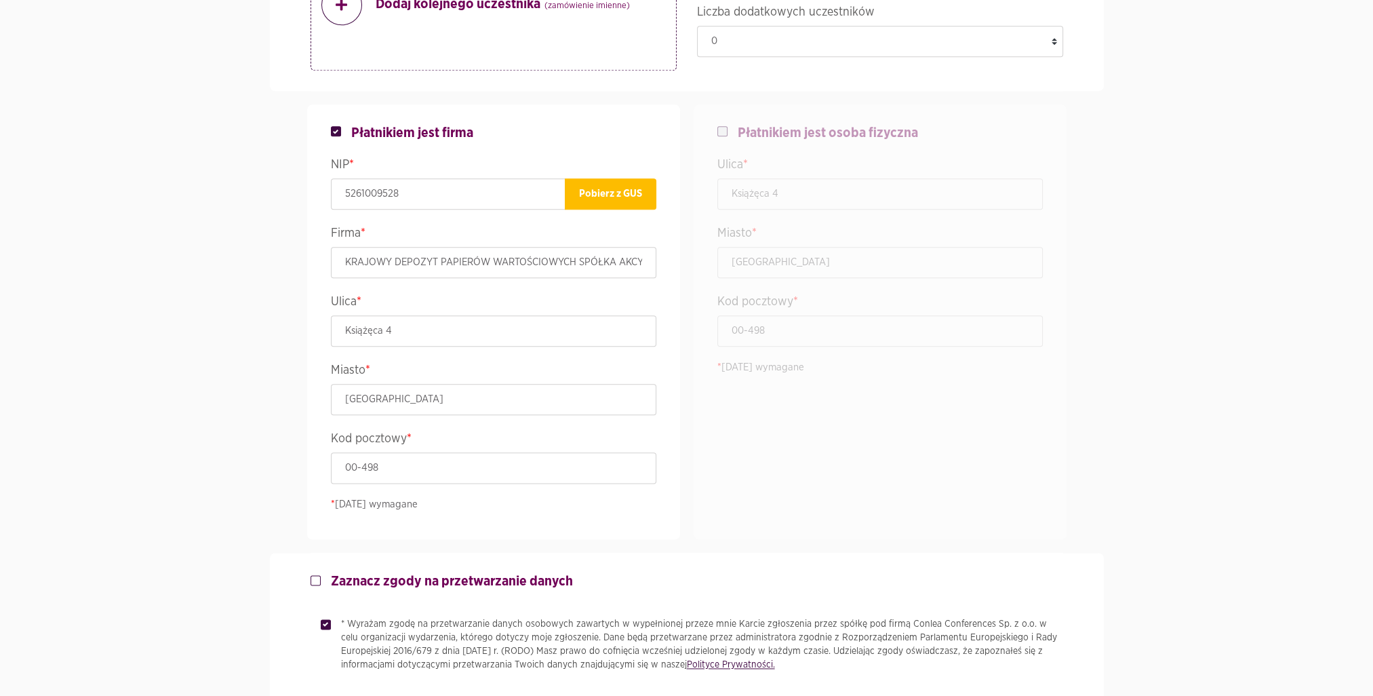
scroll to position [2216, 0]
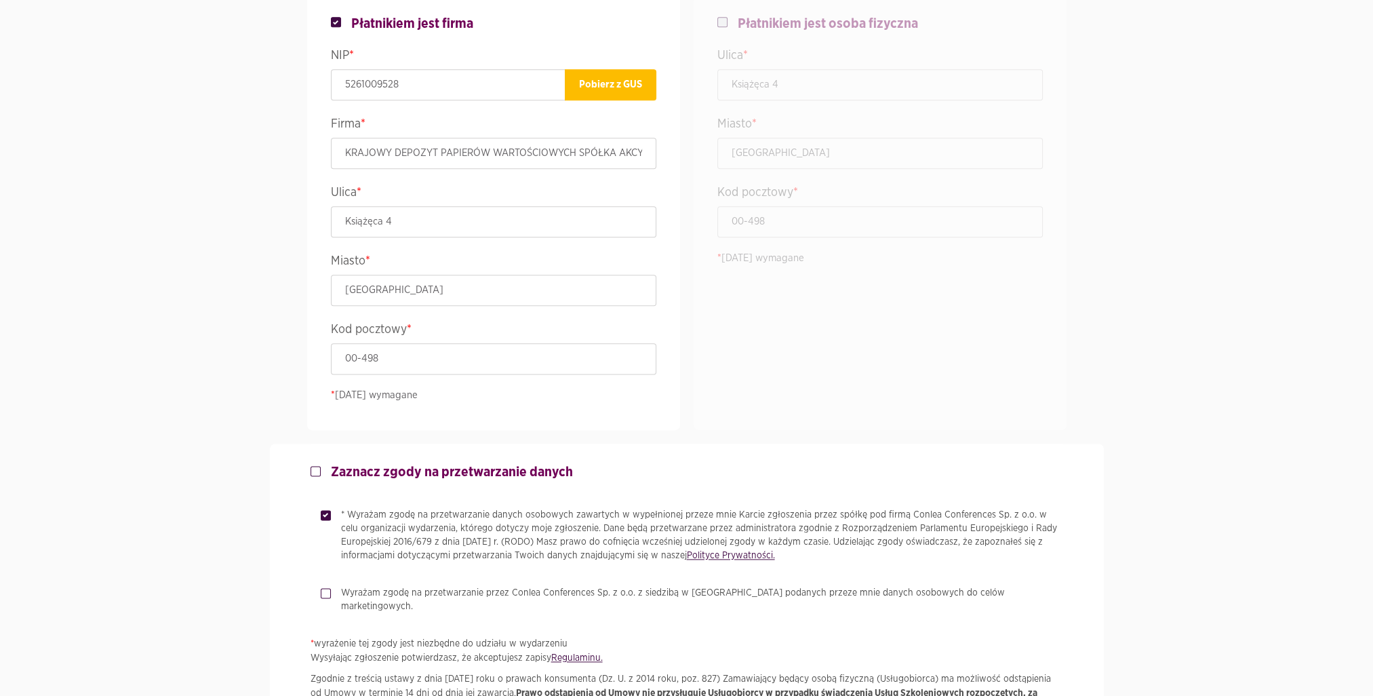
click at [341, 16] on label at bounding box center [346, 16] width 10 height 0
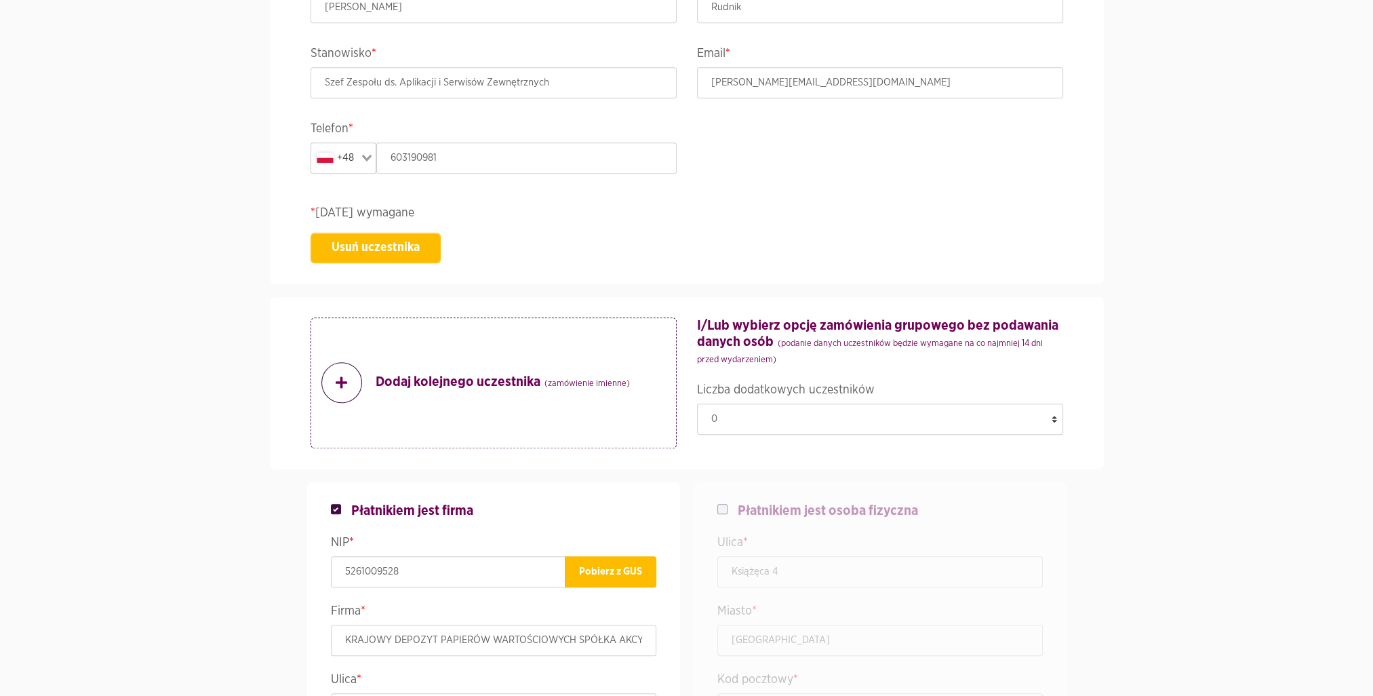
scroll to position [1800, 0]
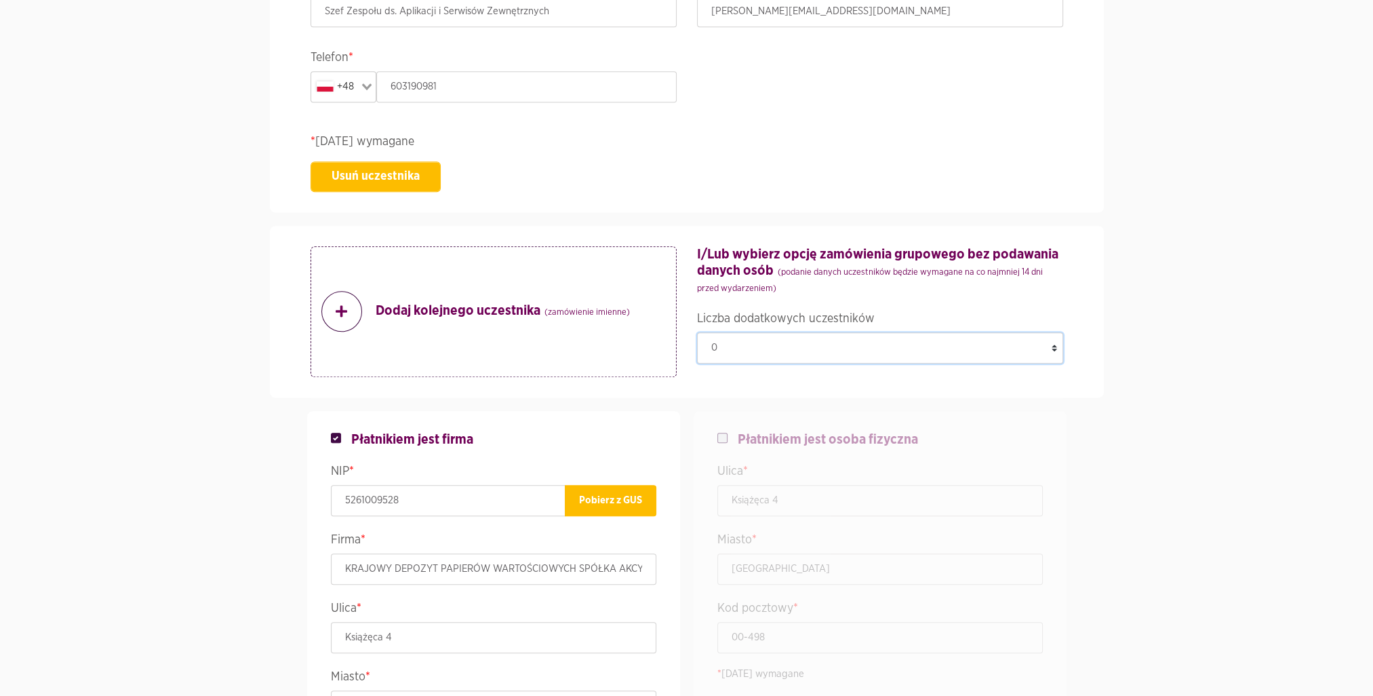
drag, startPoint x: 879, startPoint y: 340, endPoint x: 894, endPoint y: 339, distance: 15.0
click at [879, 340] on select "0 1 2 3 4 5 6 7 8 9 10 11 12 13 14 15 16" at bounding box center [880, 347] width 366 height 31
click at [1035, 340] on select "0 1 2 3 4 5 6 7 8 9 10 11 12 13 14 15 16" at bounding box center [880, 347] width 366 height 31
click at [1149, 227] on section "Wydarzenie ACCELER8IT25 - ACCELER8IT 2025 Termin i lokalizacja 08-10 październi…" at bounding box center [686, 19] width 1373 height 3456
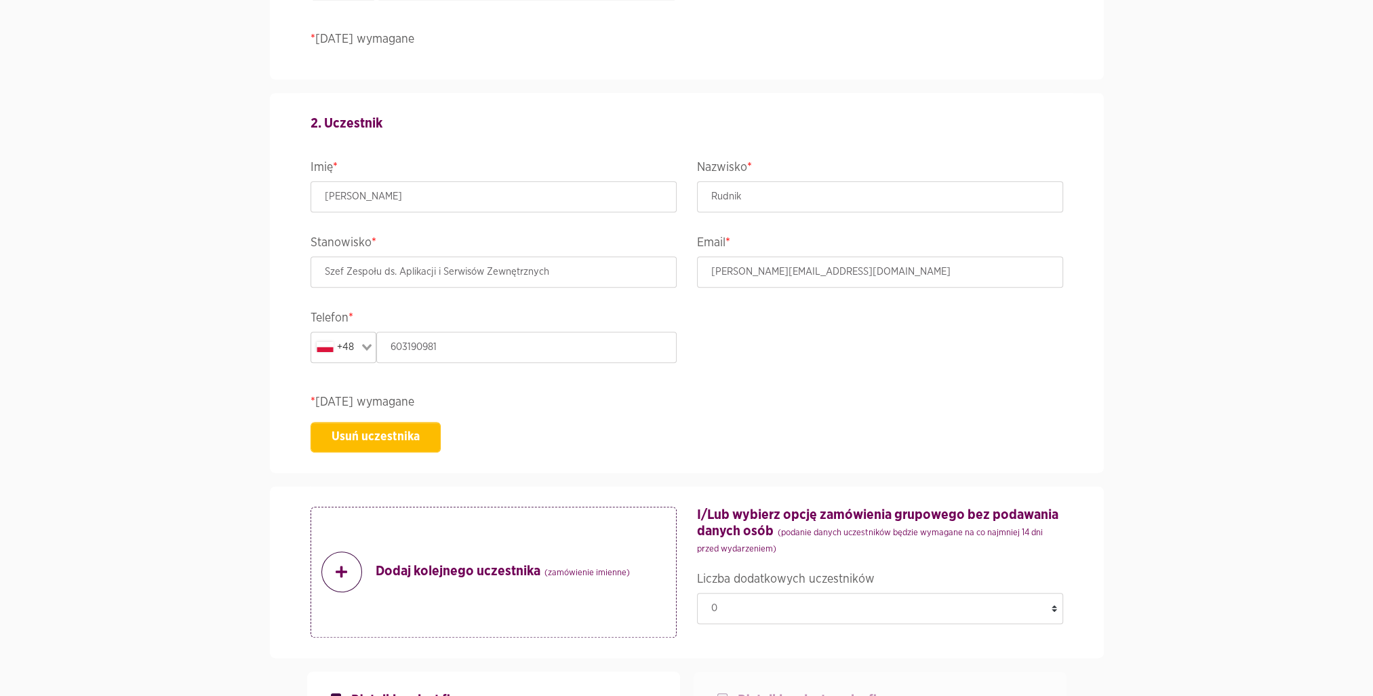
scroll to position [1549, 0]
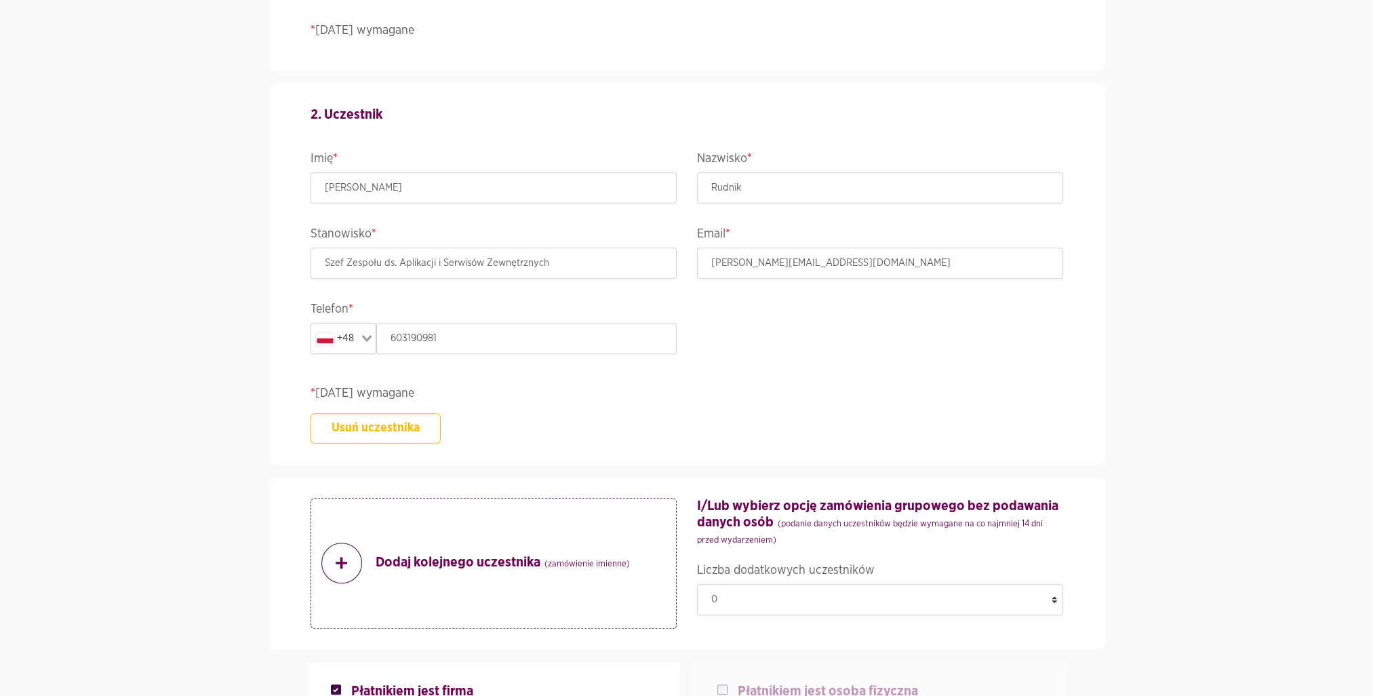
click at [397, 427] on button "Usuń uczestnika" at bounding box center [376, 428] width 130 height 31
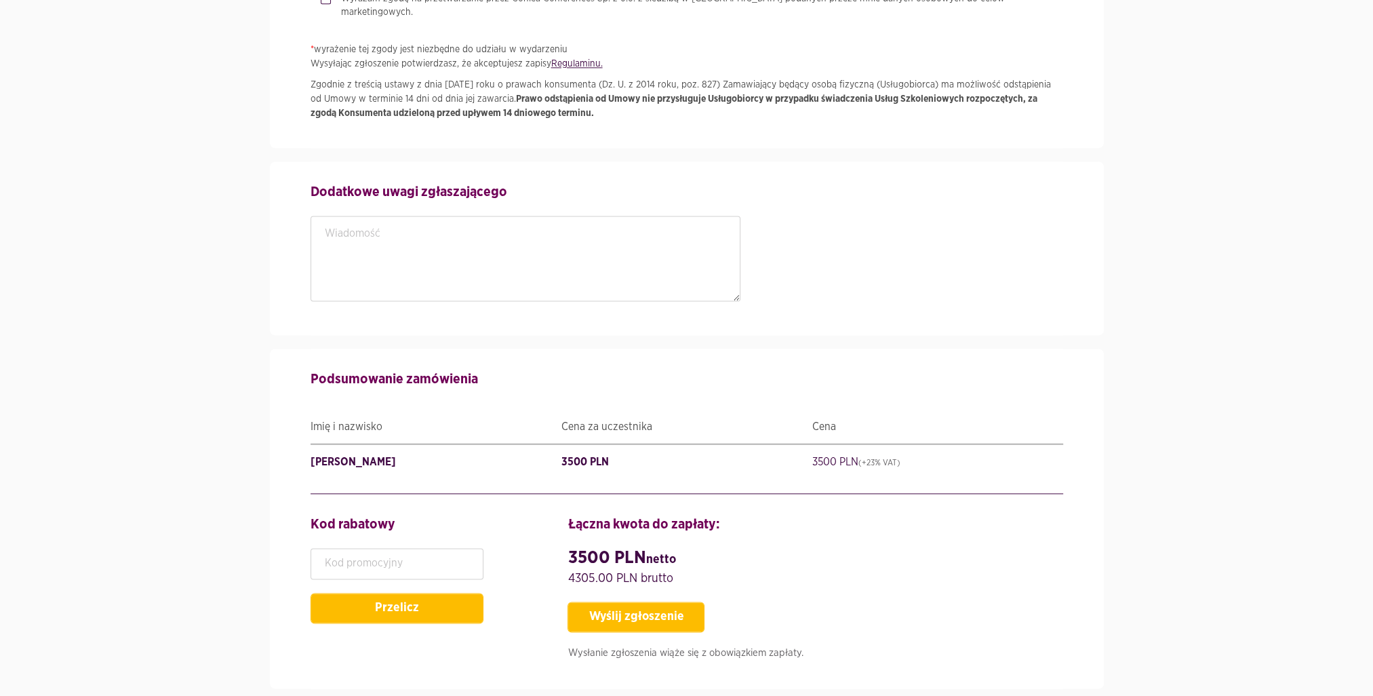
scroll to position [2501, 0]
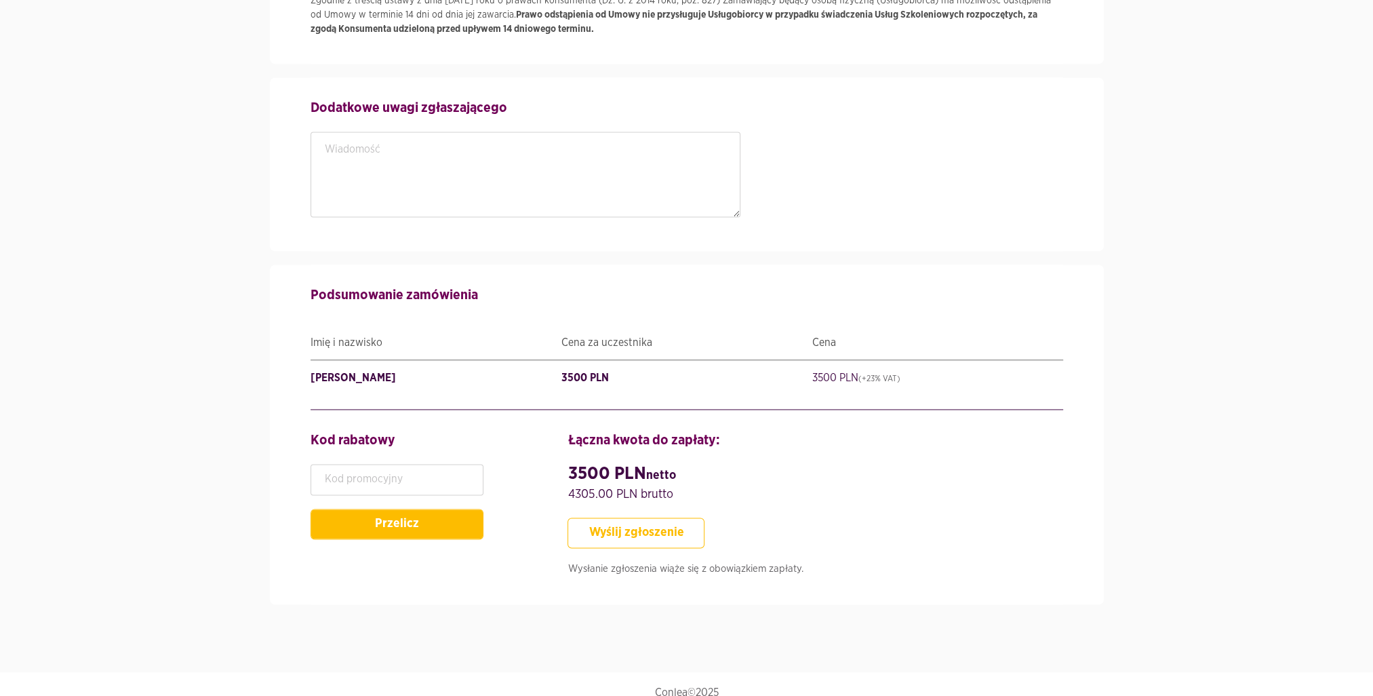
click at [675, 517] on button "Wyślij zgłoszenie" at bounding box center [636, 532] width 137 height 31
type input "KRAJOWYDEPOZYTPAPIERÓWWARTOŚCIOWYCHSPÓŁKAAKCYJNA"
type input "StarszySpecjalista"
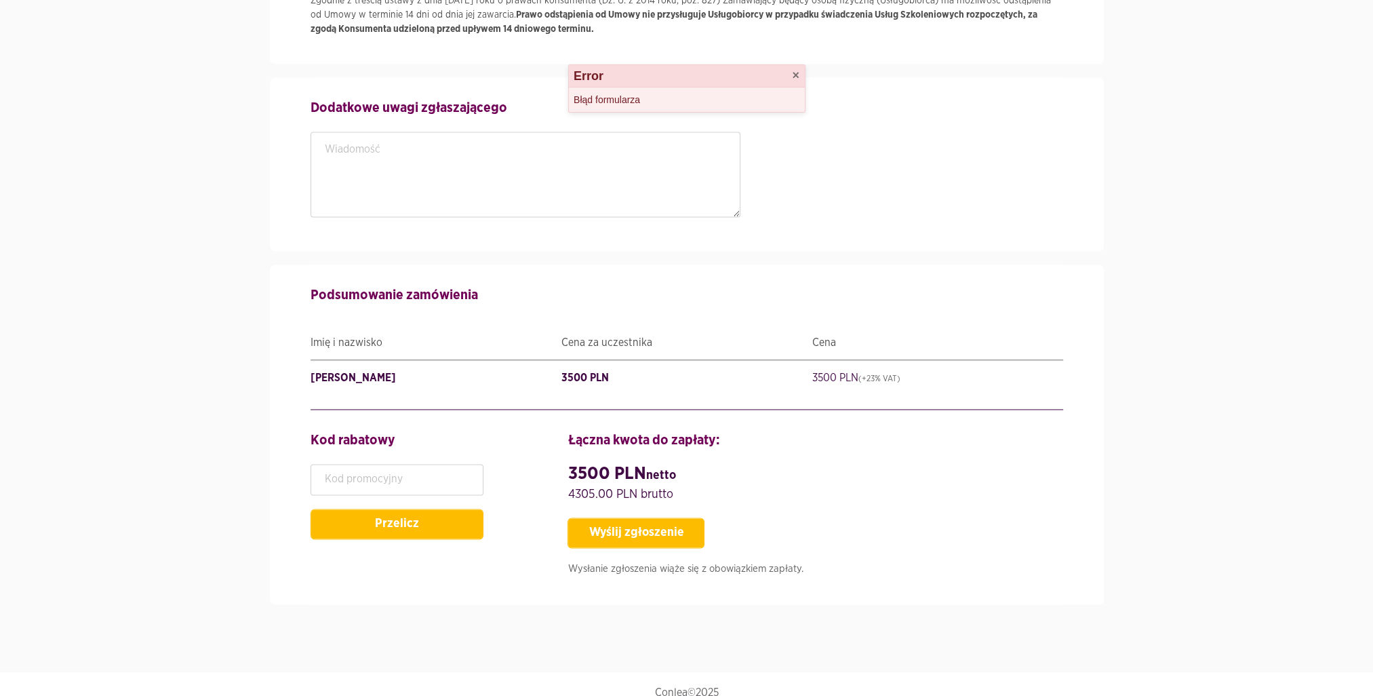
click at [1040, 228] on div "Dodatkowe uwagi zgłaszającego" at bounding box center [687, 164] width 753 height 174
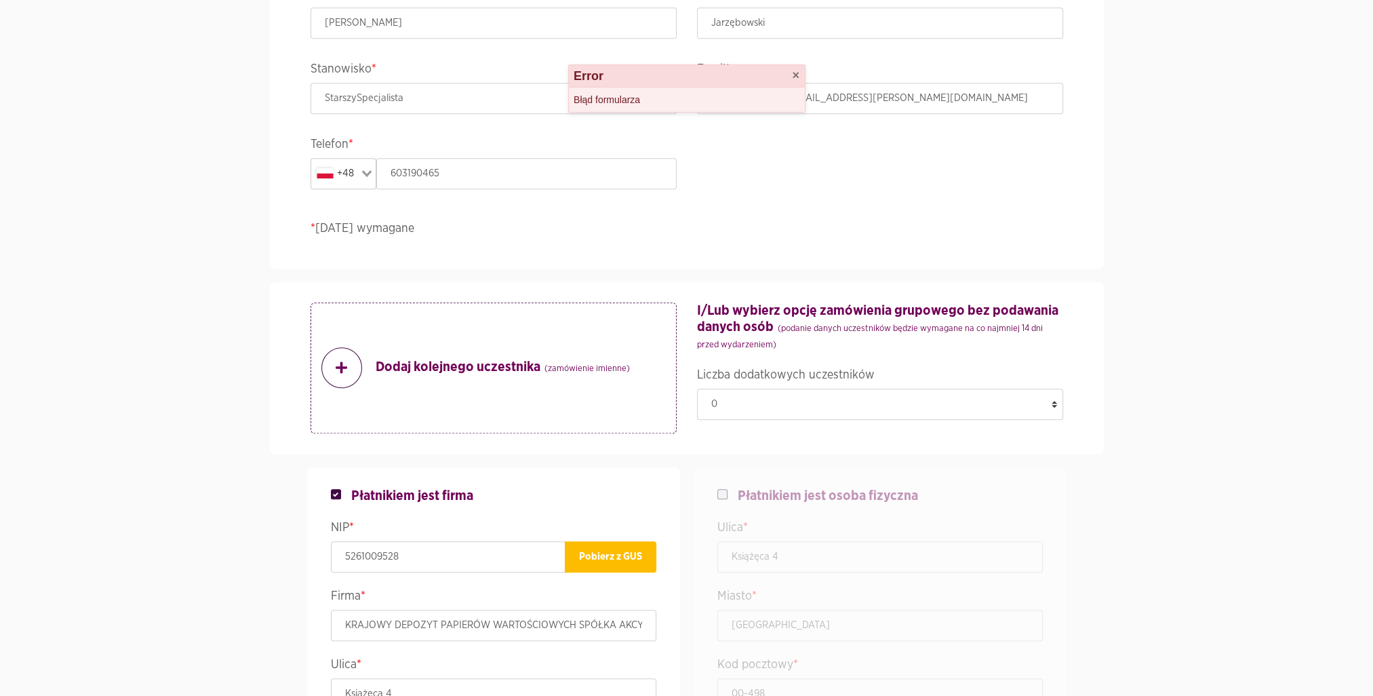
scroll to position [1338, 0]
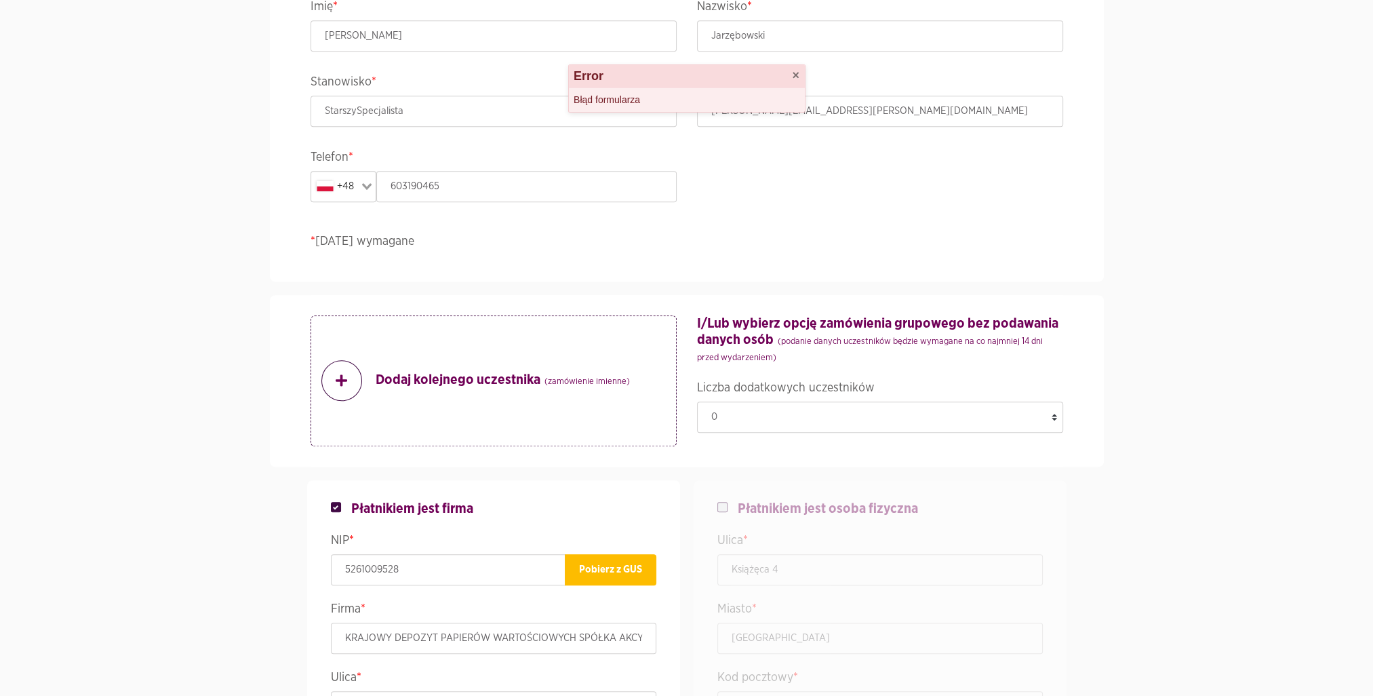
click at [369, 383] on p "Dodaj kolejnego uczestnika (zamówienie imienne)" at bounding box center [475, 380] width 309 height 41
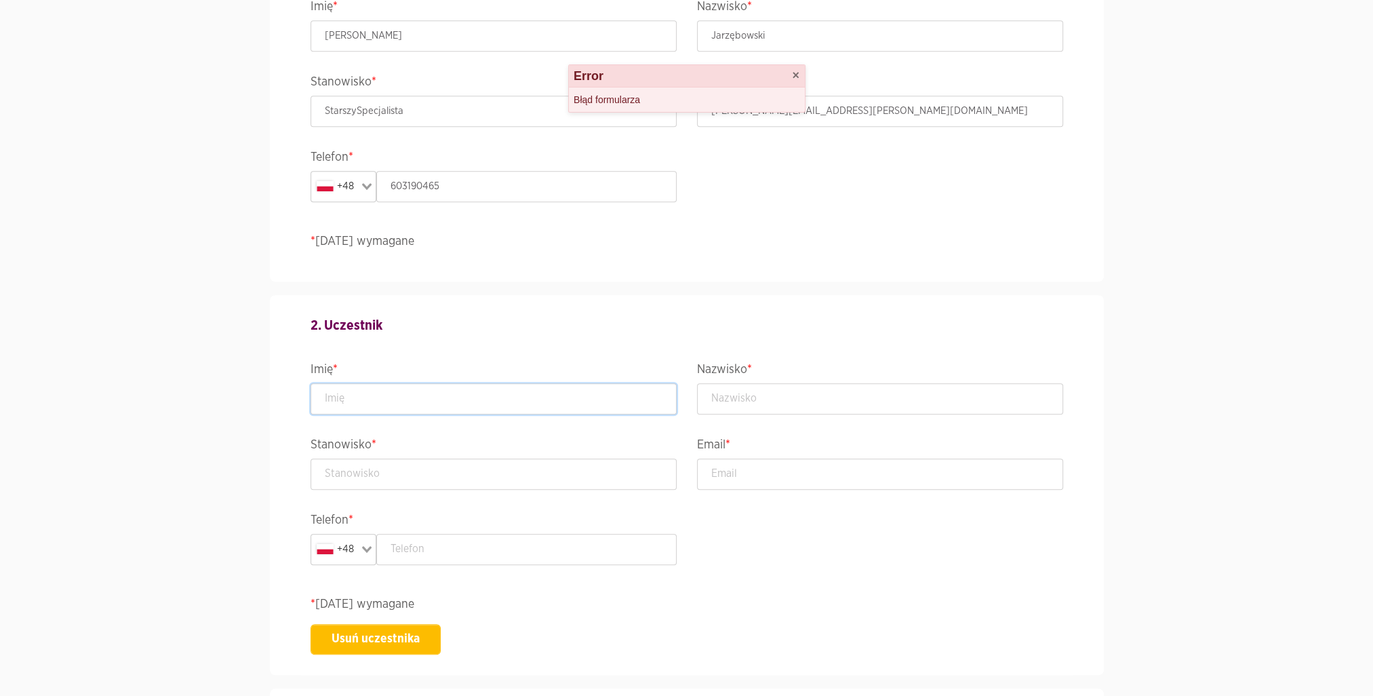
click at [361, 410] on input "text" at bounding box center [494, 398] width 366 height 31
type input "[PERSON_NAME]"
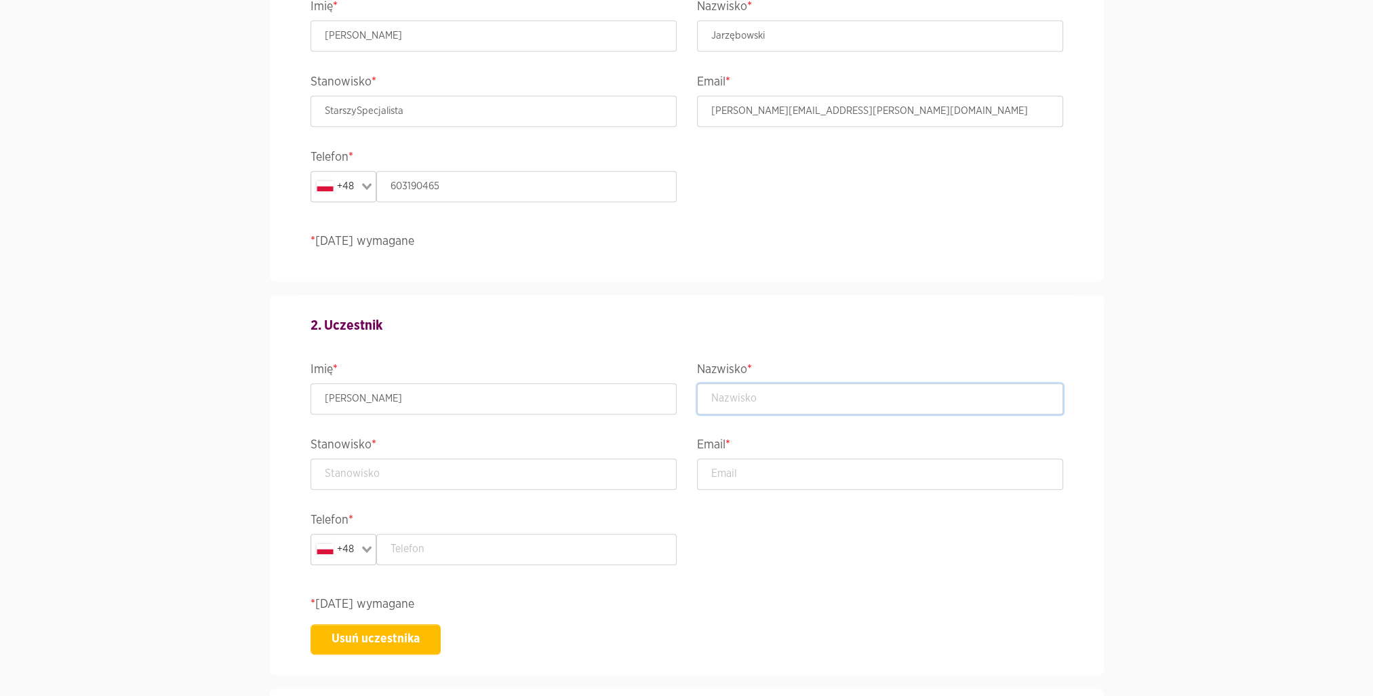
type input "Rudnik"
type input "Szef Zespołu ds. Aplikacji i Serwisów Zewnętrznych"
type input "[PERSON_NAME][EMAIL_ADDRESS][DOMAIN_NAME]"
click at [500, 550] on input "text" at bounding box center [526, 549] width 300 height 31
type input "603190981"
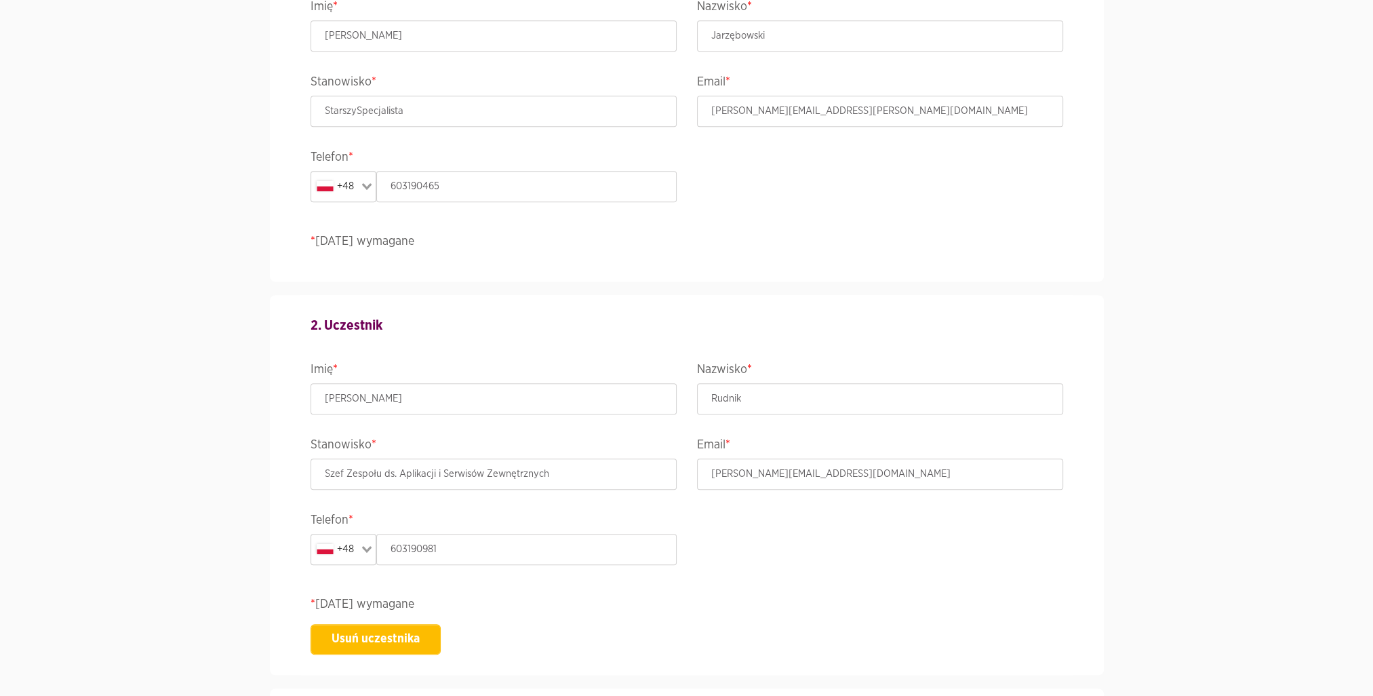
click at [806, 540] on div "2. Uczestnik Imię * Paweł Nazwisko * Rudnik Stanowisko * Szef Zespołu ds. Aplik…" at bounding box center [686, 485] width 773 height 380
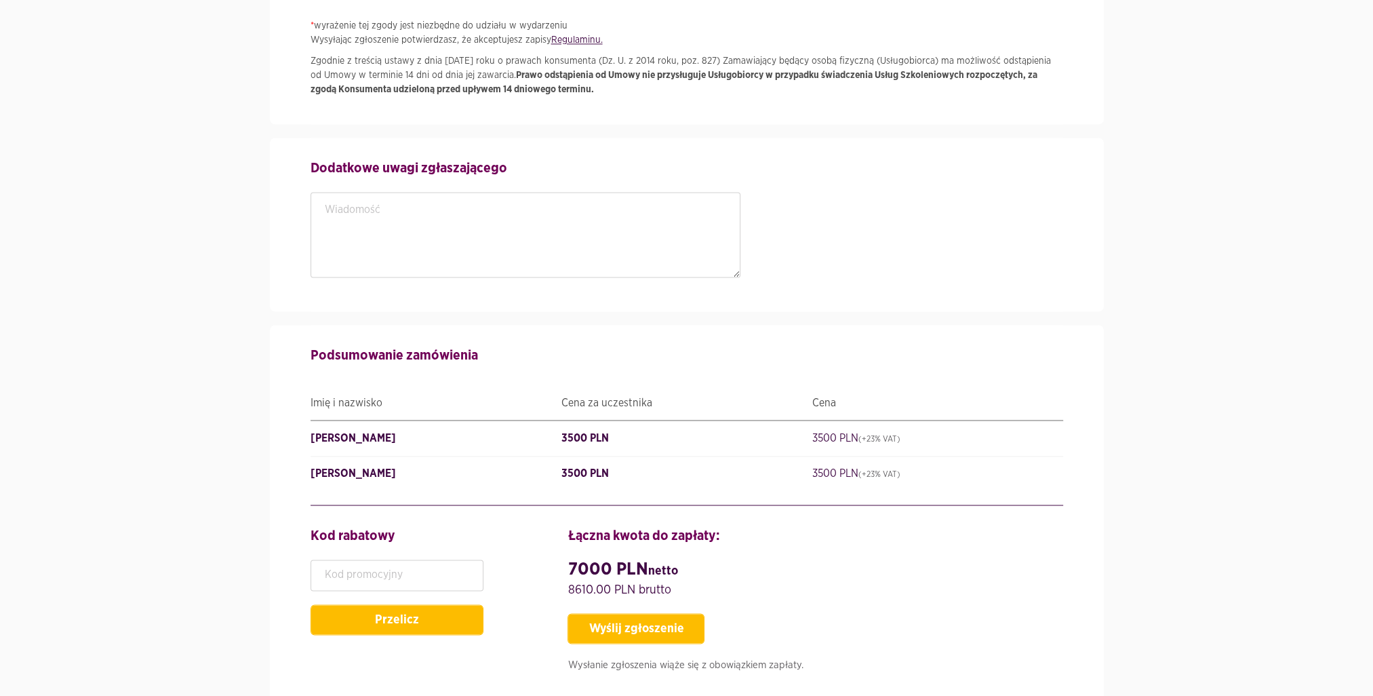
scroll to position [2831, 0]
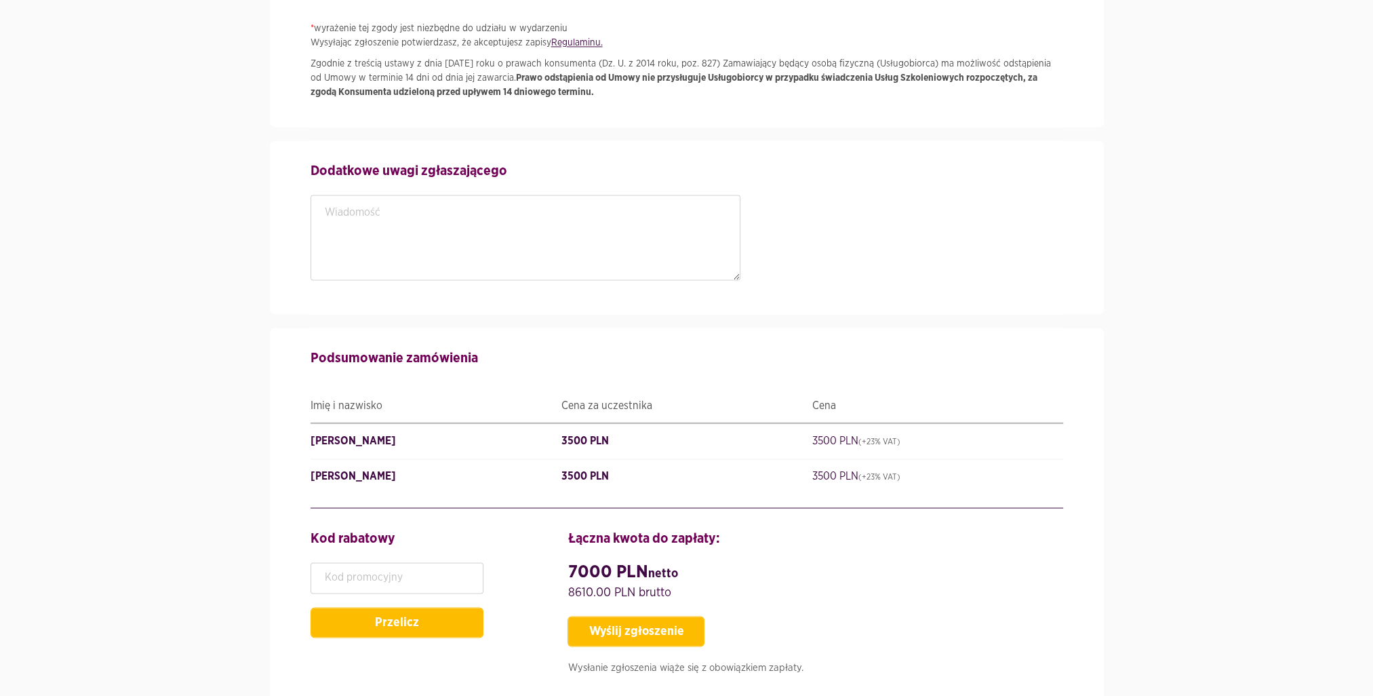
click at [882, 190] on div "Dodatkowe uwagi zgłaszającego" at bounding box center [686, 227] width 773 height 133
click at [677, 617] on button "Wyślij zgłoszenie" at bounding box center [636, 631] width 137 height 31
type input "SzefZespołuds.AplikacjiiSerwisówZewnętrznych"
click at [523, 77] on strong "Prawo odstąpienia od Umowy nie przysługuje Usługobiorcy w przypadku świadczenia…" at bounding box center [674, 85] width 727 height 24
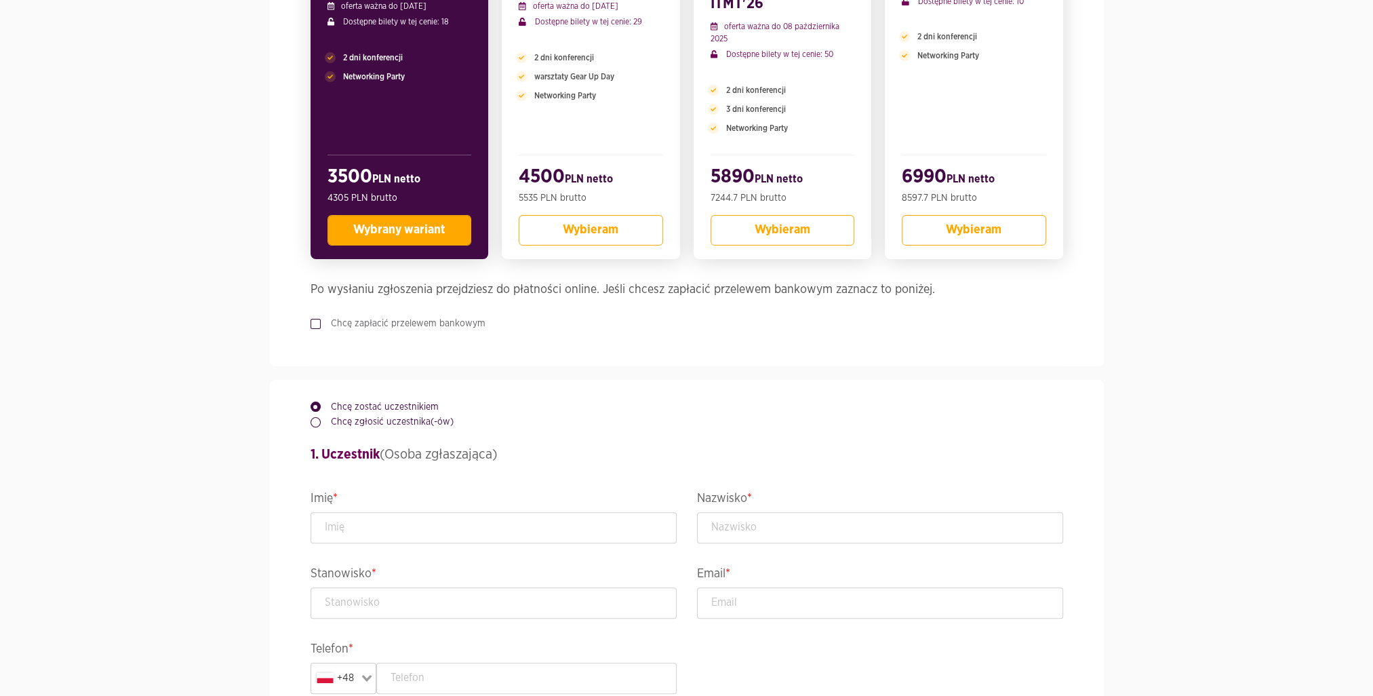
scroll to position [461, 0]
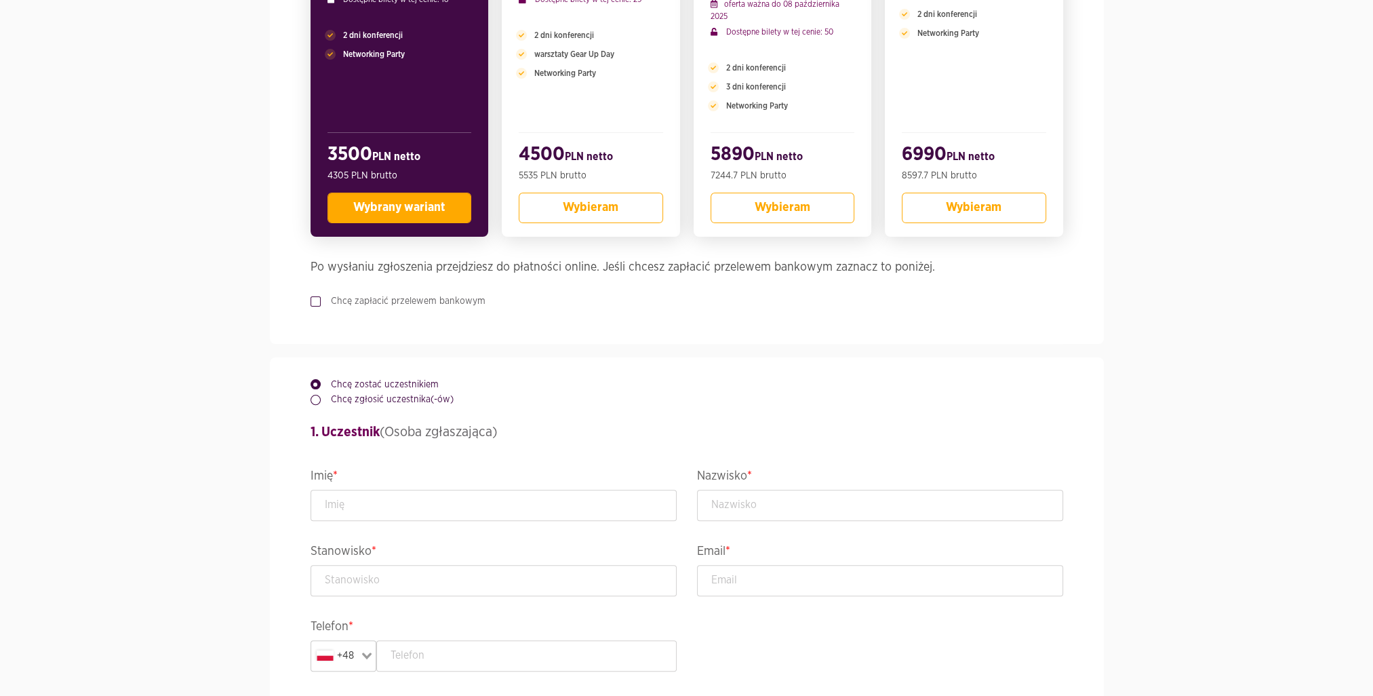
click at [359, 301] on label "Chcę zapłacić przelewem bankowym" at bounding box center [403, 301] width 165 height 14
click at [317, 301] on input "Chcę zapłacić przelewem bankowym" at bounding box center [314, 298] width 7 height 9
checkbox input "true"
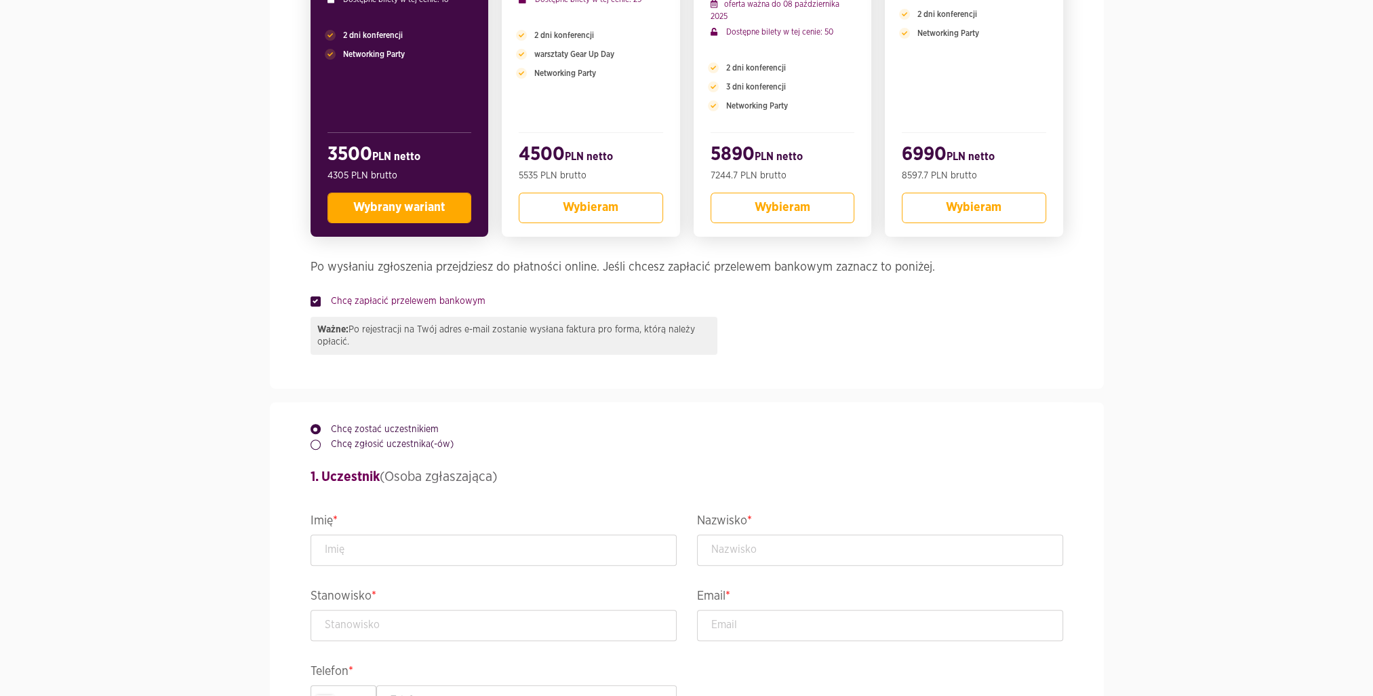
click at [369, 447] on label "Chcę zgłosić uczestnika(-ów)" at bounding box center [387, 444] width 133 height 14
click at [317, 446] on input "Chcę zgłosić uczestnika(-ów)" at bounding box center [314, 441] width 7 height 9
radio input "true"
radio input "false"
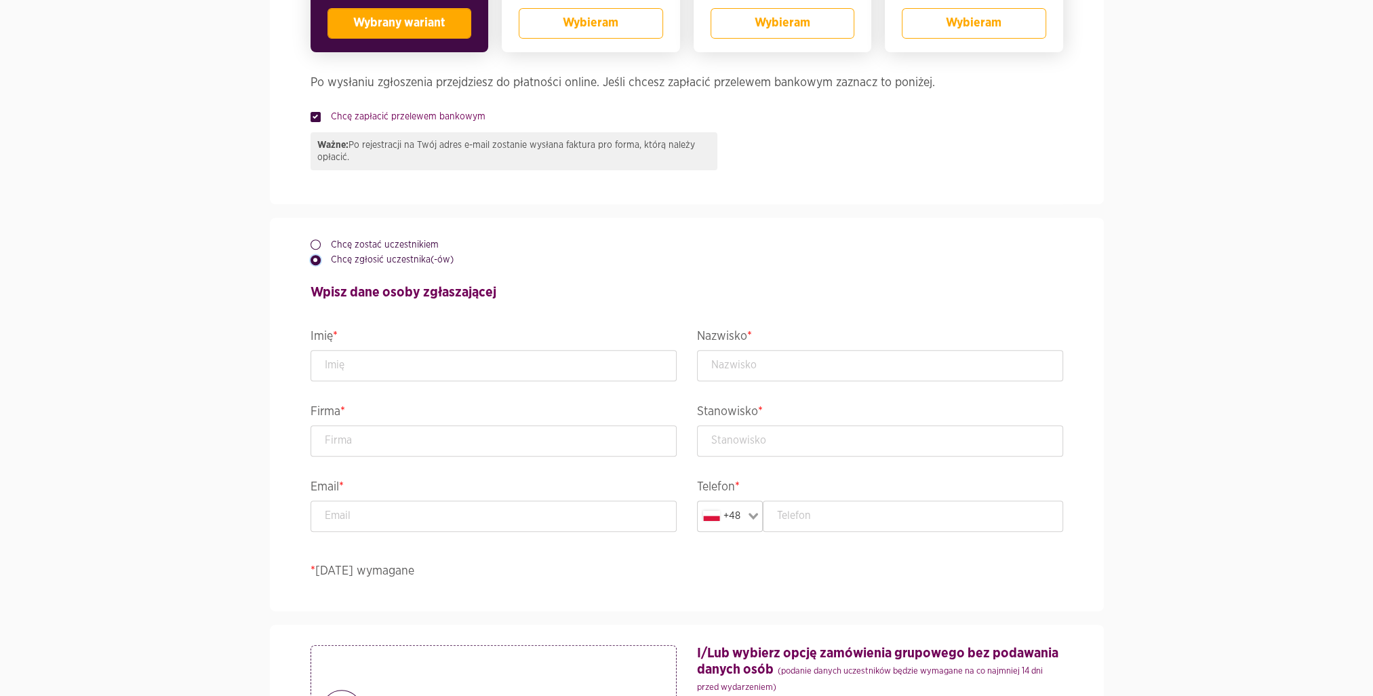
scroll to position [701, 0]
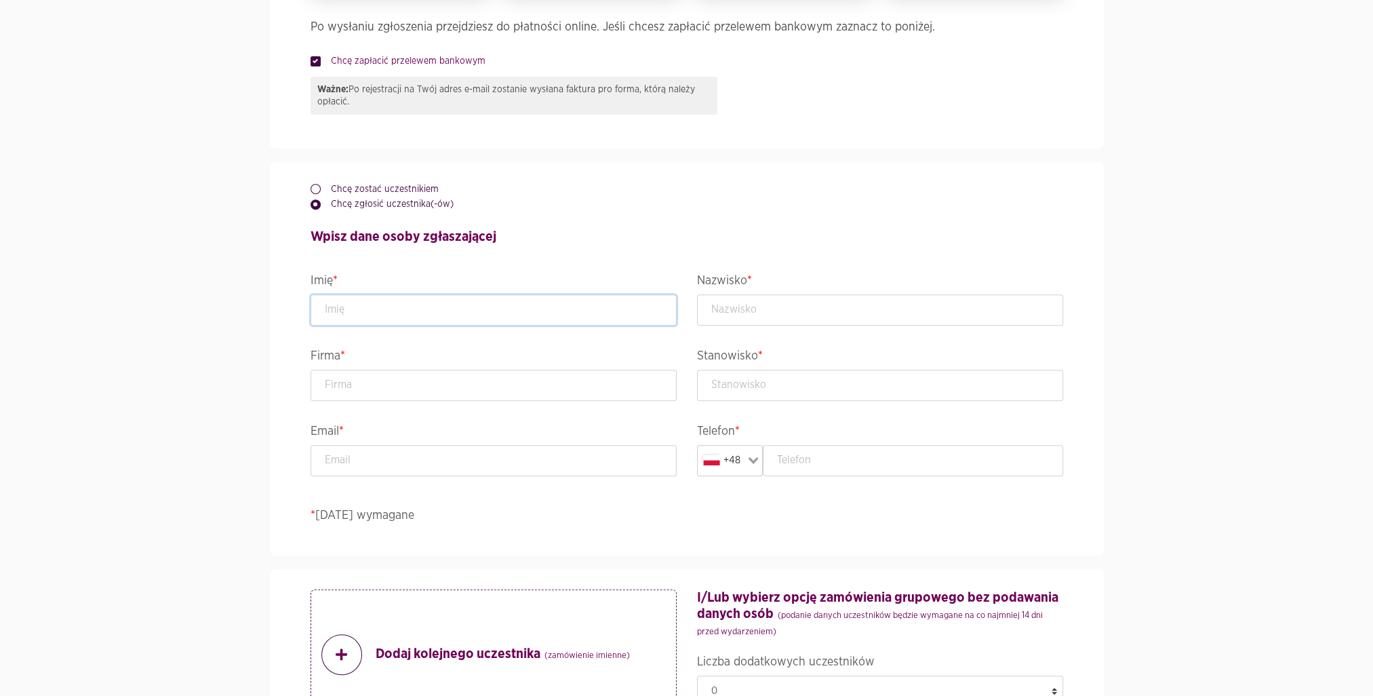
click at [477, 304] on input "text" at bounding box center [494, 309] width 366 height 31
type input "[PERSON_NAME]"
type input "KRAJOWY DEPOZYT PAPIERÓW WARTOŚCIOWYCH SPÓŁKA AKCYJNA"
type input "Sekretarka"
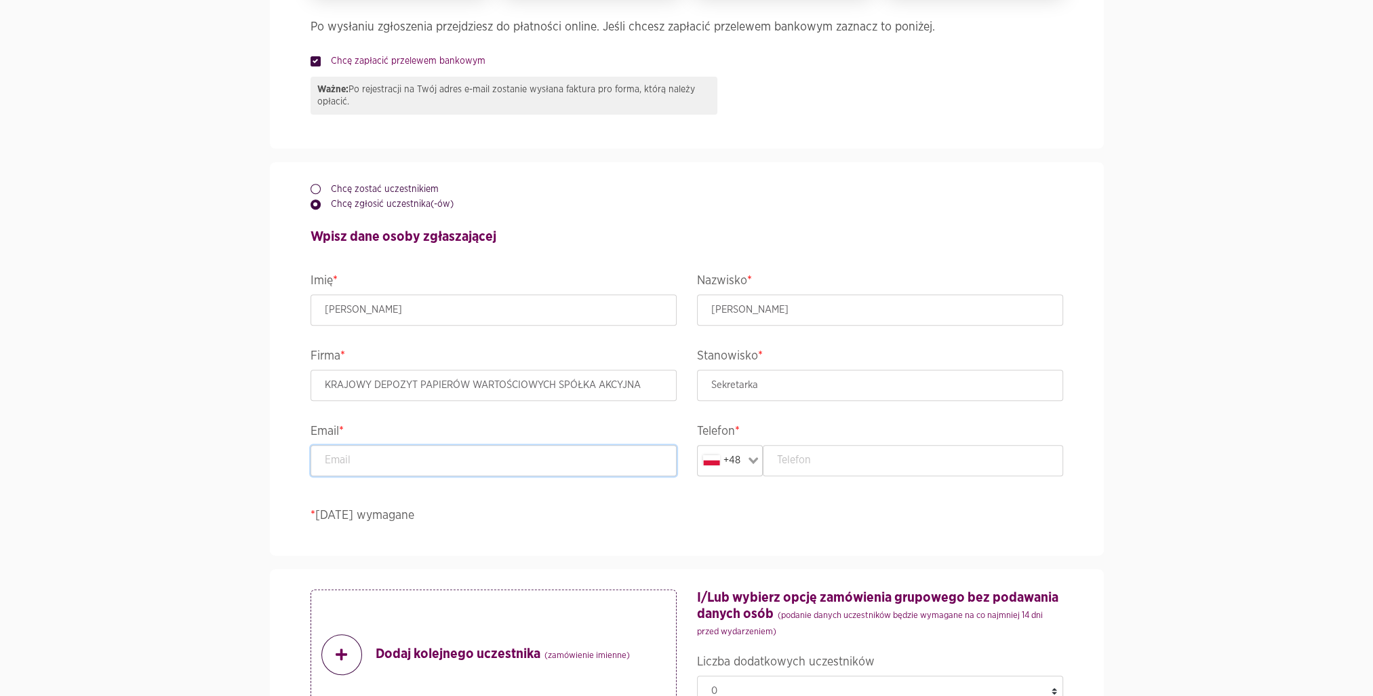
type input "[EMAIL_ADDRESS][PERSON_NAME][DOMAIN_NAME]"
type input "5261009528"
type input "KRAJOWY DEPOZYT PAPIERÓW WARTOŚCIOWYCH SPÓŁKA AKCYJNA"
type input "Książęca 4"
type input "[GEOGRAPHIC_DATA]"
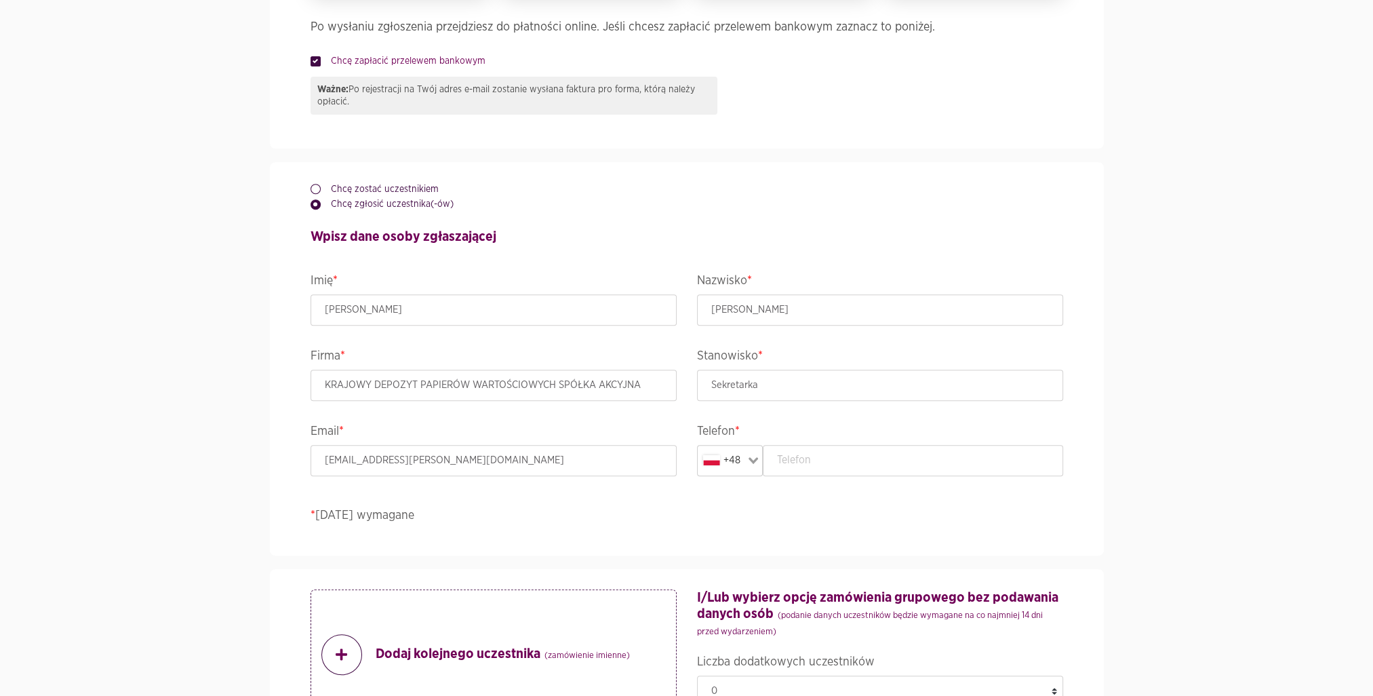
type input "00-498"
type input "Książęca 4"
type input "[GEOGRAPHIC_DATA]"
type input "00-498"
click at [863, 449] on input "text" at bounding box center [913, 460] width 300 height 31
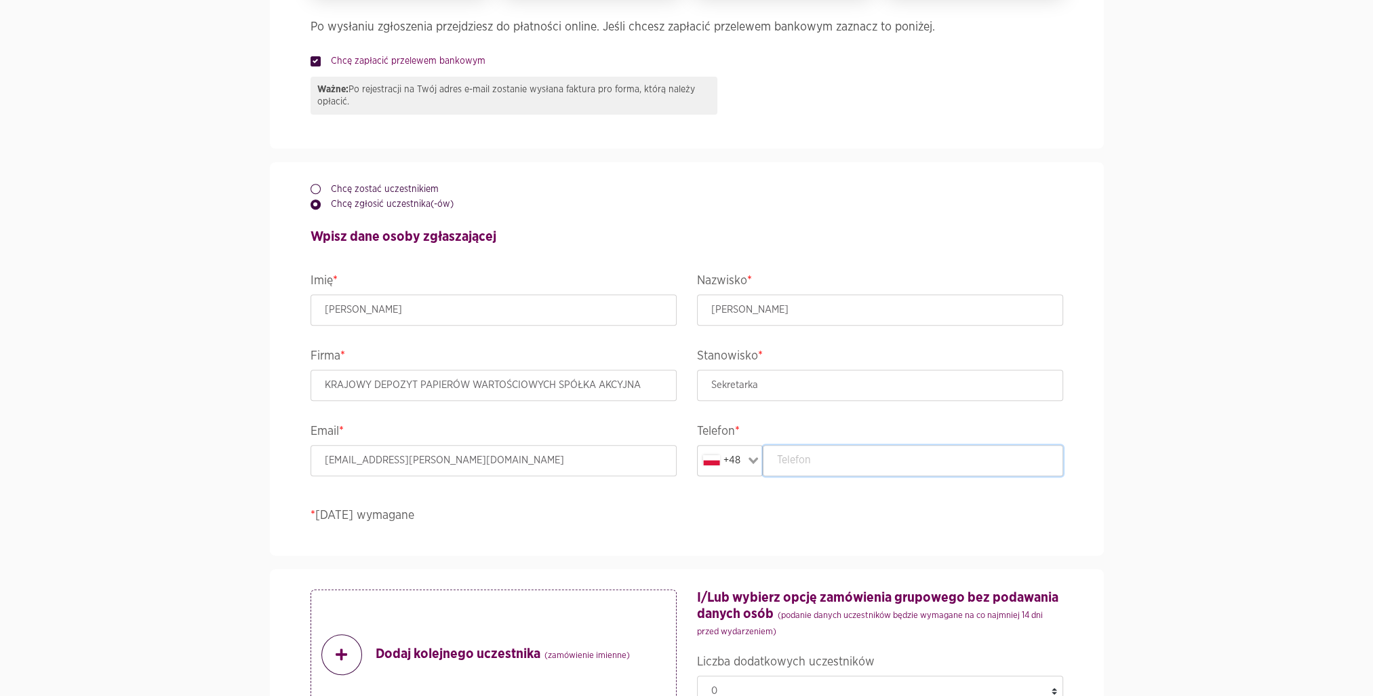
click at [833, 465] on input "text" at bounding box center [913, 460] width 300 height 31
type input "695660614"
click at [1074, 378] on div "Chcę zostać uczestnikiem Chcę zgłosić uczestnika(-ów) Wpisz dane osoby zgłaszaj…" at bounding box center [686, 358] width 773 height 393
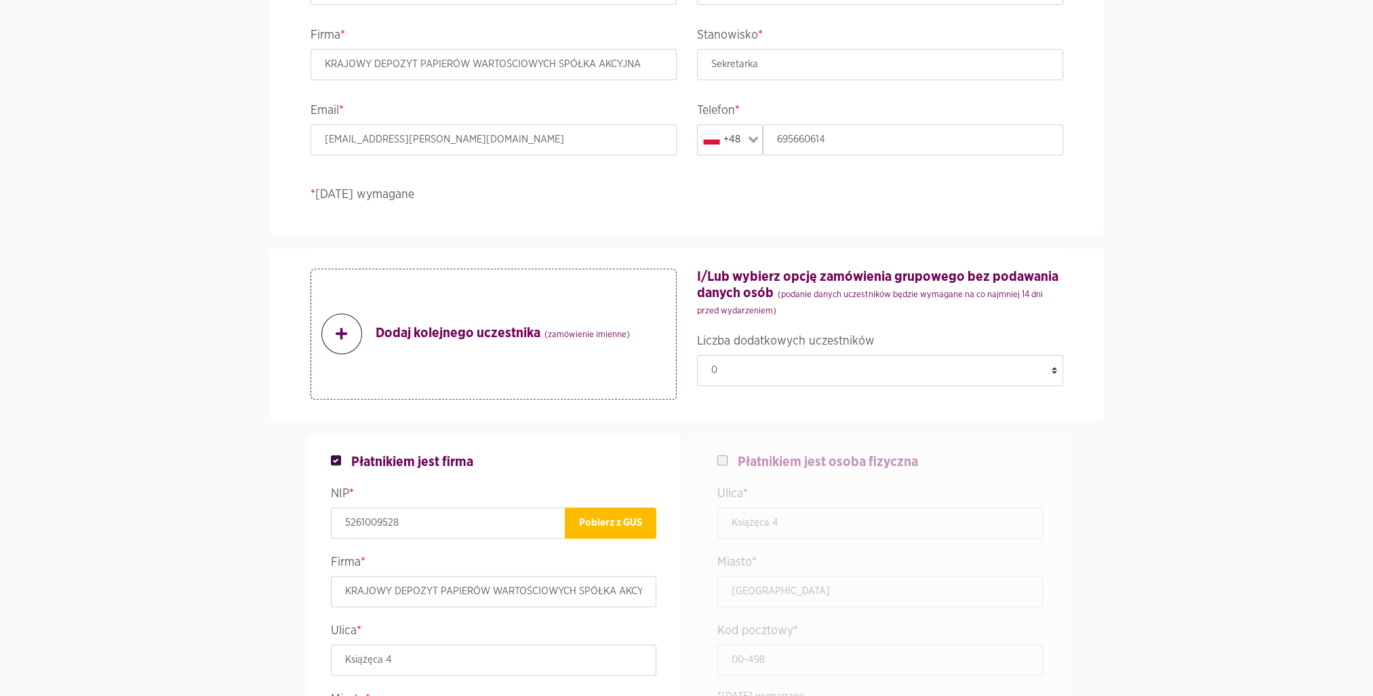
scroll to position [1055, 0]
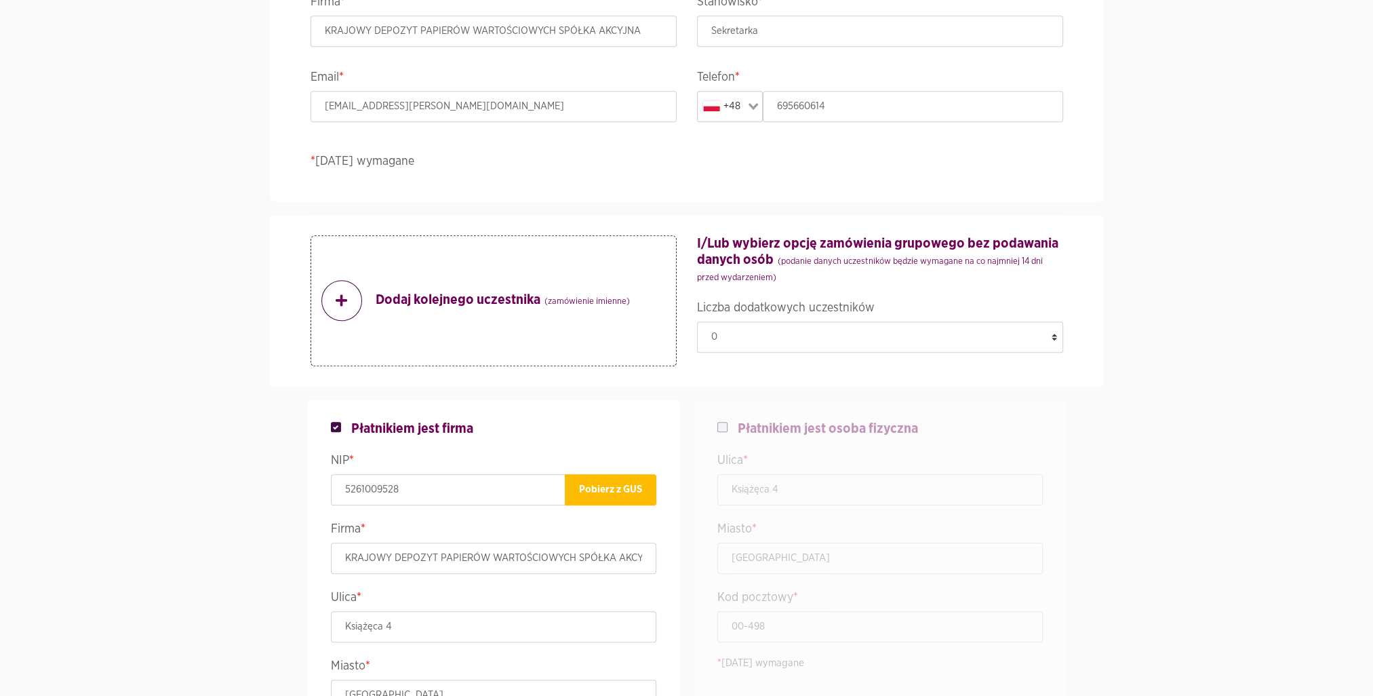
click at [530, 201] on form "Wydarzenie ACCELER8IT25 - ACCELER8IT 2025 Termin i lokalizacja [DATE]-[DATE] , …" at bounding box center [687, 318] width 753 height 2536
click at [1056, 334] on select "0 1 2 3 4 5 6 7 8 9 10 11 12 13 14 15 16 17 18" at bounding box center [880, 336] width 366 height 31
click at [697, 321] on select "0 1 2 3 4 5 6 7 8 9 10 11 12 13 14 15 16 17 18" at bounding box center [880, 336] width 366 height 31
click at [873, 257] on small "(podanie danych uczestników będzie wymagane na co najmniej 14 dni przed wydarze…" at bounding box center [870, 269] width 346 height 25
click at [1055, 337] on select "0 1 2 3 4 5 6 7 8 9 10 11 12 13 14 15 16 17 18" at bounding box center [880, 336] width 366 height 31
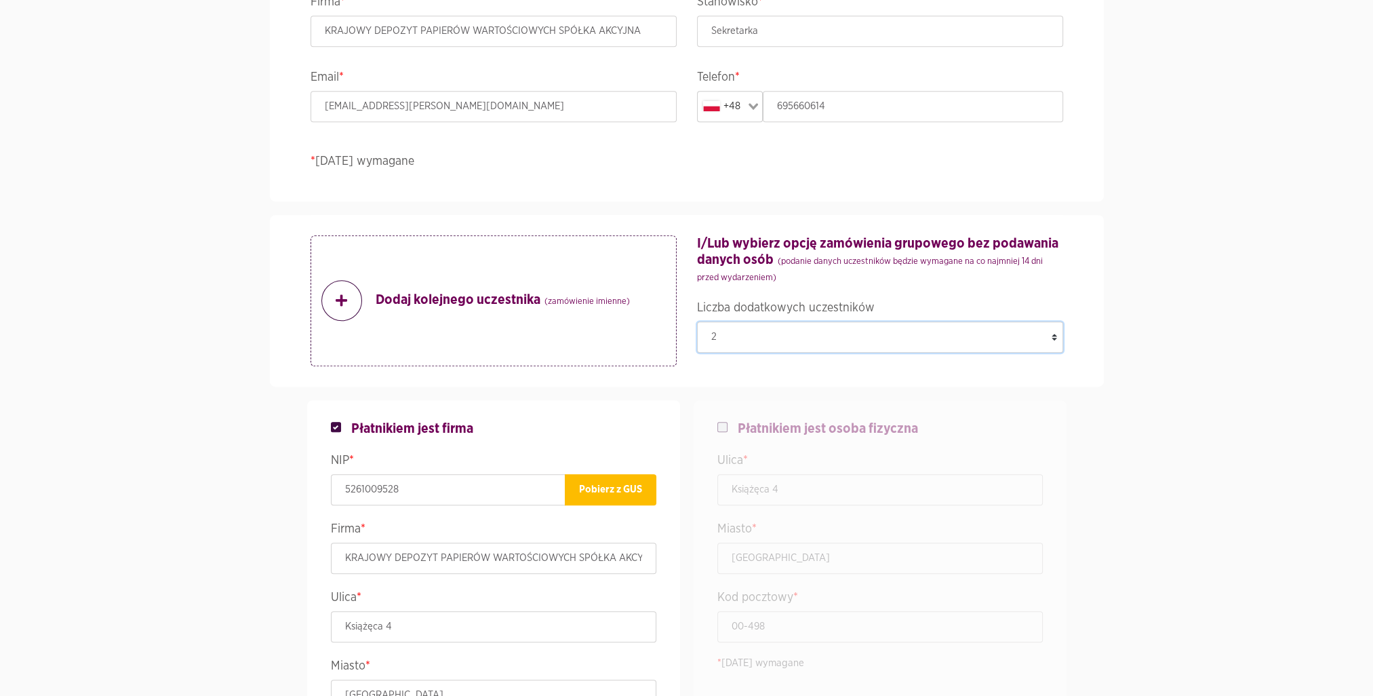
select select "0"
click at [697, 321] on select "0 1 2 3 4 5 6 7 8 9 10 11 12 13 14 15 16 17 18" at bounding box center [880, 336] width 366 height 31
click at [980, 343] on select "0 1 2 3 4 5 6 7 8 9 10 11 12 13 14 15 16 17 18" at bounding box center [880, 336] width 366 height 31
click at [448, 321] on div "Dodaj kolejnego uczestnika (zamówienie imienne)" at bounding box center [494, 300] width 366 height 131
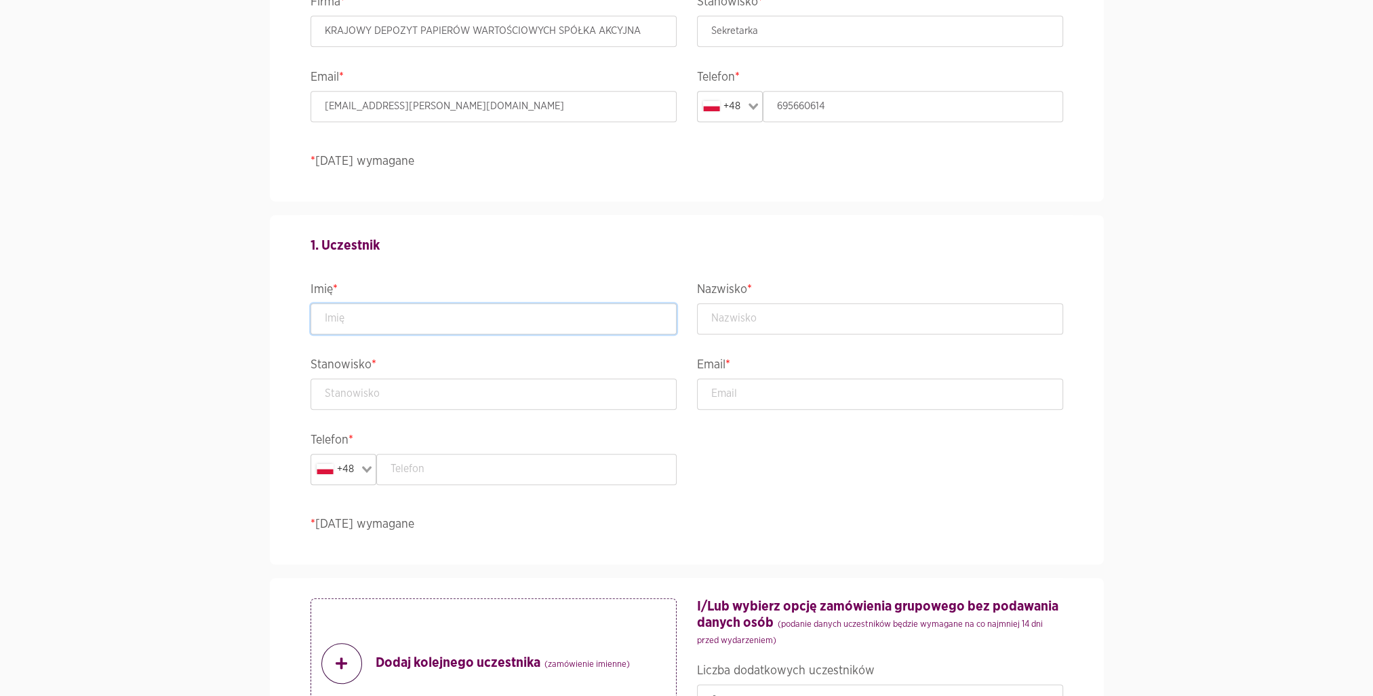
click at [420, 321] on input "text" at bounding box center [494, 318] width 366 height 31
type input "[PERSON_NAME]"
type input "Jarzębowski"
type input "Starszy Specjalista"
type input "[PERSON_NAME][EMAIL_ADDRESS][PERSON_NAME][DOMAIN_NAME]"
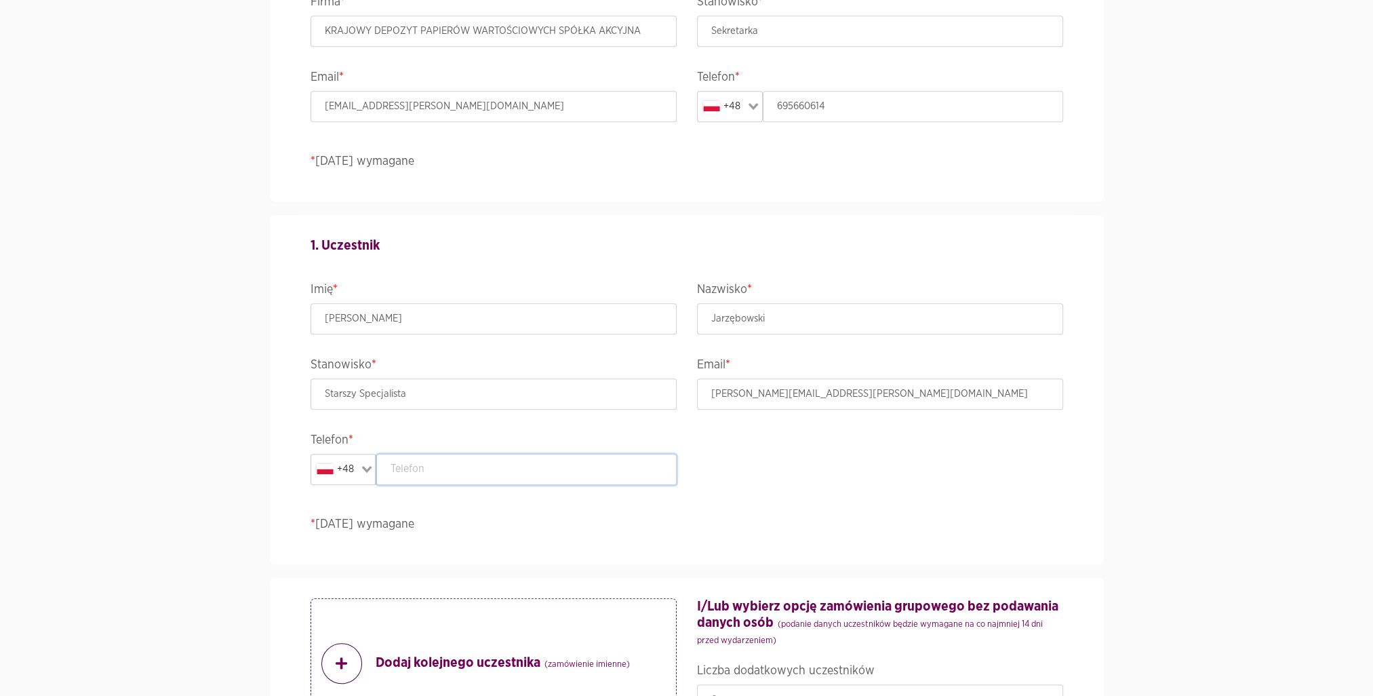
click at [460, 454] on input "text" at bounding box center [526, 469] width 300 height 31
type input "603190465"
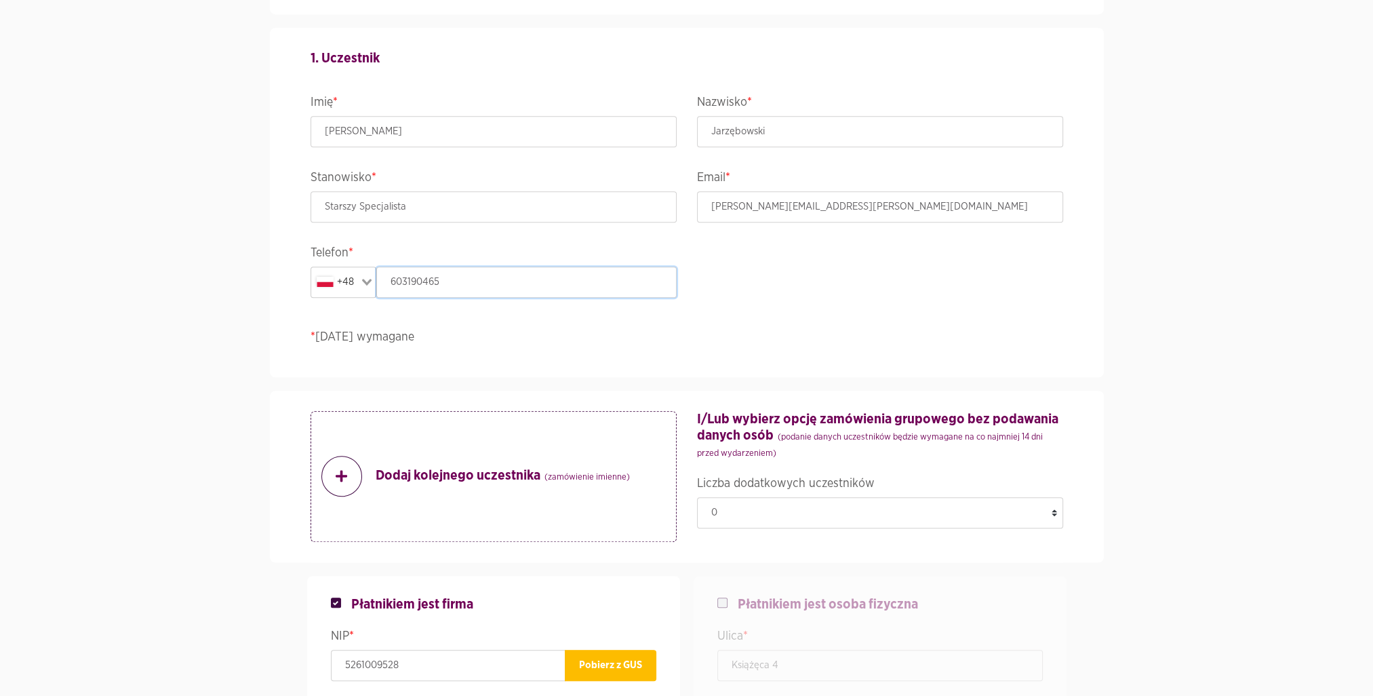
scroll to position [1400, 0]
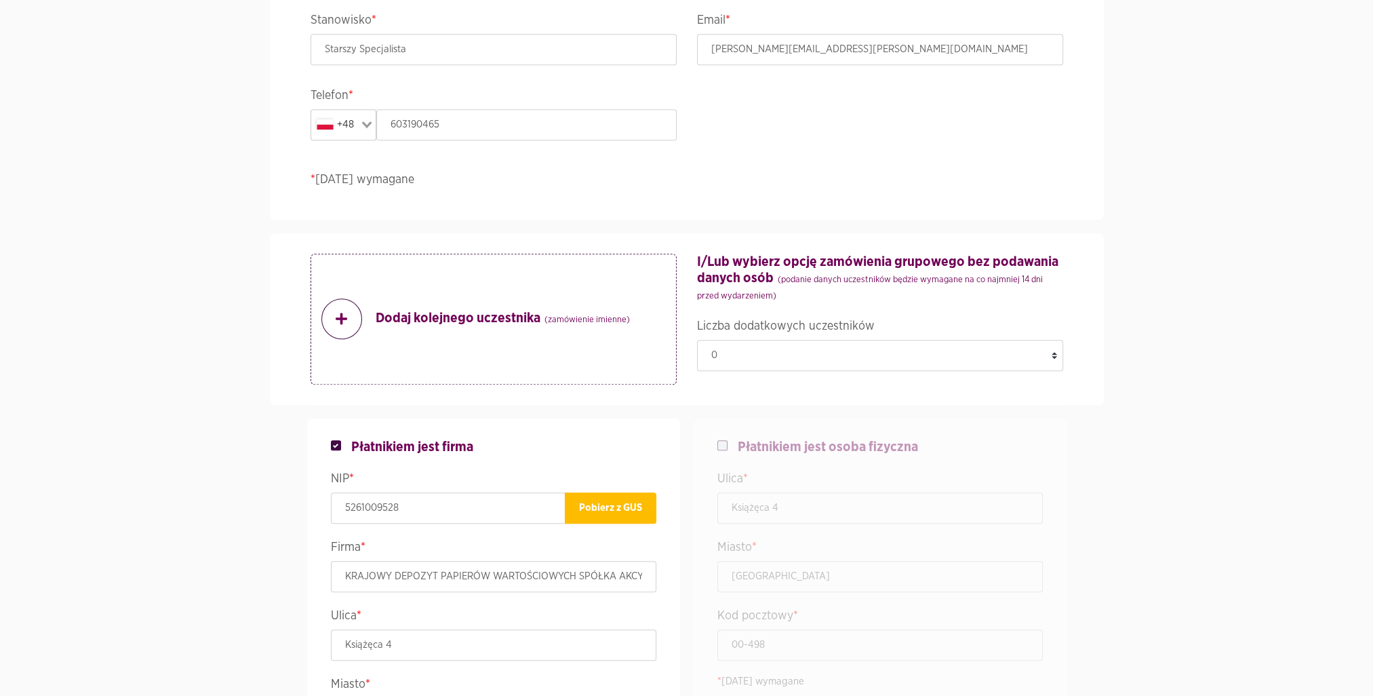
click at [511, 334] on p "Dodaj kolejnego uczestnika (zamówienie imienne)" at bounding box center [475, 318] width 309 height 41
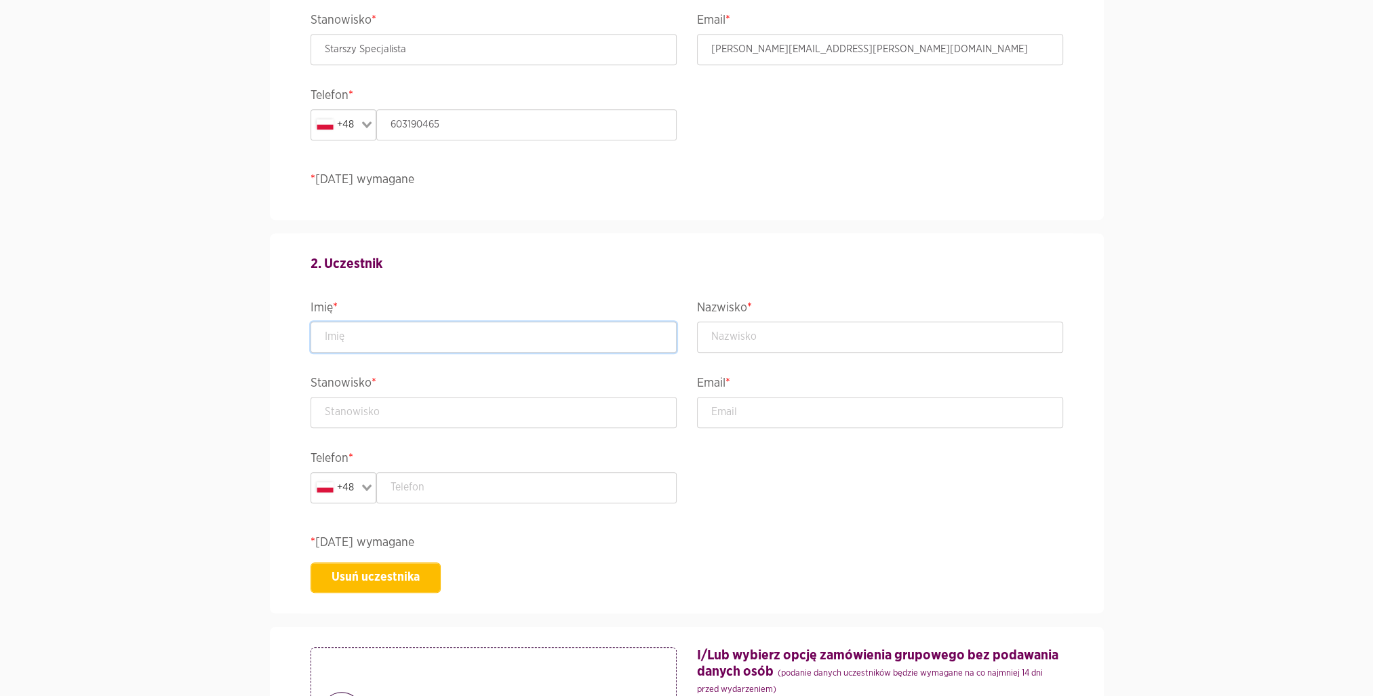
click at [507, 340] on input "text" at bounding box center [494, 336] width 366 height 31
type input "[PERSON_NAME]"
type input "Rudnik"
type input "Szef Zespołu ds. Aplikacji i Serwisów Zewnętrznych"
type input "[PERSON_NAME][EMAIL_ADDRESS][DOMAIN_NAME]"
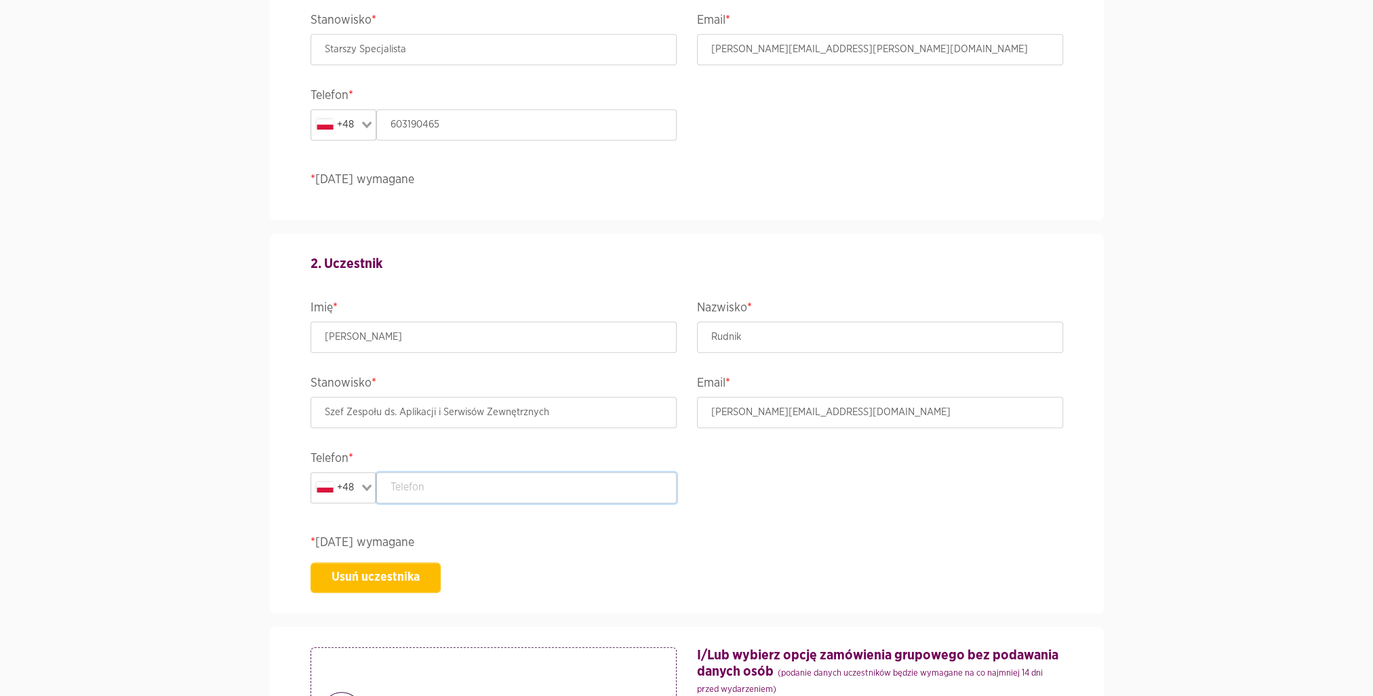
click at [466, 474] on input "text" at bounding box center [526, 487] width 300 height 31
type input "603190981"
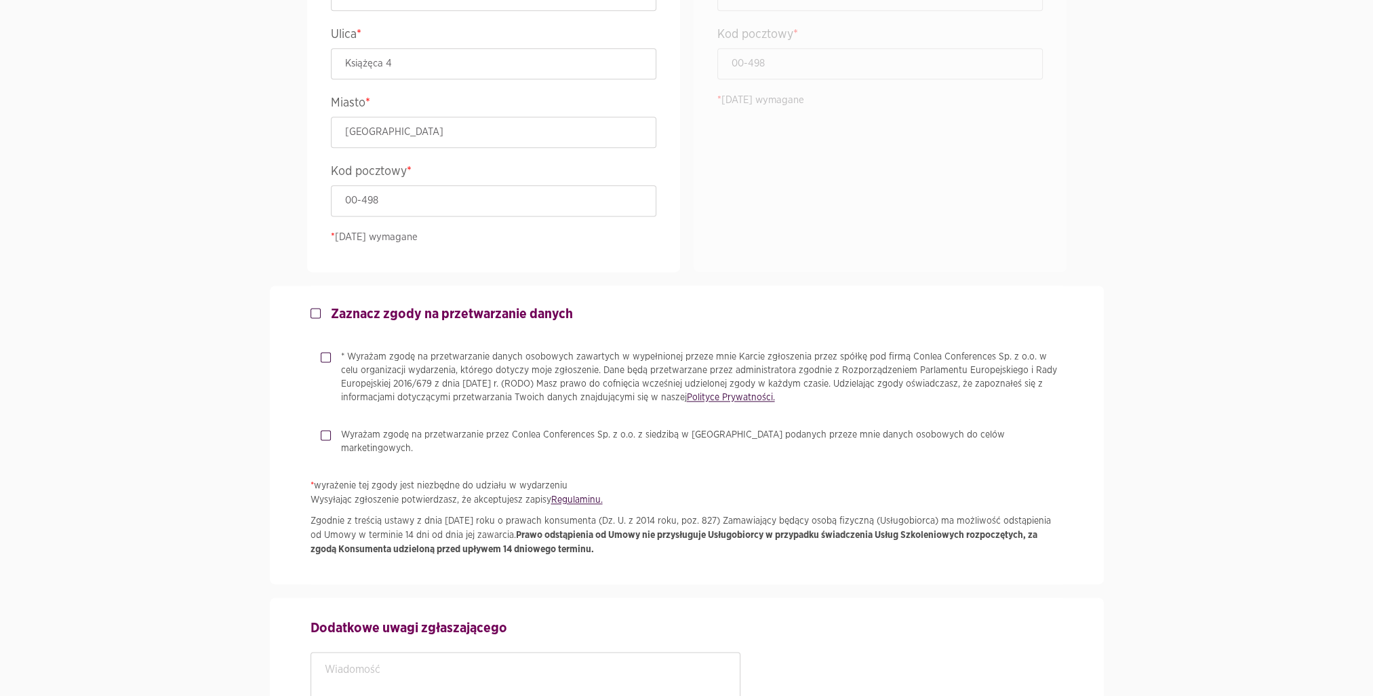
scroll to position [2502, 0]
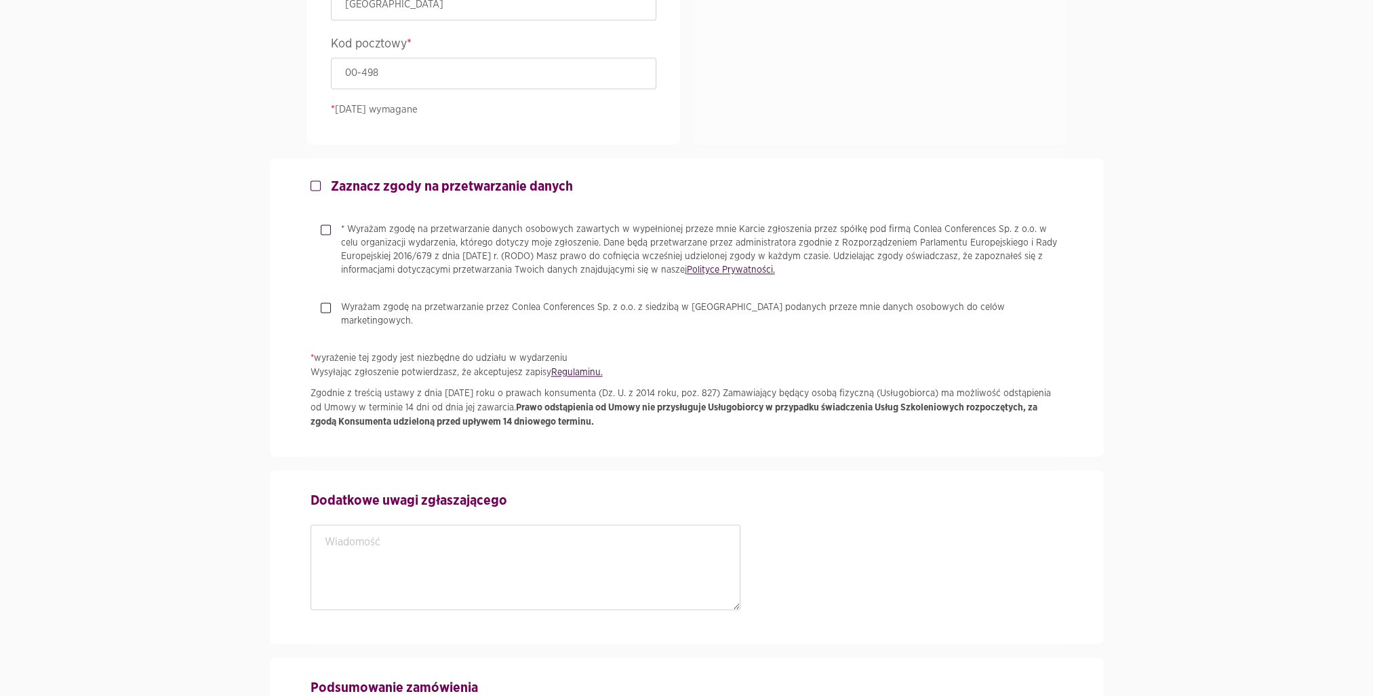
click at [331, 227] on label "* Wyrażam zgodę na przetwarzanie danych osobowych zawartych w wypełnionej przez…" at bounding box center [697, 249] width 732 height 54
click at [323, 227] on input "* Wyrażam zgodę na przetwarzanie danych osobowych zawartych w wypełnionej przez…" at bounding box center [324, 226] width 7 height 9
checkbox input "true"
click at [331, 303] on label "Wyrażam zgodę na przetwarzanie przez Conlea Conferences Sp. z o.o. z siedzibą w…" at bounding box center [697, 313] width 732 height 27
click at [323, 303] on input "Wyrażam zgodę na przetwarzanie przez Conlea Conferences Sp. z o.o. z siedzibą w…" at bounding box center [324, 304] width 7 height 9
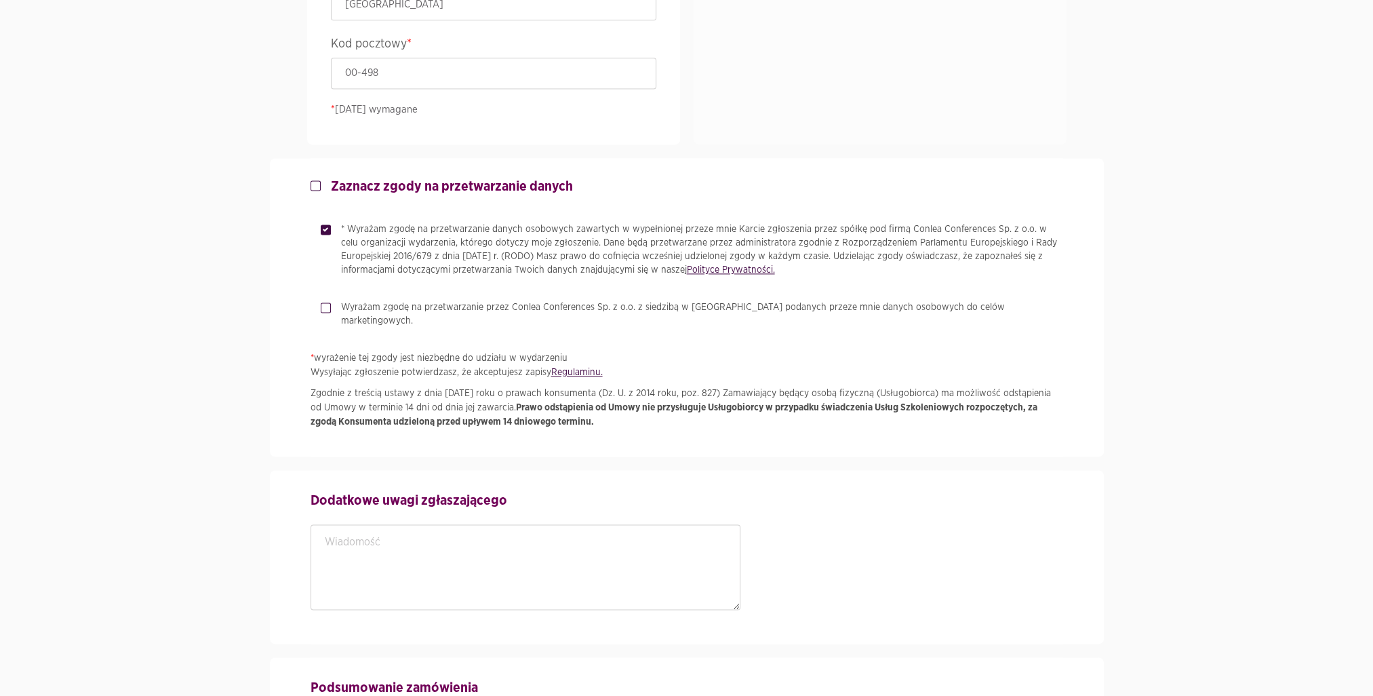
checkbox input "true"
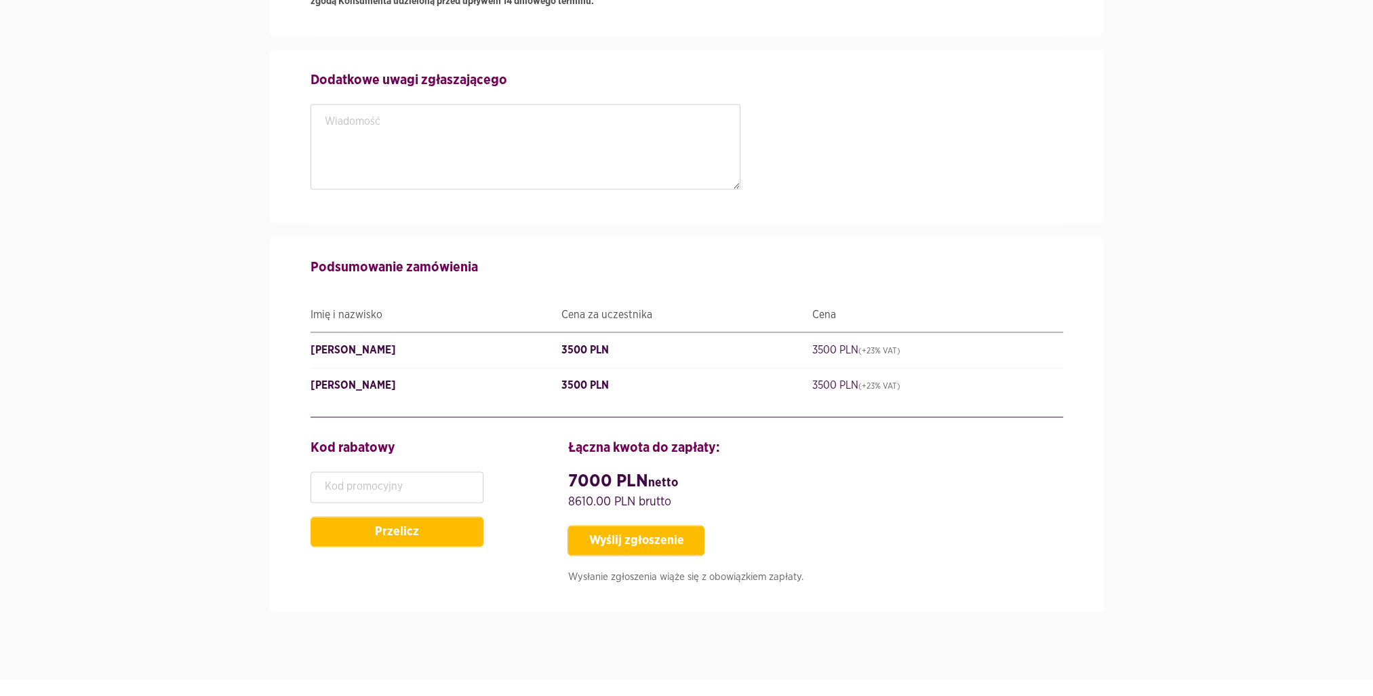
scroll to position [2916, 0]
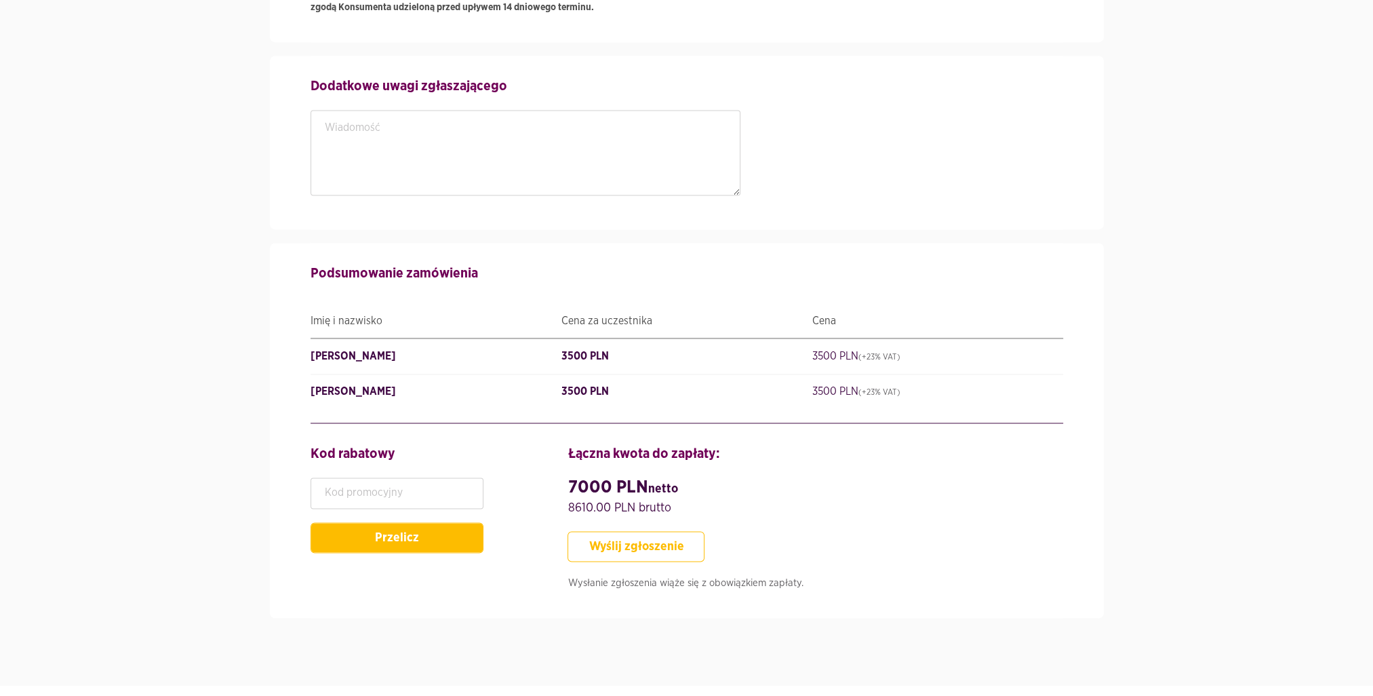
click at [641, 531] on button "Wyślij zgłoszenie" at bounding box center [636, 546] width 137 height 31
type input "KRAJOWYDEPOZYTPAPIERÓWWARTOŚCIOWYCHSPÓŁKAAKCYJNA"
type input "StarszySpecjalista"
type input "SzefZespołuds.AplikacjiiSerwisówZewnętrznych"
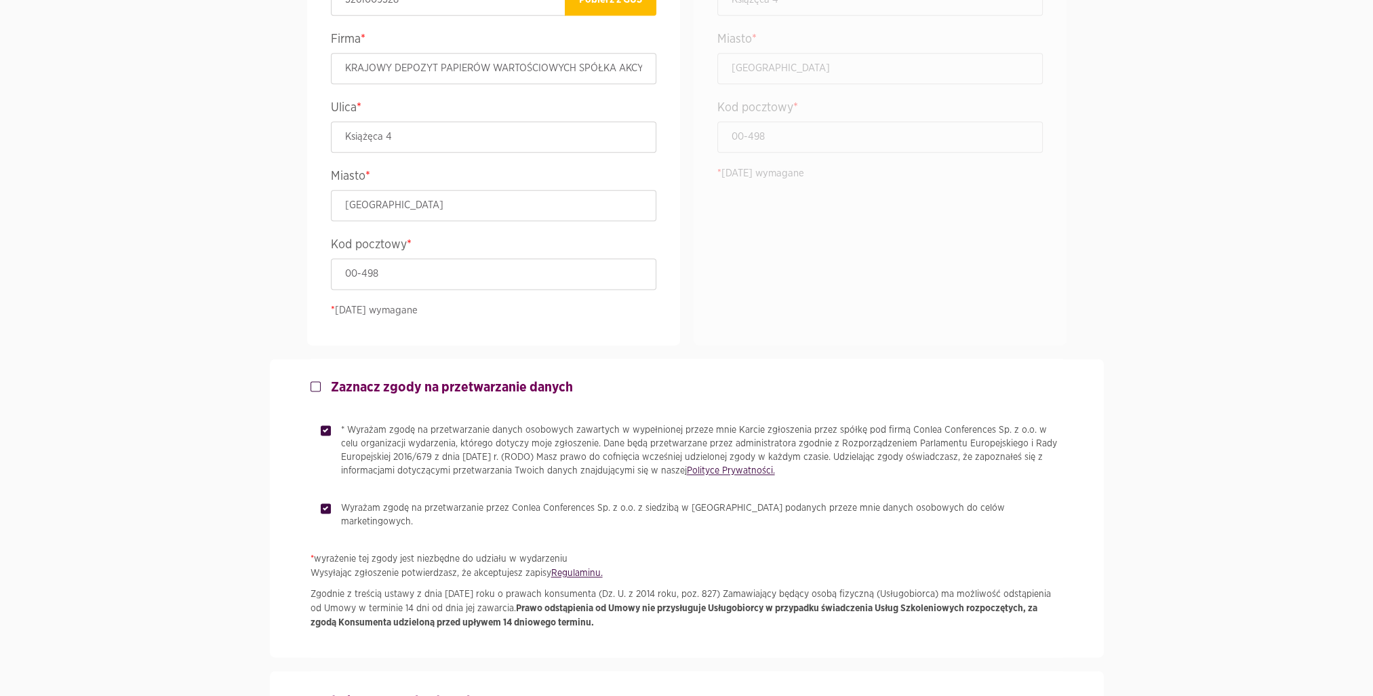
scroll to position [2295, 0]
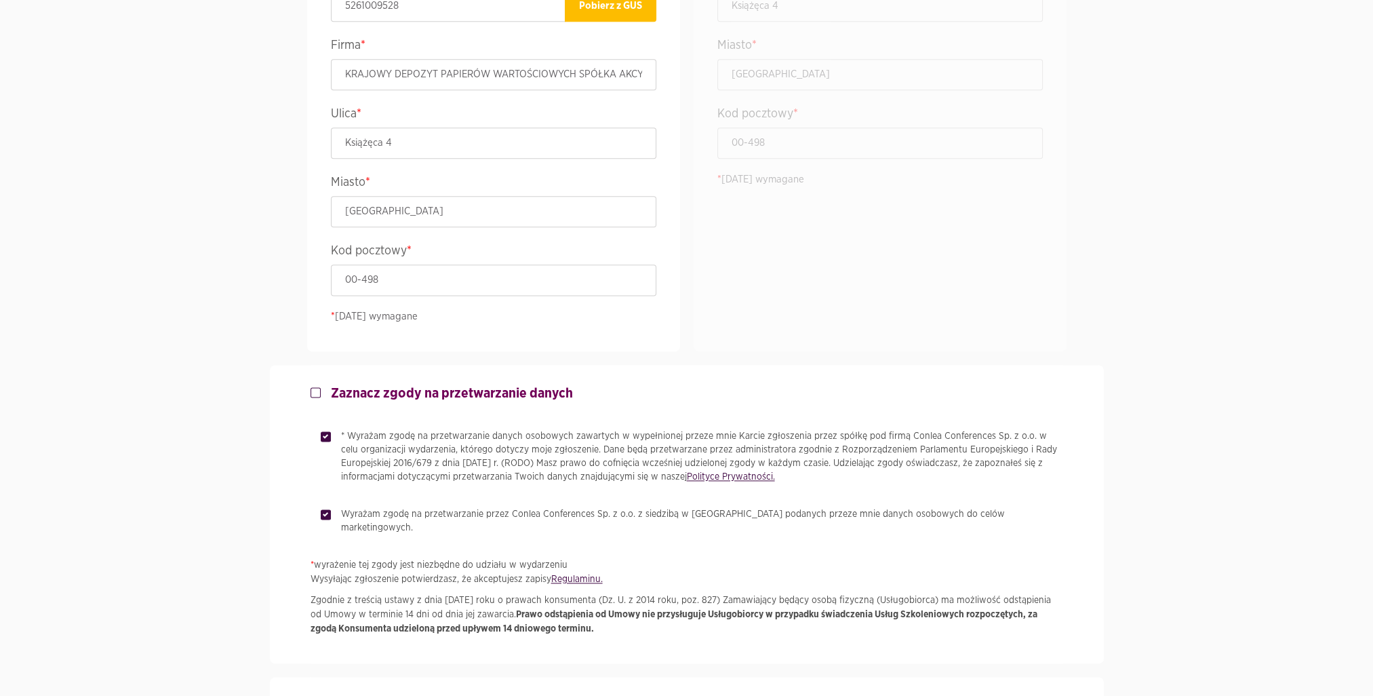
click at [324, 519] on div "Zaznacz zgody na przetwarzanie danych * Wyrażam zgodę na przetwarzanie danych o…" at bounding box center [687, 514] width 753 height 298
click at [331, 511] on label "Wyrażam zgodę na przetwarzanie przez Conlea Conferences Sp. z o.o. z siedzibą w…" at bounding box center [697, 520] width 732 height 27
click at [323, 511] on input "Wyrażam zgodę na przetwarzanie przez Conlea Conferences Sp. z o.o. z siedzibą w…" at bounding box center [324, 511] width 7 height 9
checkbox input "false"
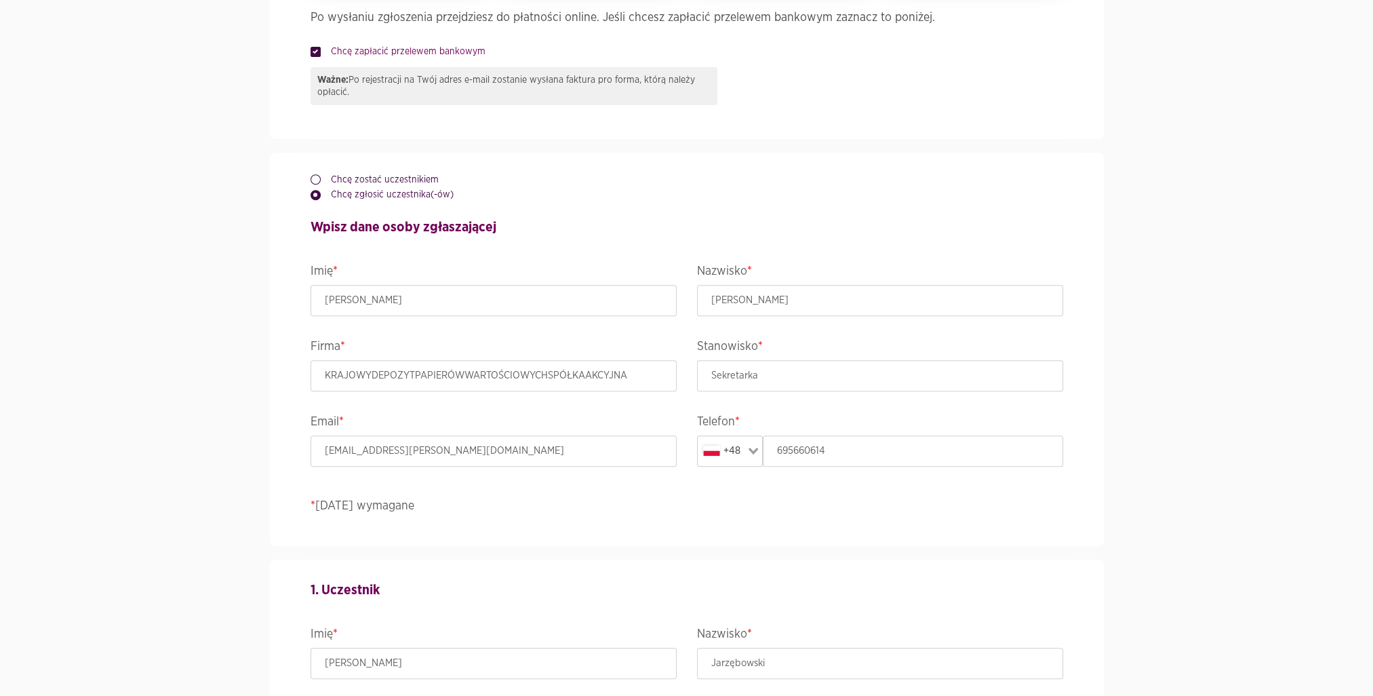
scroll to position [586, 0]
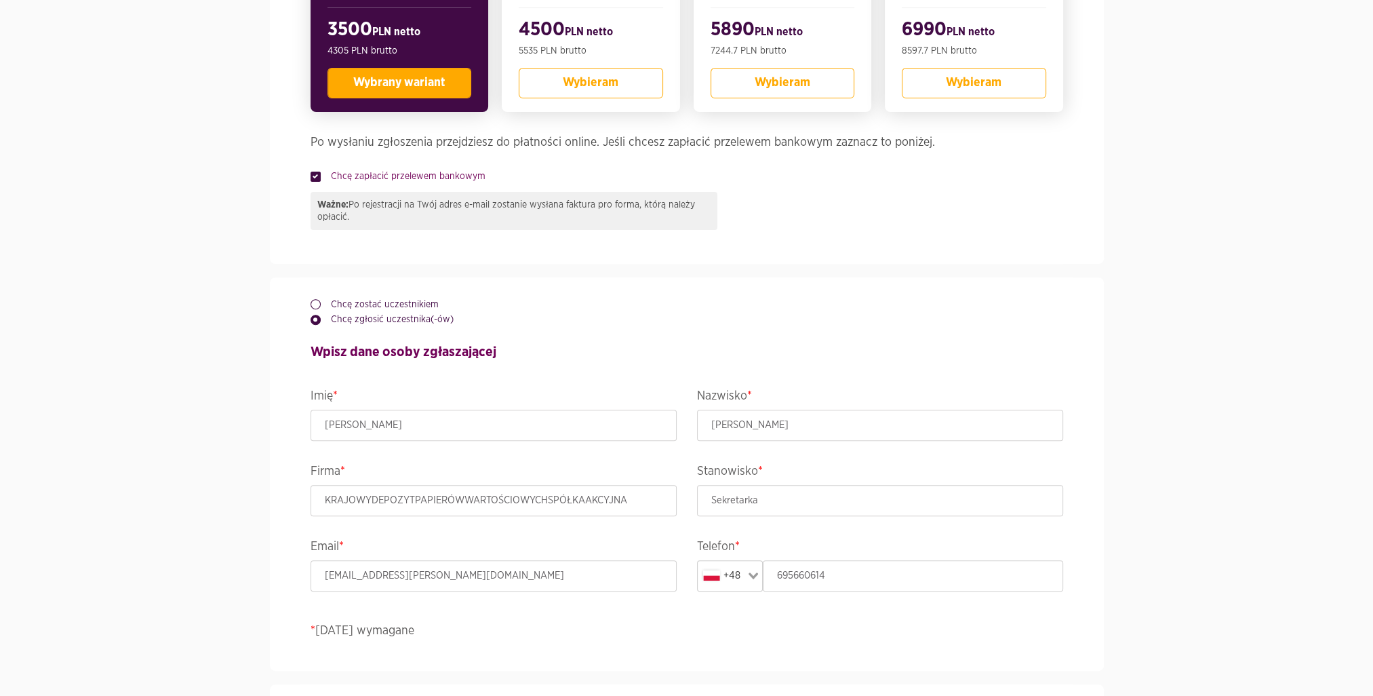
click at [648, 213] on div "Ważne: Po rejestracji na Twój adres e-mail zostanie wysłana faktura pro forma, …" at bounding box center [514, 211] width 407 height 38
click at [355, 183] on div "Chcę zapłacić przelewem bankowym" at bounding box center [687, 178] width 753 height 16
click at [315, 181] on div "Chcę zapłacić przelewem bankowym" at bounding box center [687, 178] width 753 height 16
click at [321, 176] on label "Chcę zapłacić przelewem bankowym" at bounding box center [403, 177] width 165 height 14
click at [312, 176] on input "Chcę zapłacić przelewem bankowym" at bounding box center [314, 174] width 7 height 9
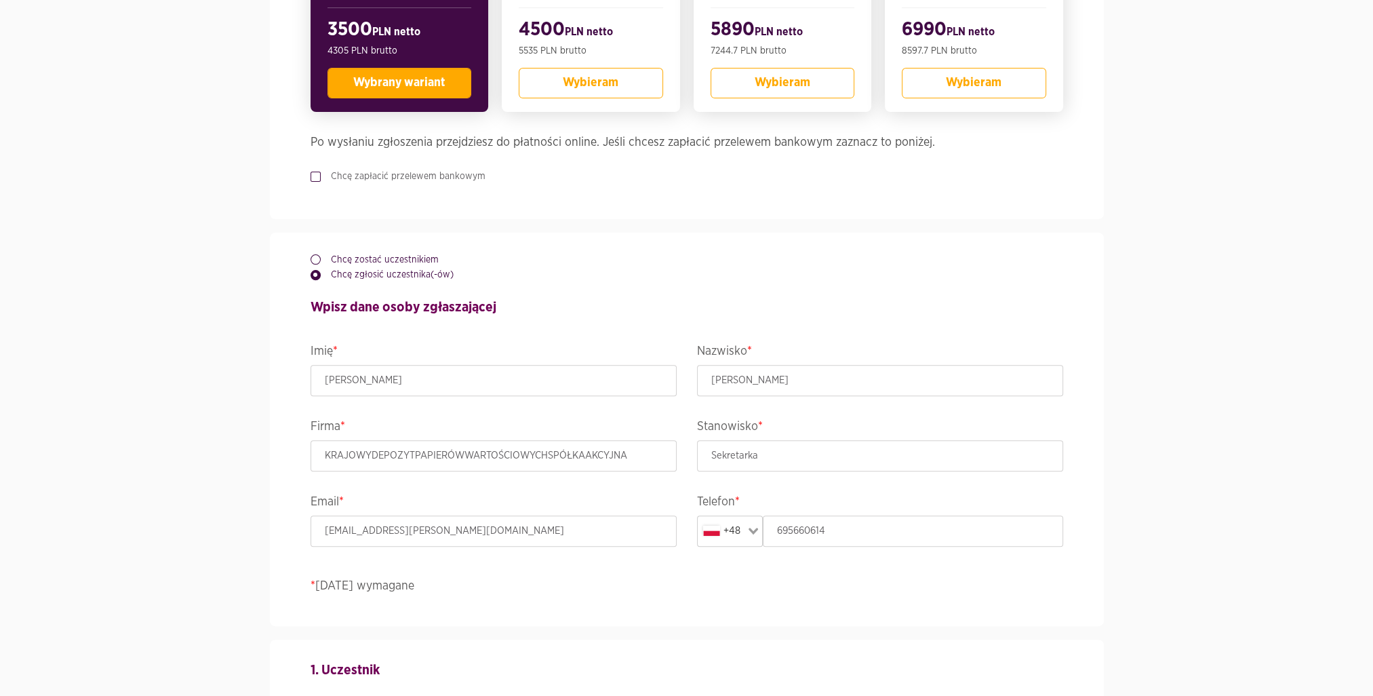
click at [321, 175] on label "Chcę zapłacić przelewem bankowym" at bounding box center [403, 177] width 165 height 14
click at [315, 175] on input "Chcę zapłacić przelewem bankowym" at bounding box center [314, 174] width 7 height 9
checkbox input "true"
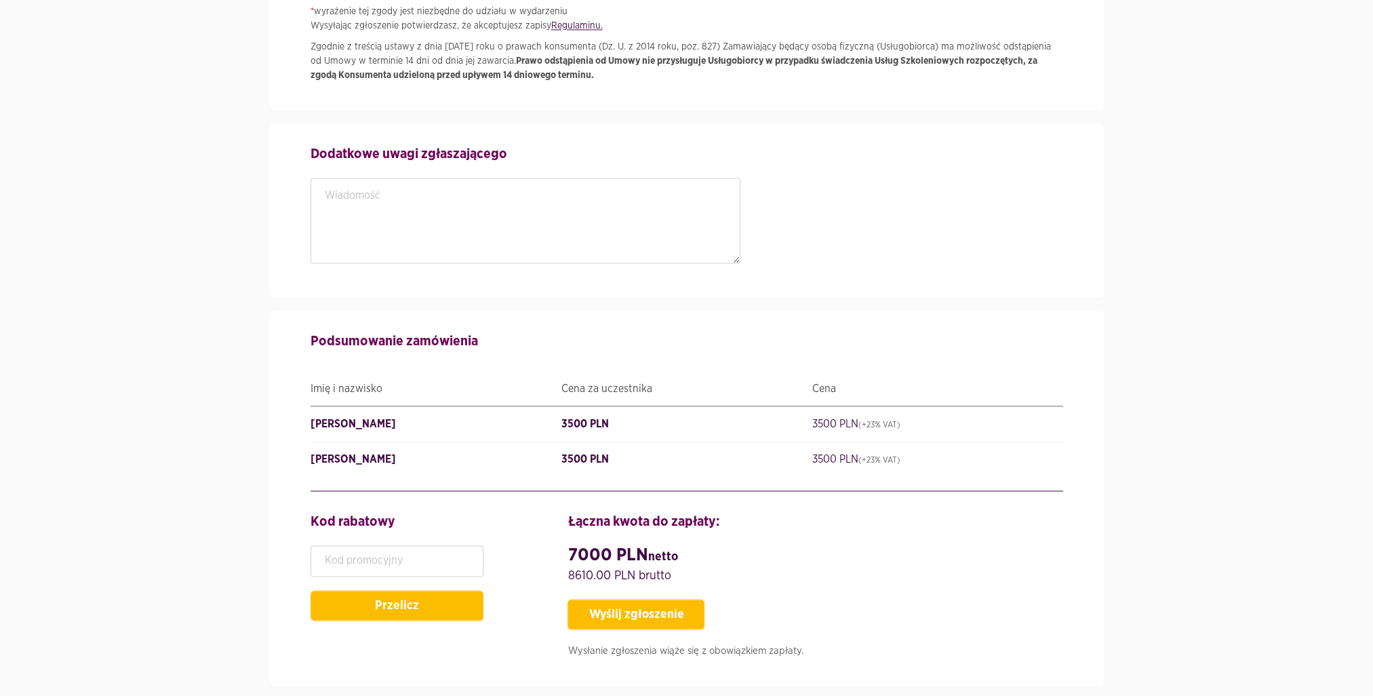
scroll to position [2930, 0]
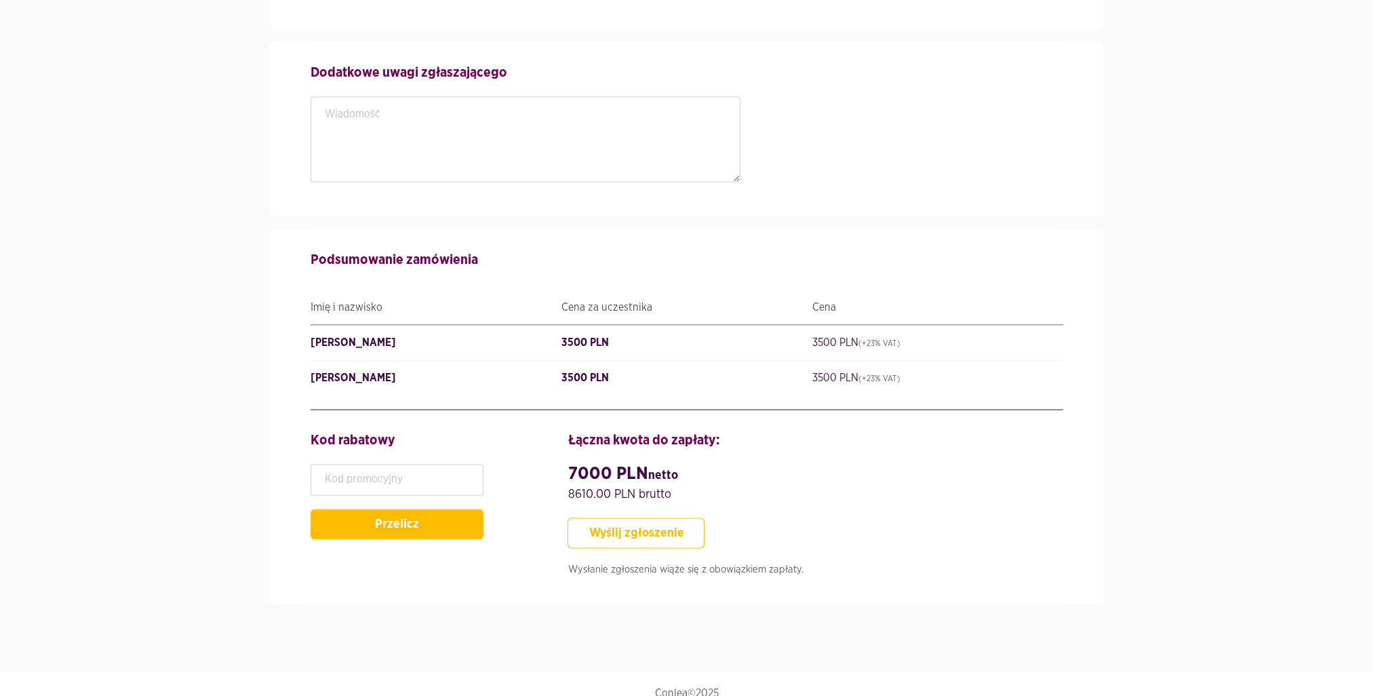
click at [665, 526] on button "Wyślij zgłoszenie" at bounding box center [636, 532] width 137 height 31
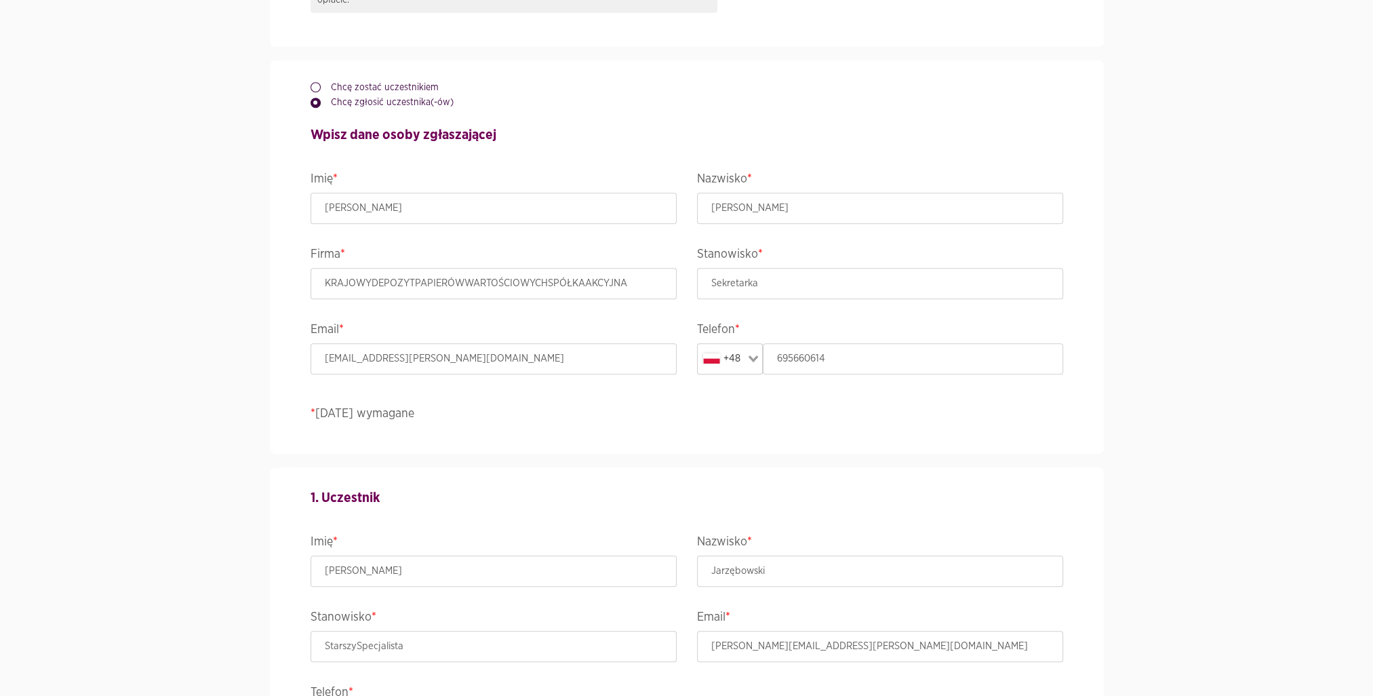
scroll to position [0, 0]
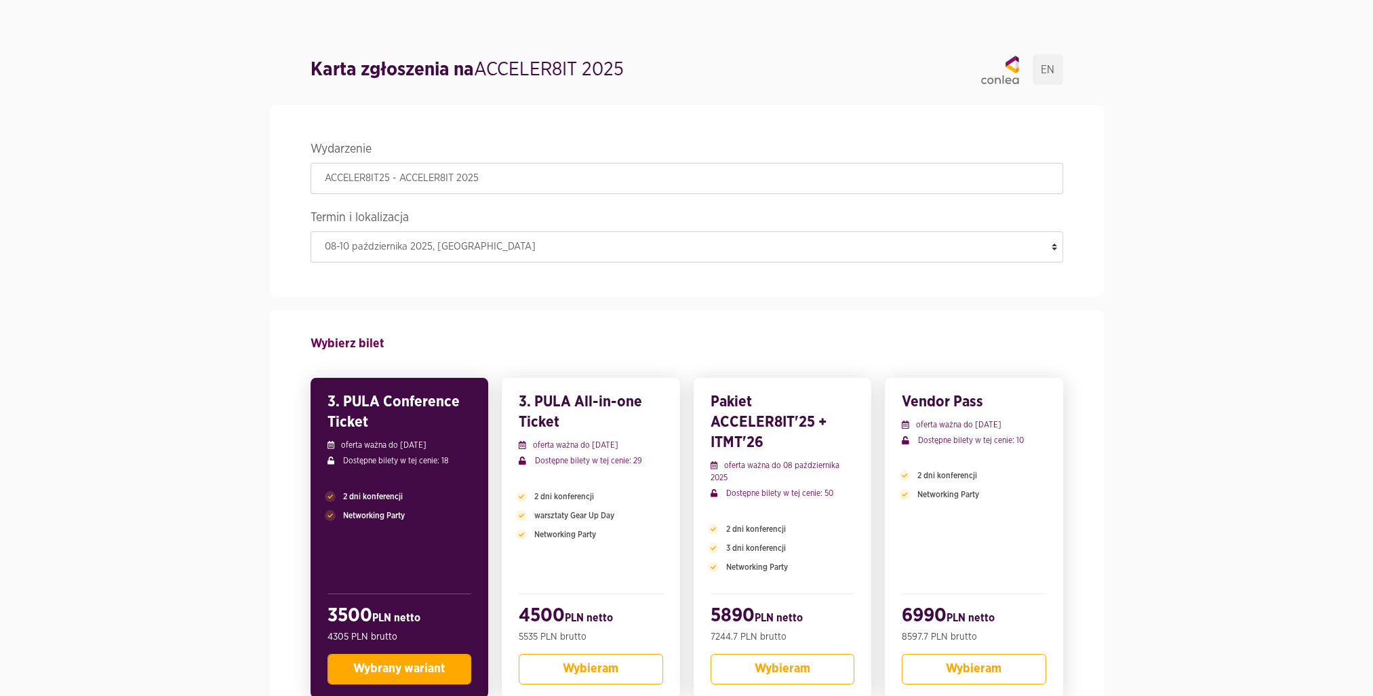
drag, startPoint x: 633, startPoint y: 66, endPoint x: 479, endPoint y: 69, distance: 154.0
click at [479, 69] on div "Karta zgłoszenia na ACCELER8IT 2025 EN" at bounding box center [687, 69] width 753 height 31
copy h1 "ACCELER8IT 2025"
drag, startPoint x: 369, startPoint y: 423, endPoint x: 388, endPoint y: 401, distance: 29.3
click at [388, 401] on h3 "3. PULA Conference Ticket" at bounding box center [400, 411] width 144 height 41
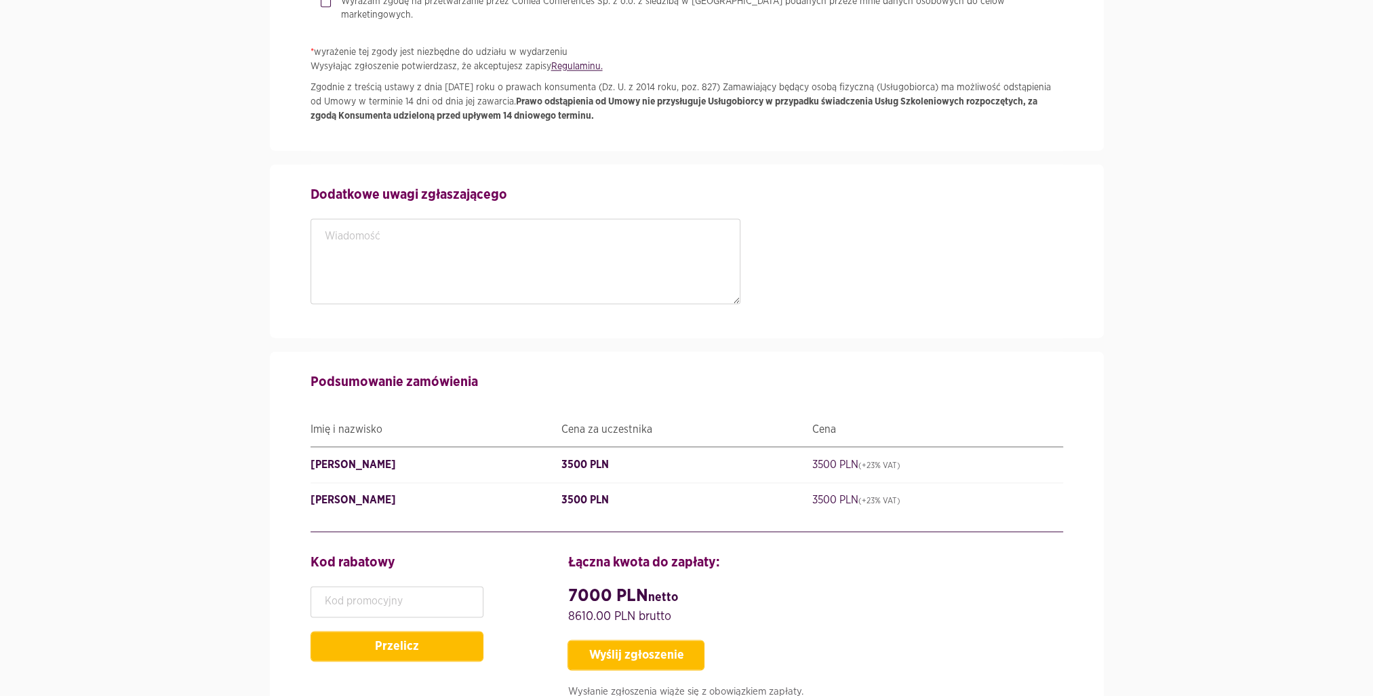
scroll to position [2930, 0]
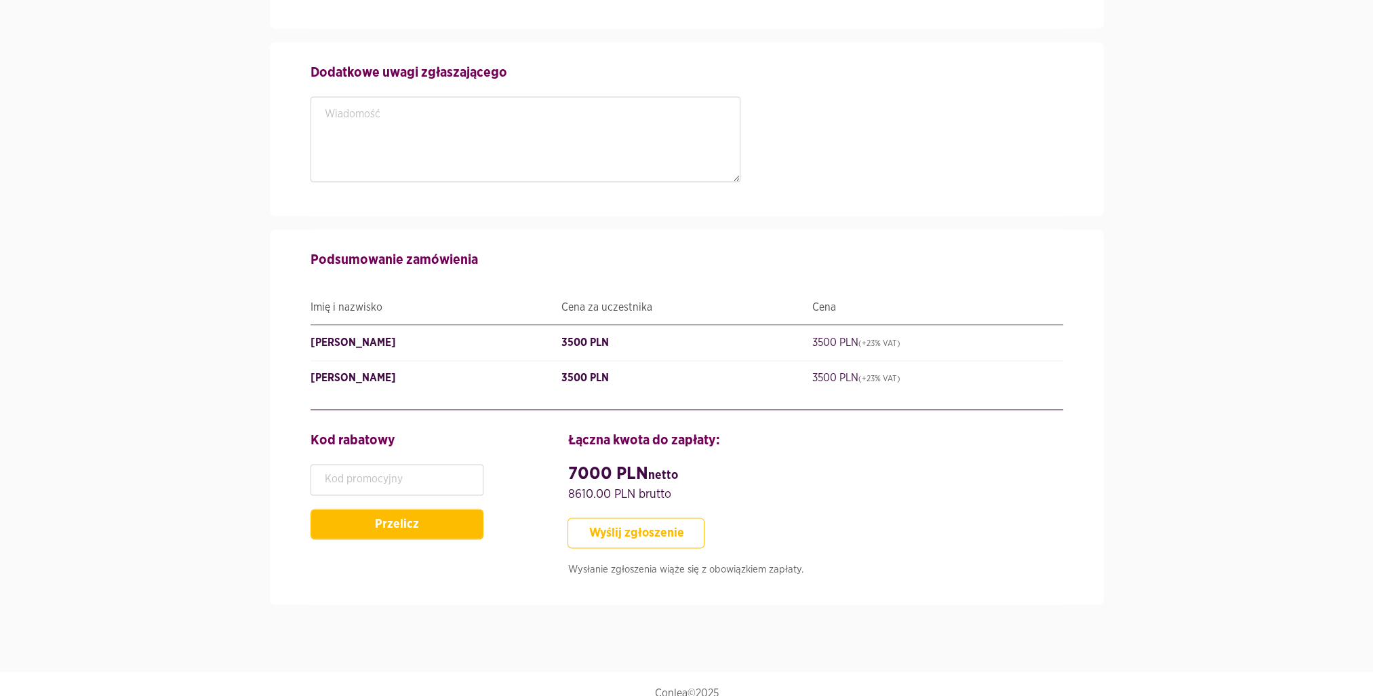
click at [668, 517] on button "Wyślij zgłoszenie" at bounding box center [636, 532] width 137 height 31
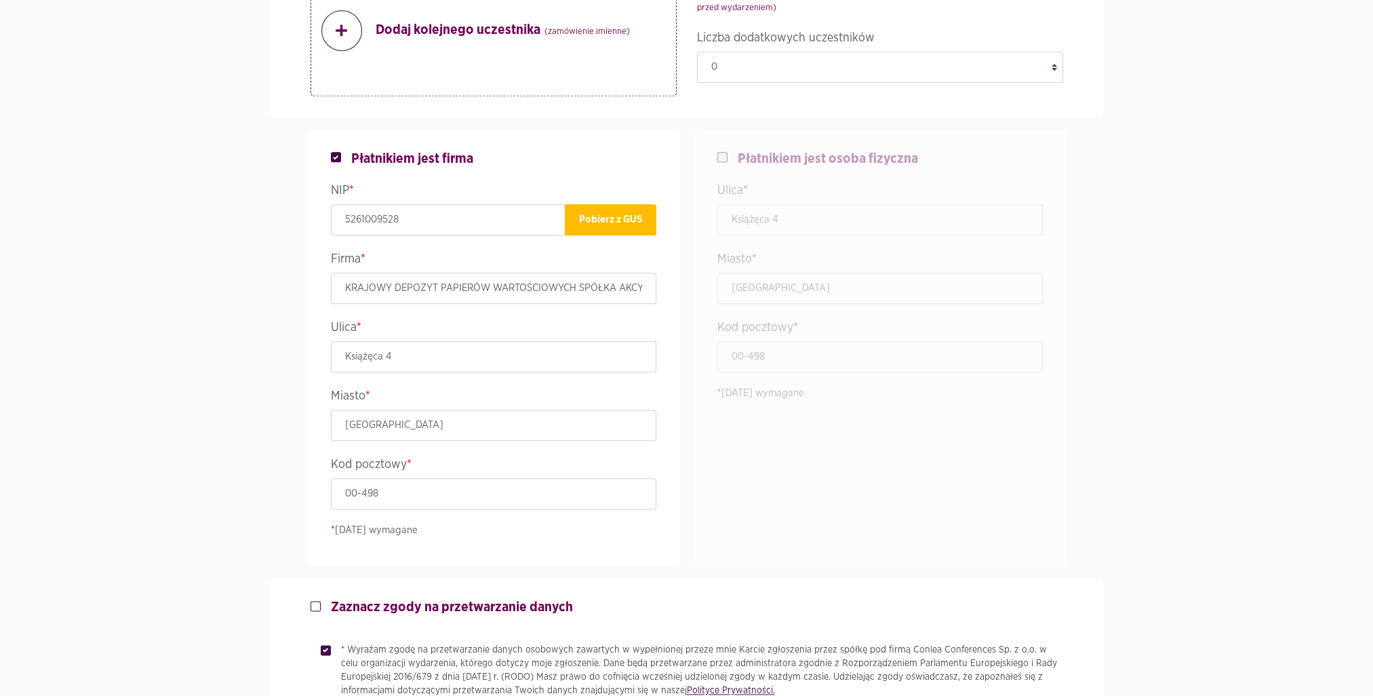
scroll to position [2085, 0]
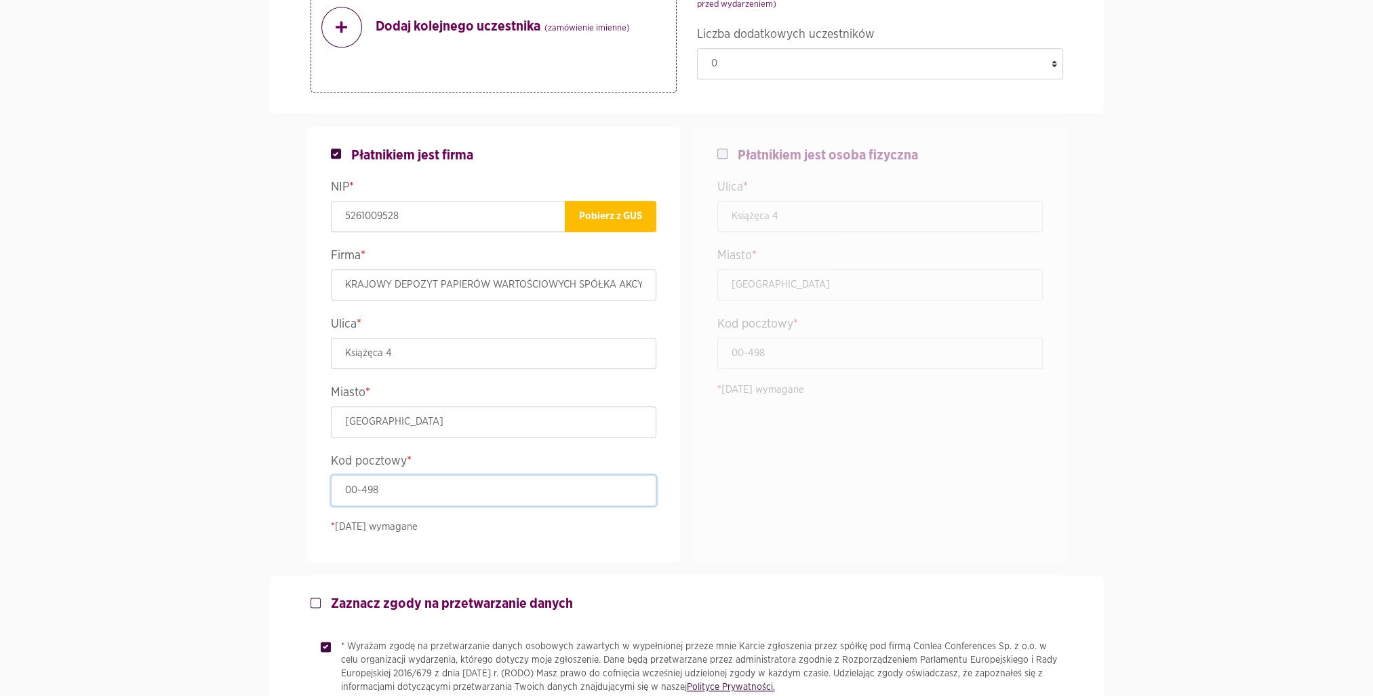
click at [387, 485] on input "00-498" at bounding box center [494, 490] width 326 height 31
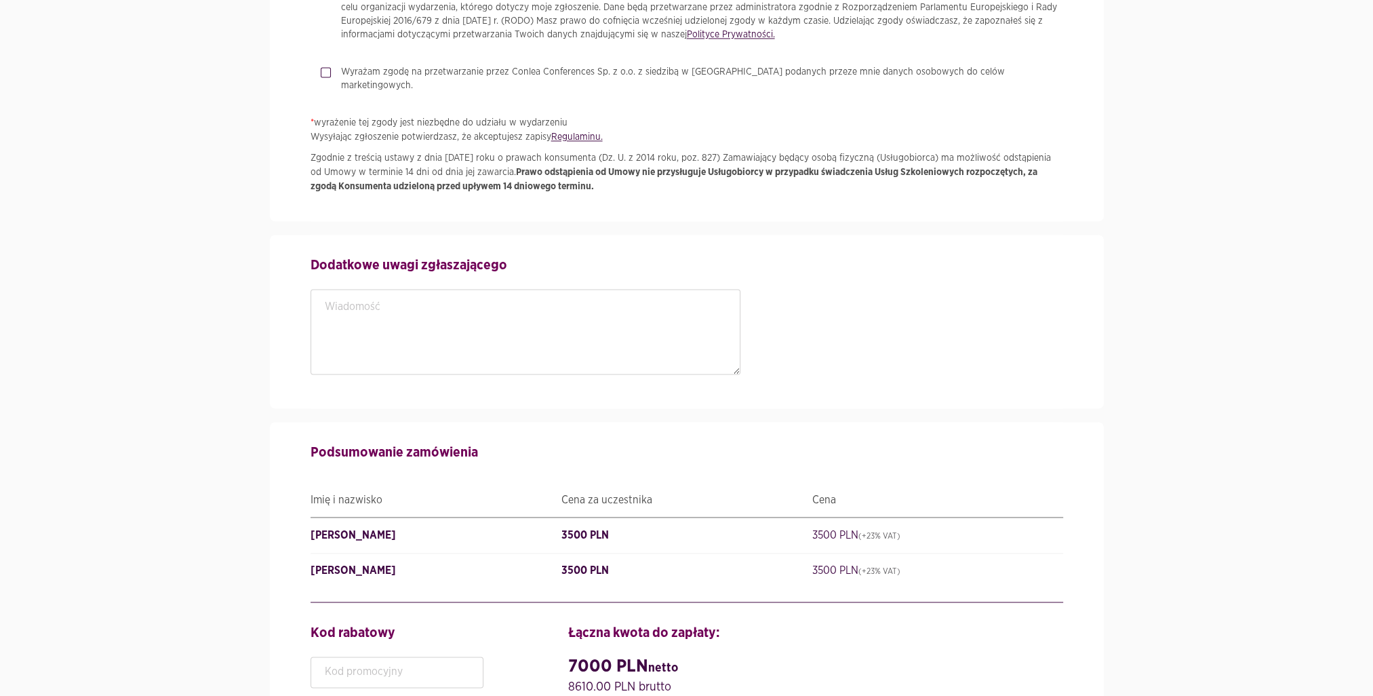
scroll to position [2930, 0]
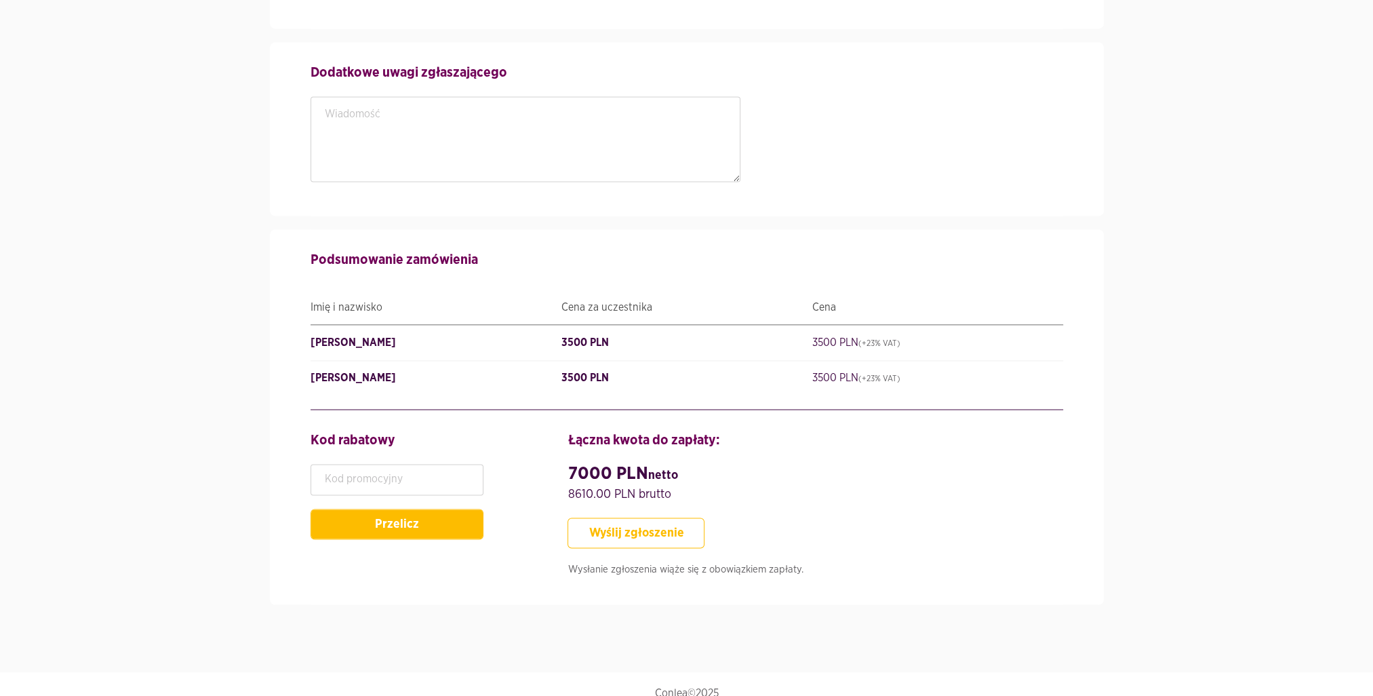
click at [658, 517] on button "Wyślij zgłoszenie" at bounding box center [636, 532] width 137 height 31
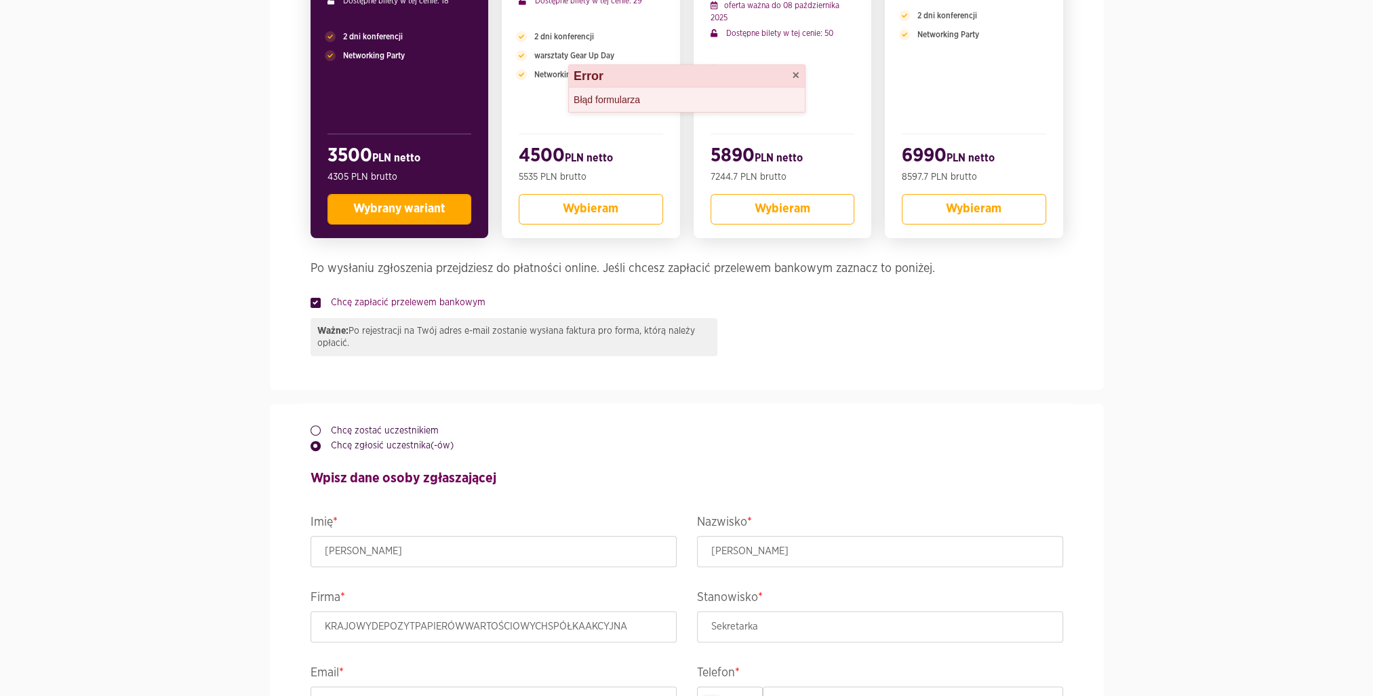
scroll to position [386, 0]
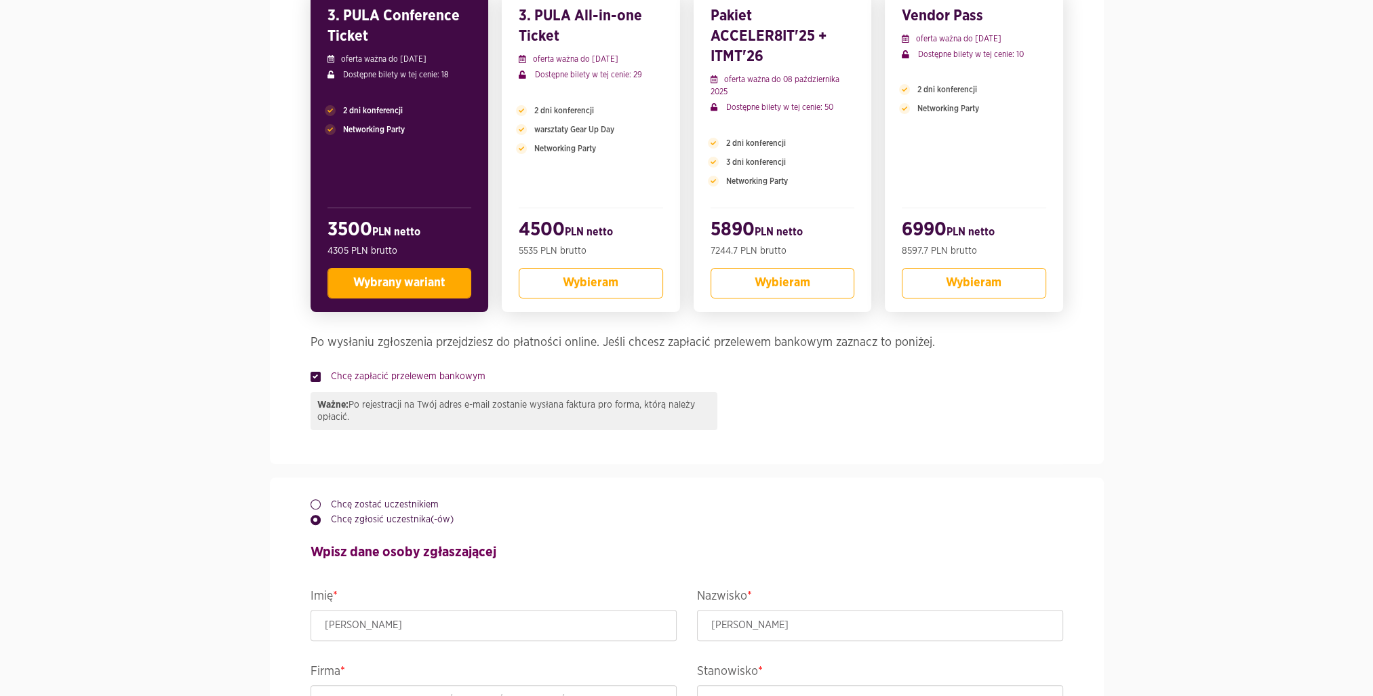
drag, startPoint x: 502, startPoint y: 379, endPoint x: 331, endPoint y: 380, distance: 170.9
click at [331, 380] on div "Chcę zapłacić przelewem bankowym" at bounding box center [687, 378] width 753 height 16
